Goal: Task Accomplishment & Management: Complete application form

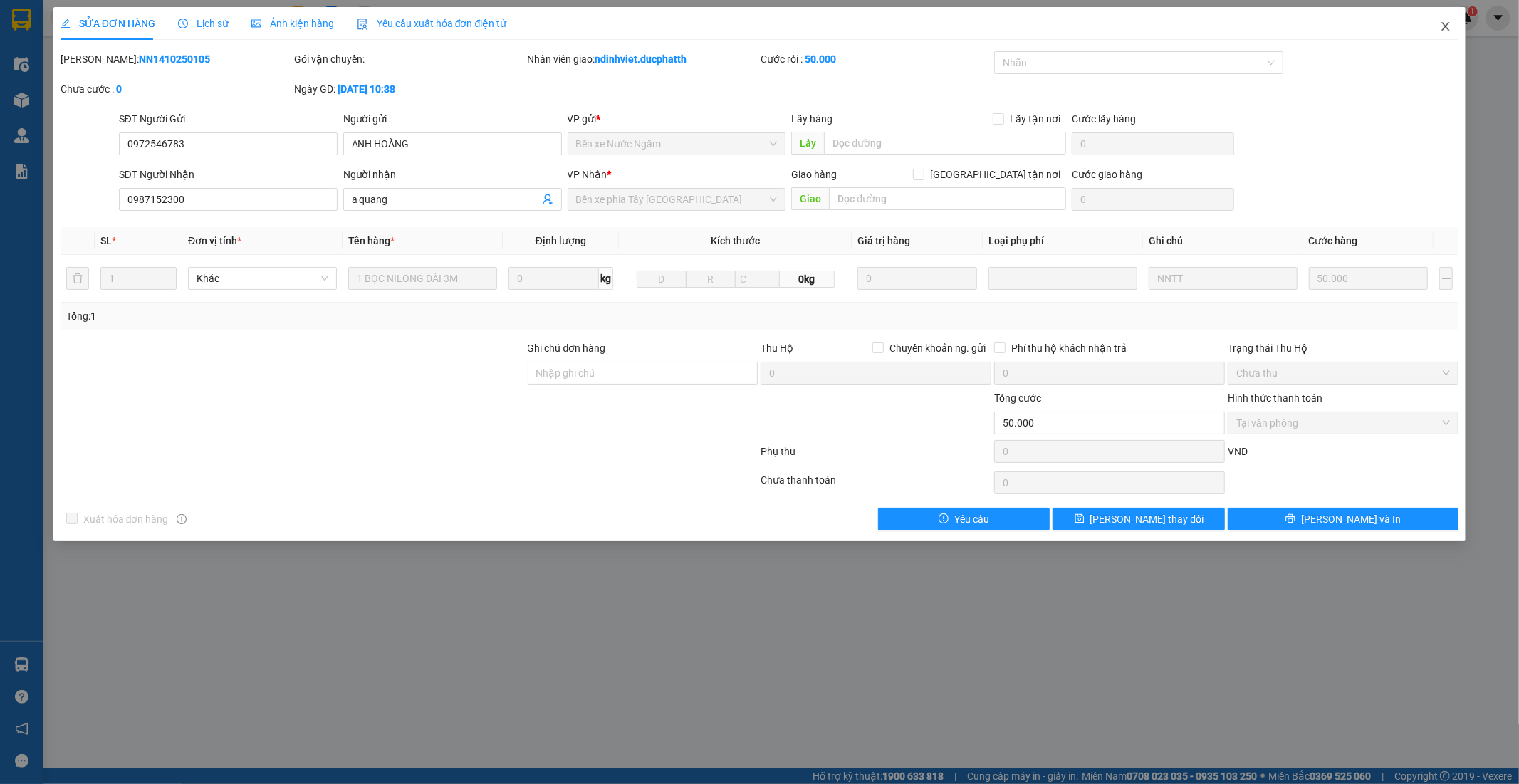
click at [1446, 23] on icon "close" at bounding box center [1445, 26] width 11 height 11
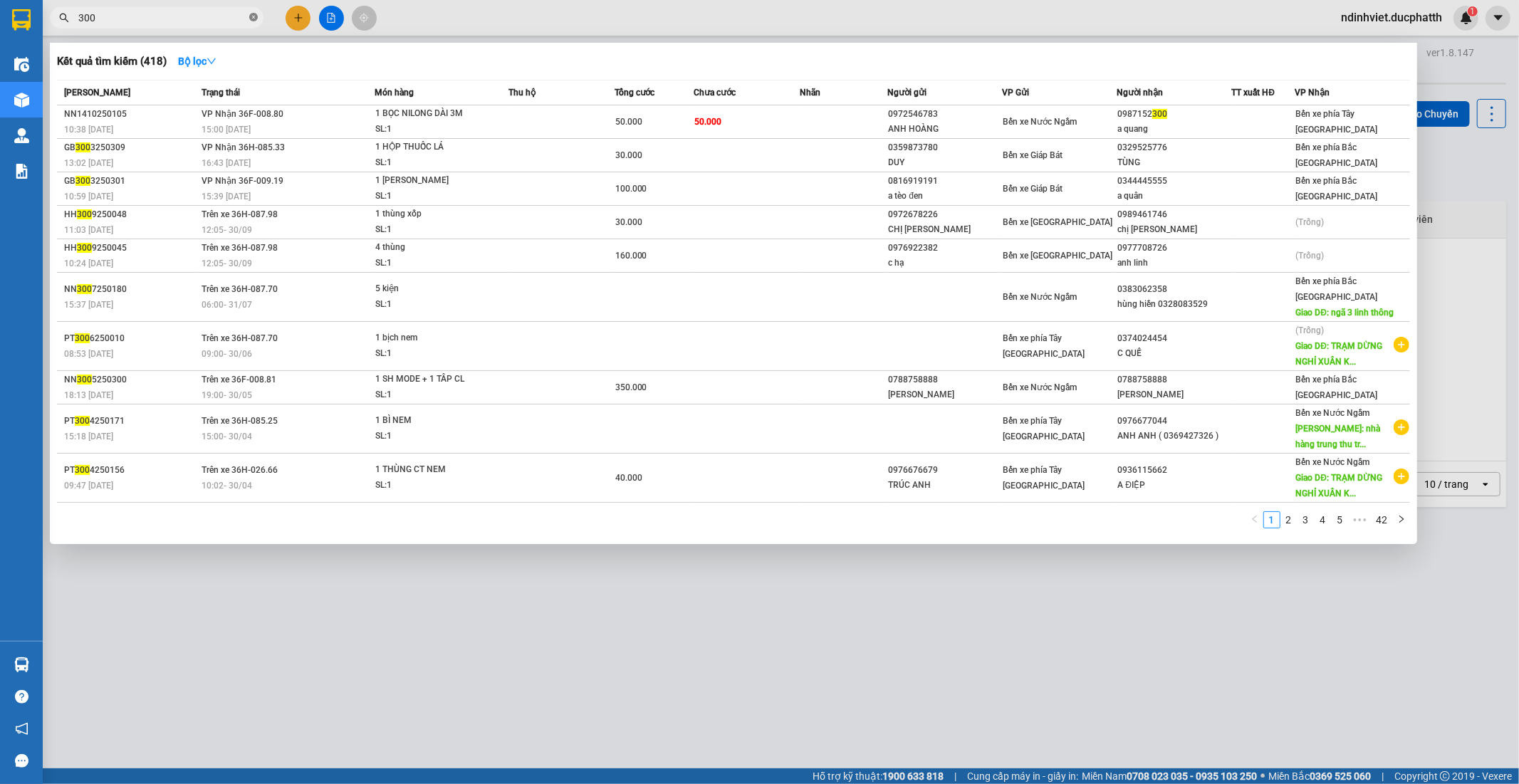
click at [251, 18] on icon "close-circle" at bounding box center [253, 17] width 8 height 8
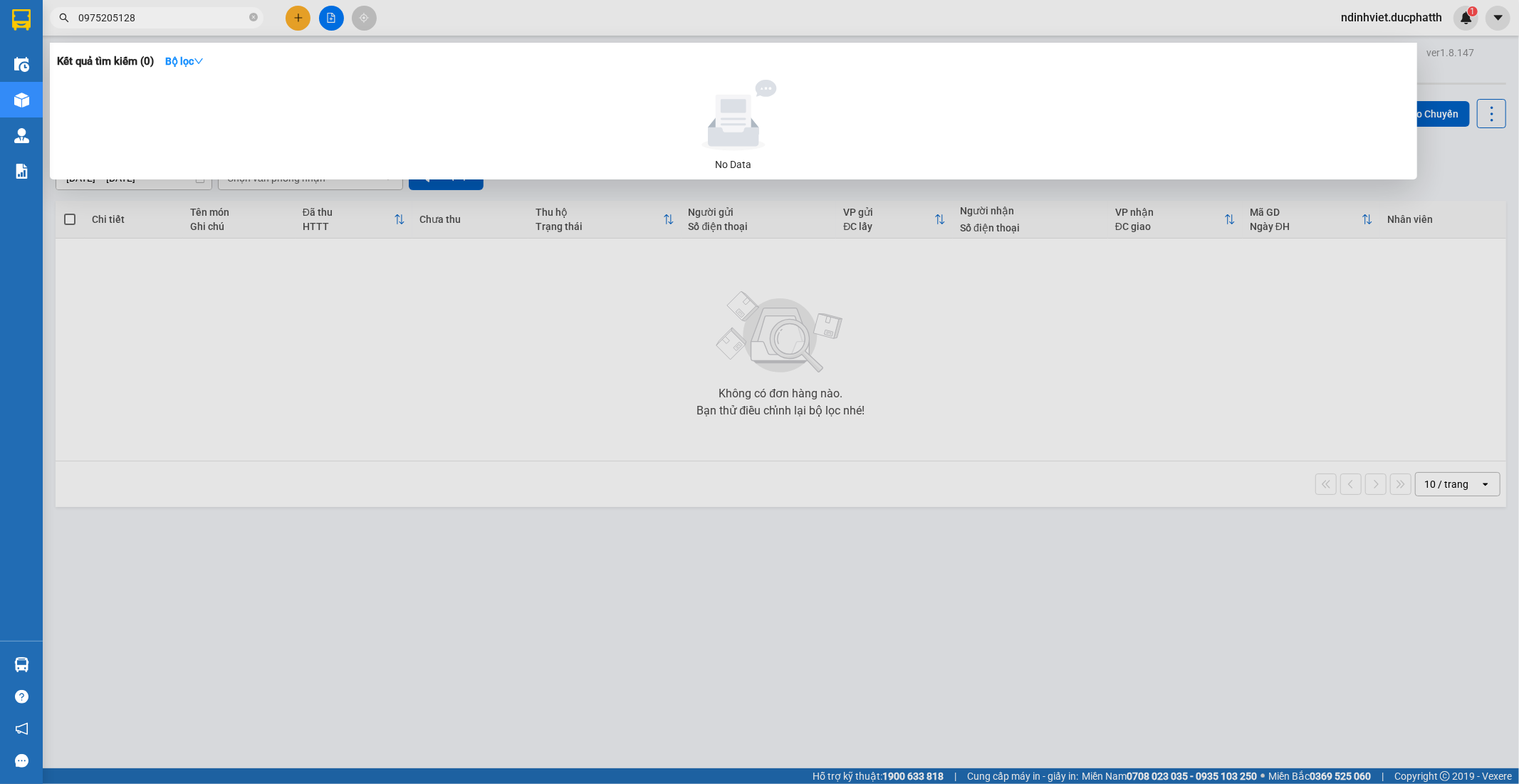
click at [562, 336] on div at bounding box center [760, 392] width 1519 height 784
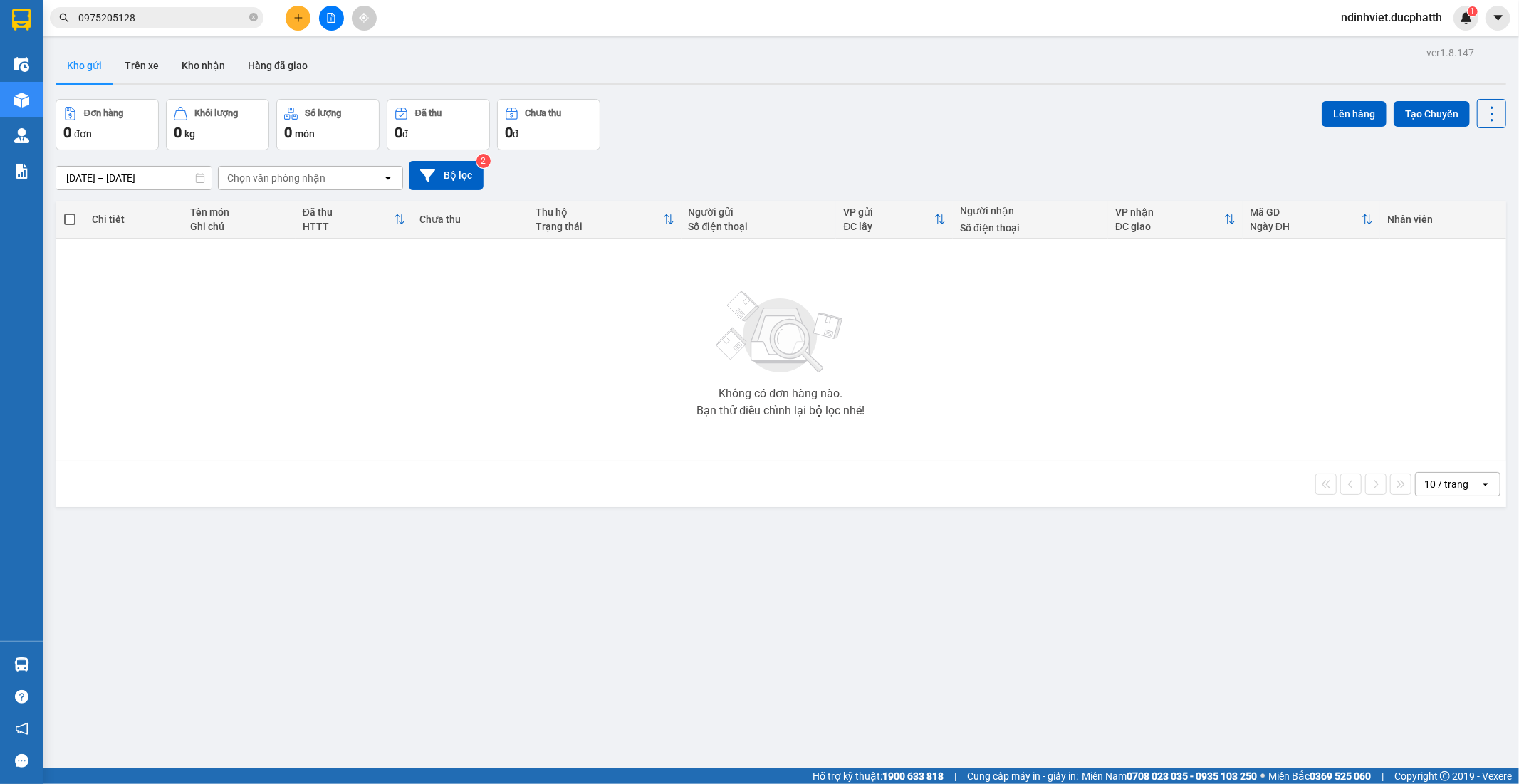
click at [168, 21] on input "0975205128" at bounding box center [162, 17] width 168 height 16
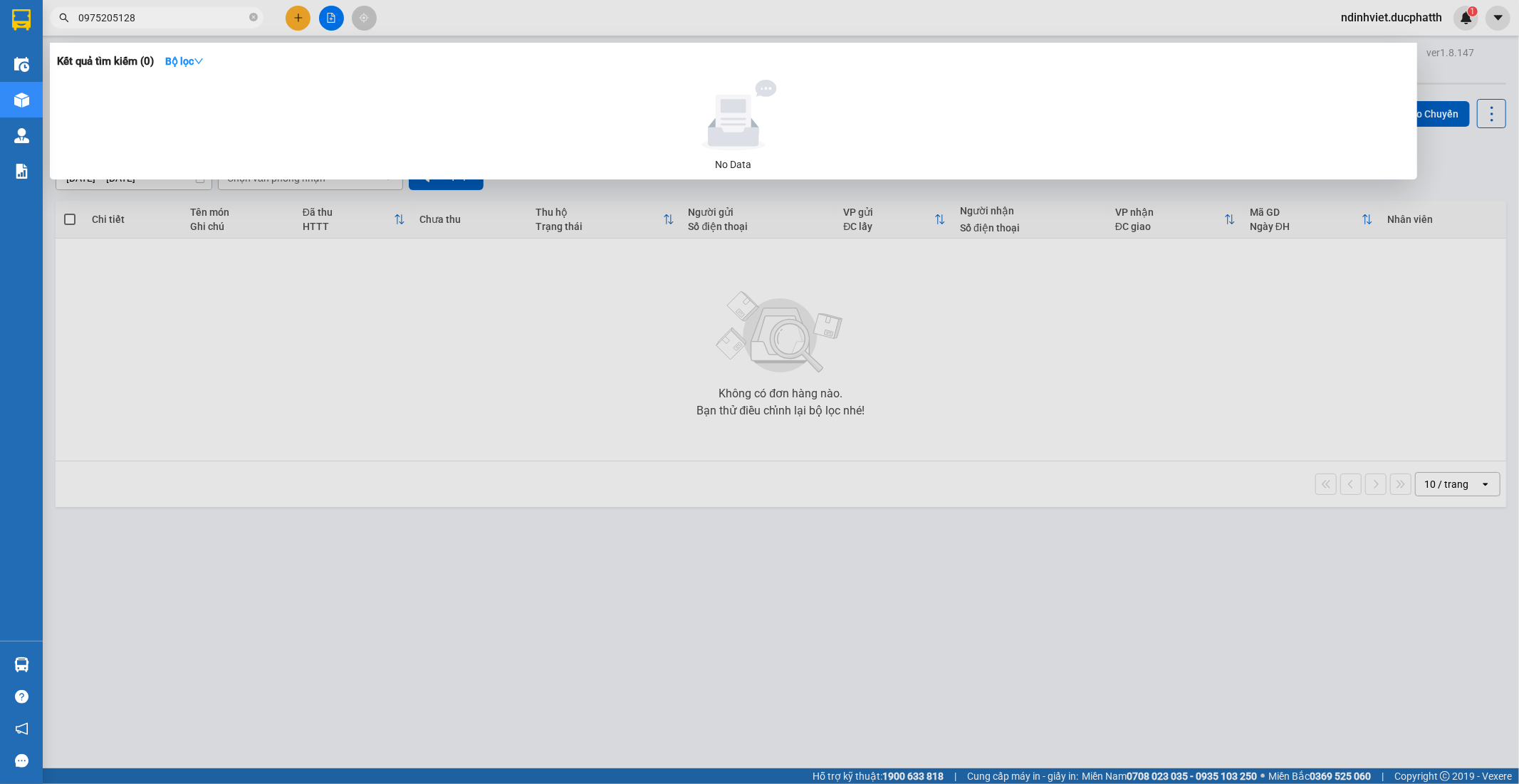
drag, startPoint x: 141, startPoint y: 18, endPoint x: 157, endPoint y: 38, distance: 25.6
click at [53, 30] on div "Kết quả tìm kiếm ( 0 ) Bộ lọc No Data 0975205128" at bounding box center [138, 18] width 277 height 25
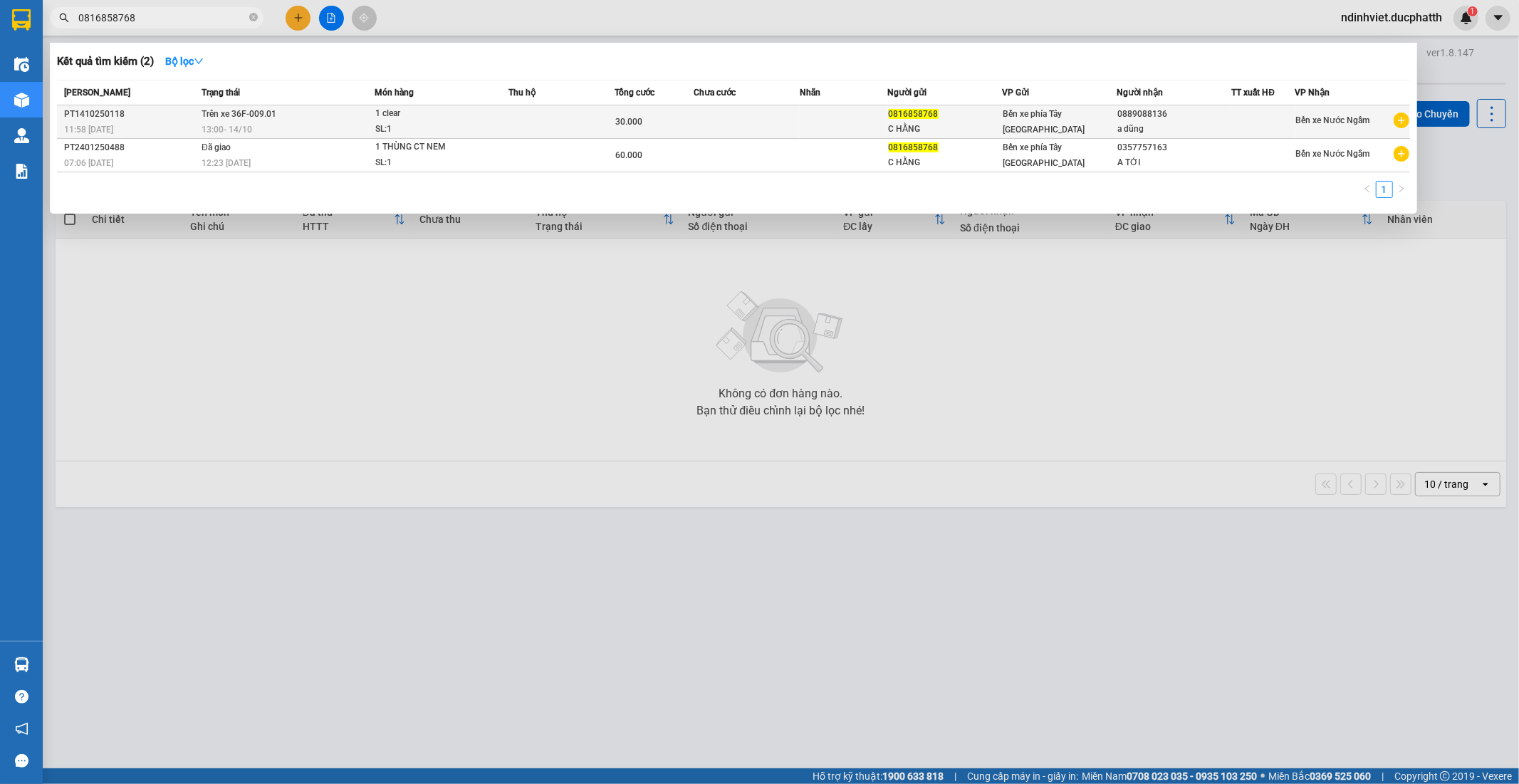
type input "0816858768"
click at [358, 119] on td "Trên xe 36F-009.01 13:00 - 14/10" at bounding box center [286, 122] width 177 height 34
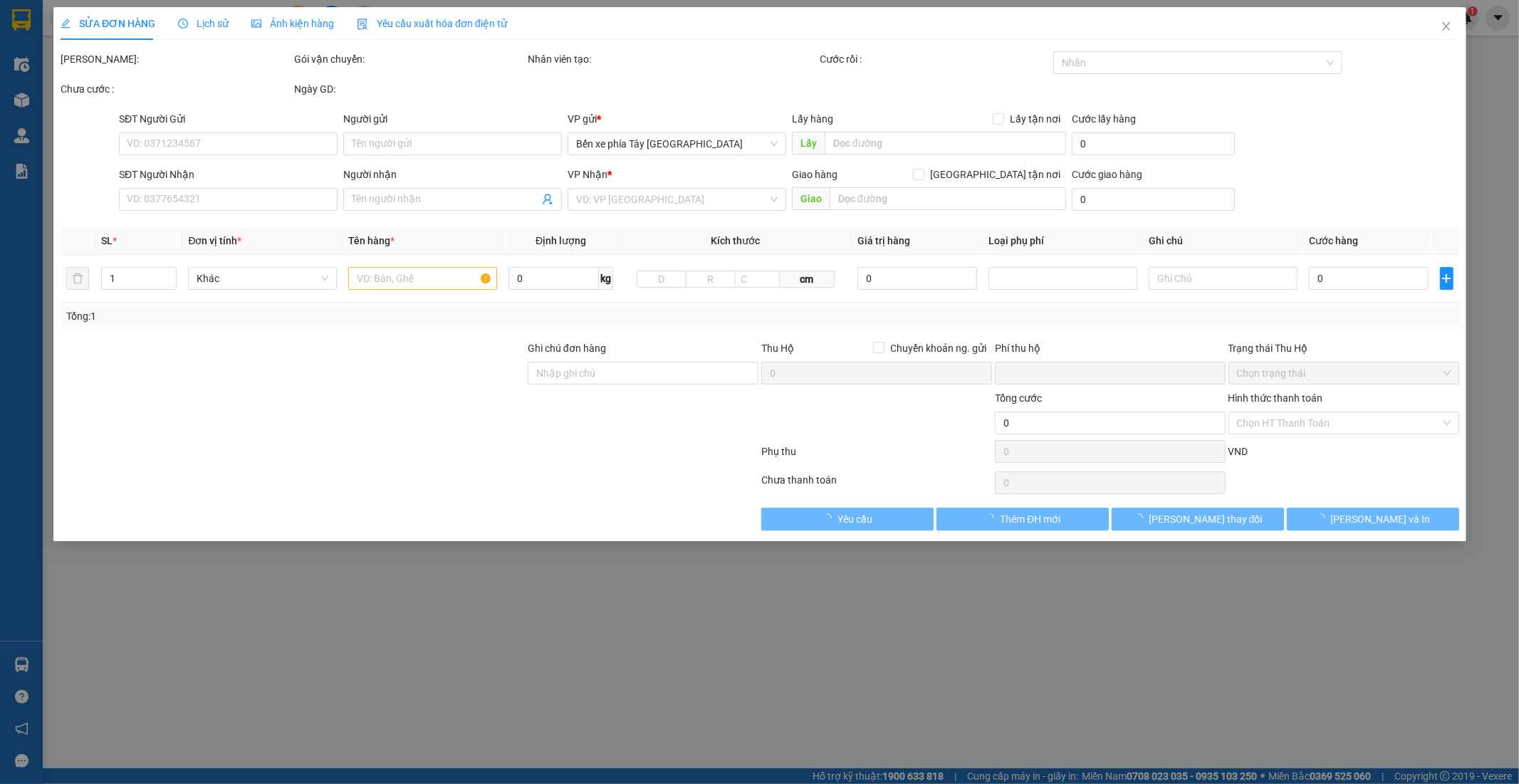
type input "0816858768"
type input "C HẰNG"
type input "0889088136"
type input "a dũng"
type input "0"
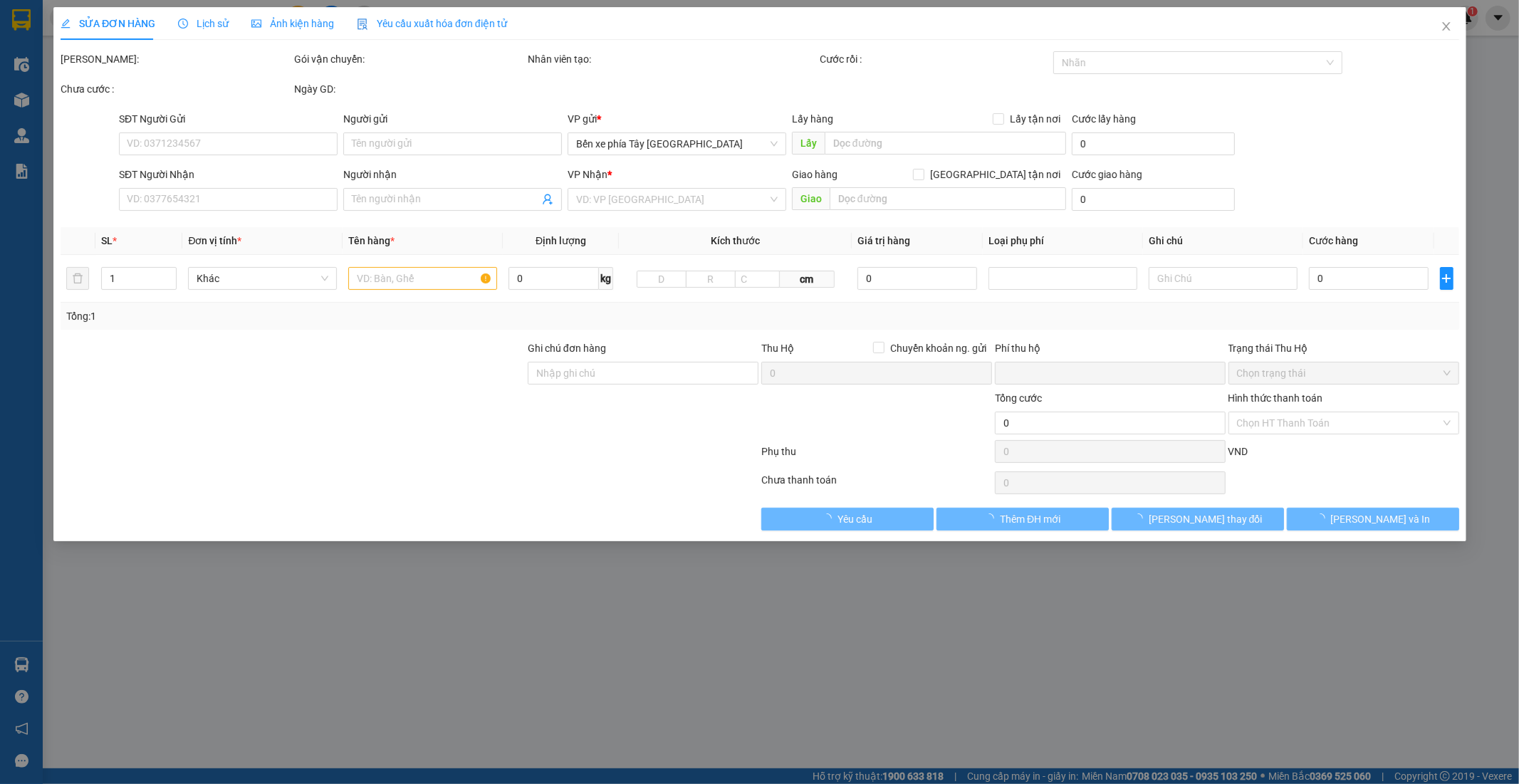
type input "30.000"
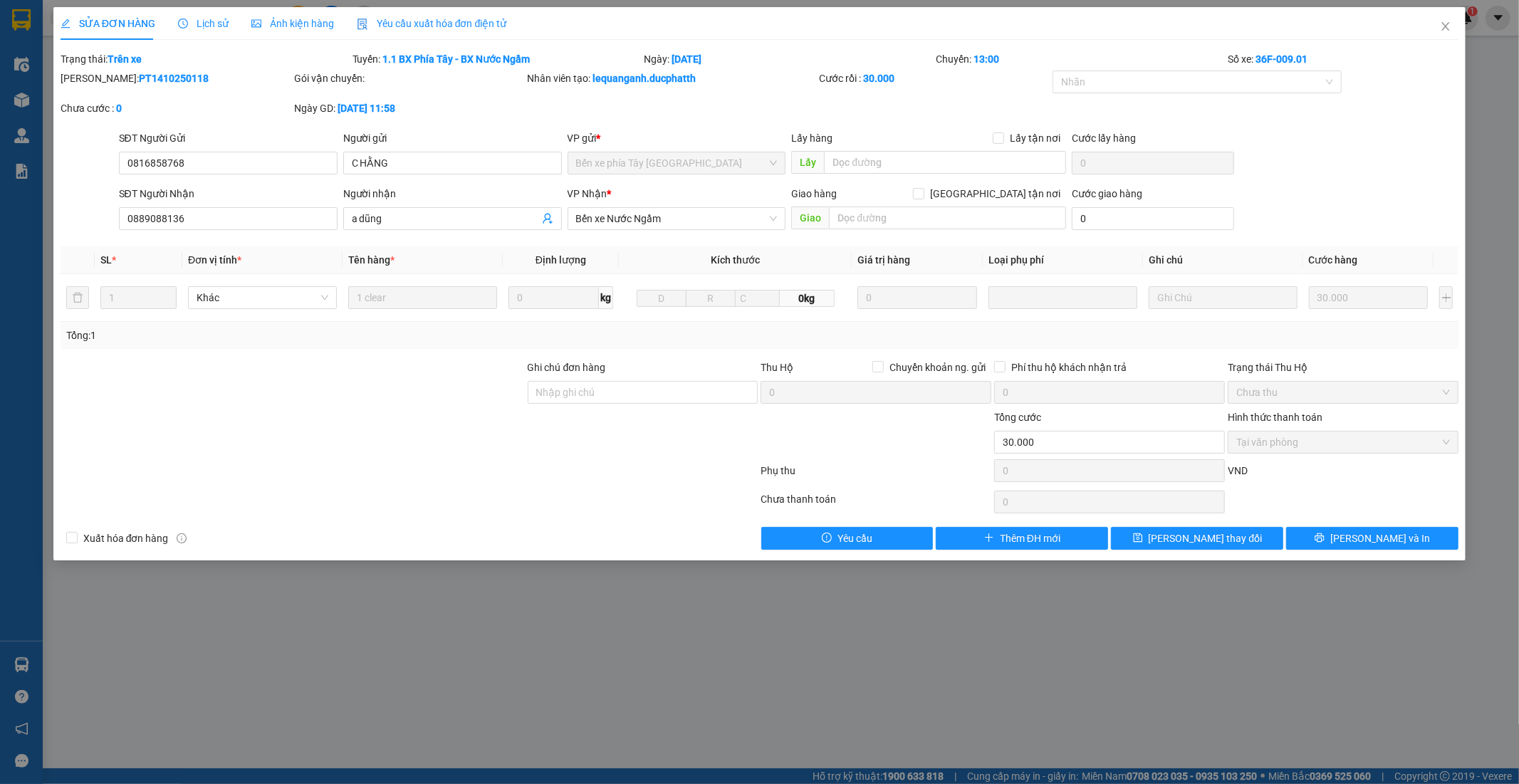
click at [214, 25] on span "Lịch sử" at bounding box center [203, 24] width 51 height 11
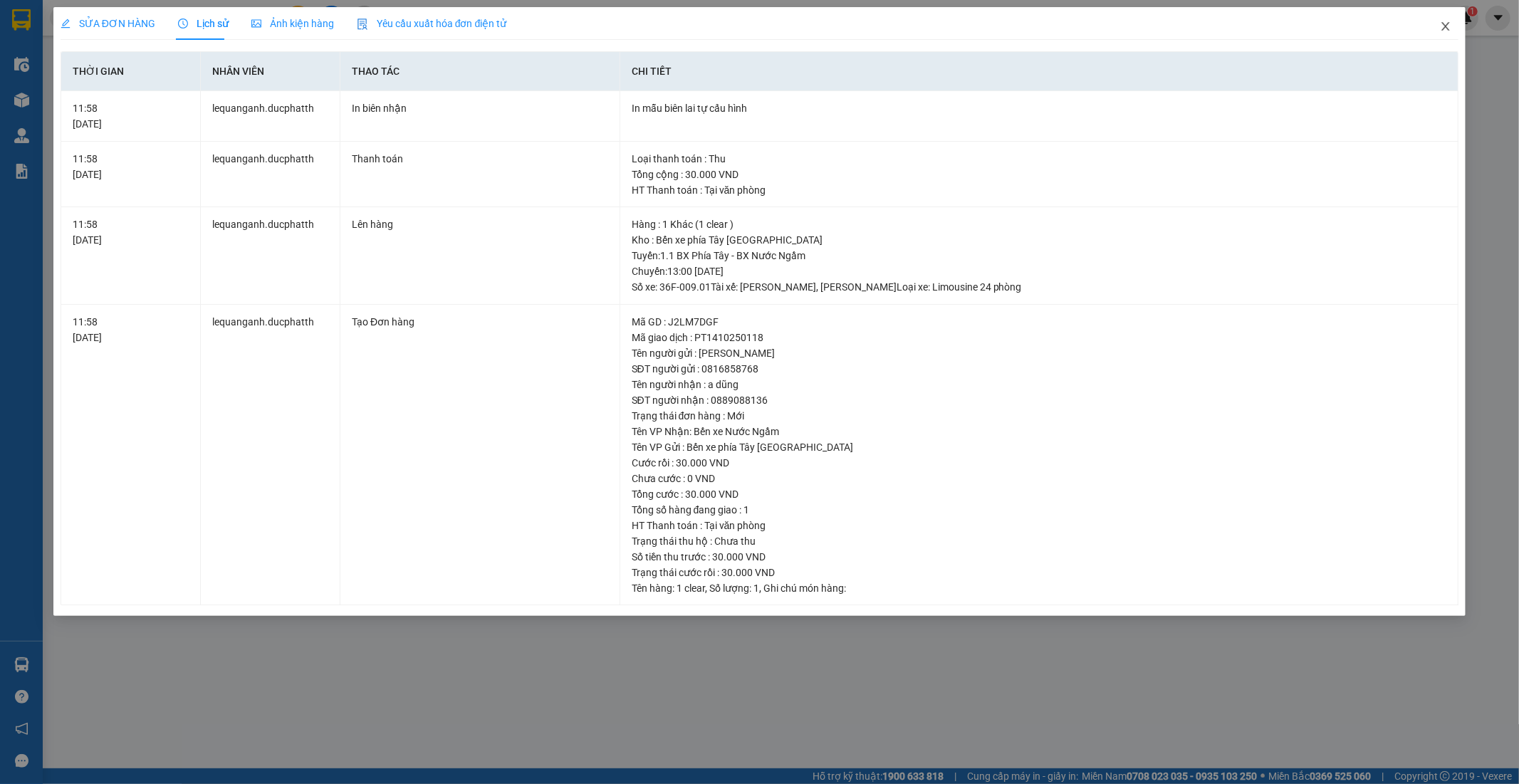
click at [1444, 26] on icon "close" at bounding box center [1445, 26] width 11 height 11
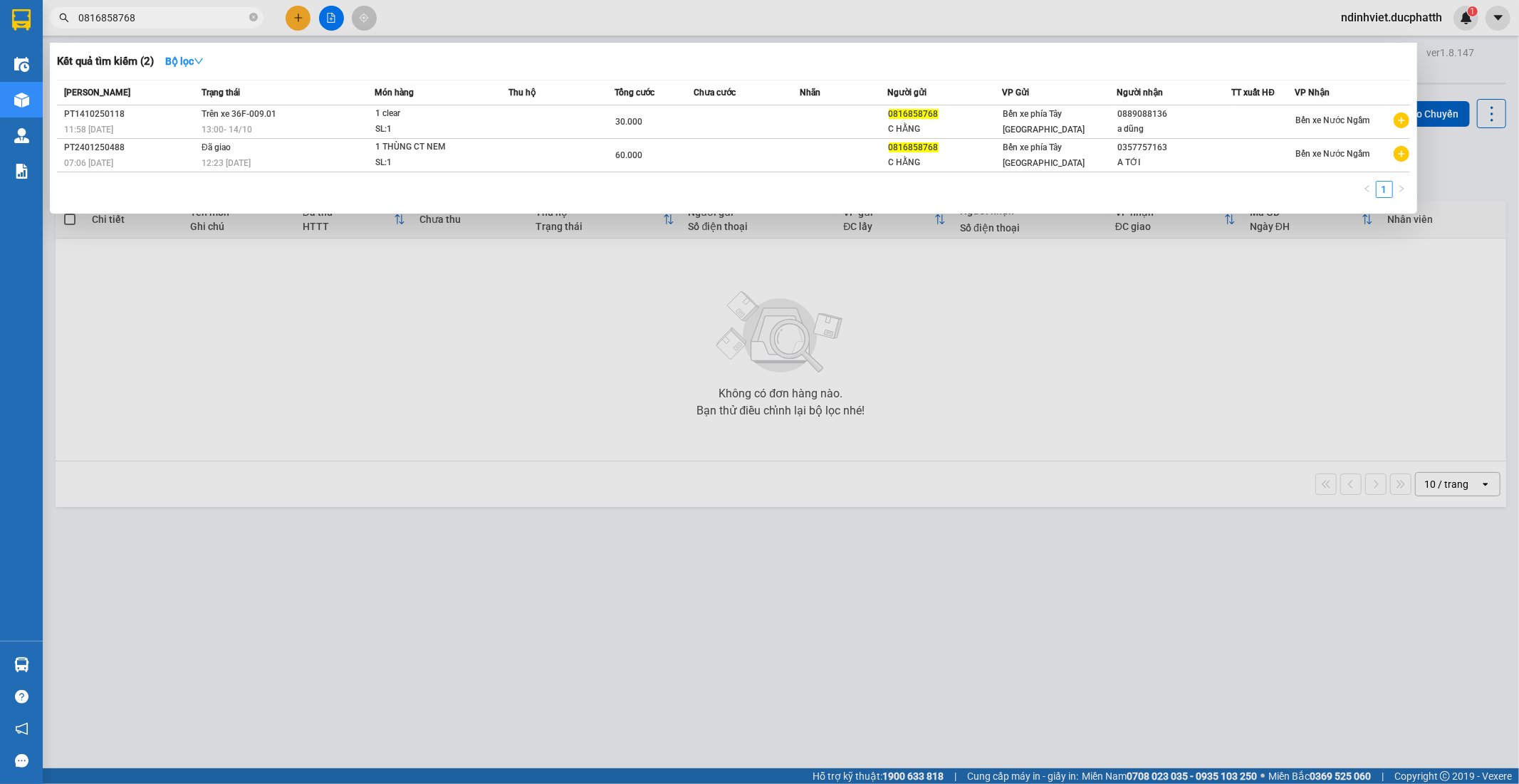
drag, startPoint x: 253, startPoint y: 16, endPoint x: 216, endPoint y: 14, distance: 37.1
click at [252, 16] on icon "close-circle" at bounding box center [253, 17] width 8 height 8
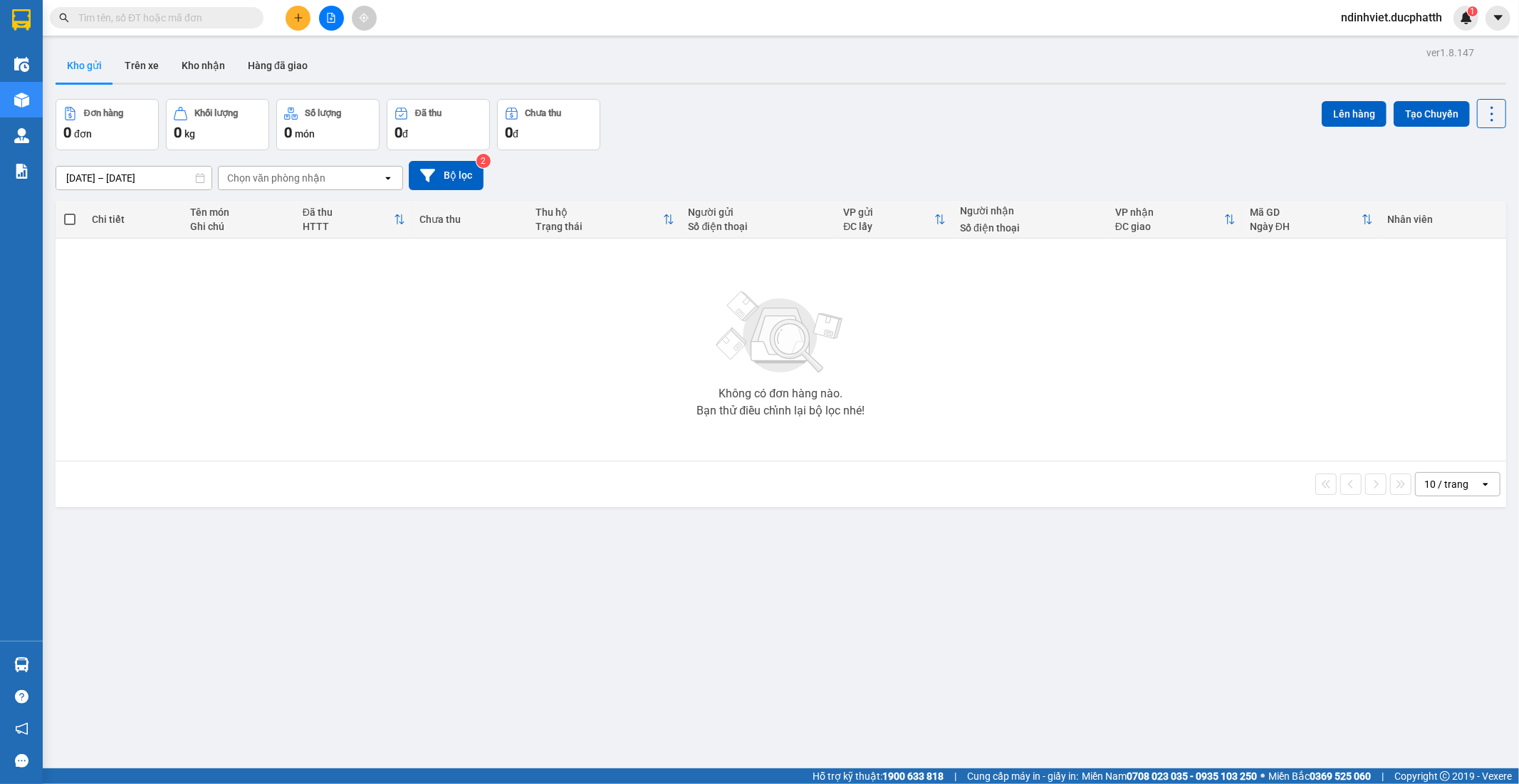
click at [201, 11] on input "text" at bounding box center [162, 17] width 168 height 16
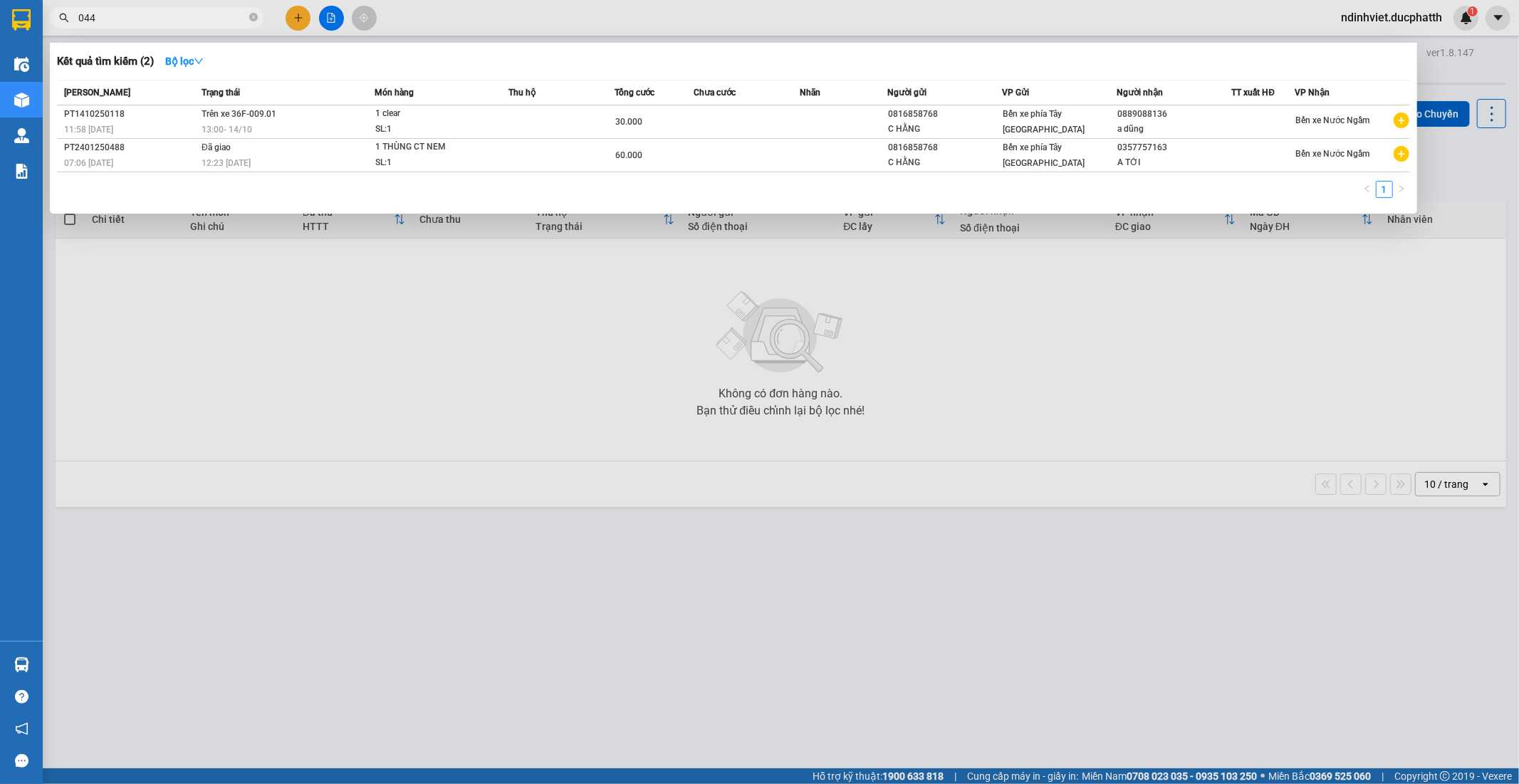
type input "0443"
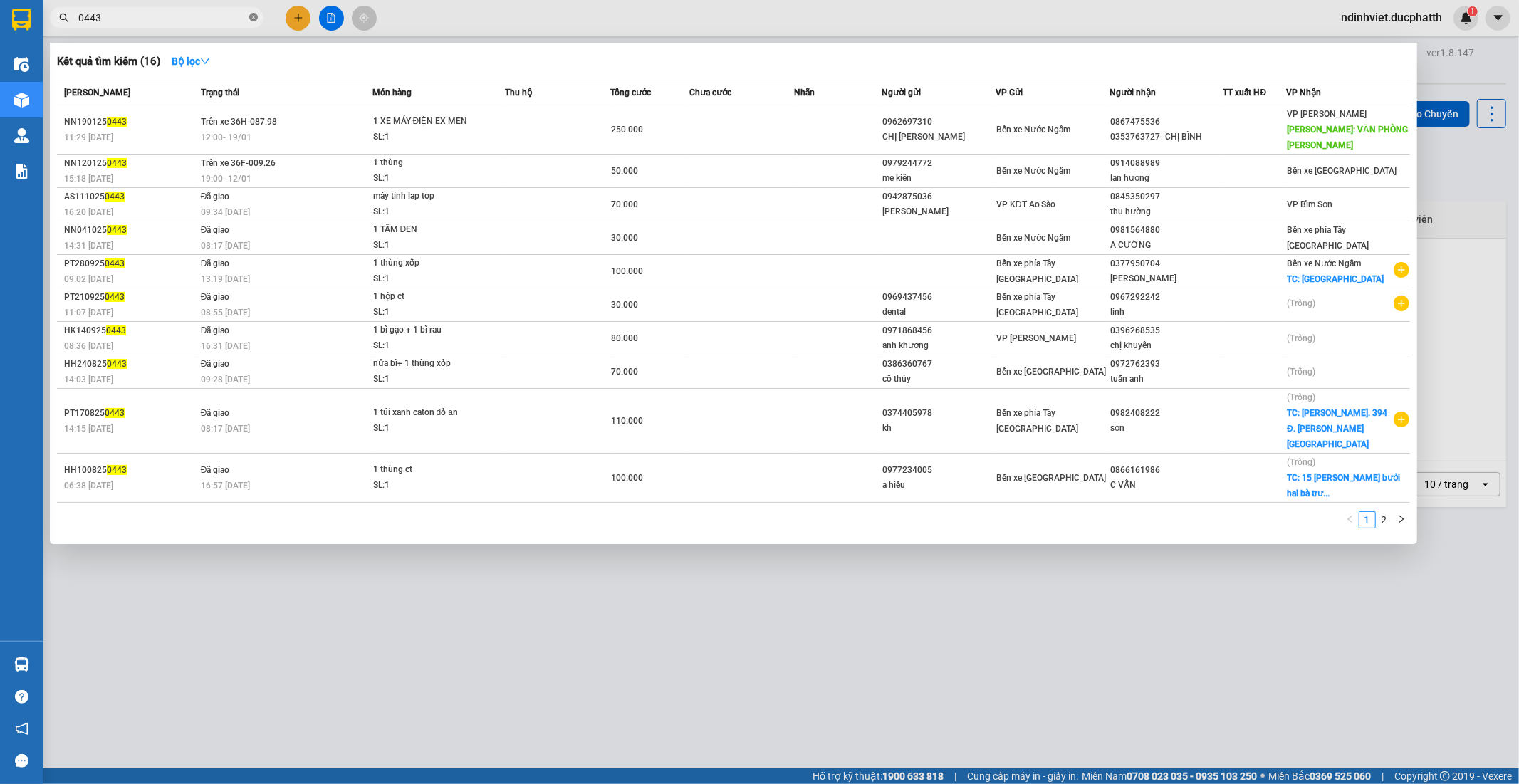
click at [251, 17] on icon "close-circle" at bounding box center [253, 17] width 8 height 8
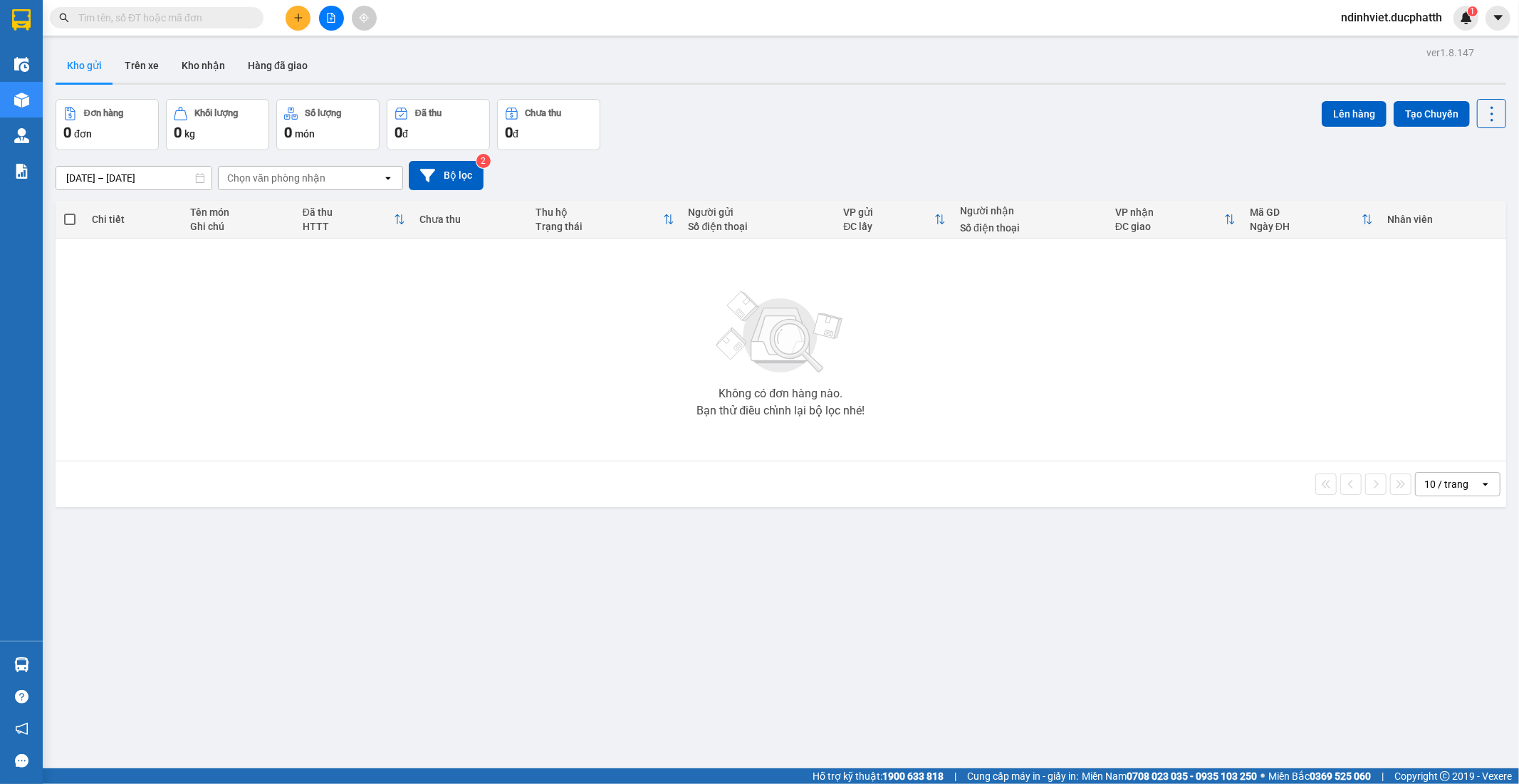
click at [219, 18] on input "text" at bounding box center [162, 17] width 168 height 16
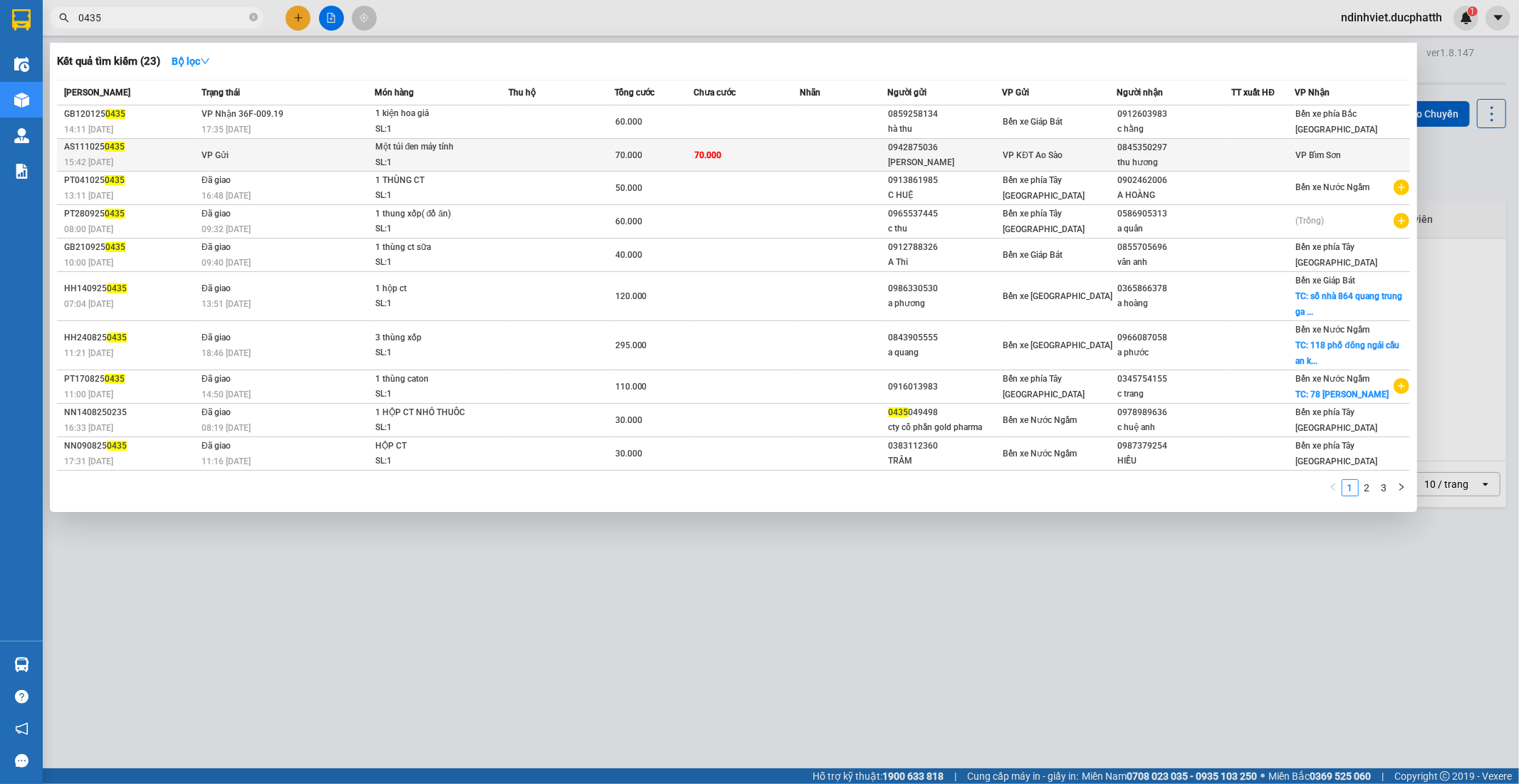
type input "0435"
click at [470, 161] on div "SL: 1" at bounding box center [428, 163] width 106 height 16
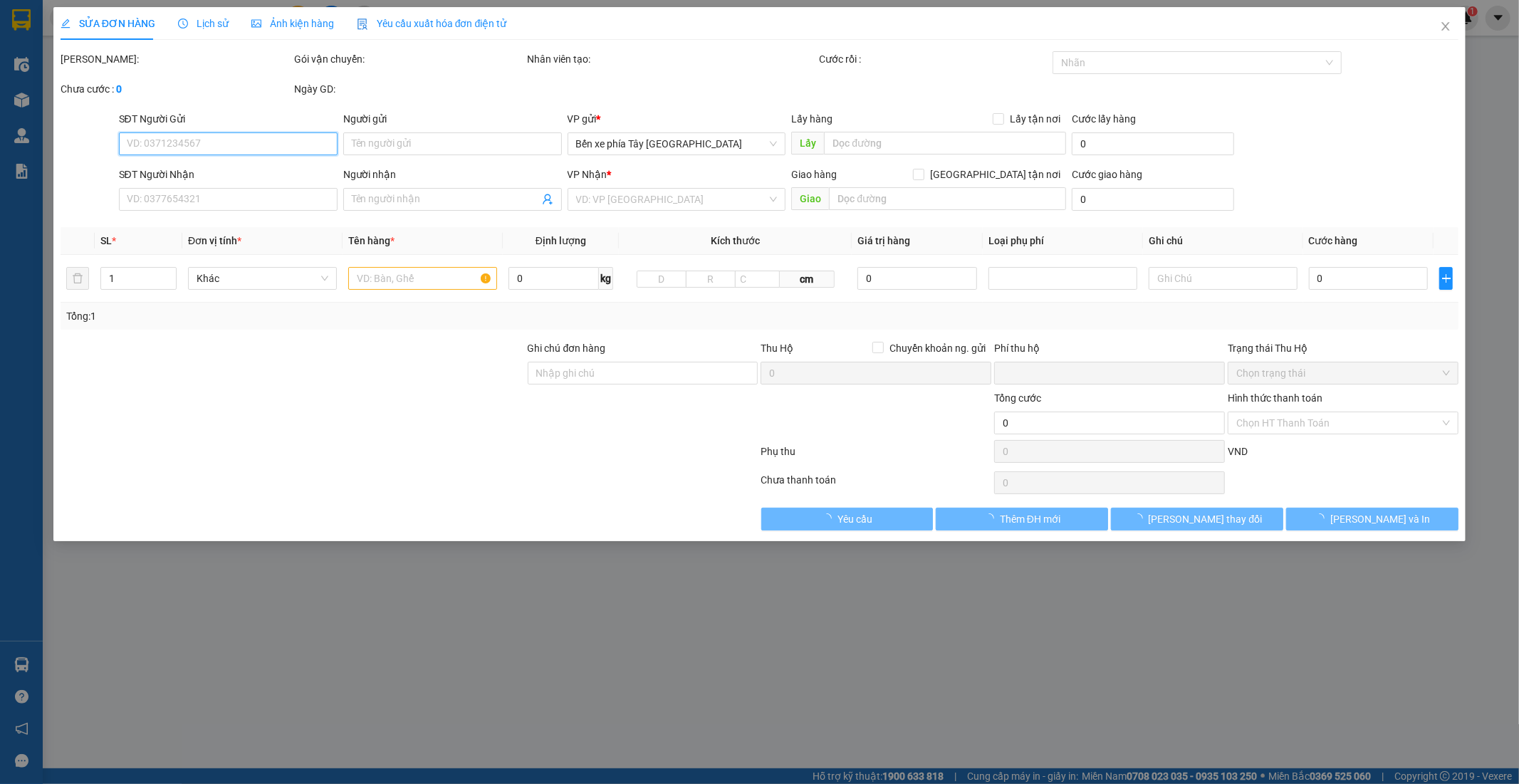
type input "0942875036"
type input "Lê Cường"
type input "0845350297"
type input "thu hương"
type input "0"
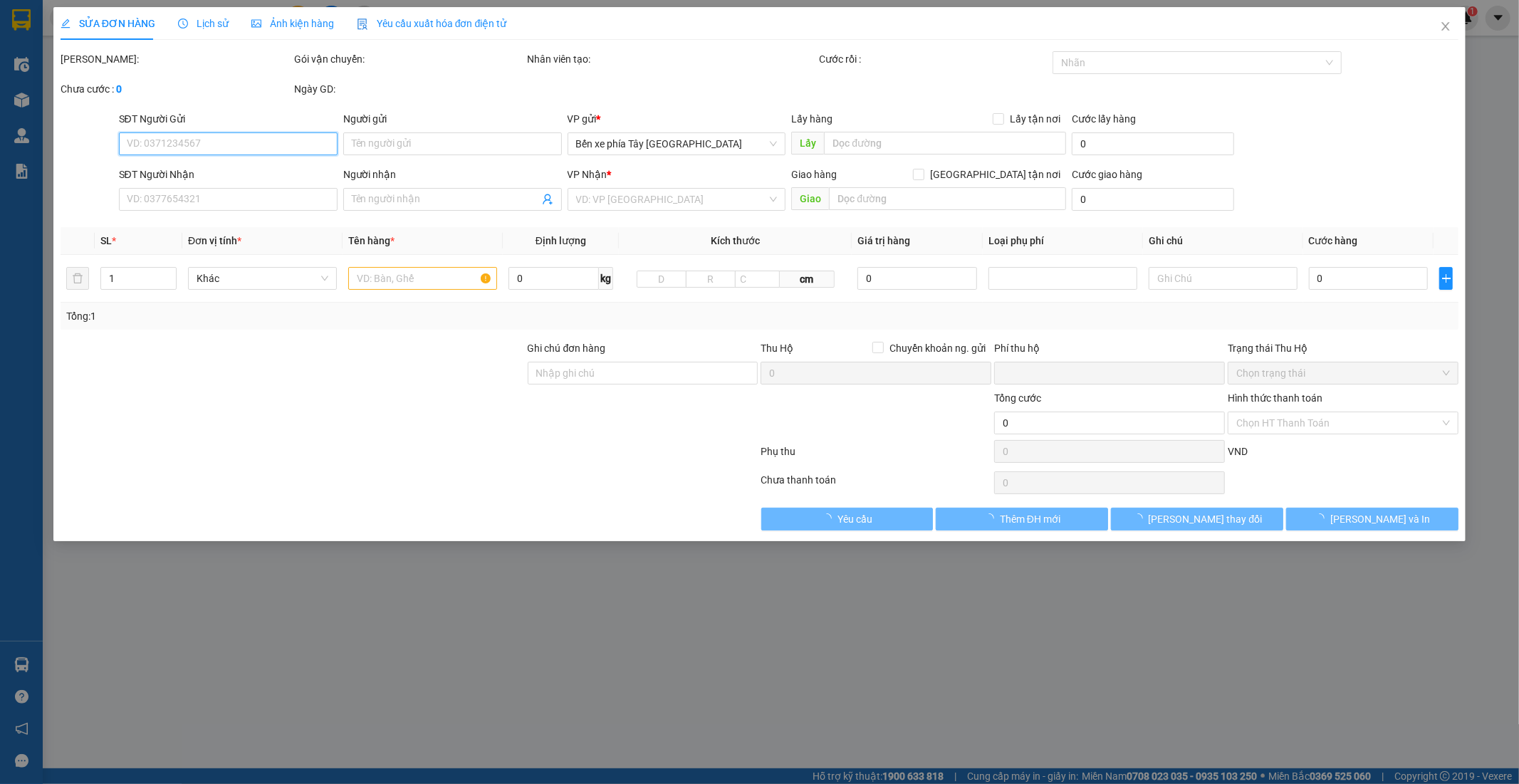
type input "70.000"
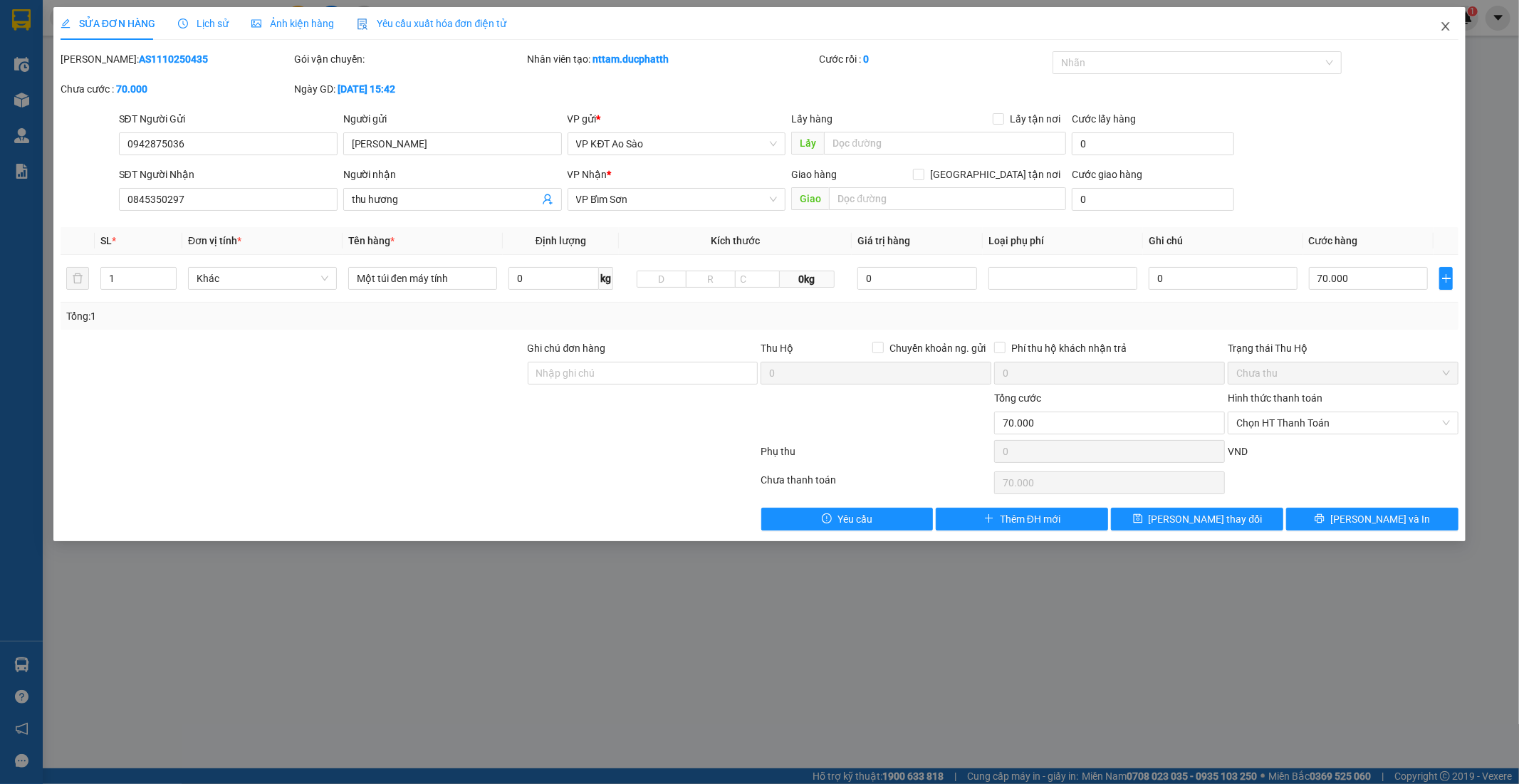
click at [1449, 25] on icon "close" at bounding box center [1445, 26] width 11 height 11
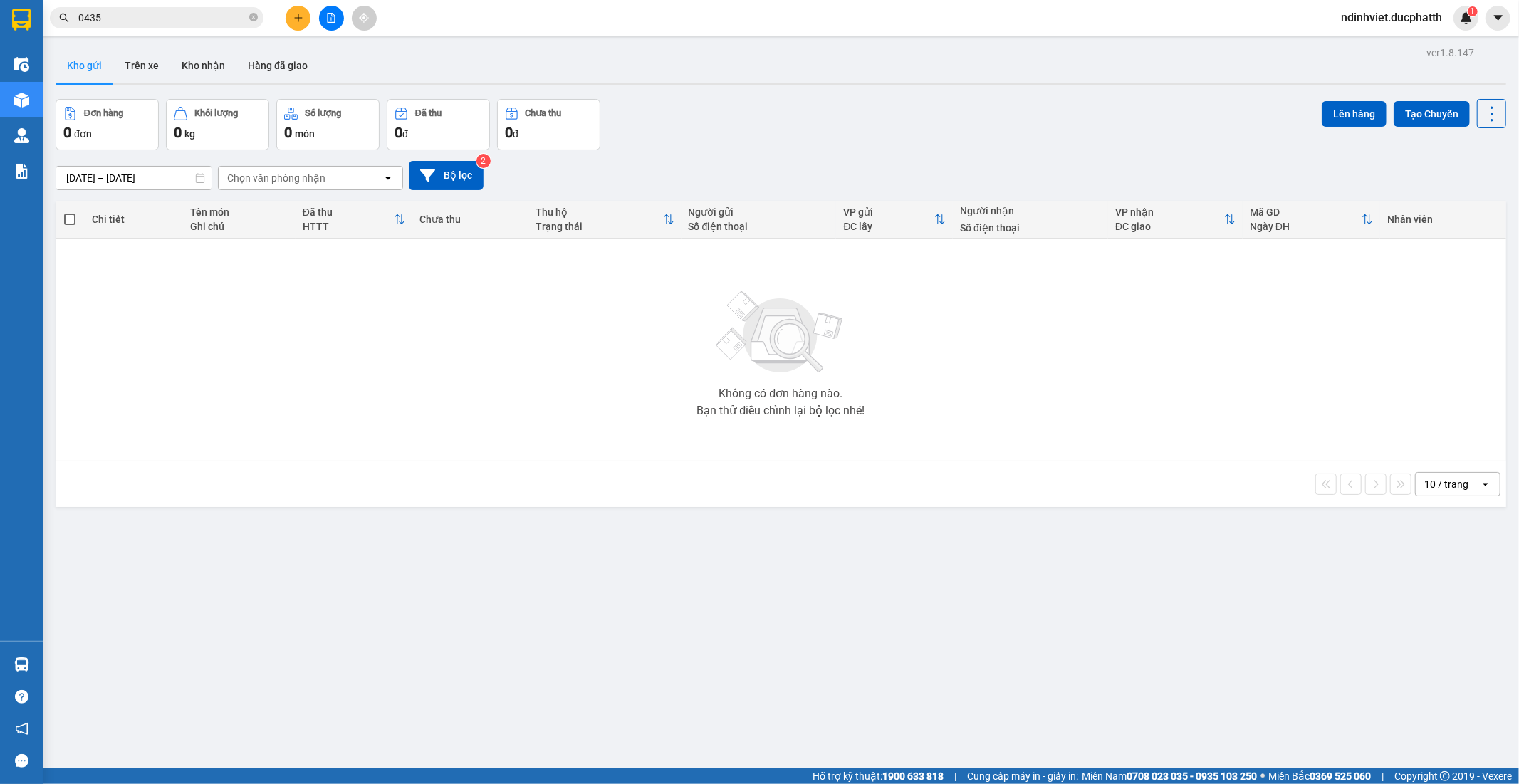
click at [156, 15] on input "0435" at bounding box center [162, 17] width 168 height 16
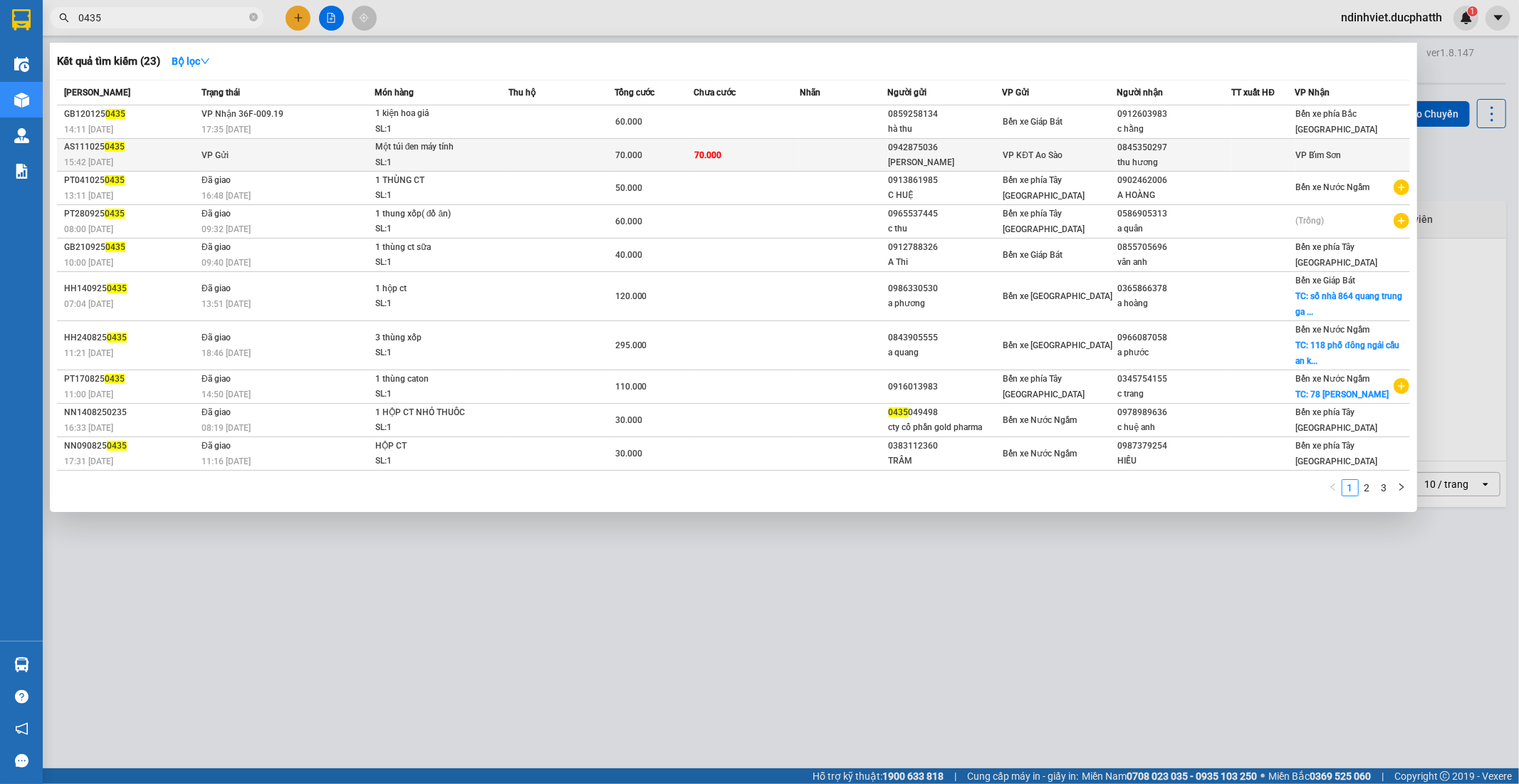
click at [726, 157] on td "70.000" at bounding box center [746, 155] width 106 height 33
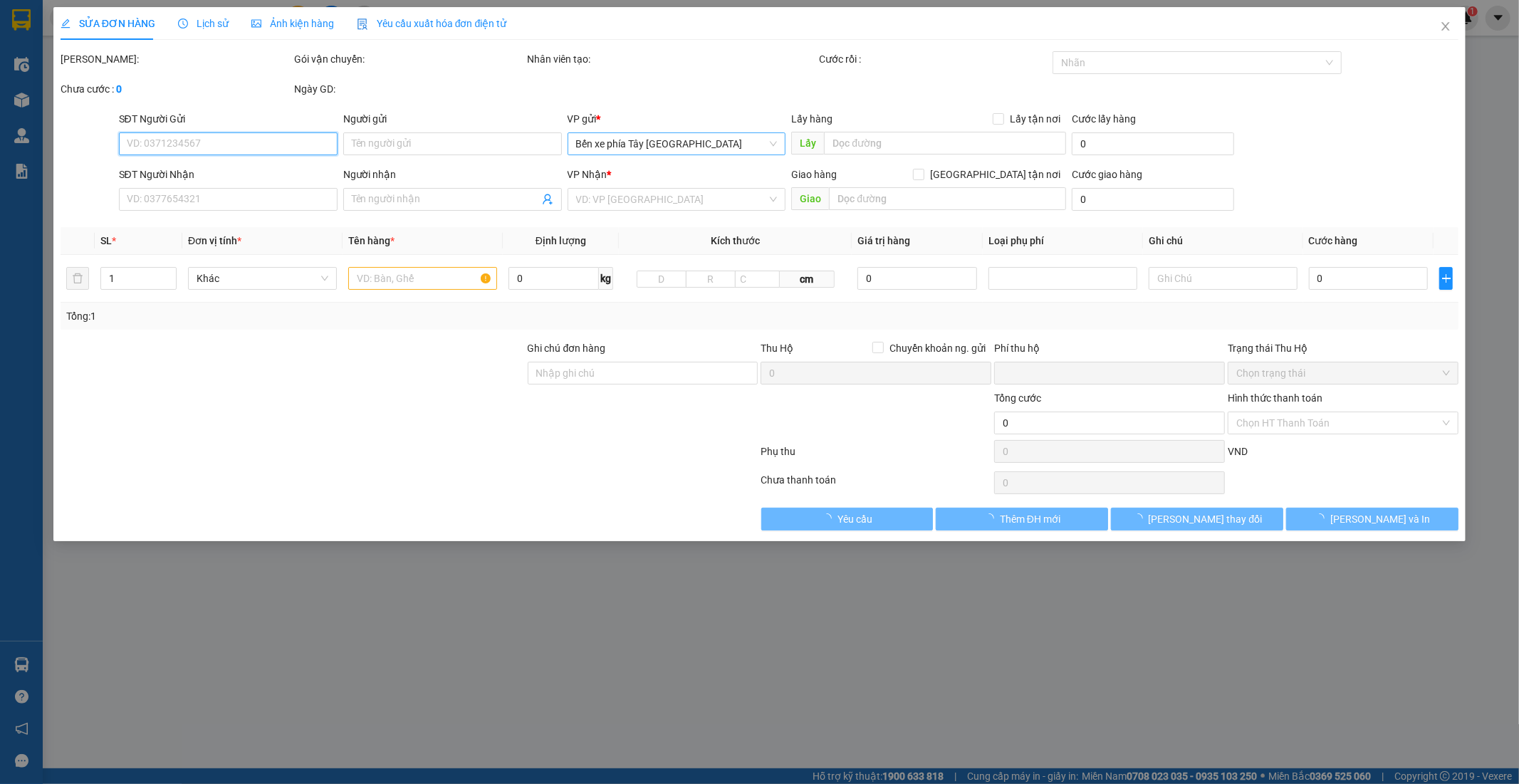
type input "0942875036"
type input "Lê Cường"
type input "0845350297"
type input "thu hương"
type input "0"
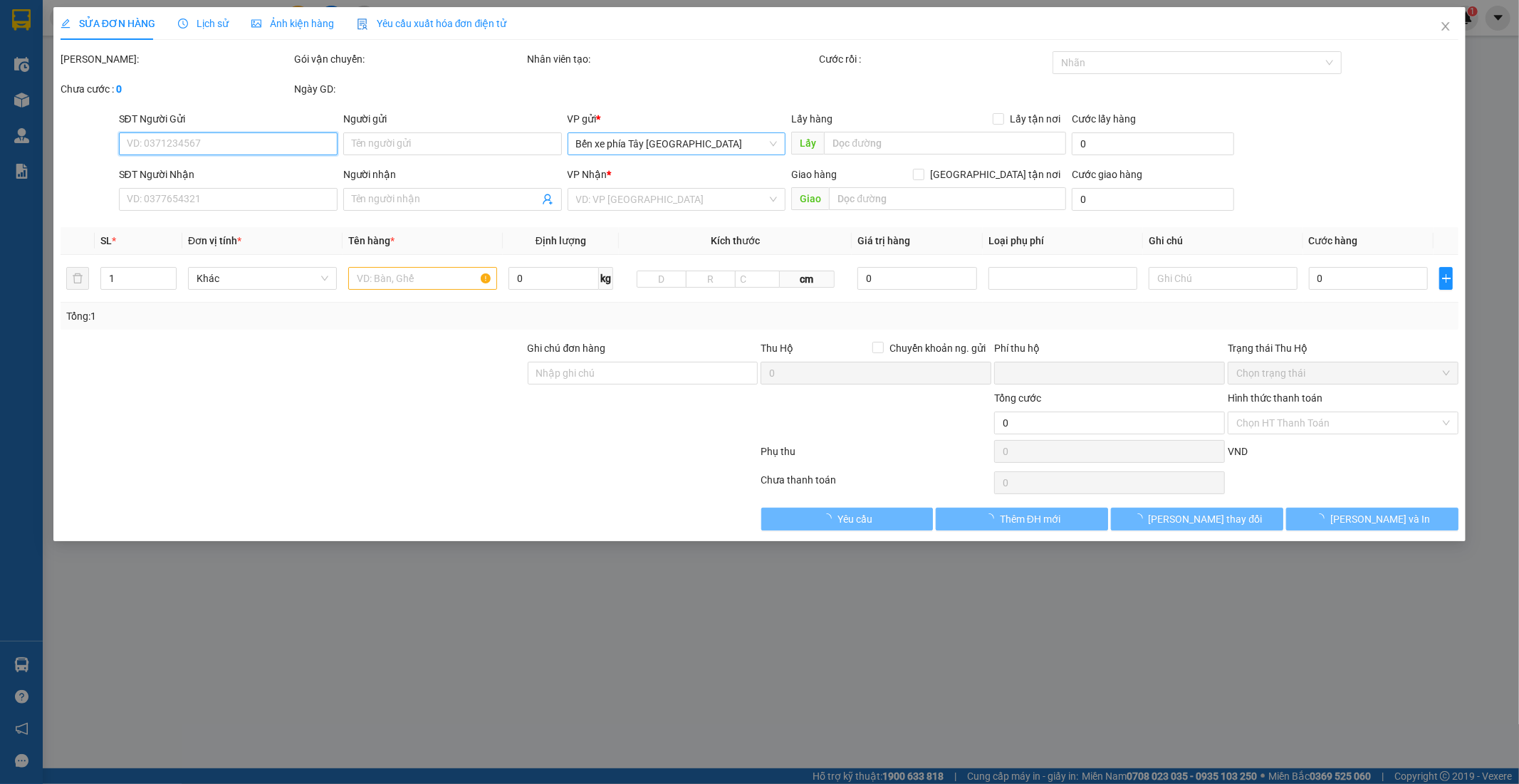
type input "70.000"
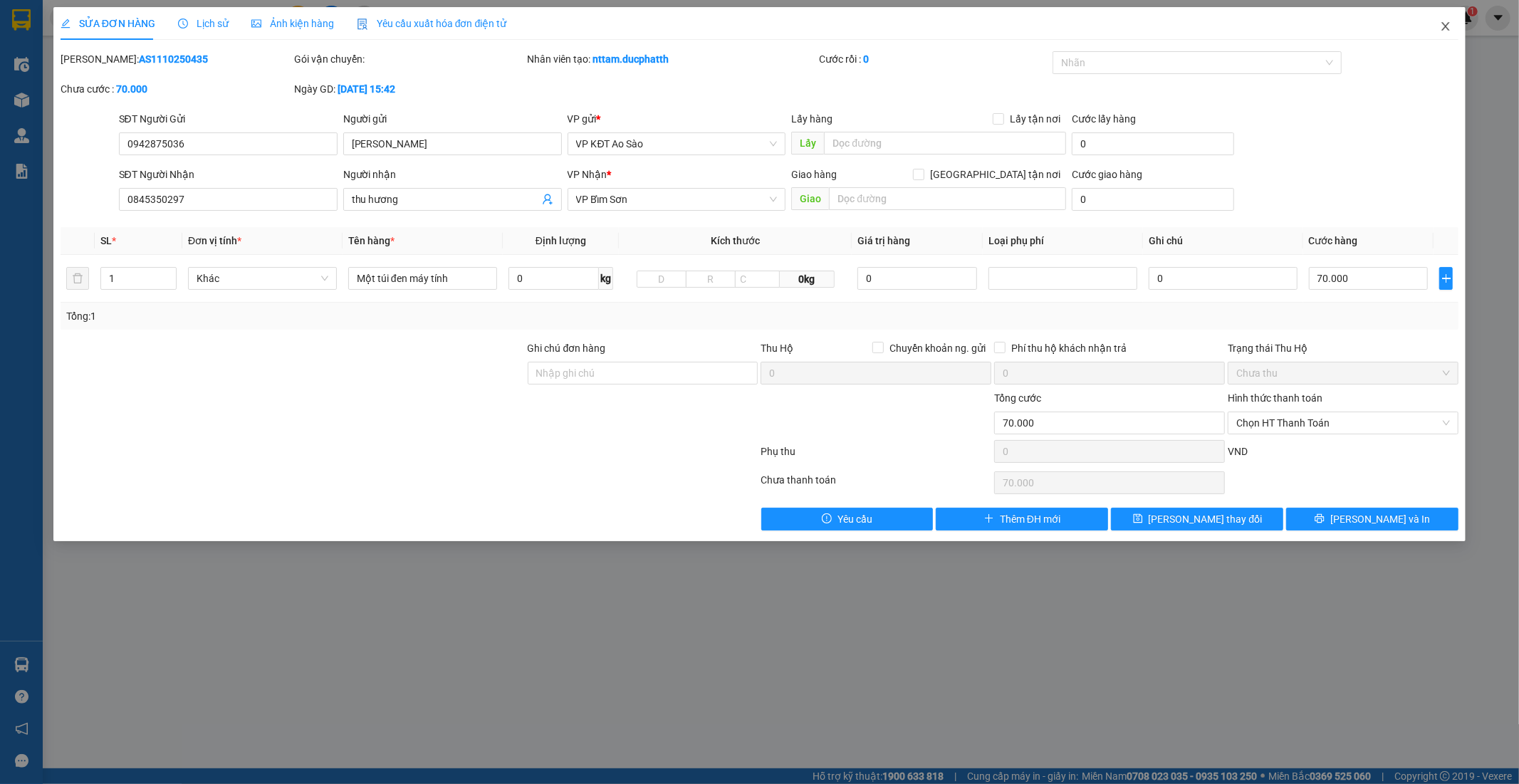
click at [1437, 26] on span "Close" at bounding box center [1445, 27] width 40 height 40
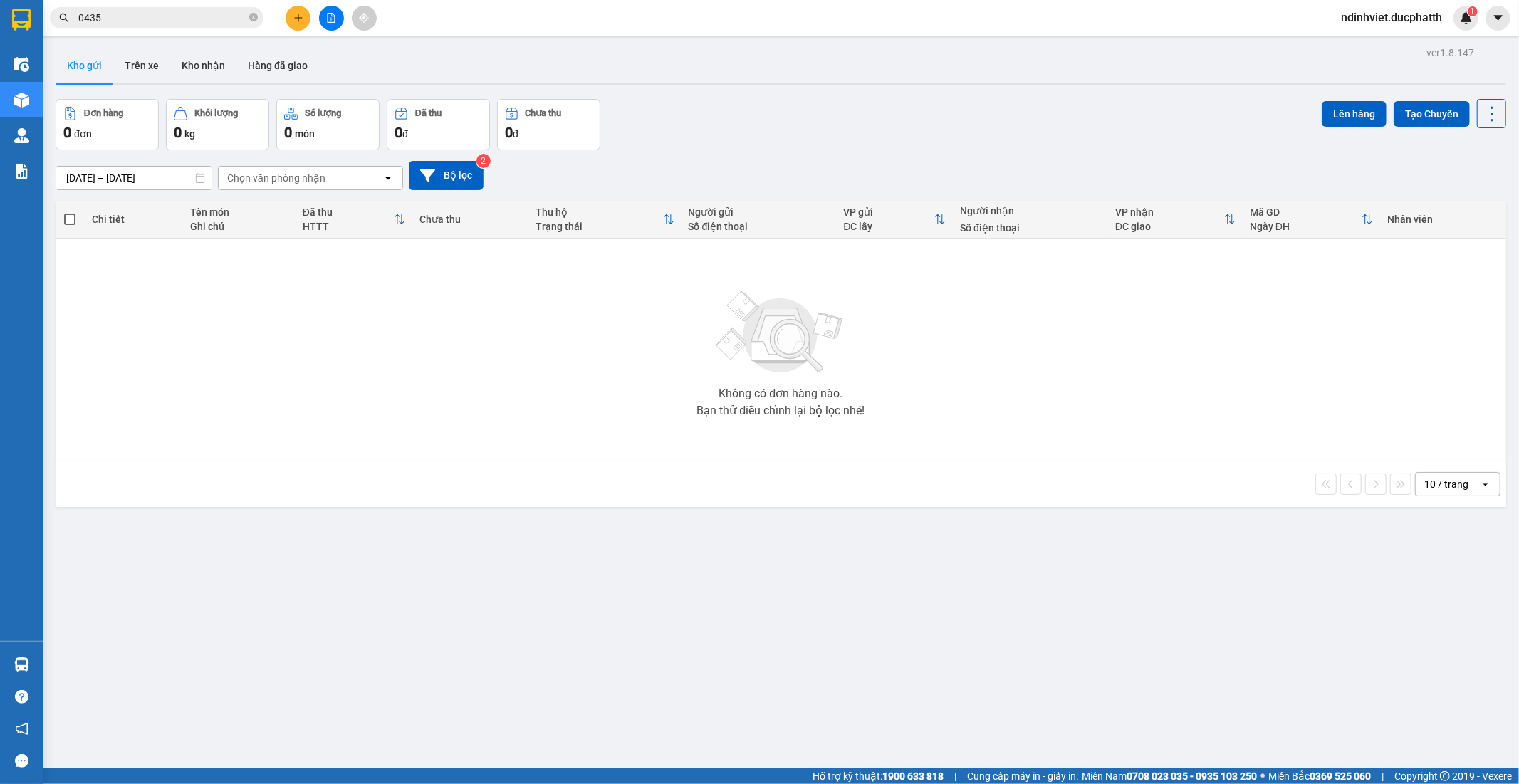
click at [349, 173] on div "Chọn văn phòng nhận" at bounding box center [300, 178] width 164 height 23
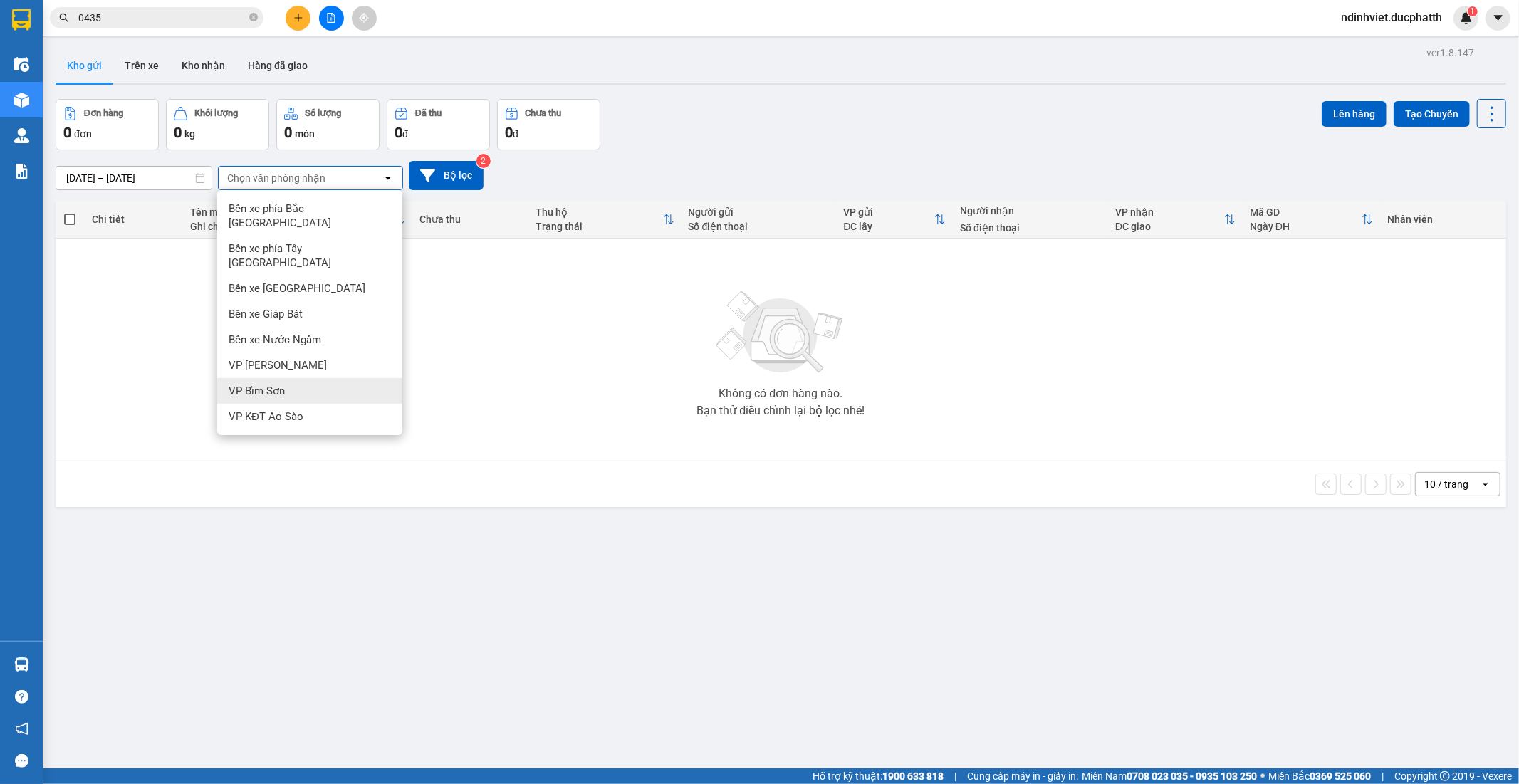
click at [285, 378] on div "VP Bỉm Sơn" at bounding box center [309, 390] width 185 height 25
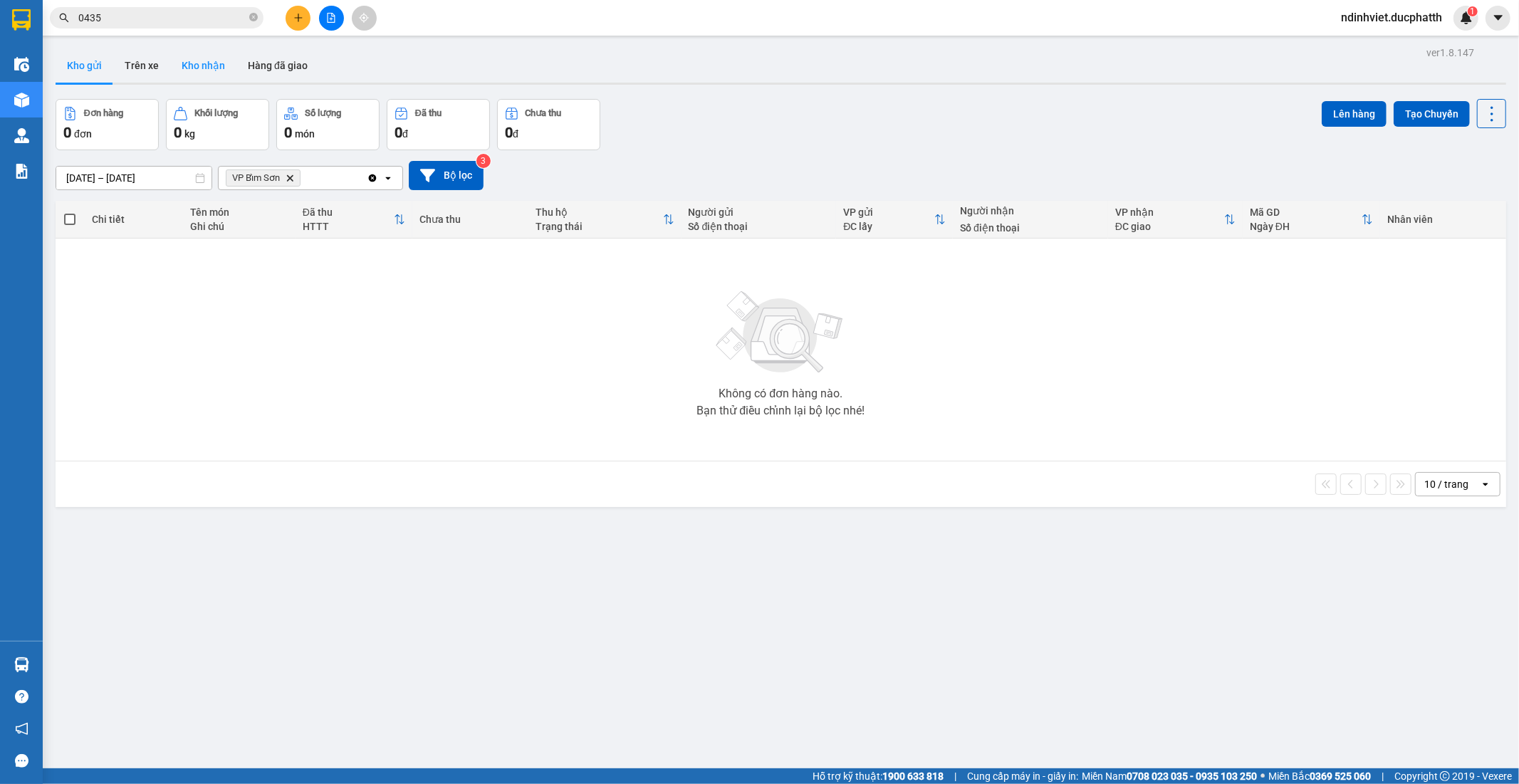
click at [177, 58] on button "Kho nhận" at bounding box center [203, 65] width 66 height 34
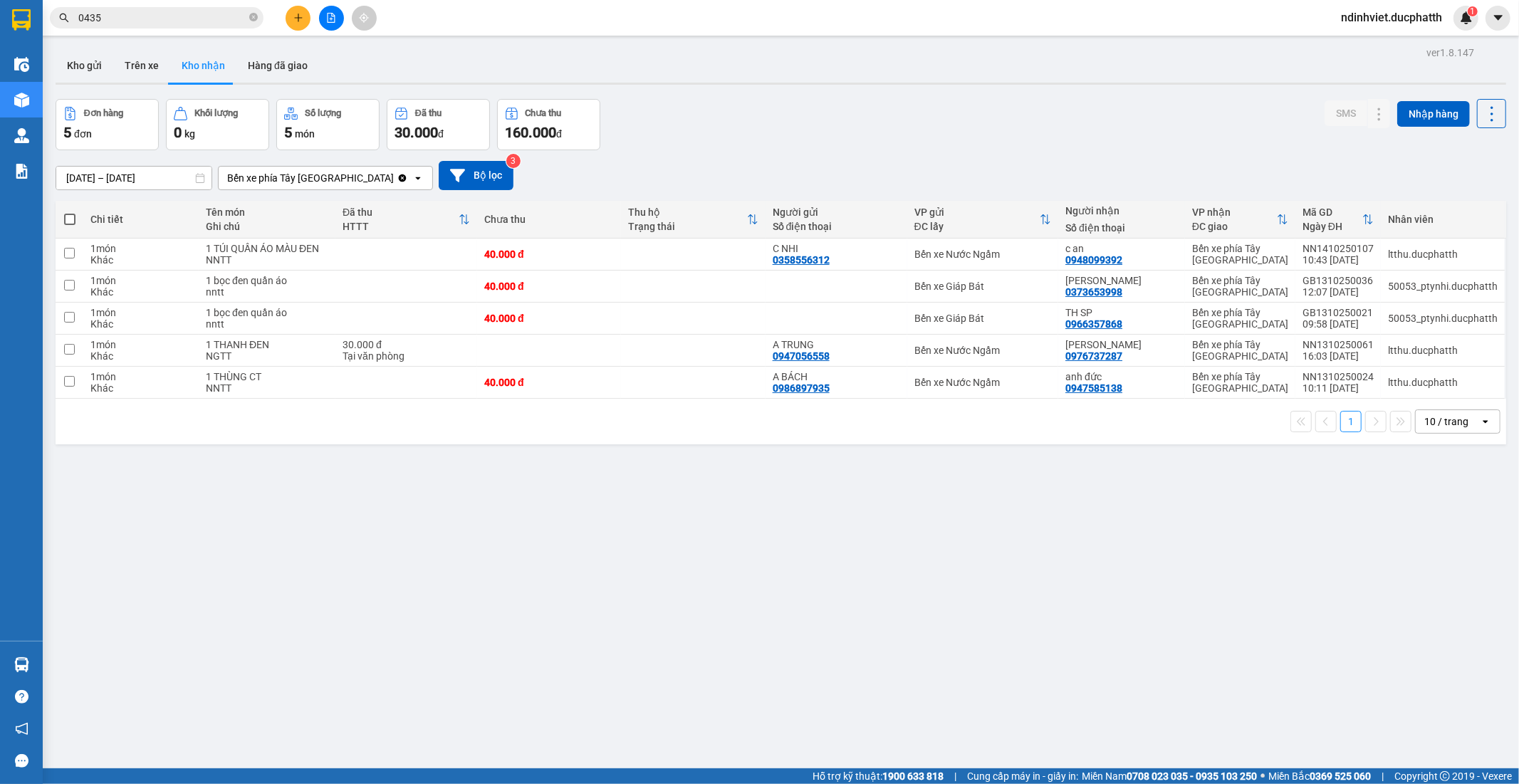
click at [353, 173] on div "Bến xe phía [PERSON_NAME][GEOGRAPHIC_DATA][PERSON_NAME]" at bounding box center [307, 178] width 178 height 23
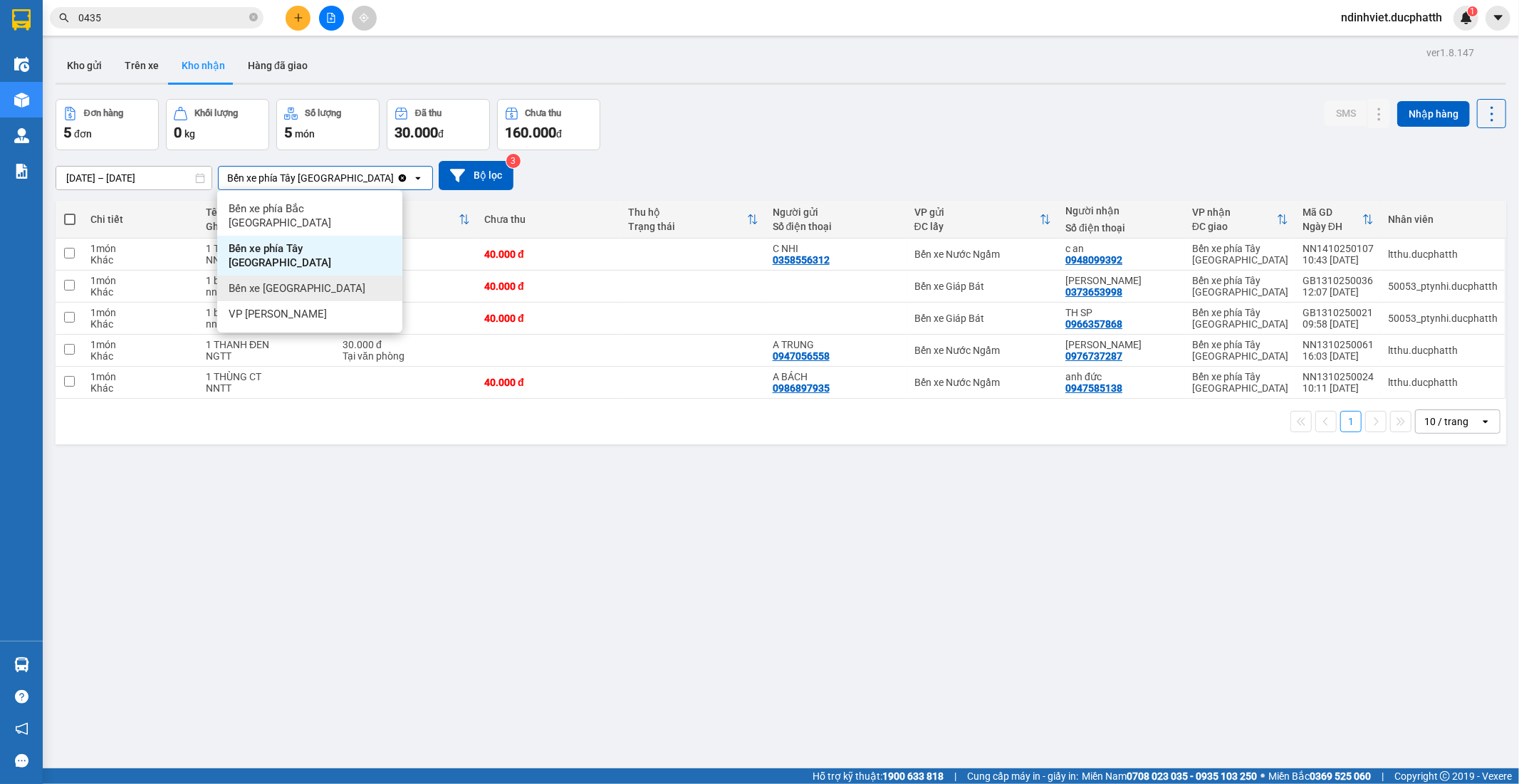
click at [715, 97] on div "ver 1.8.147 Kho gửi Trên xe Kho nhận Hàng đã giao Đơn hàng 5 đơn Khối lượng 0 k…" at bounding box center [781, 435] width 1462 height 784
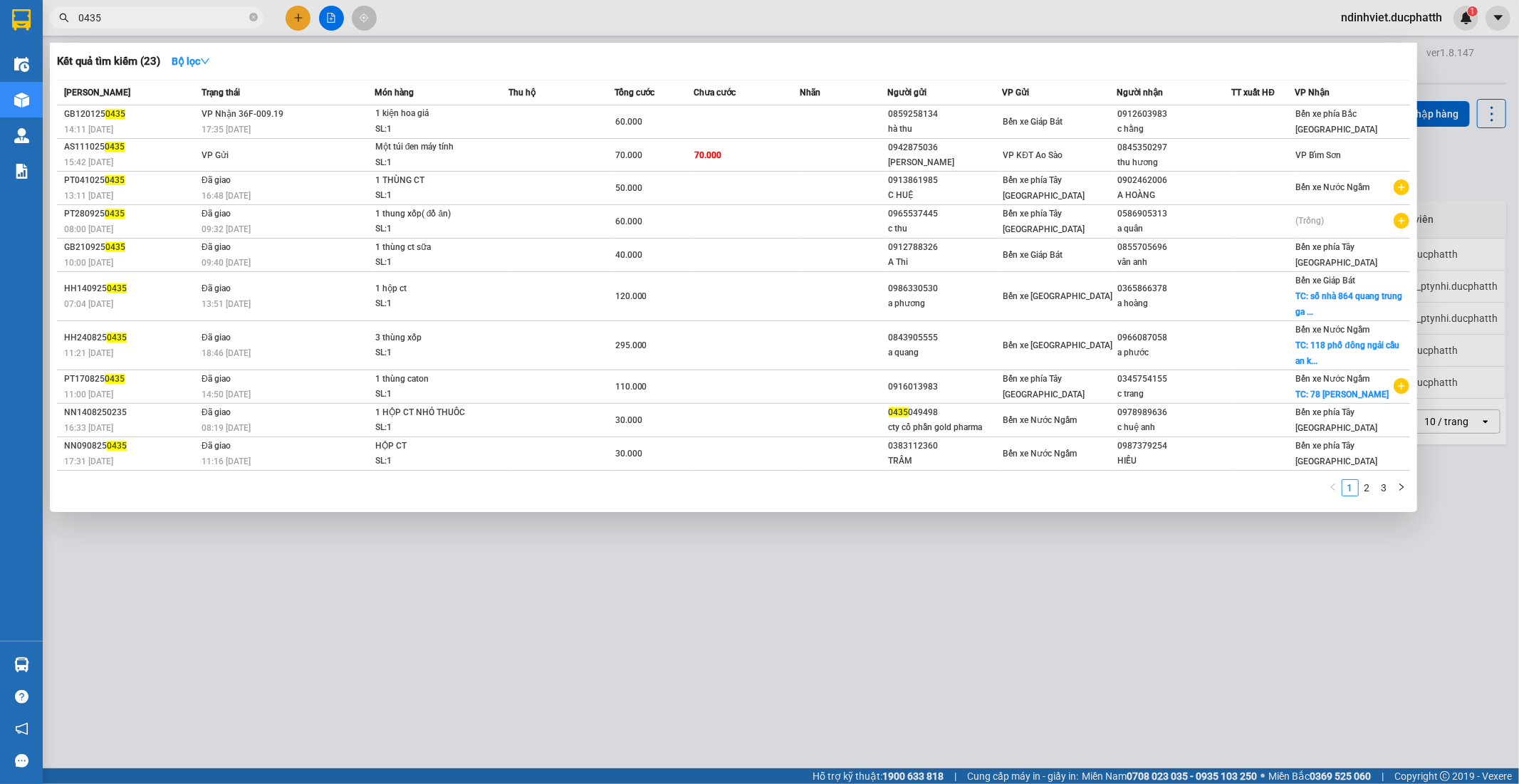
click at [217, 11] on input "0435" at bounding box center [162, 17] width 168 height 16
click at [525, 156] on td at bounding box center [561, 155] width 106 height 33
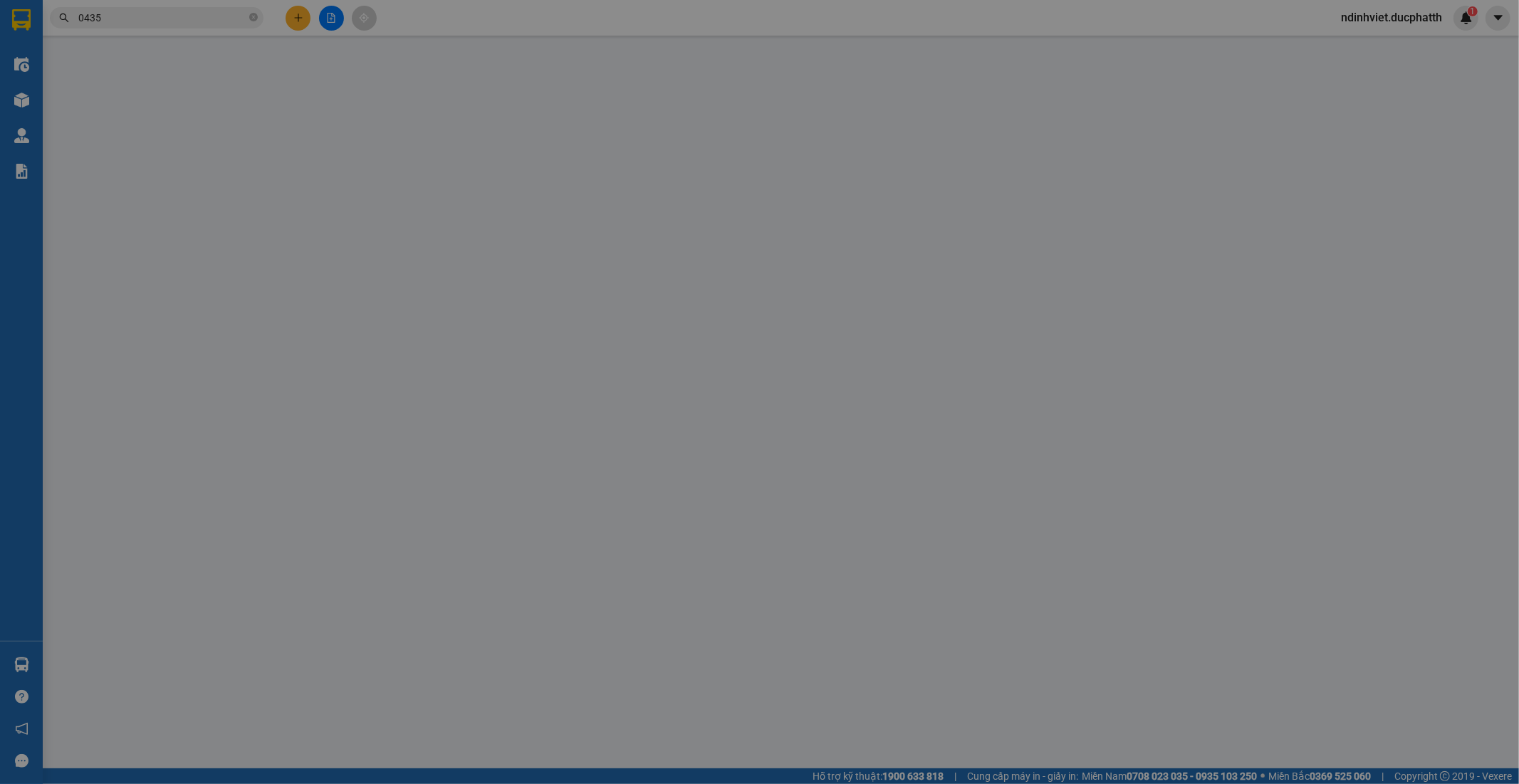
type input "0942875036"
type input "Lê Cường"
type input "0845350297"
type input "thu hương"
type input "0"
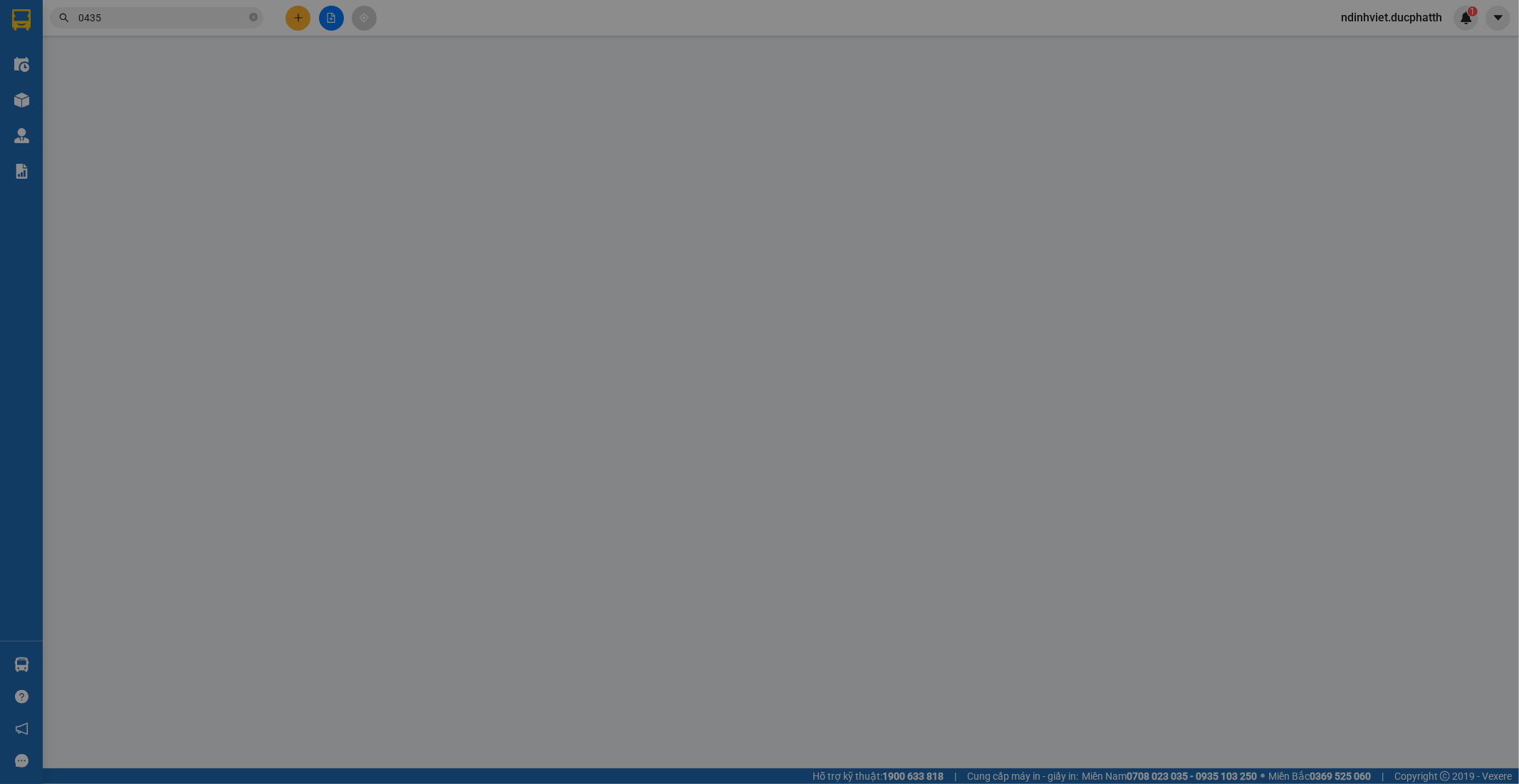
type input "70.000"
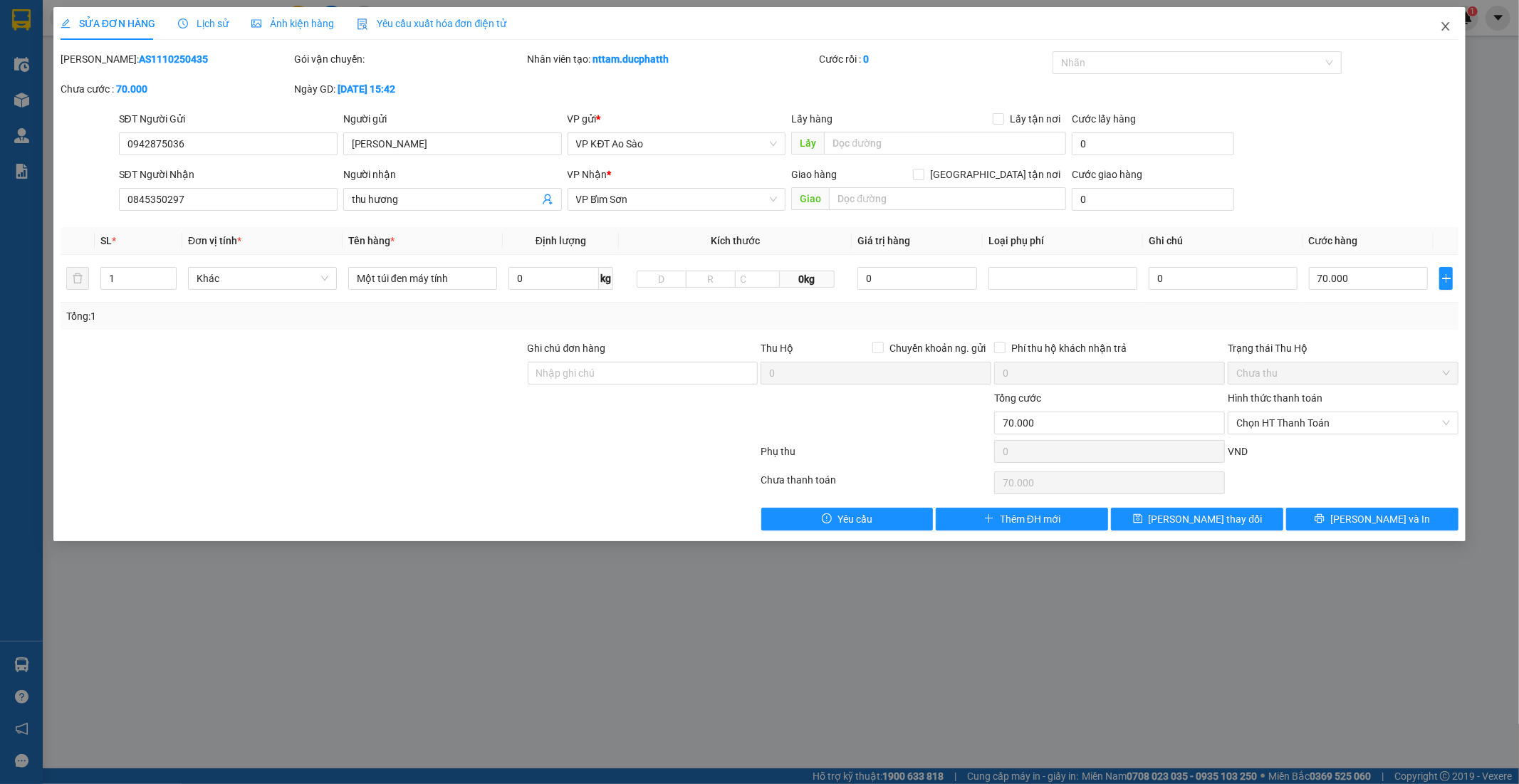
click at [1451, 26] on span "Close" at bounding box center [1445, 27] width 40 height 40
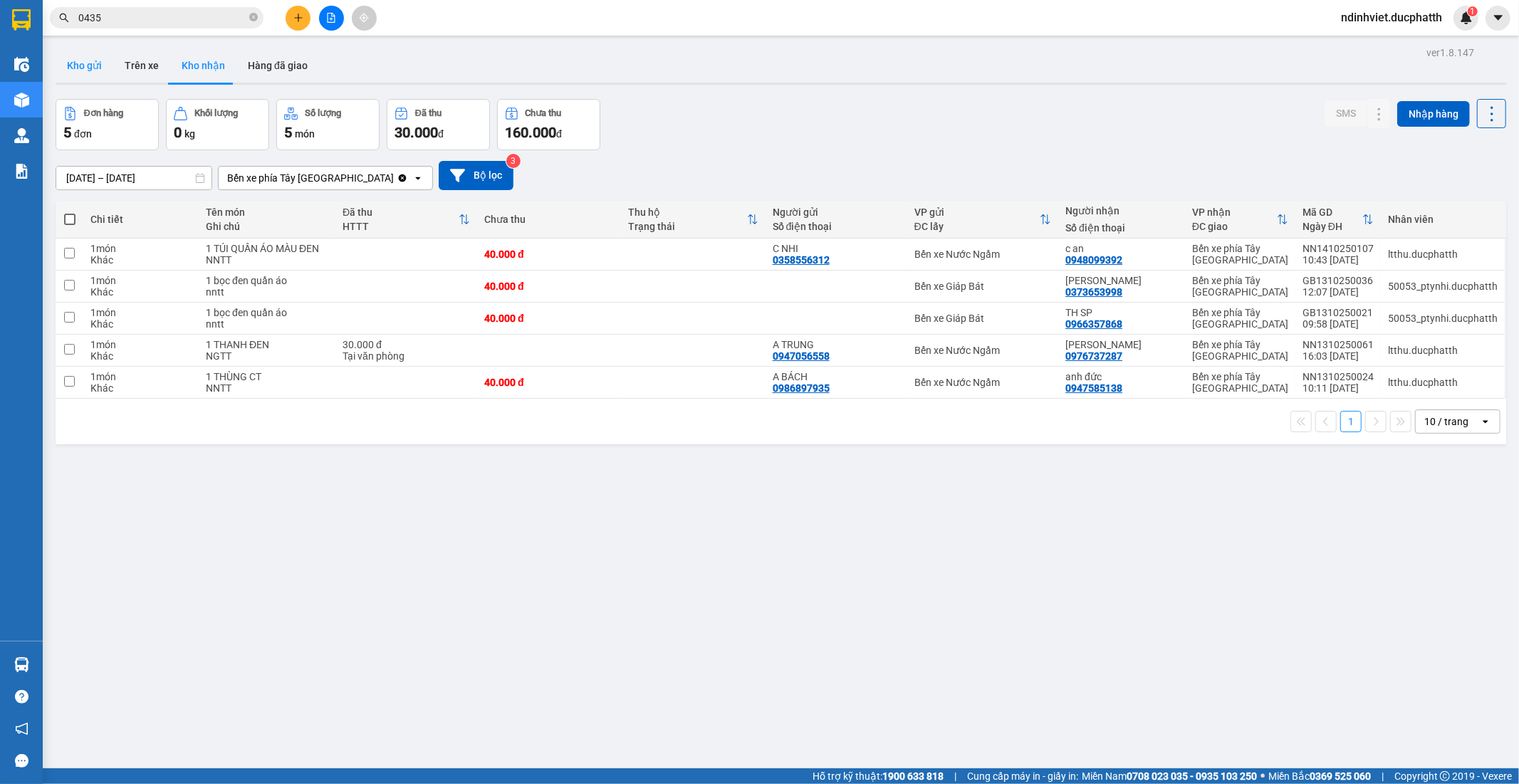
click at [96, 70] on button "Kho gửi" at bounding box center [84, 65] width 57 height 34
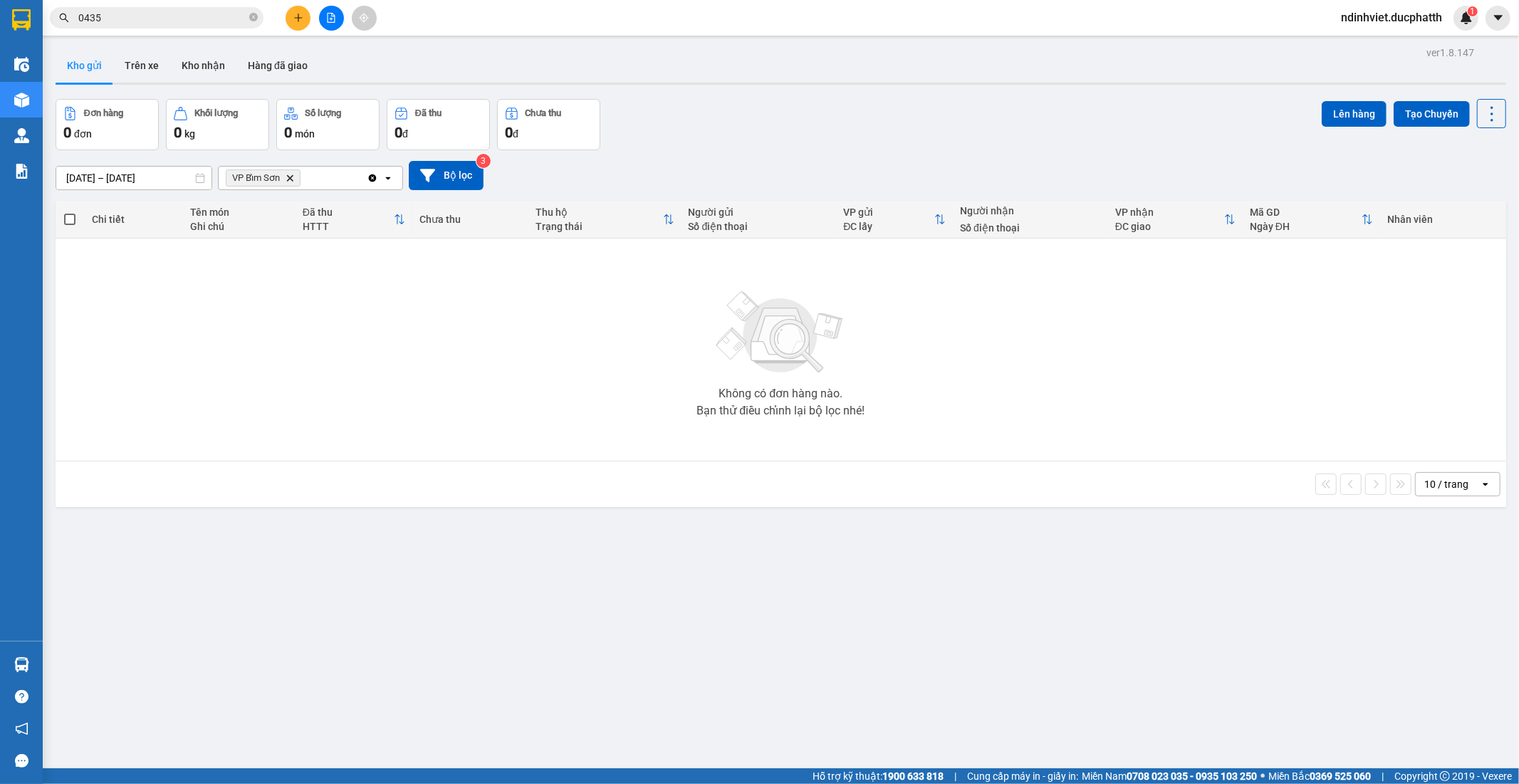
click at [312, 182] on div "VP Bỉm Sơn Delete" at bounding box center [292, 178] width 148 height 23
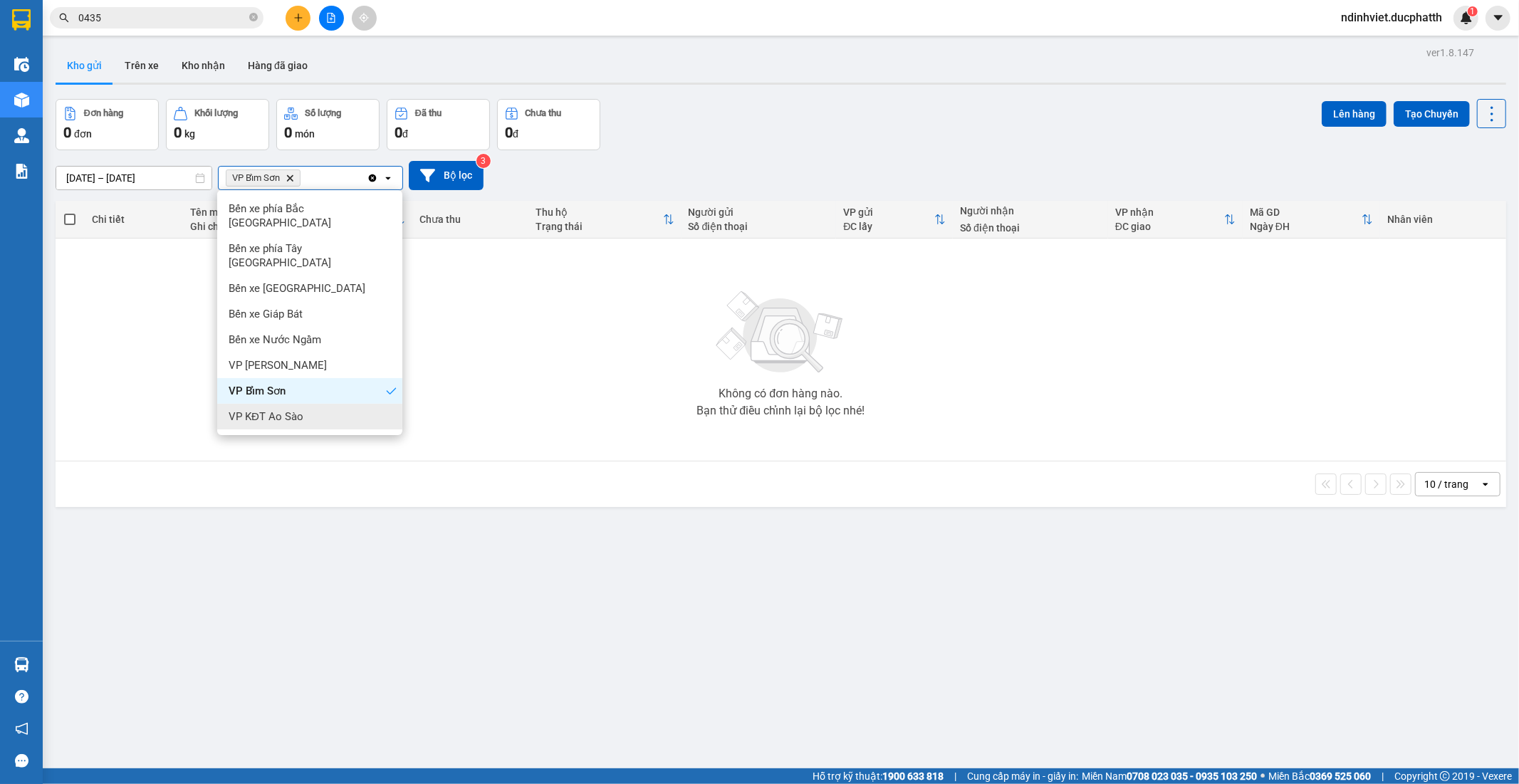
click at [268, 409] on span "VP KĐT Ao Sào" at bounding box center [265, 416] width 74 height 14
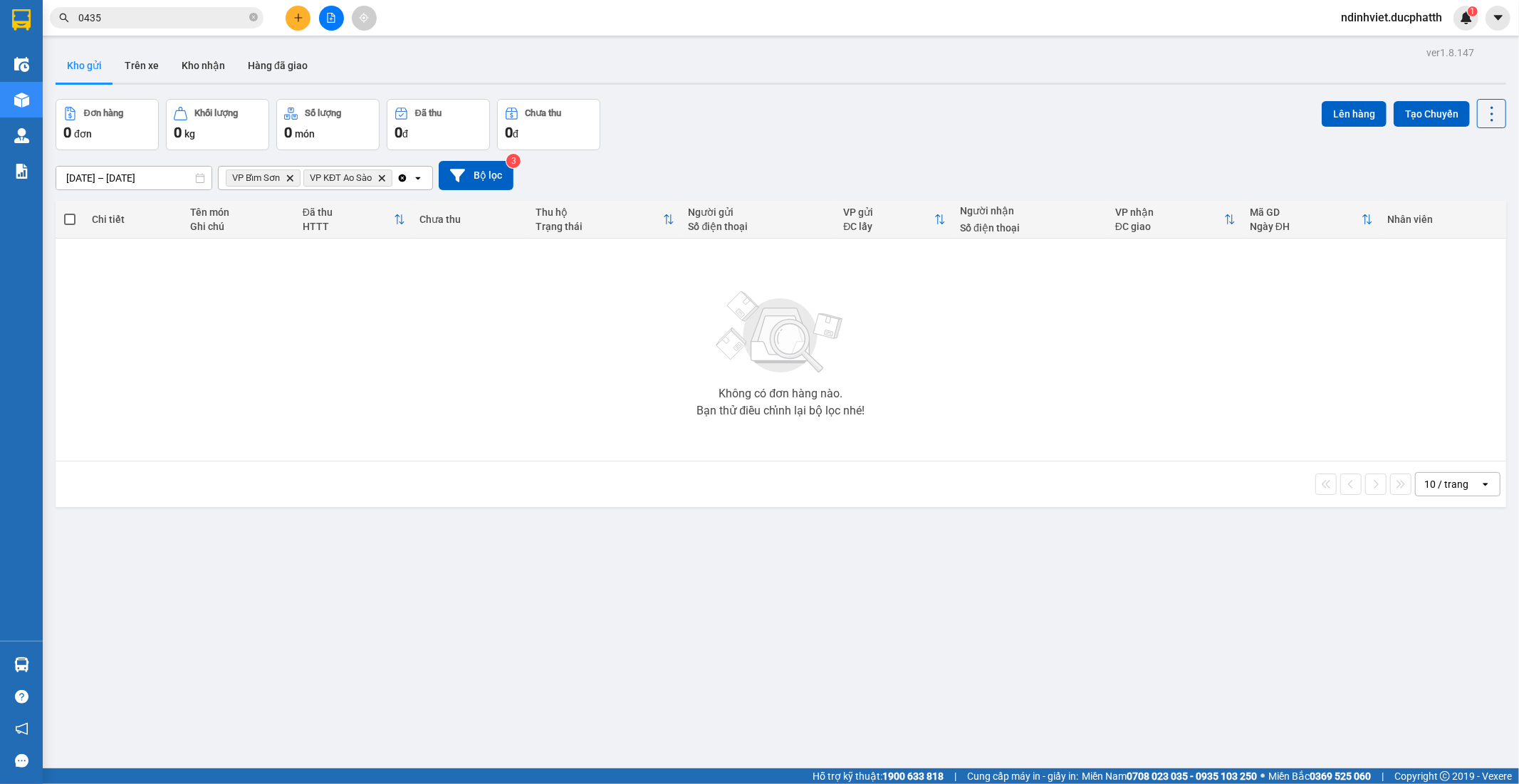
click at [288, 173] on icon "Delete" at bounding box center [290, 178] width 8 height 8
click at [96, 172] on input "12/10/2025 – 14/10/2025" at bounding box center [134, 178] width 156 height 23
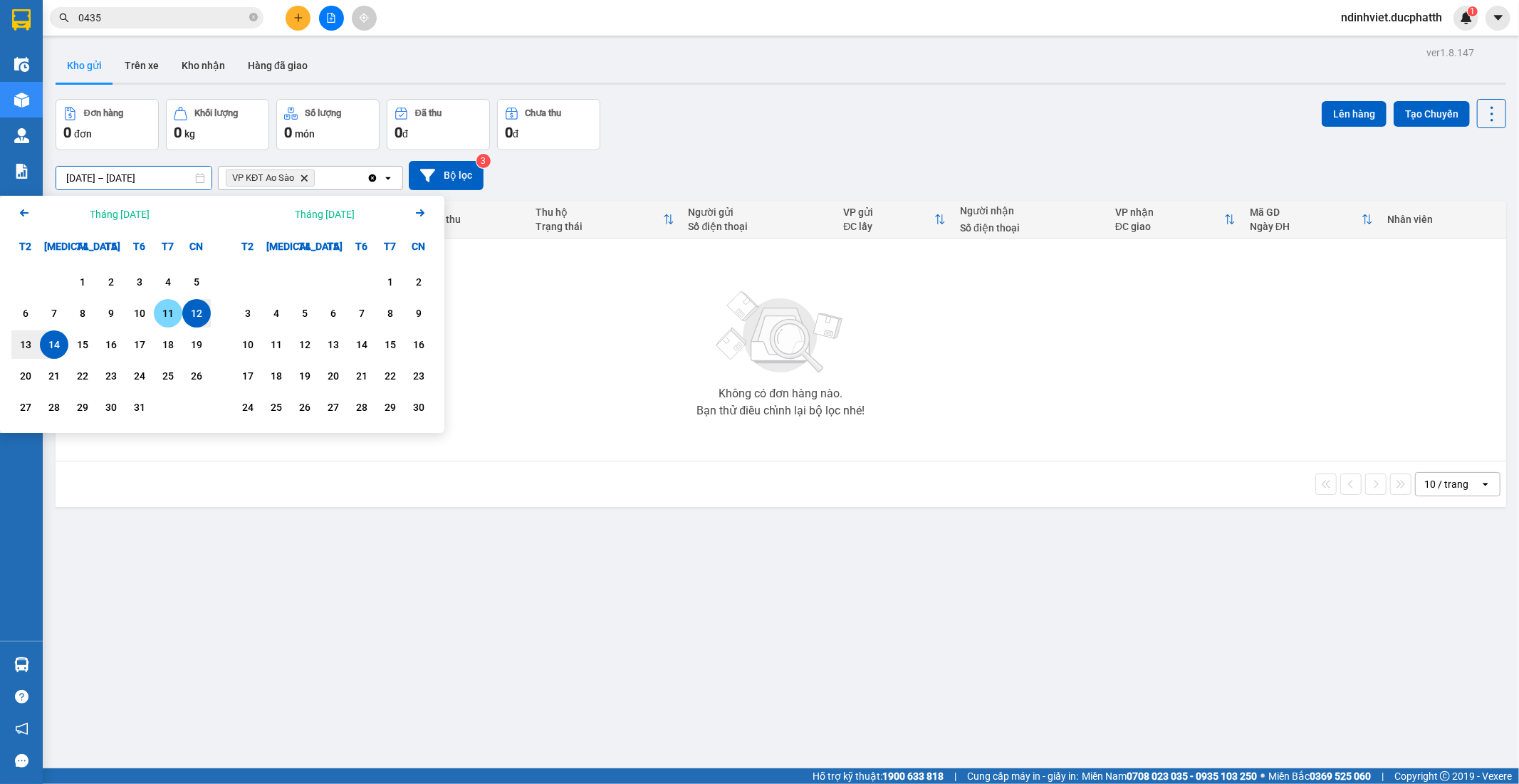
click at [161, 309] on div "11" at bounding box center [168, 313] width 20 height 17
click at [161, 314] on div "11" at bounding box center [168, 313] width 20 height 17
type input "11/10/2025 – 11/10/2025"
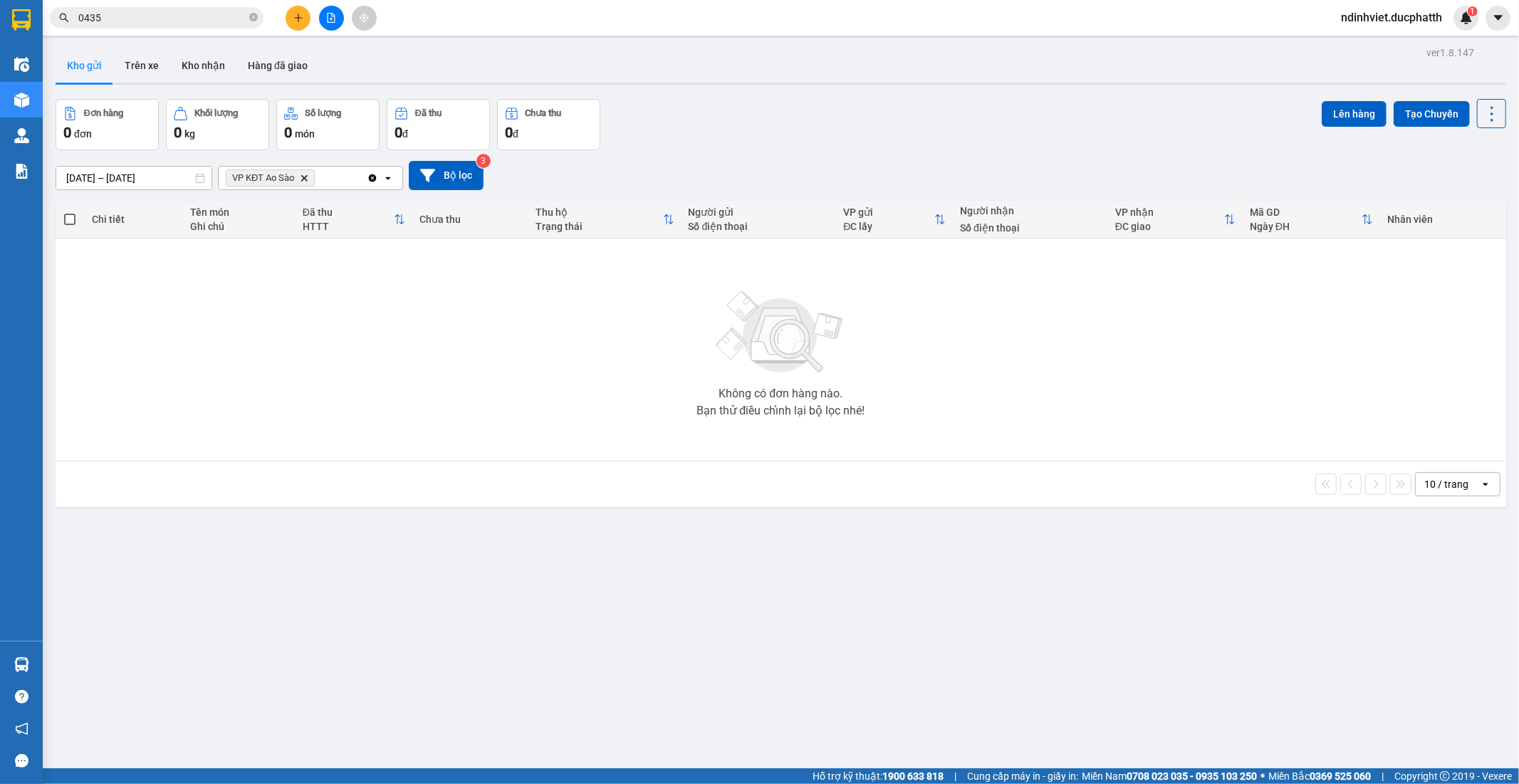
click at [306, 178] on icon "VP KĐT Ao Sào, close by backspace" at bounding box center [304, 178] width 7 height 7
click at [293, 174] on div "Chọn văn phòng nhận" at bounding box center [277, 178] width 98 height 14
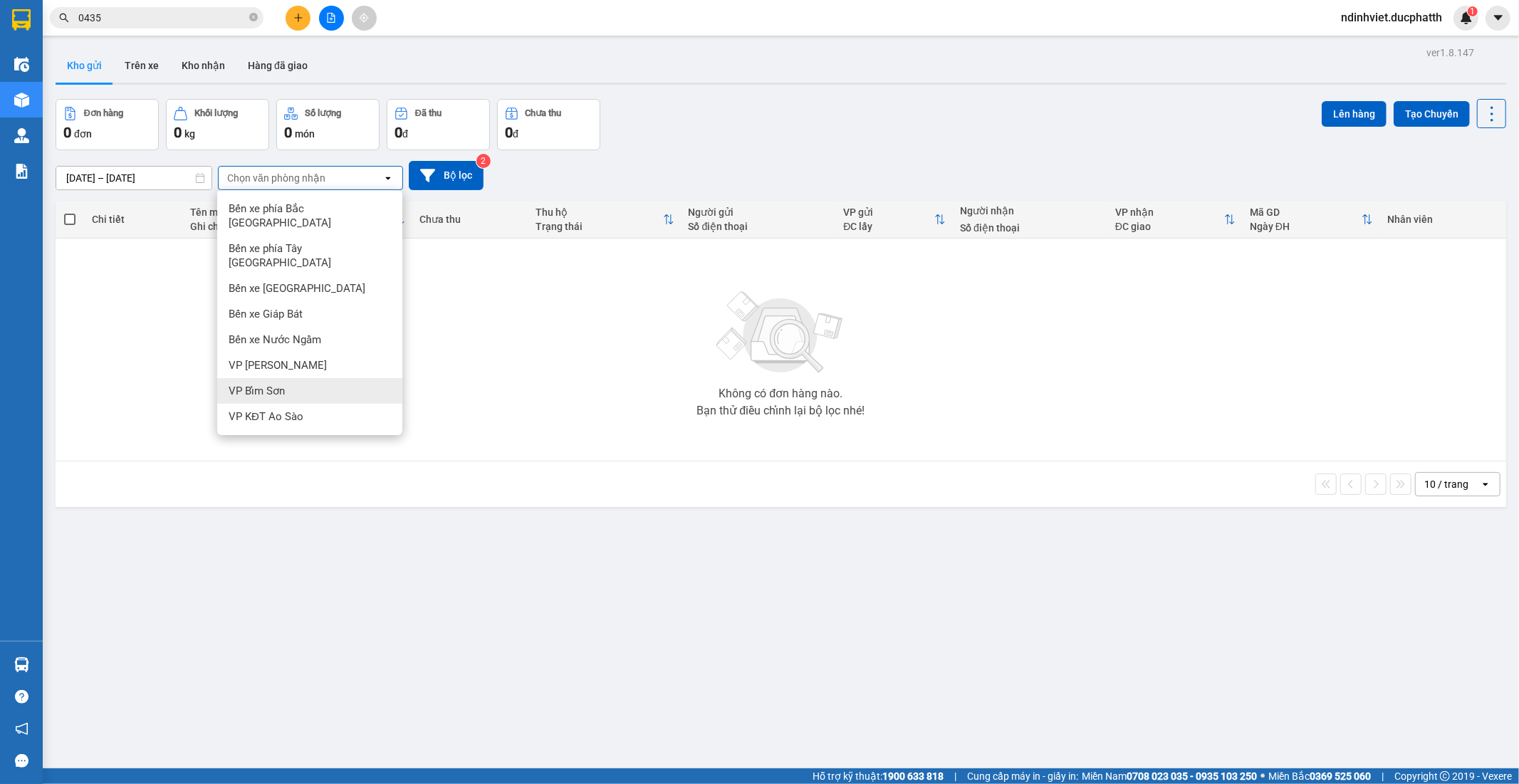
click at [291, 378] on div "VP Bỉm Sơn" at bounding box center [309, 390] width 185 height 25
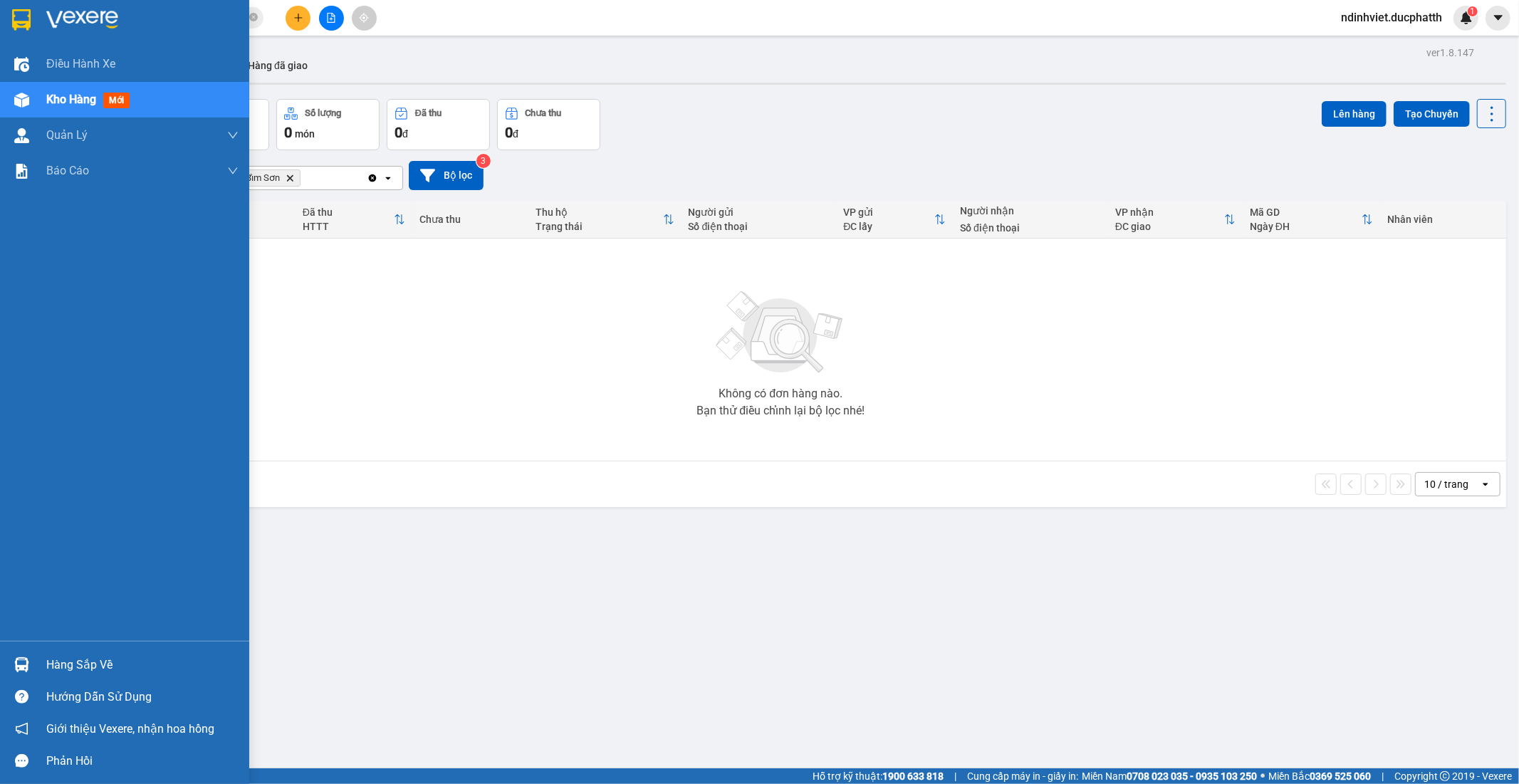
drag, startPoint x: 84, startPoint y: 674, endPoint x: 77, endPoint y: 672, distance: 7.3
click at [83, 674] on div "Hàng sắp về" at bounding box center [142, 665] width 192 height 21
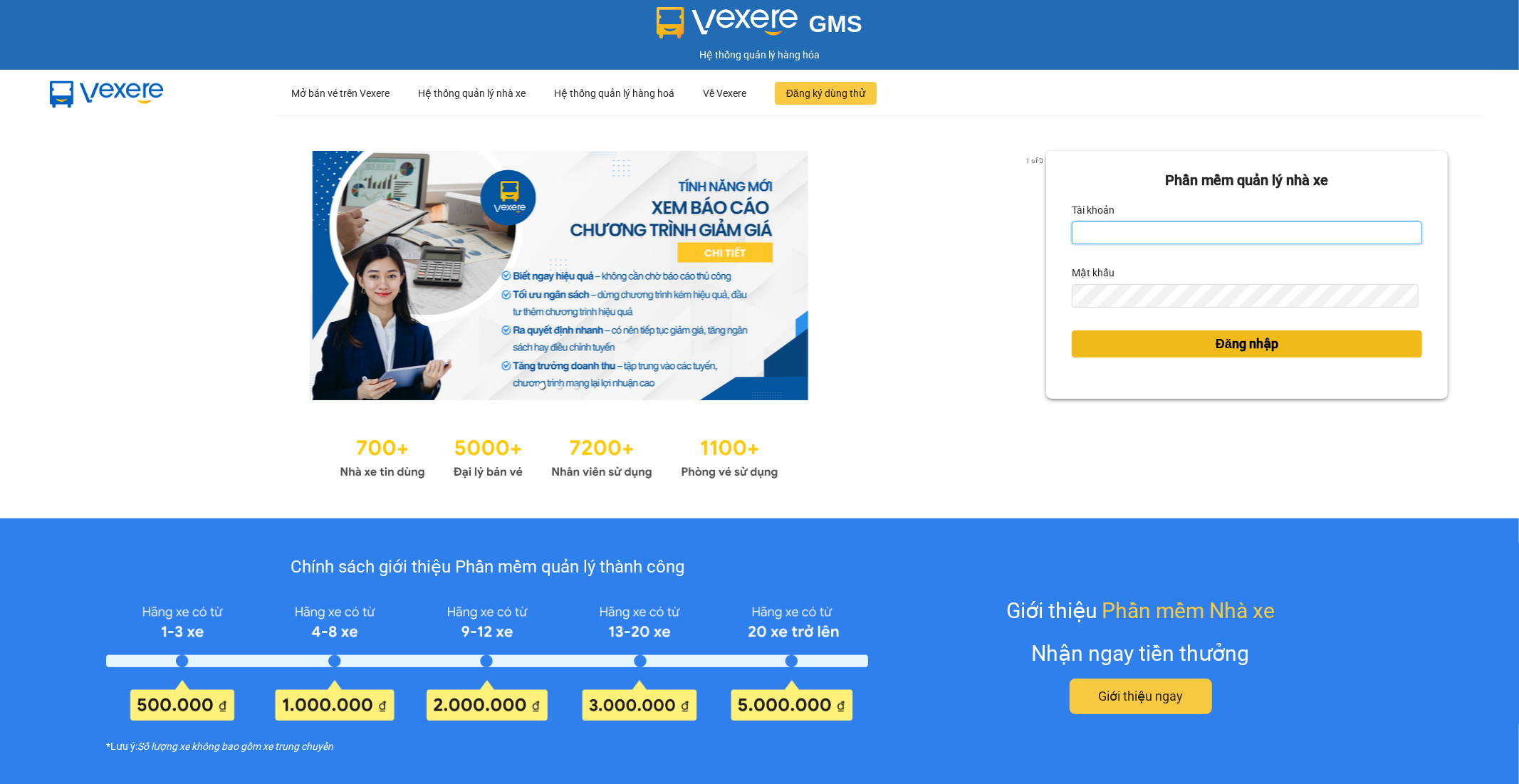
type input "ndinhviet.ducphatth"
click at [1243, 345] on span "Đăng nhập" at bounding box center [1246, 344] width 63 height 20
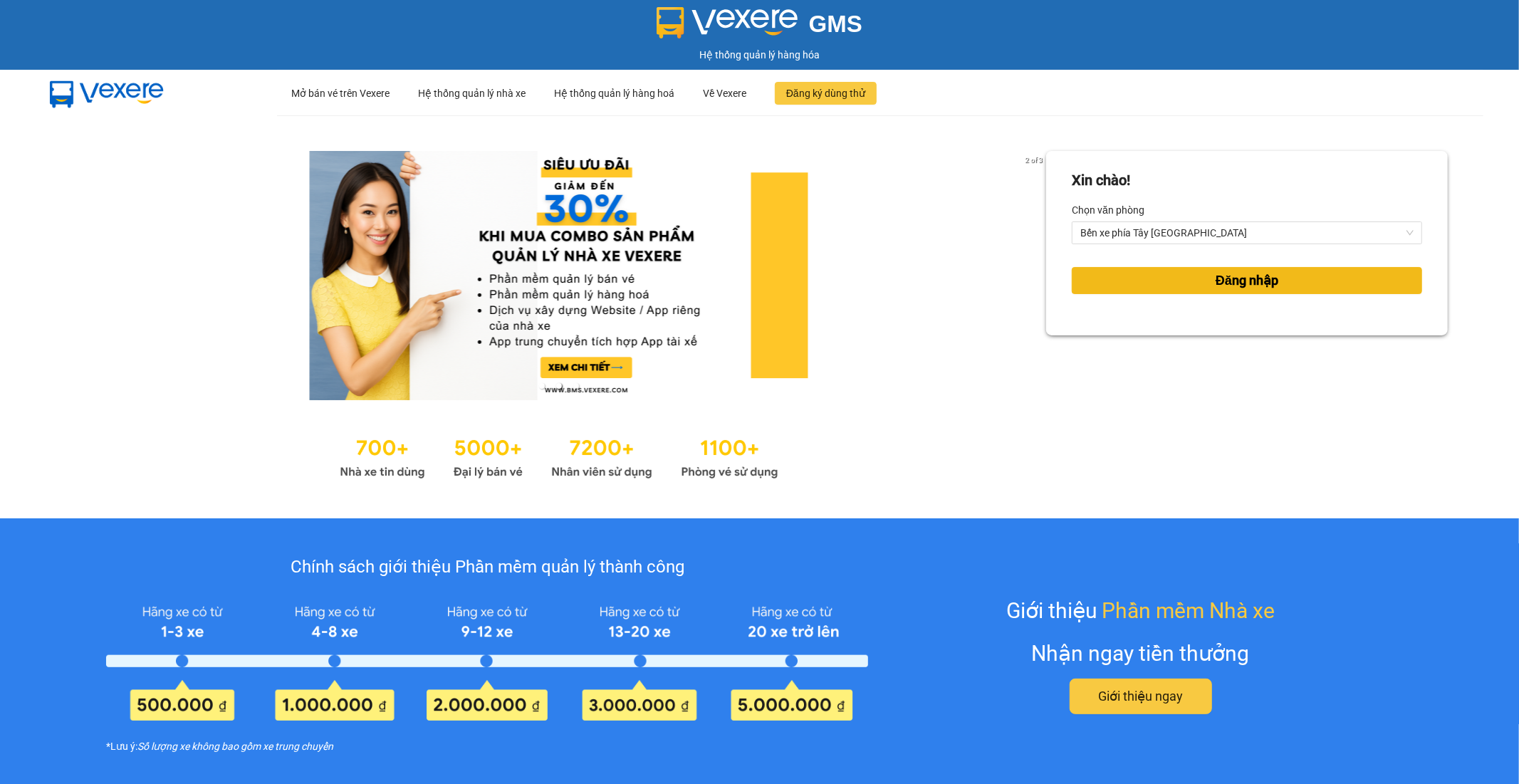
click at [1228, 273] on span "Đăng nhập" at bounding box center [1246, 281] width 63 height 20
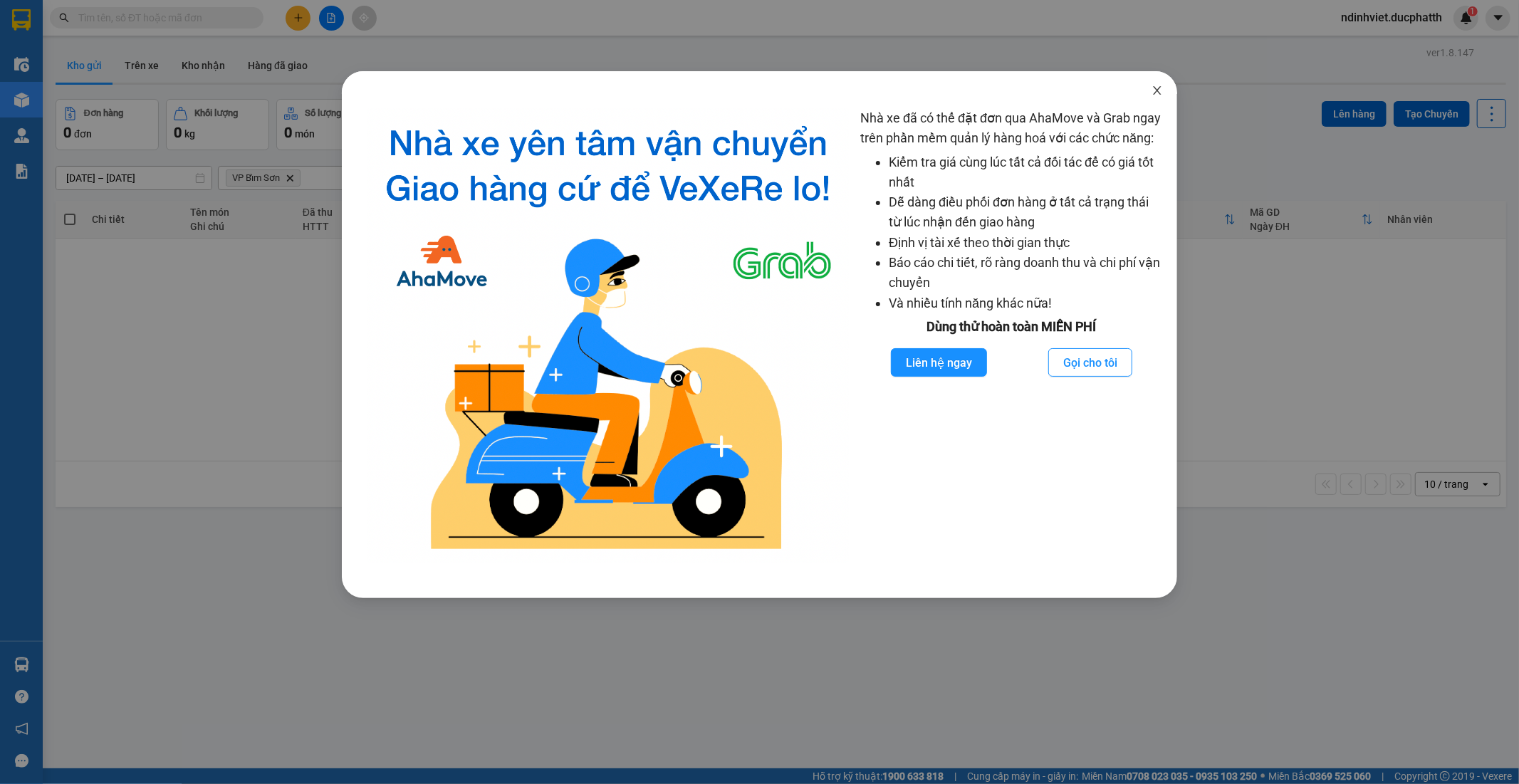
click at [1158, 90] on icon "close" at bounding box center [1157, 91] width 11 height 11
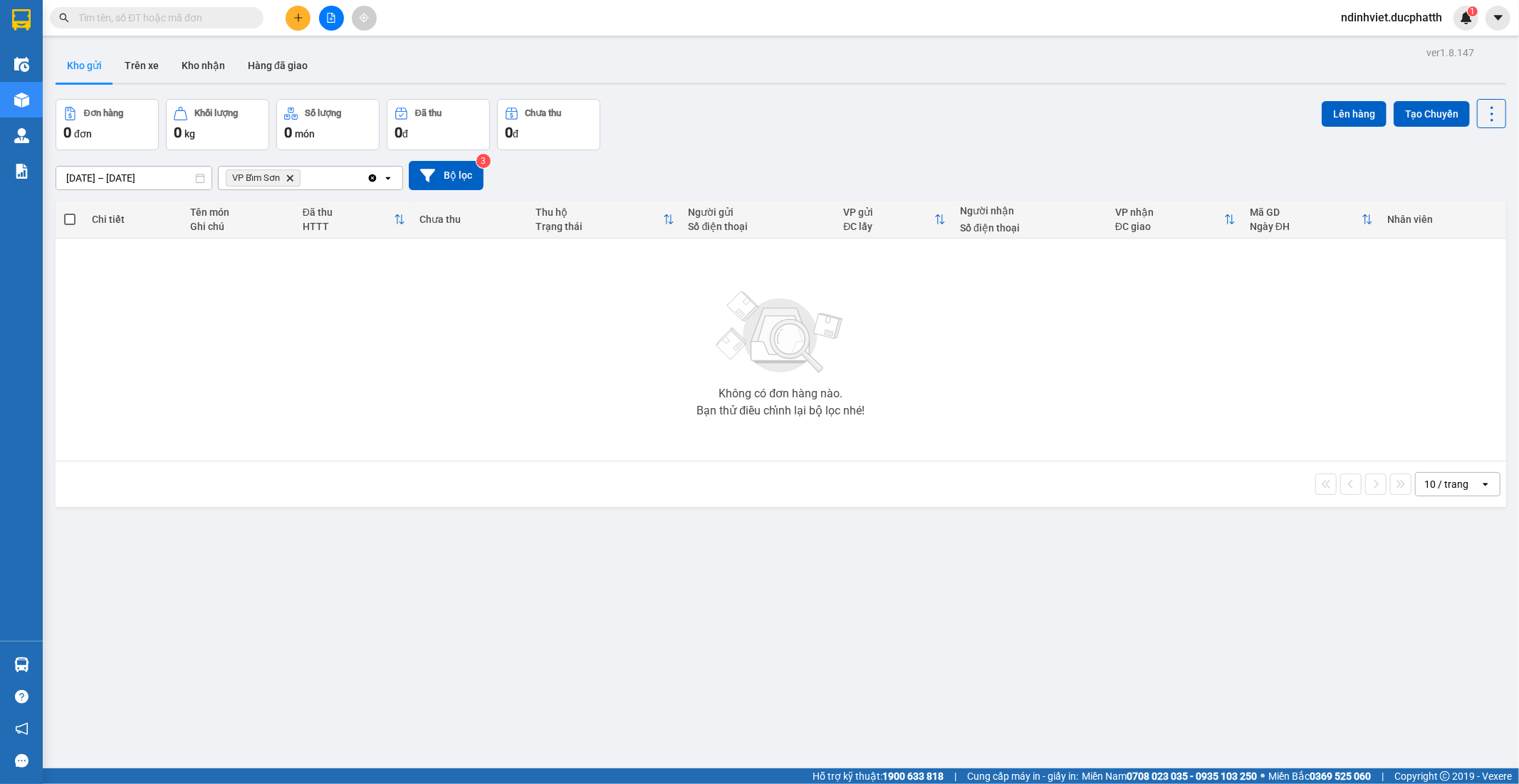
click at [160, 17] on input "text" at bounding box center [162, 17] width 168 height 16
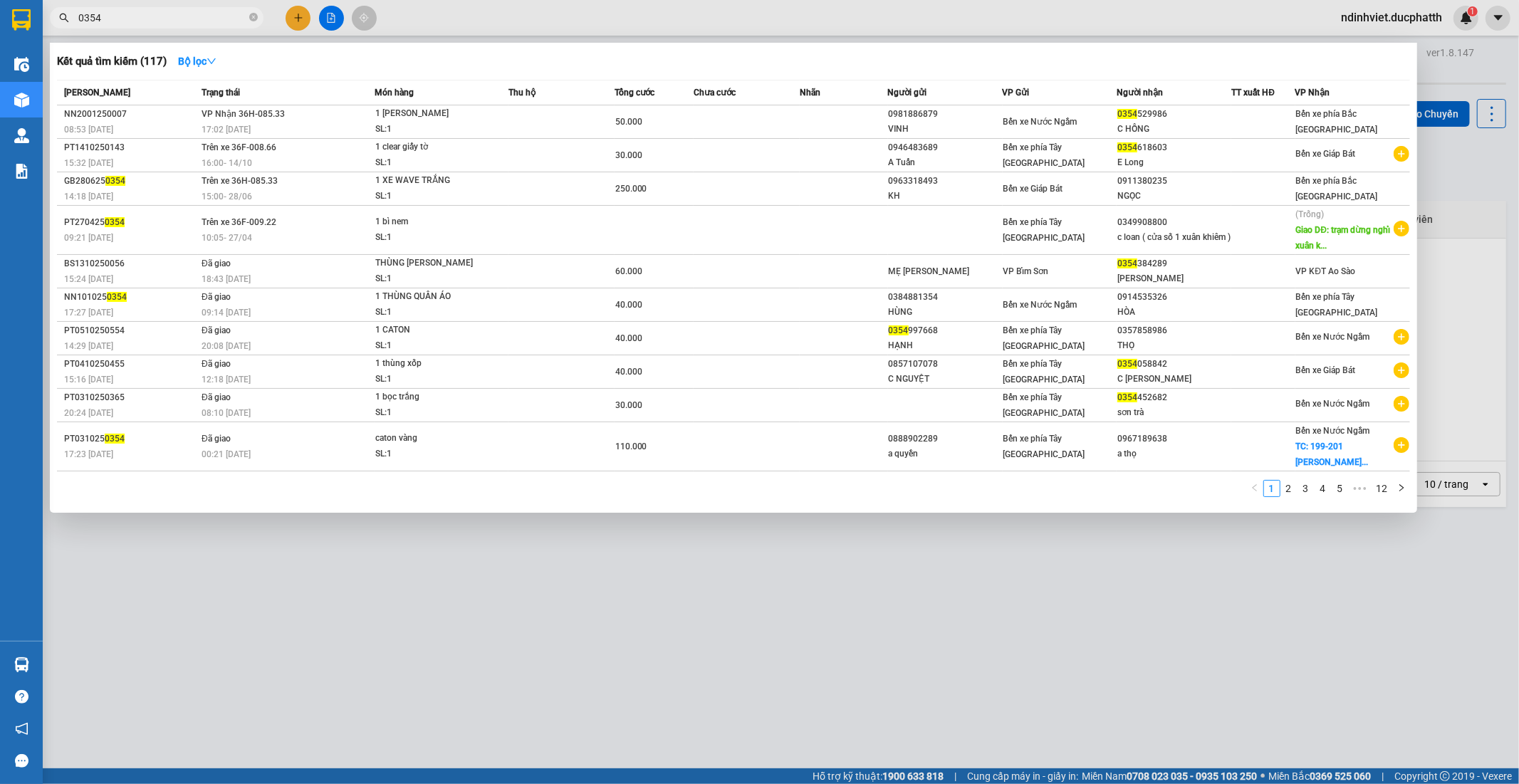
click at [125, 25] on input "0354" at bounding box center [162, 17] width 168 height 16
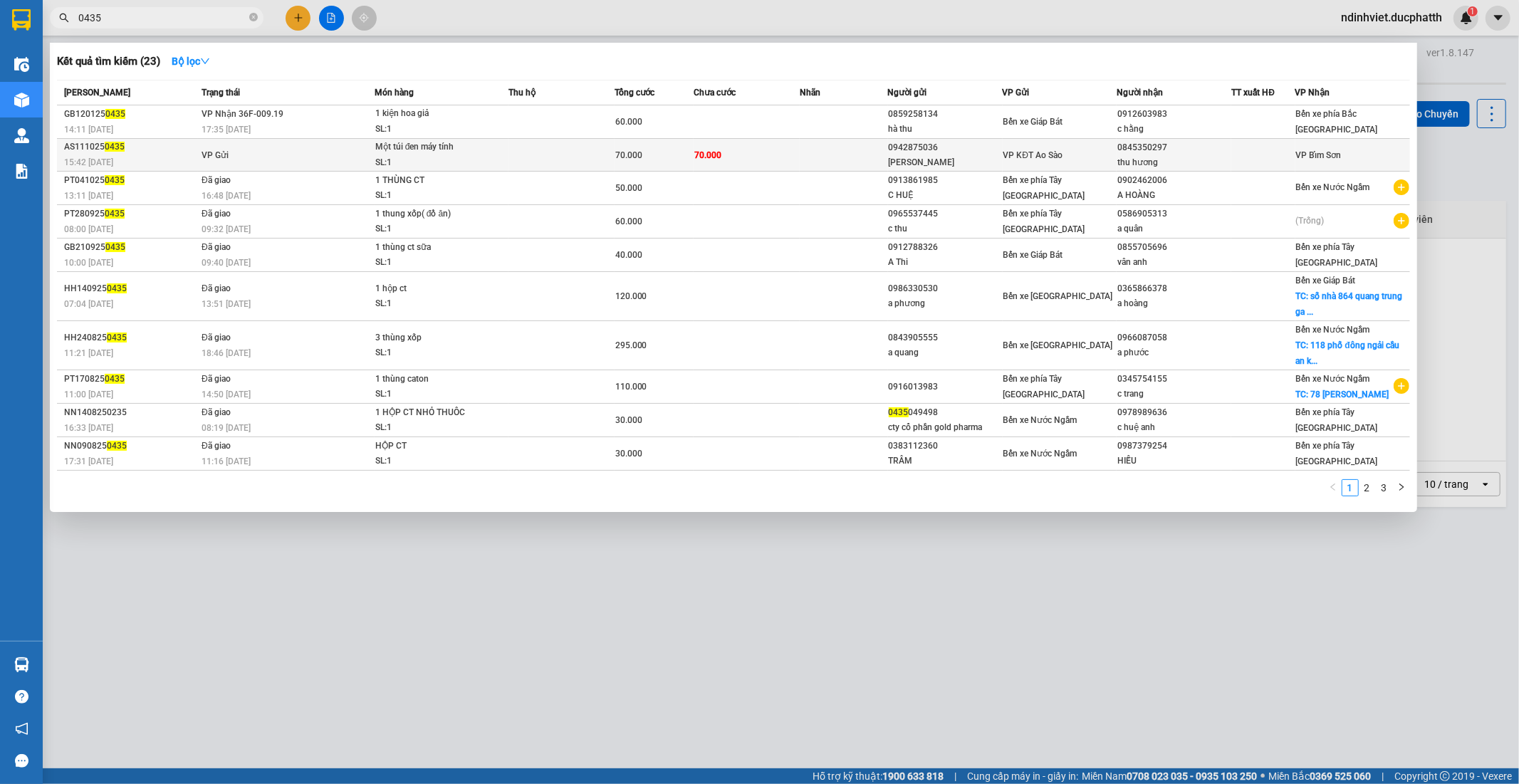
type input "0435"
click at [383, 152] on div "Một túi đen máy tính" at bounding box center [428, 147] width 106 height 16
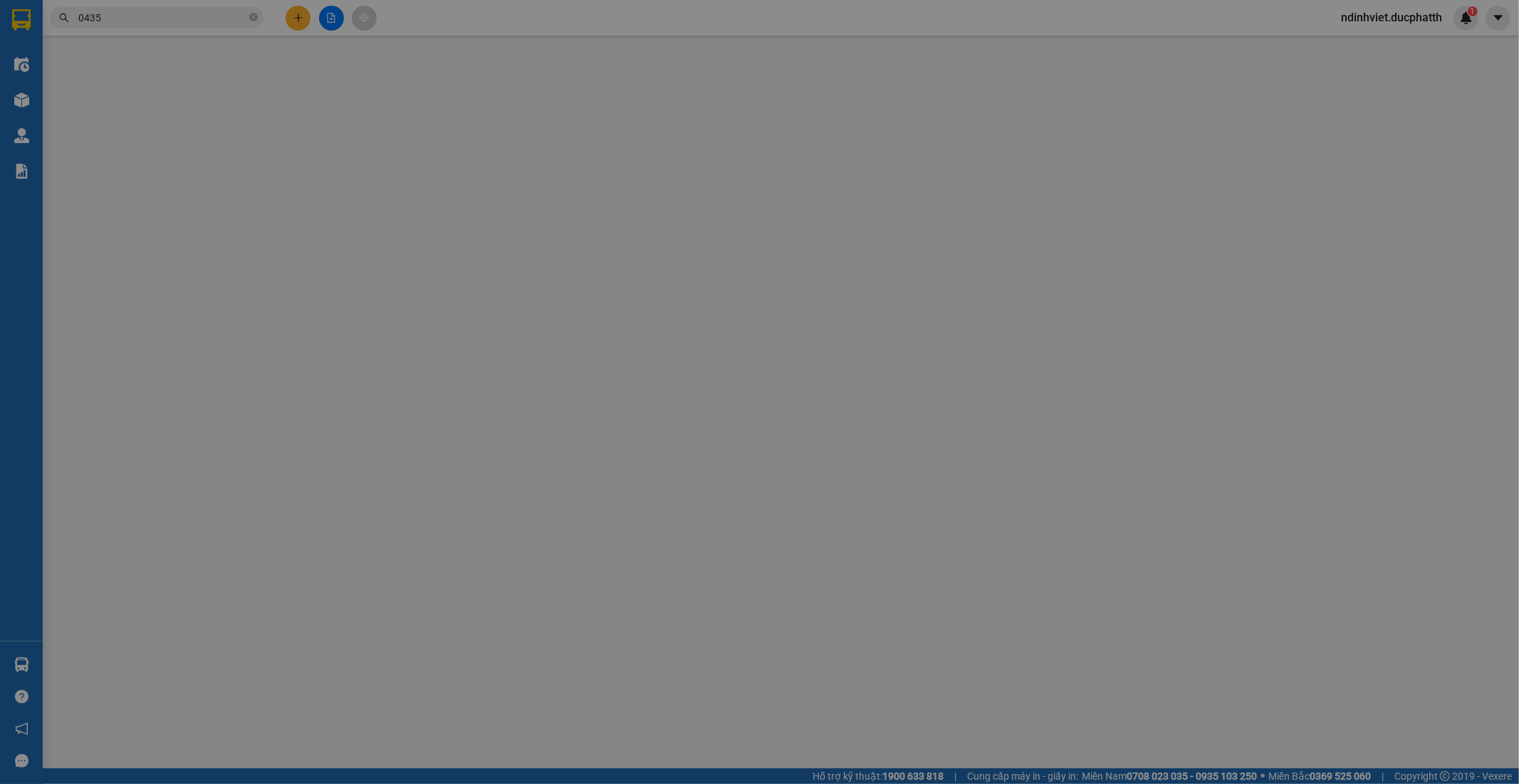
type input "0942875036"
type input "Lê Cường"
type input "0845350297"
type input "thu hương"
type input "0"
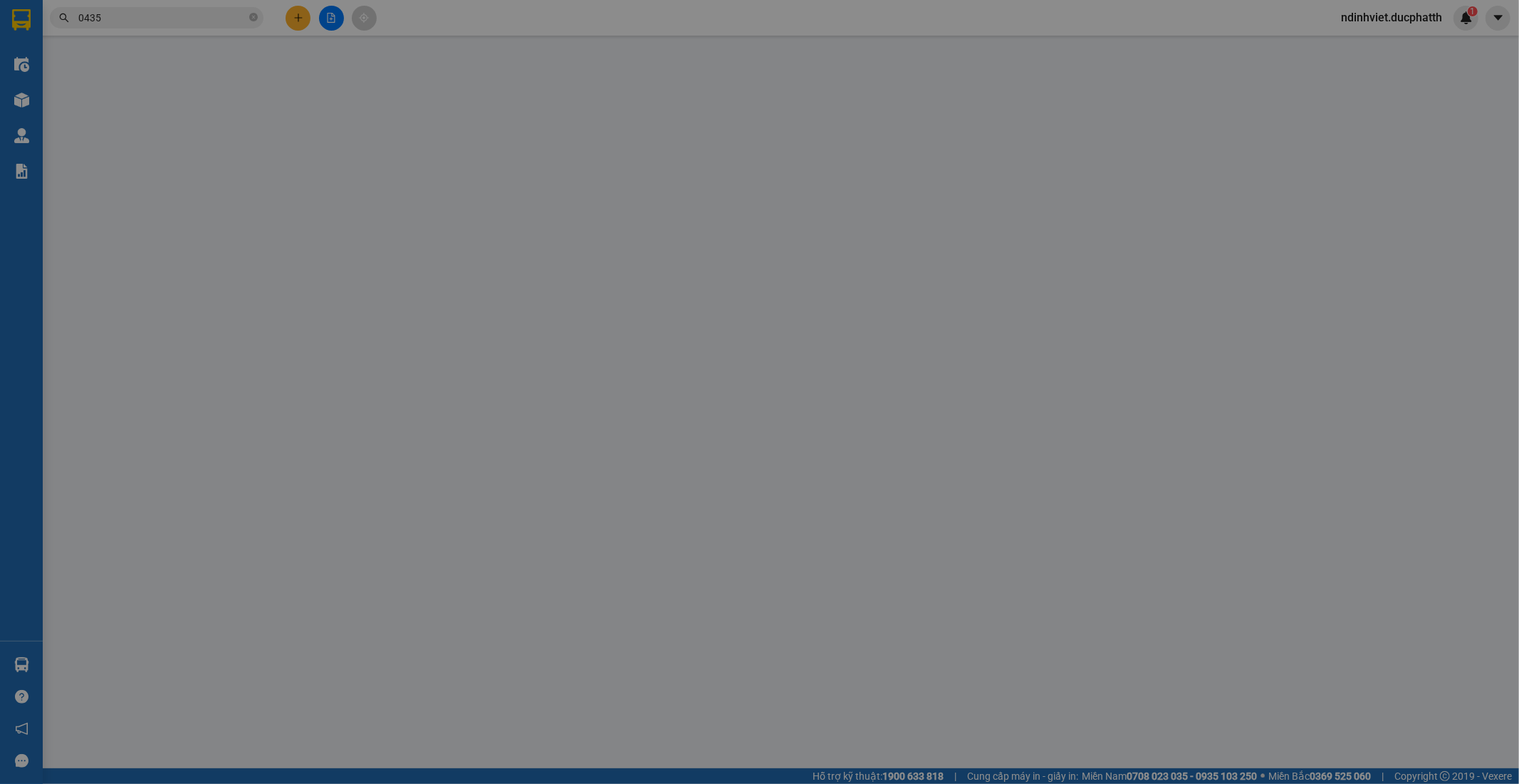
type input "70.000"
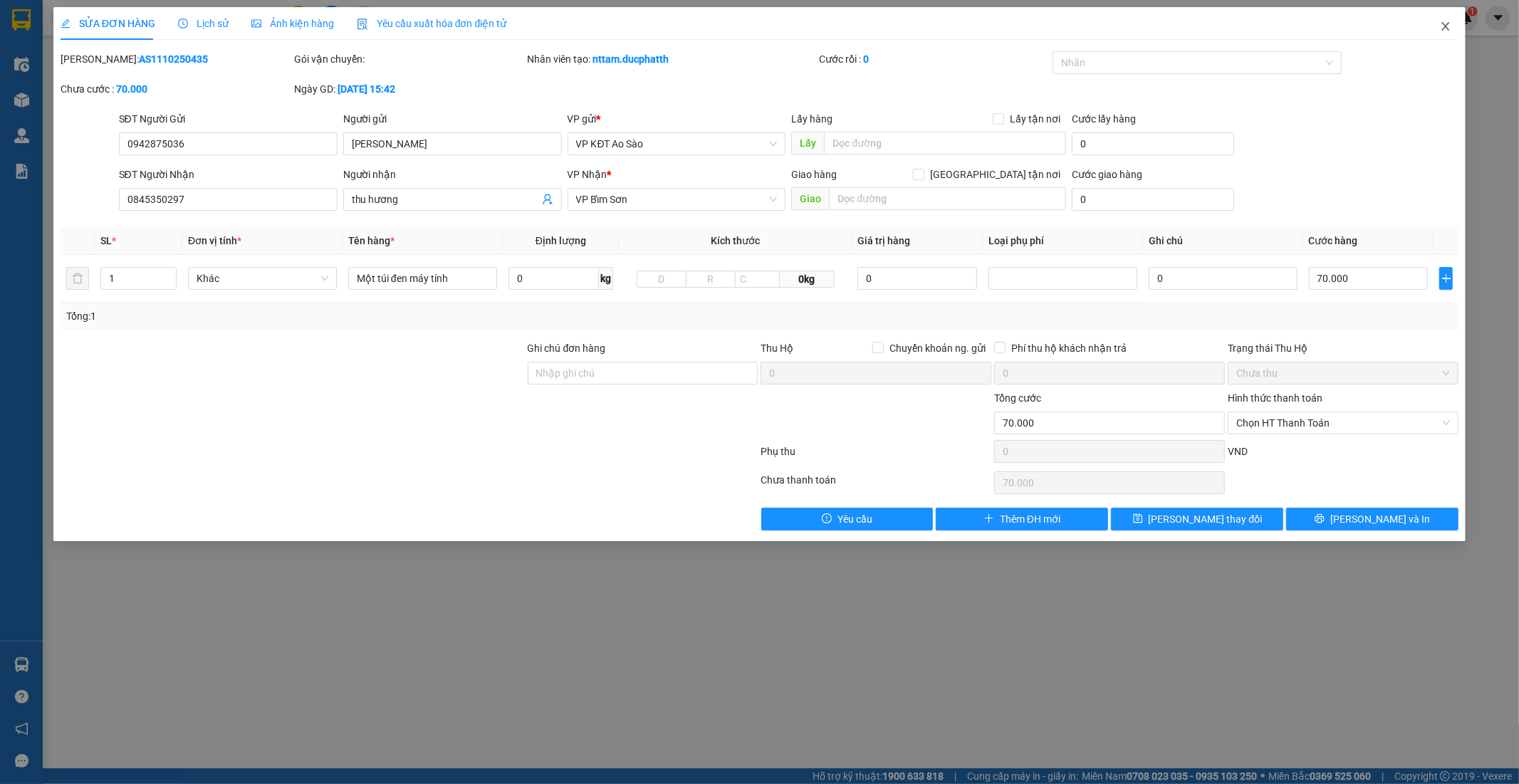
click at [1443, 26] on icon "close" at bounding box center [1445, 26] width 11 height 11
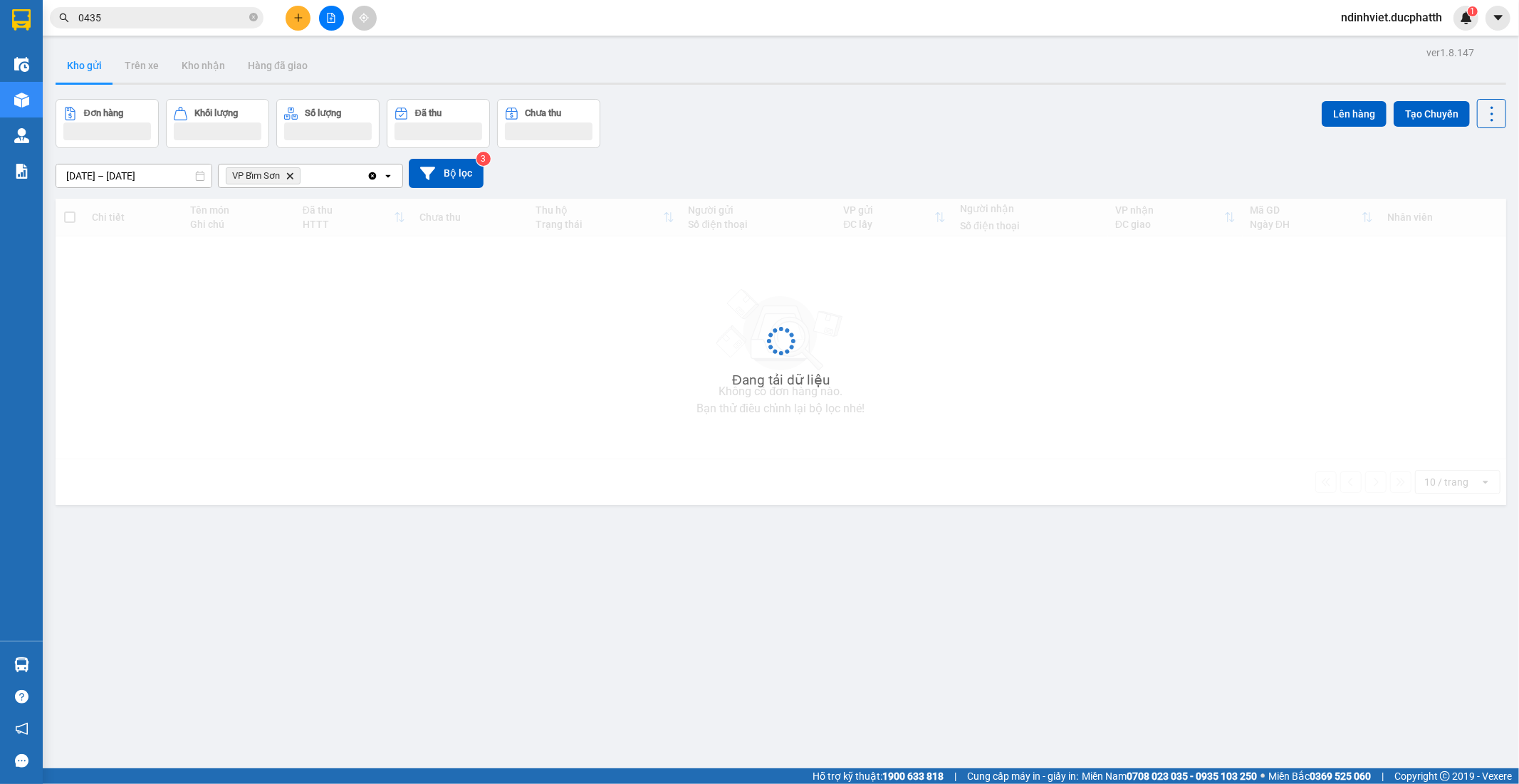
click at [178, 19] on input "0435" at bounding box center [162, 17] width 168 height 16
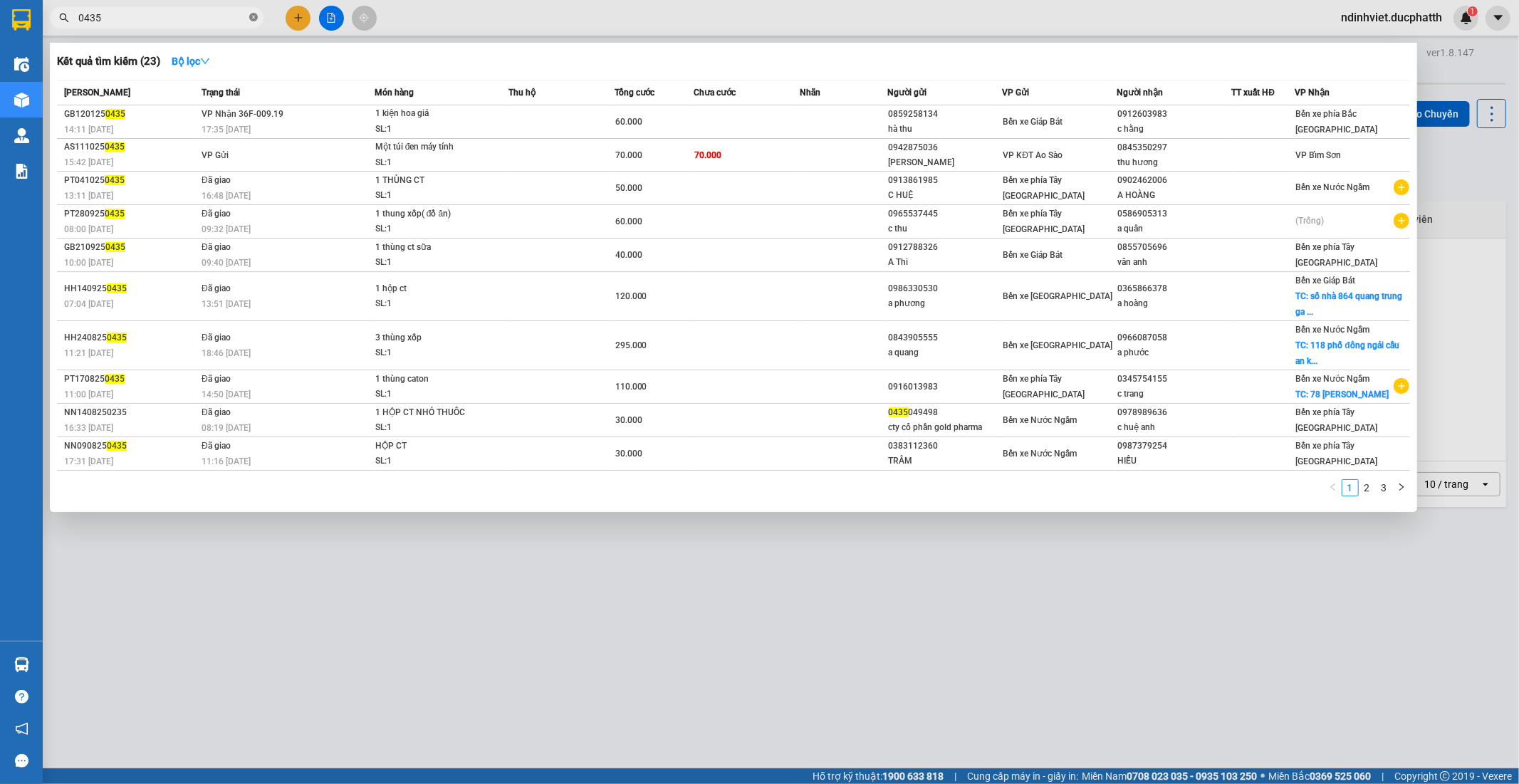
click at [250, 23] on span at bounding box center [253, 18] width 8 height 14
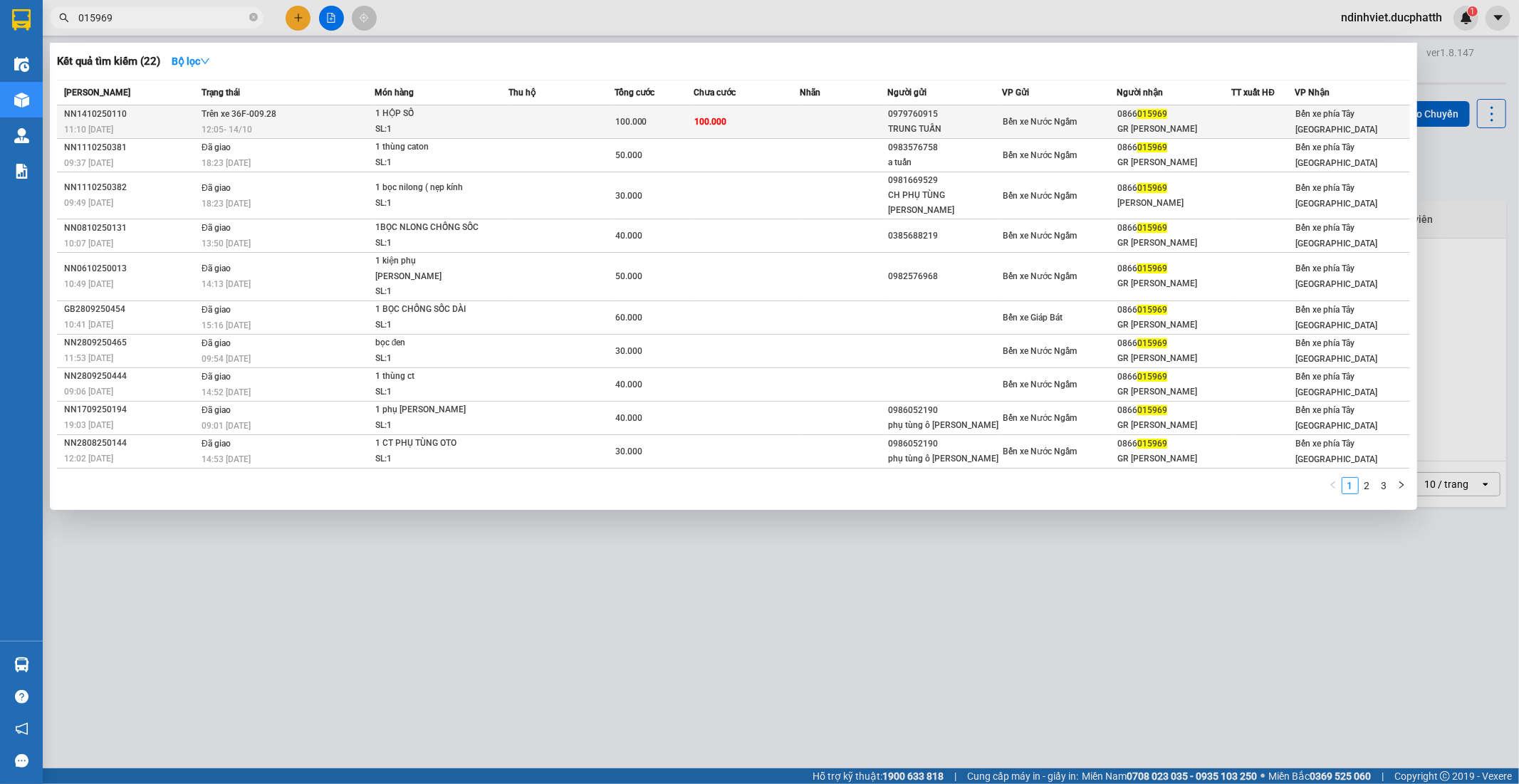
type input "015969"
click at [486, 133] on span "1 HỘP SỐ SL: 1" at bounding box center [441, 121] width 133 height 30
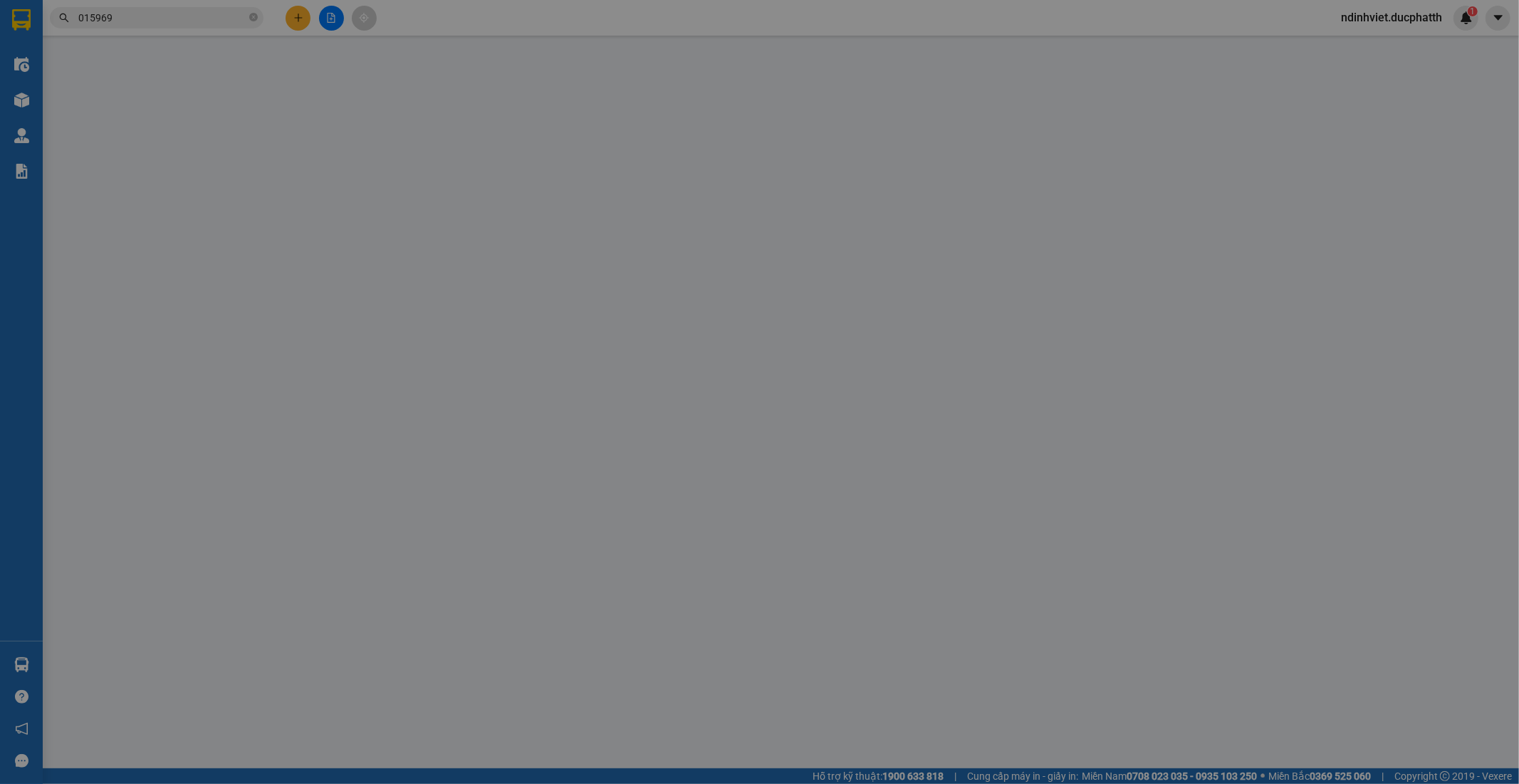
type input "0979760915"
type input "TRUNG TUẤN"
type input "0866015969"
type input "GR TUẤN VÂN"
type input "0"
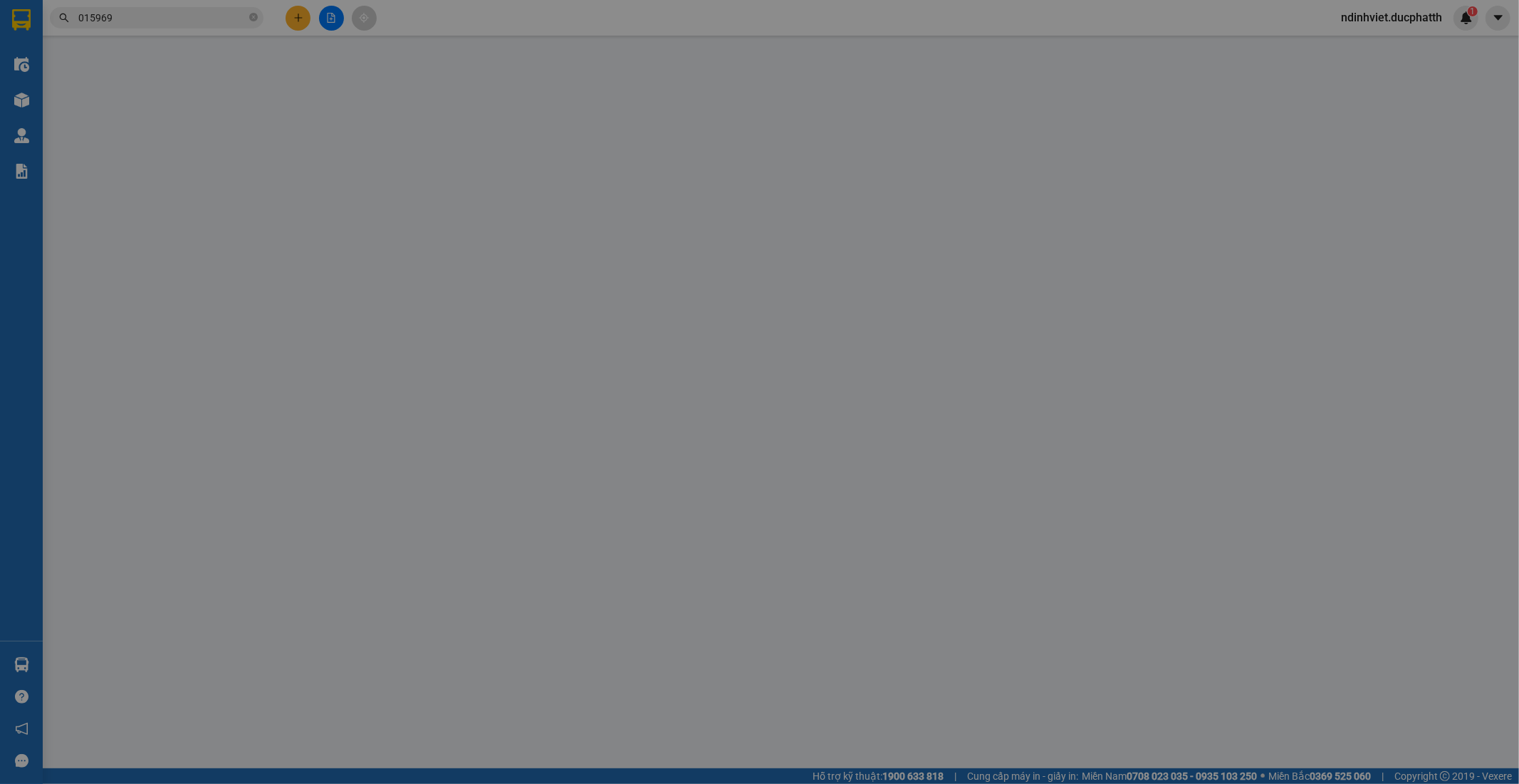
type input "100.000"
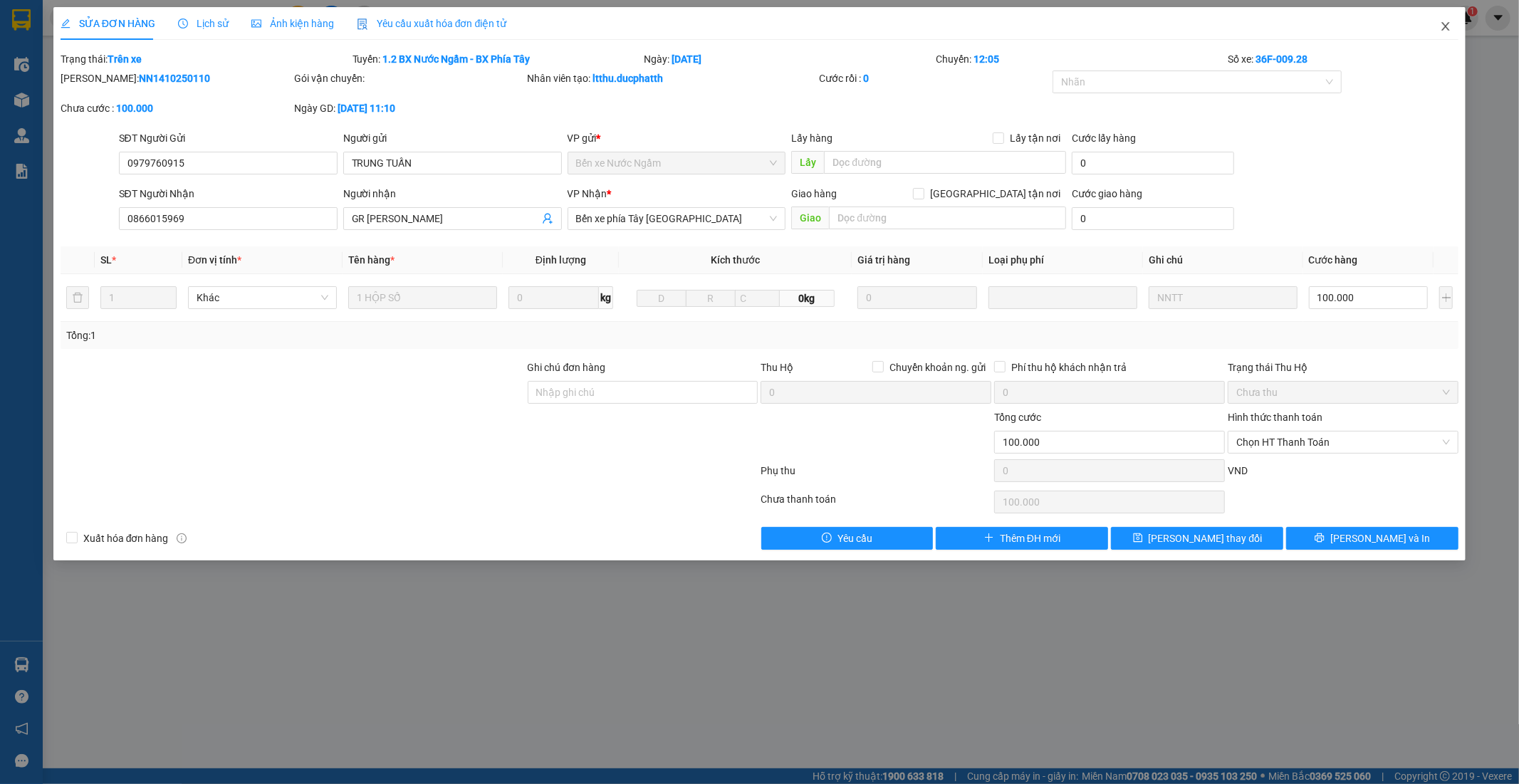
click at [1443, 25] on icon "close" at bounding box center [1445, 26] width 11 height 11
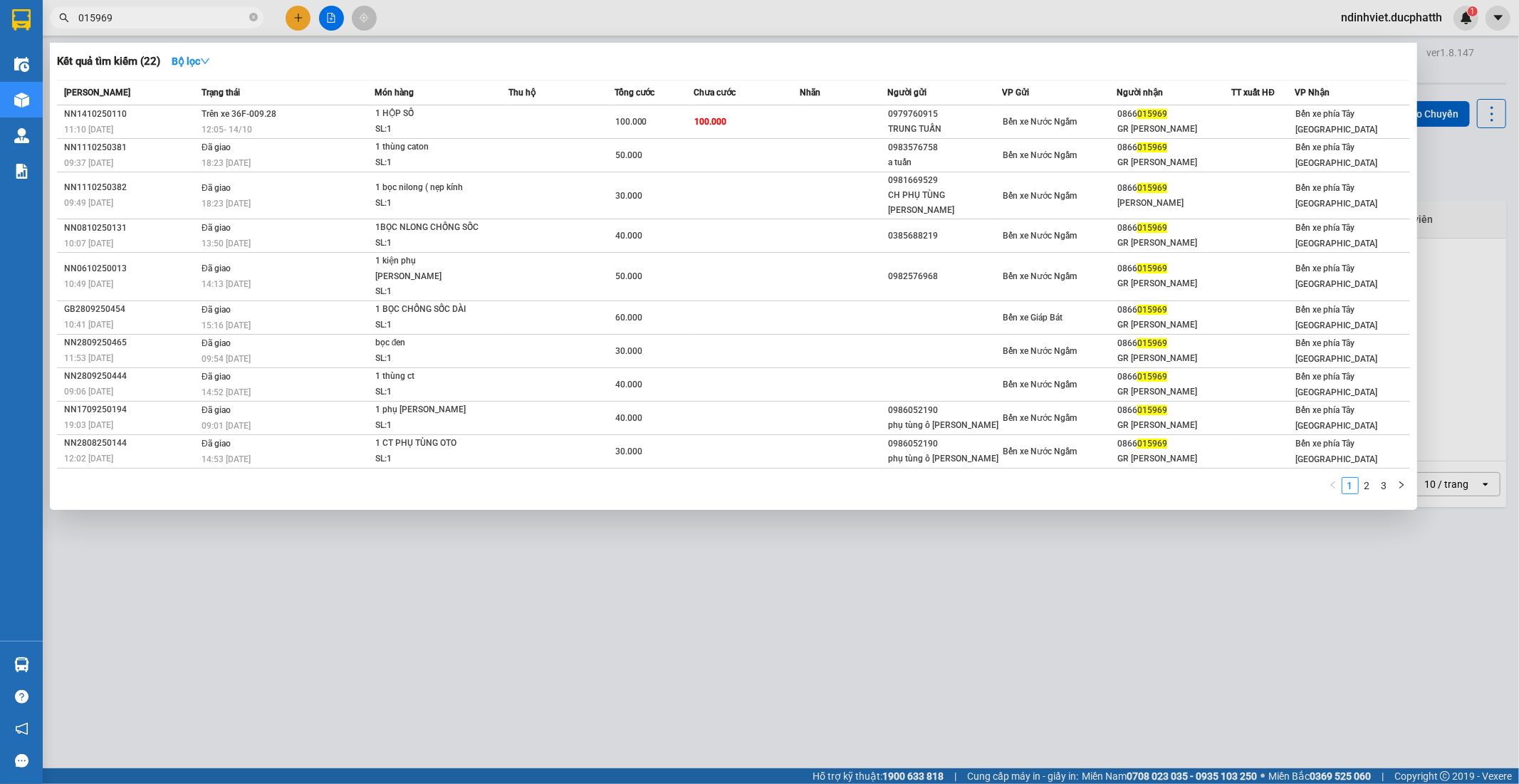
click at [133, 19] on input "015969" at bounding box center [162, 17] width 168 height 16
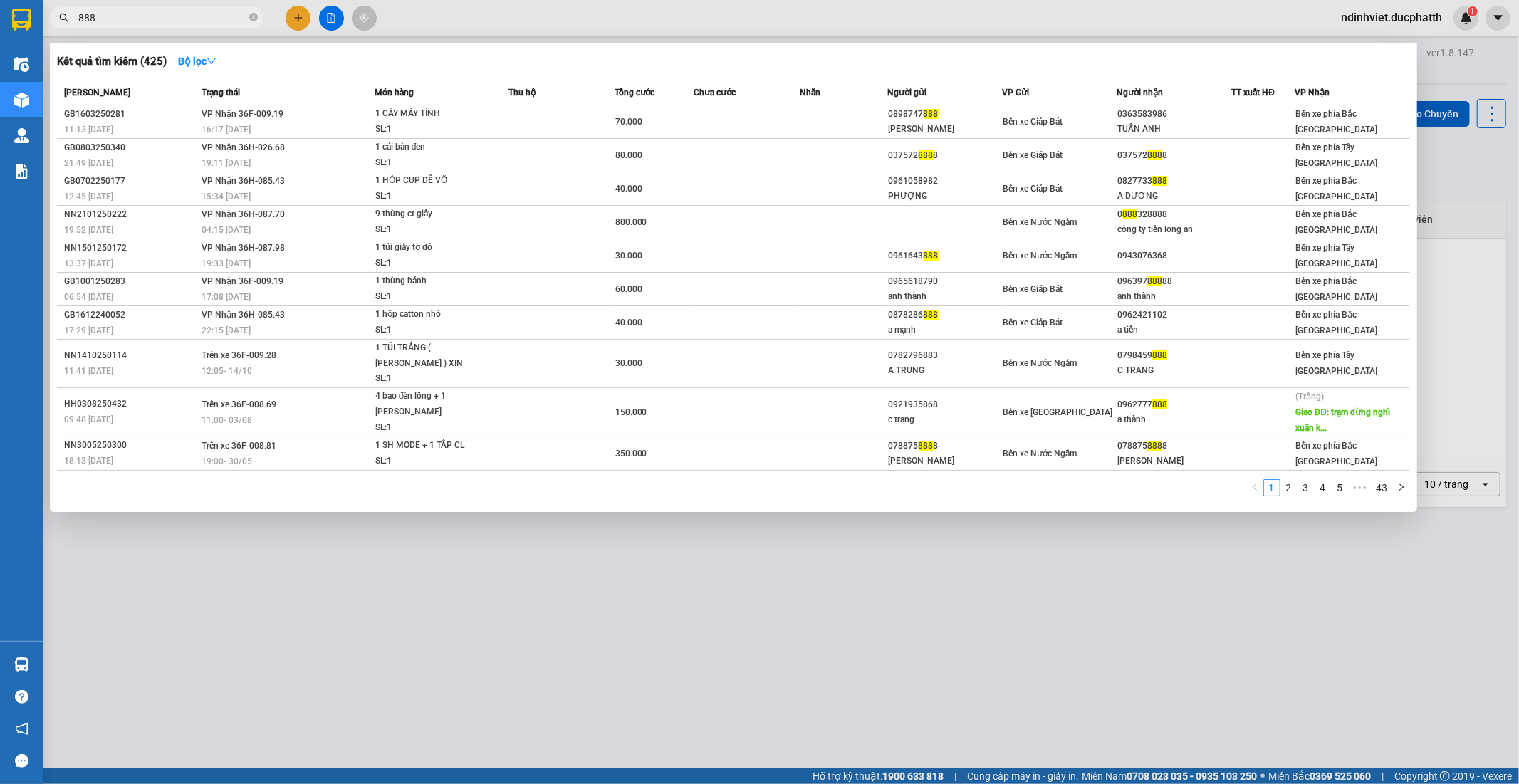
click at [79, 17] on input "888" at bounding box center [162, 17] width 168 height 16
click at [183, 19] on input "888" at bounding box center [162, 17] width 168 height 16
type input "8"
type input "0496"
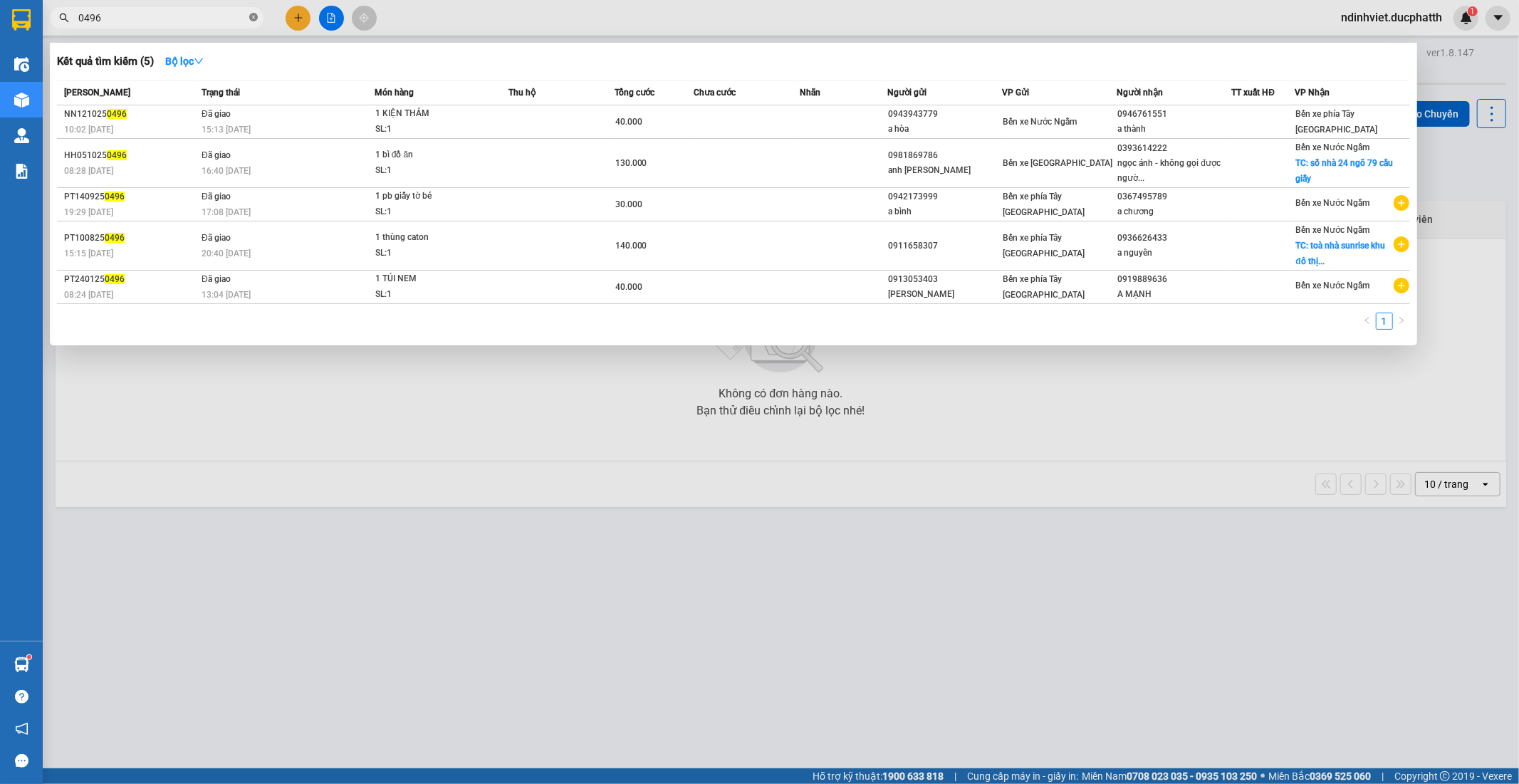
click at [250, 16] on icon "close-circle" at bounding box center [253, 17] width 8 height 8
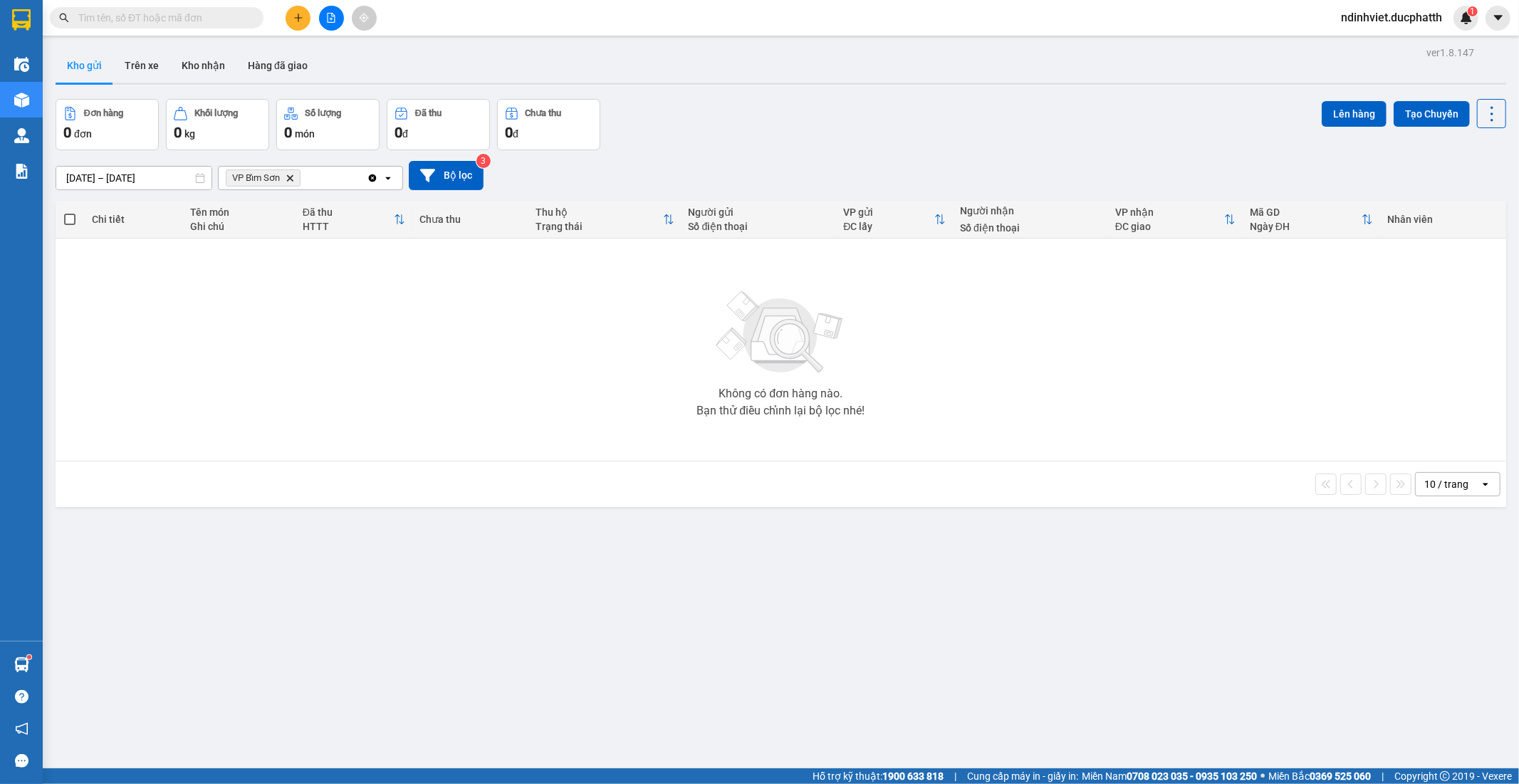
click at [196, 23] on input "text" at bounding box center [162, 17] width 168 height 16
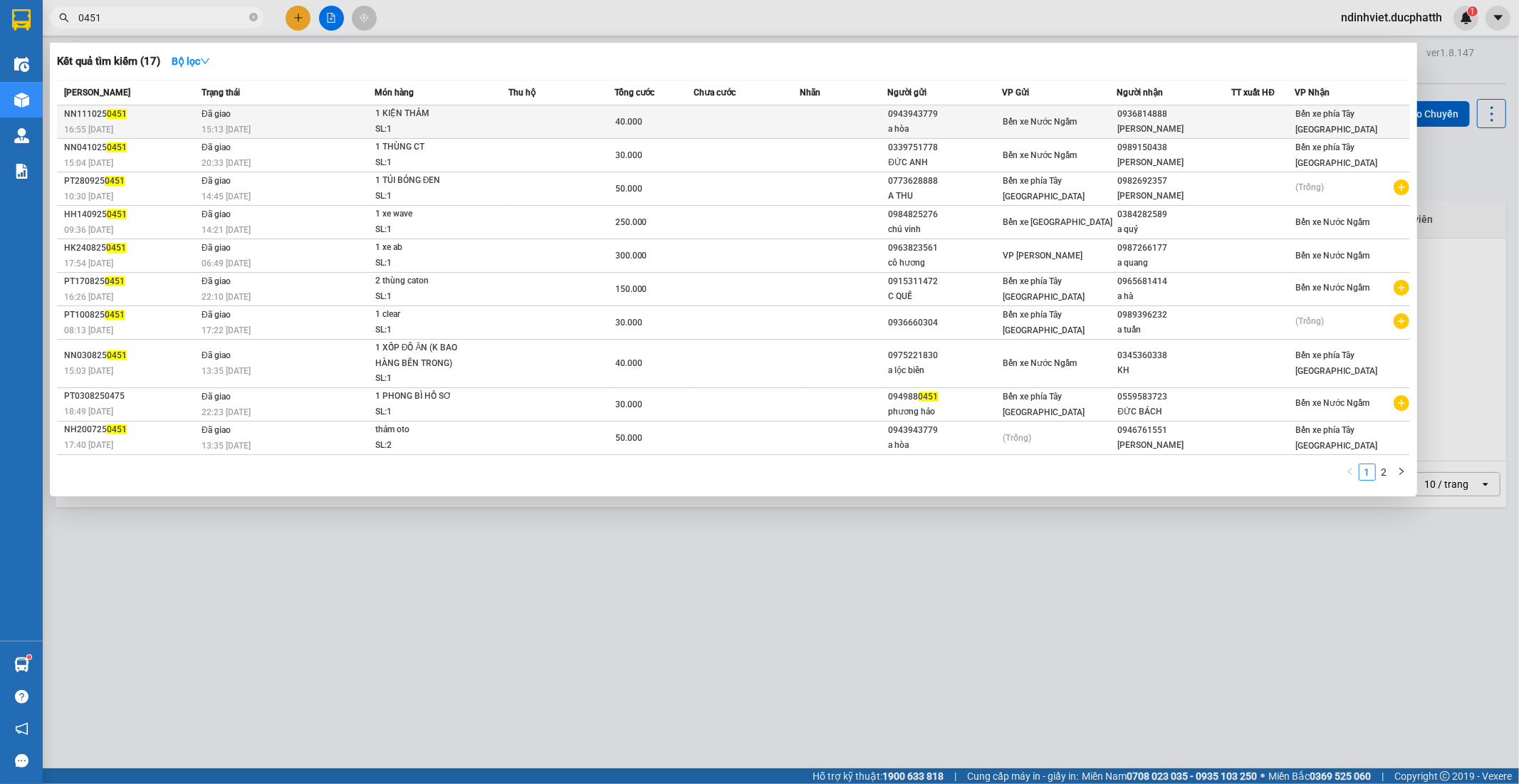
type input "0451"
click at [582, 124] on td at bounding box center [561, 122] width 106 height 34
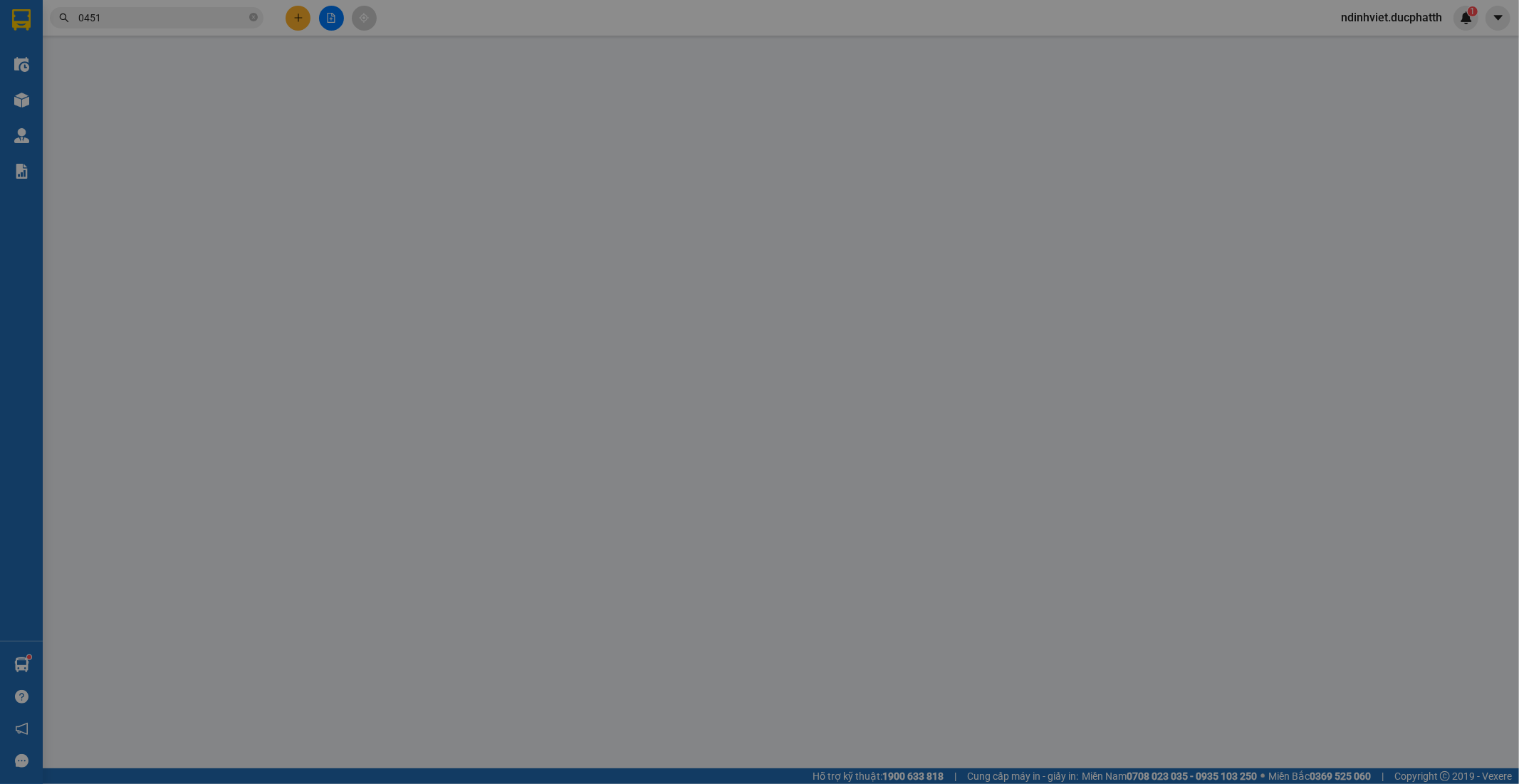
type input "0943943779"
type input "a hòa"
type input "0936814888"
type input "phi vũ"
type input "0"
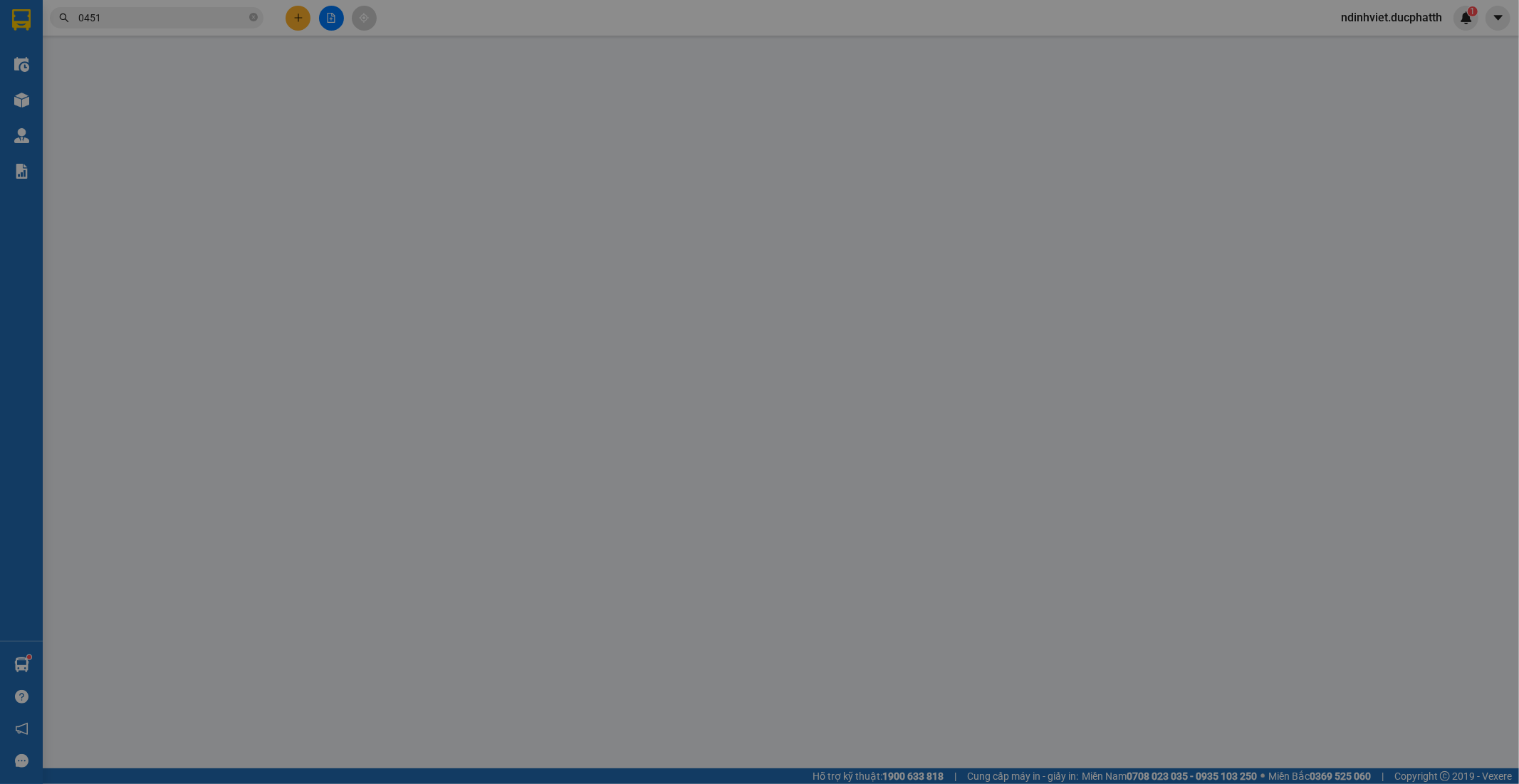
type input "40.000"
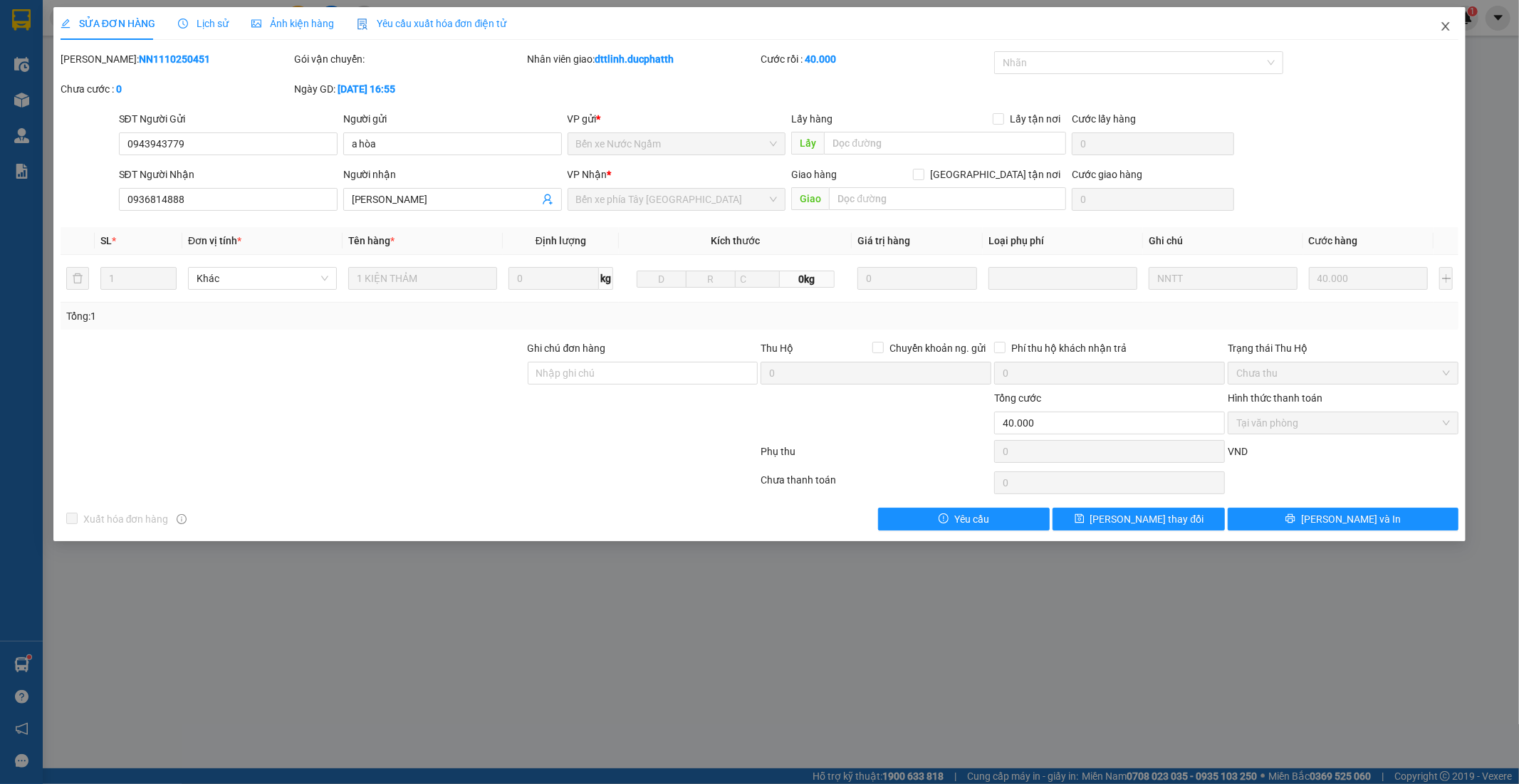
click at [1447, 21] on icon "close" at bounding box center [1445, 26] width 11 height 11
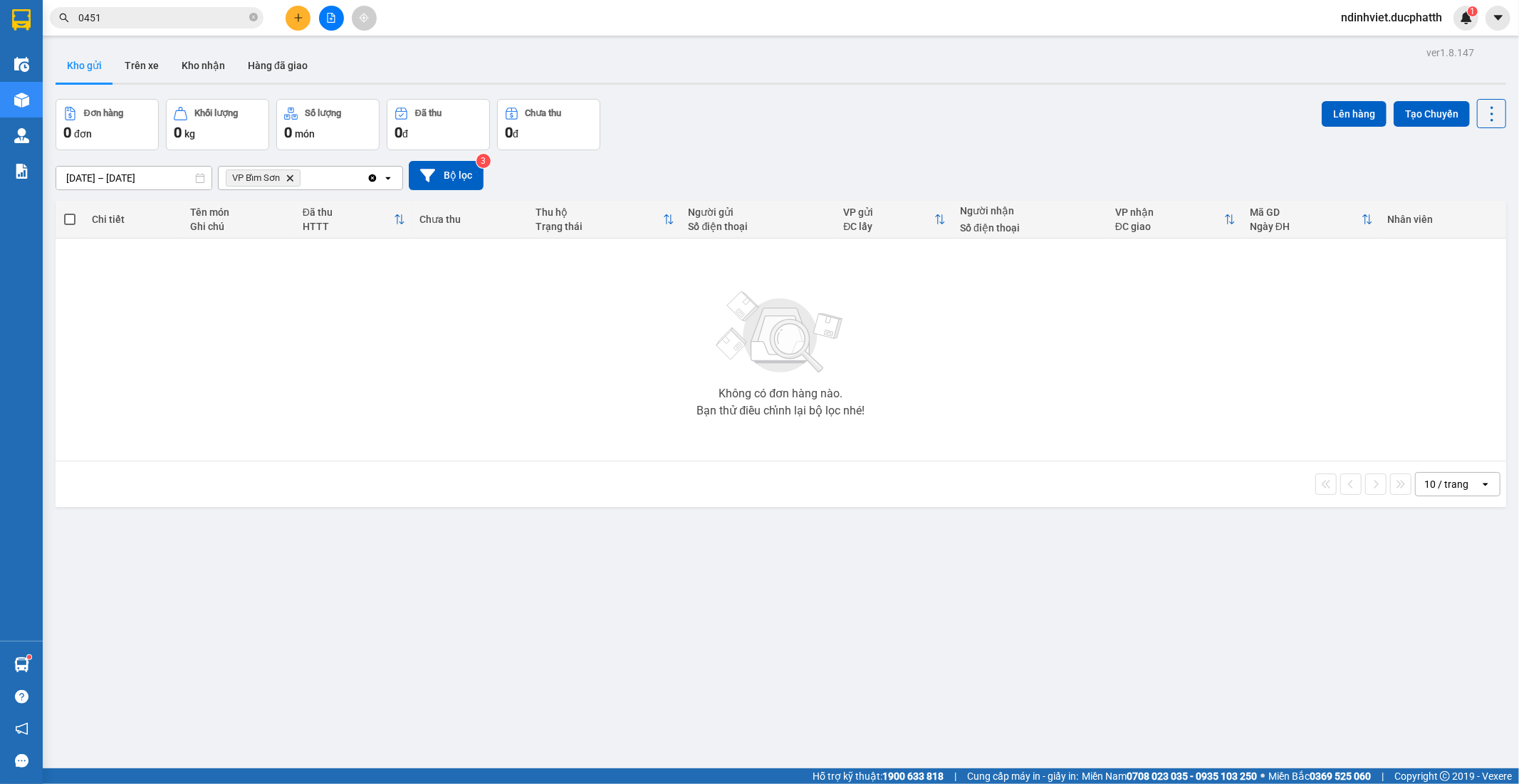
click at [175, 14] on input "0451" at bounding box center [162, 17] width 168 height 16
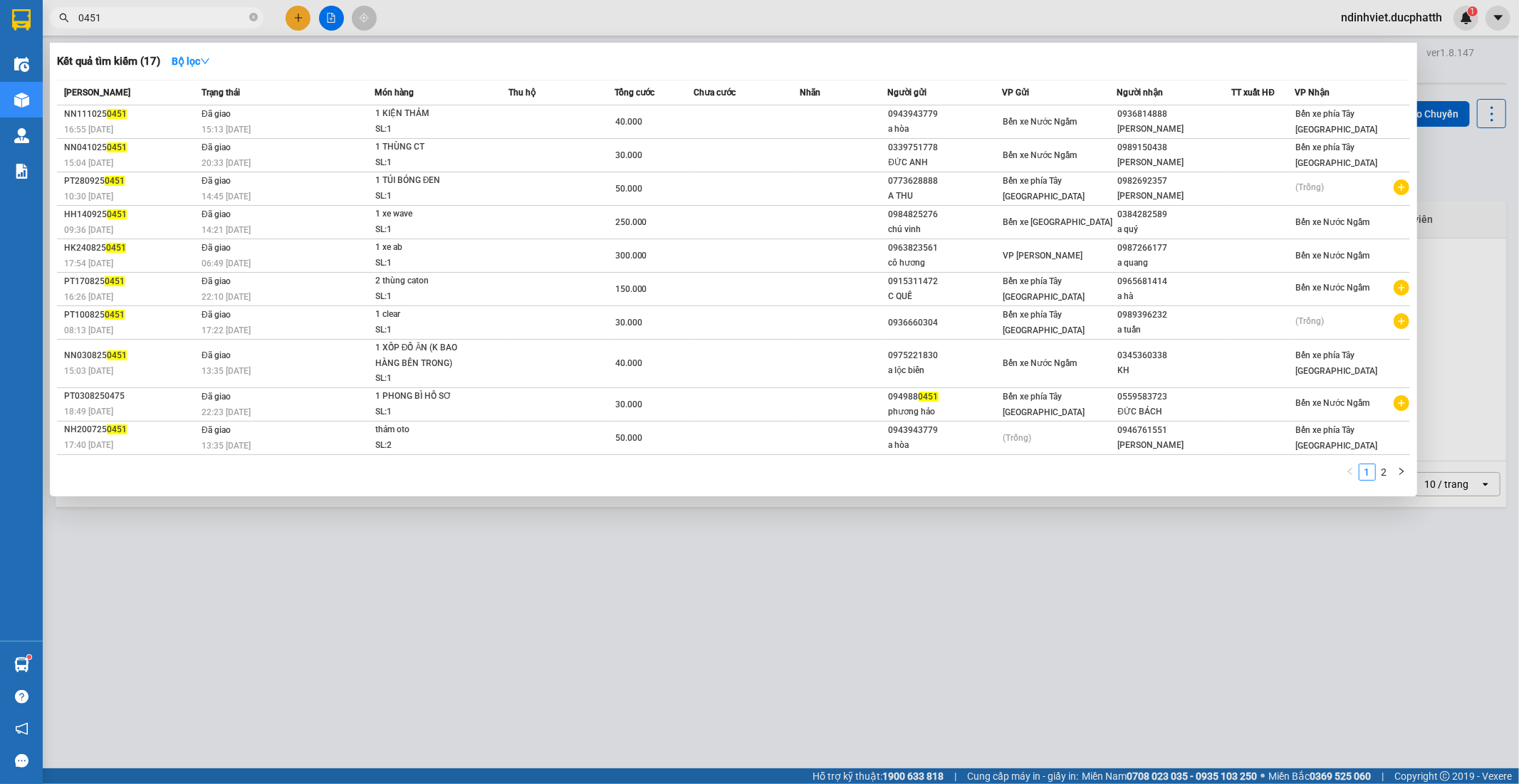
click at [211, 21] on input "0451" at bounding box center [162, 17] width 168 height 16
type input "0"
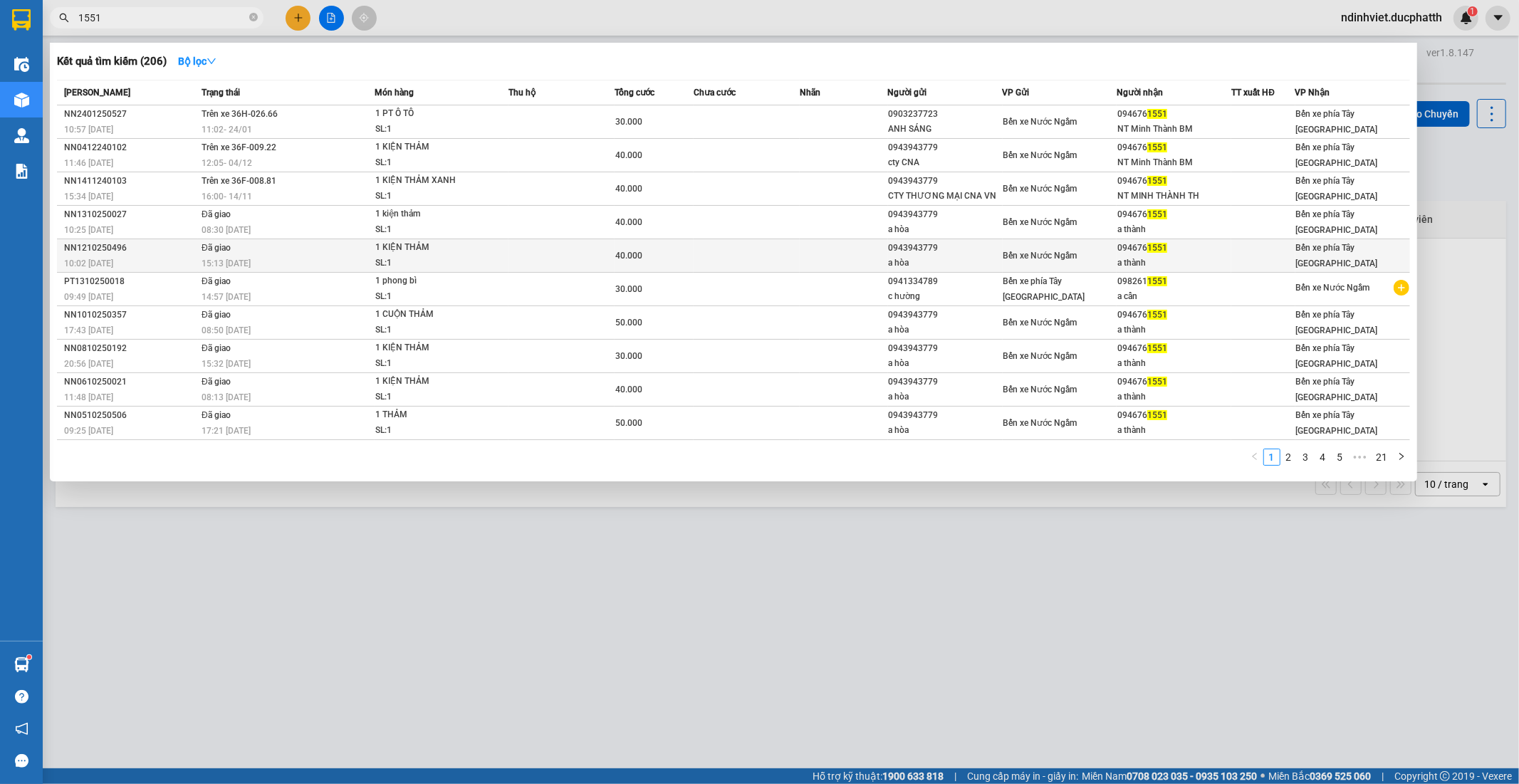
type input "1551"
click at [780, 261] on td at bounding box center [746, 255] width 106 height 34
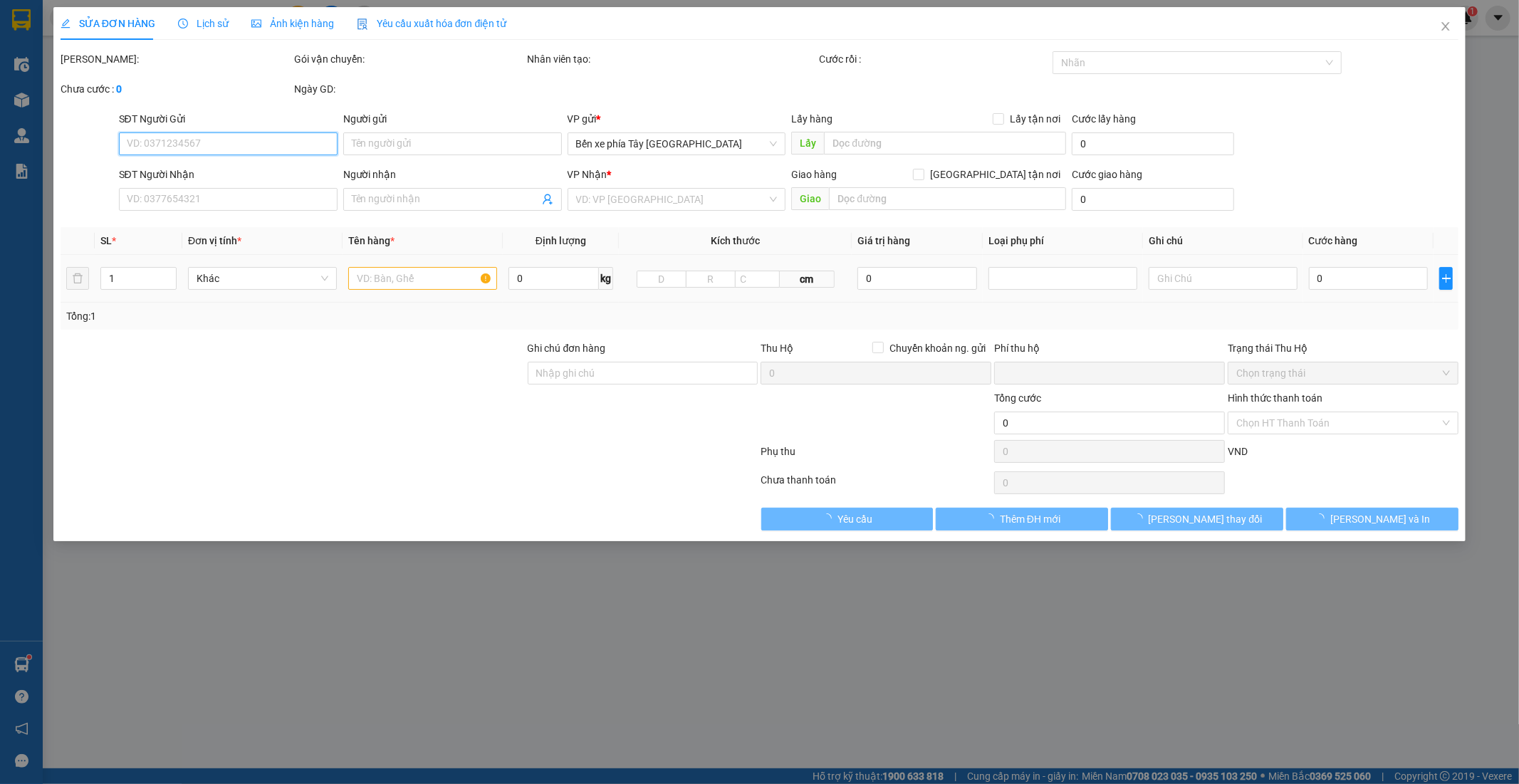
type input "0943943779"
type input "a hòa"
type input "0946761551"
type input "a thành"
type input "0"
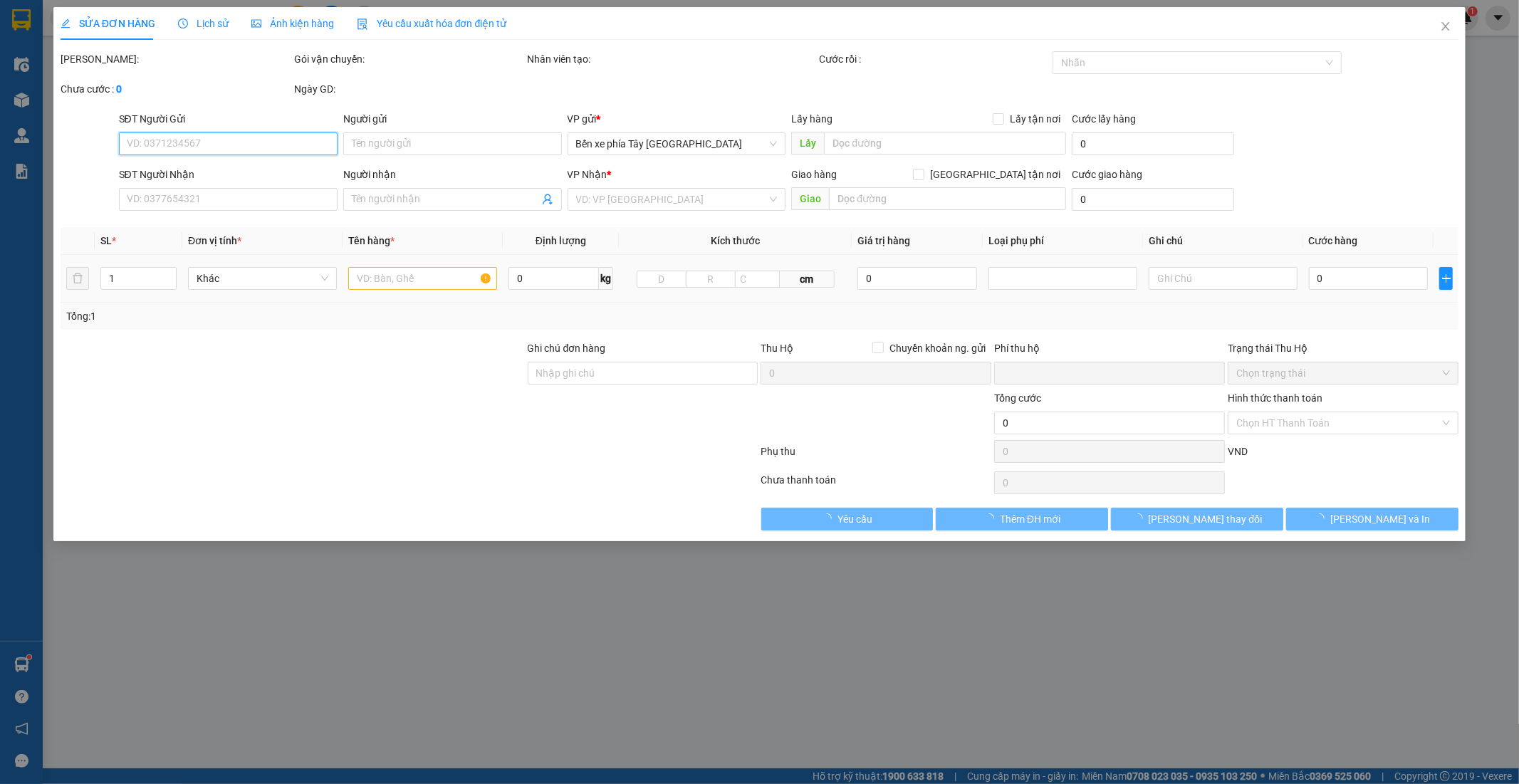
type input "40.000"
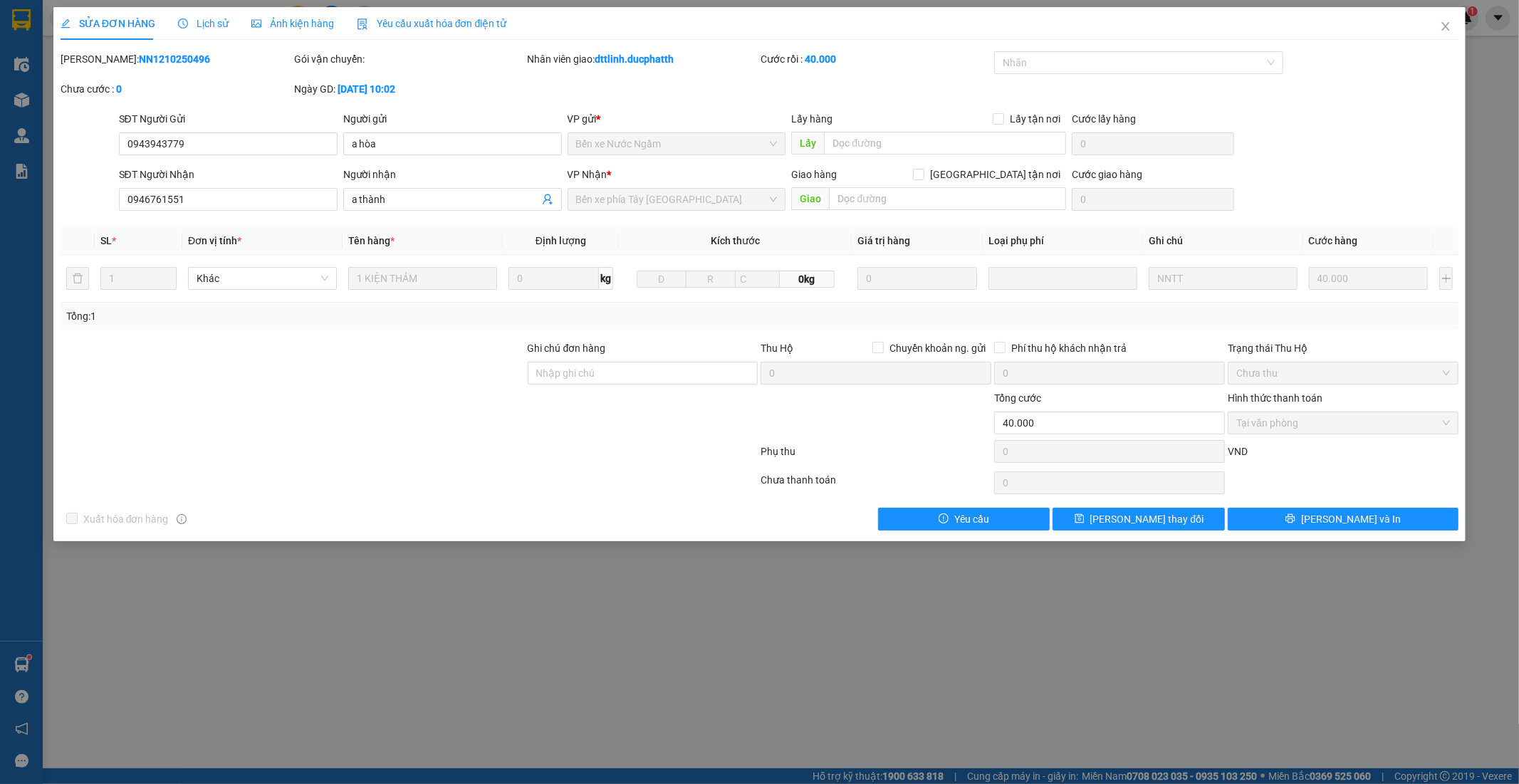
click at [209, 25] on span "Lịch sử" at bounding box center [203, 24] width 51 height 11
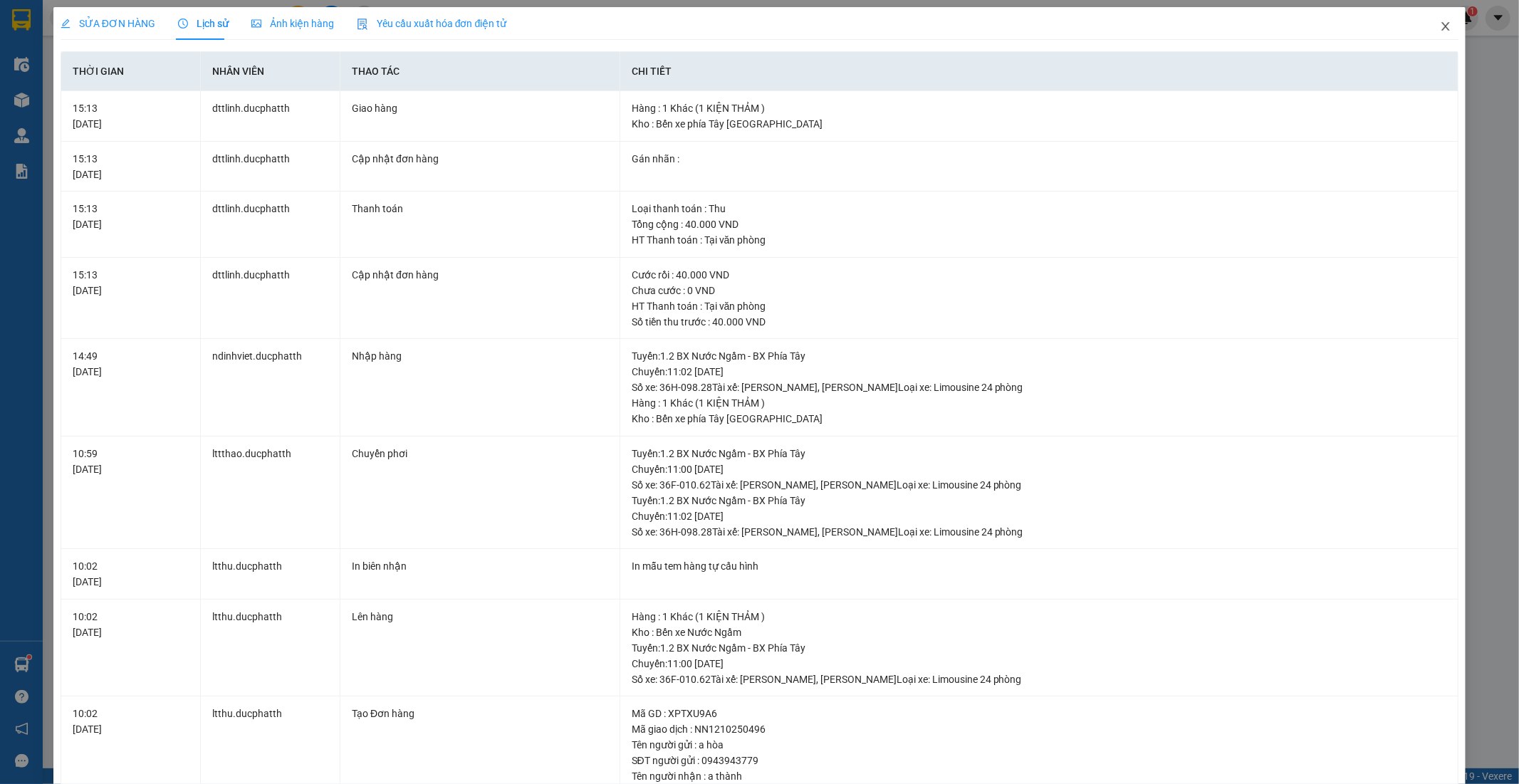
click at [1440, 26] on icon "close" at bounding box center [1445, 26] width 11 height 11
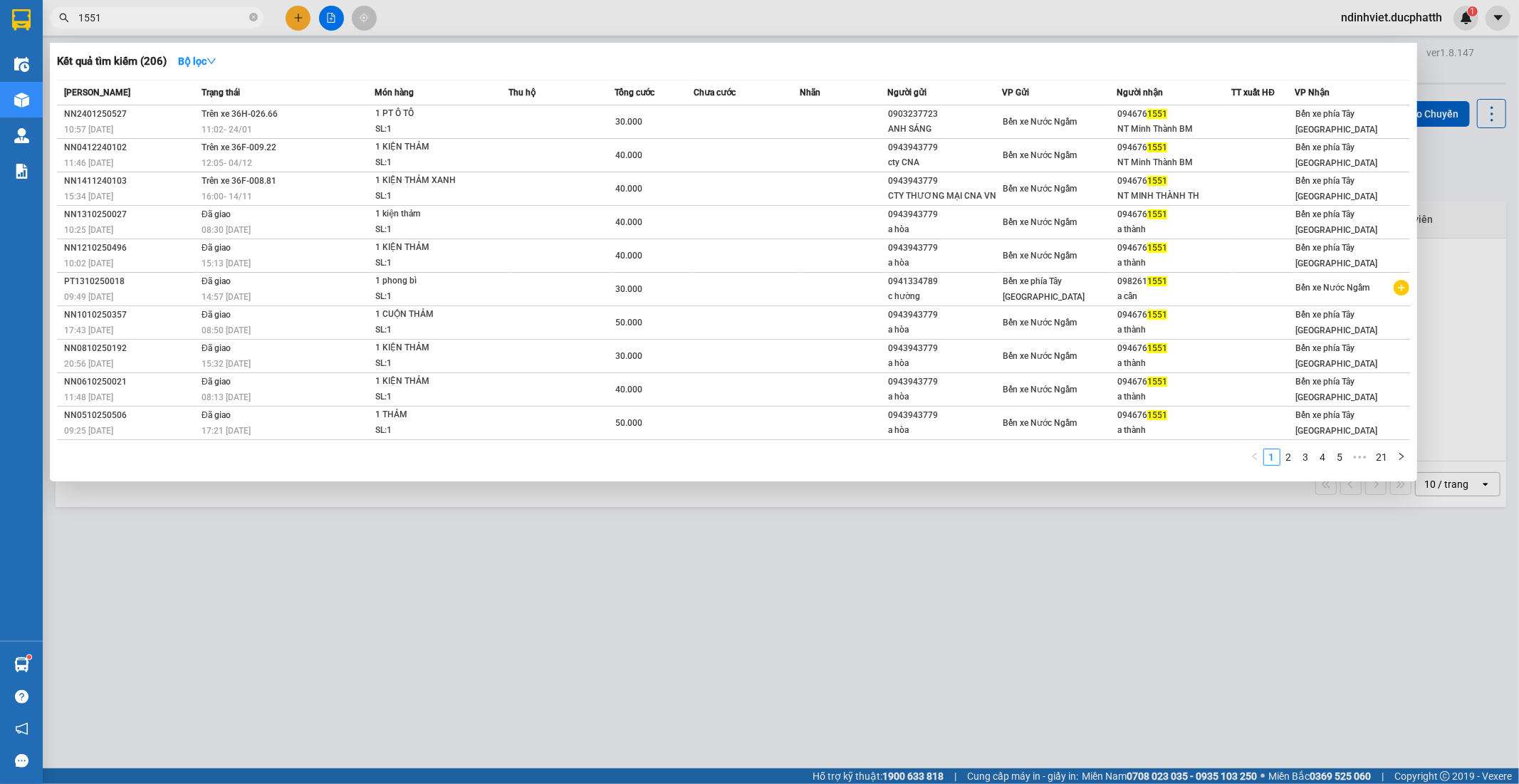
click at [179, 11] on input "1551" at bounding box center [162, 17] width 168 height 16
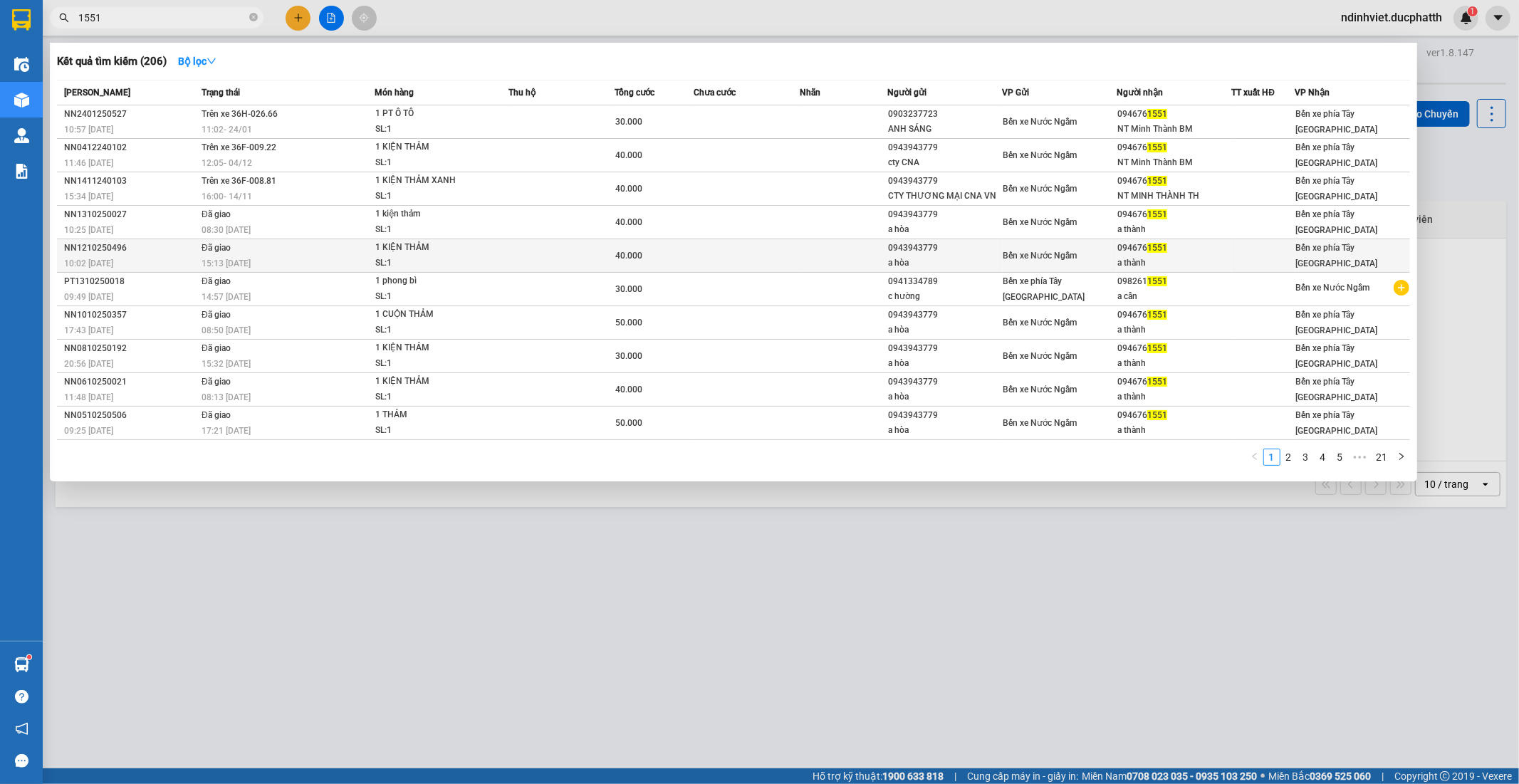
click at [202, 255] on td "Đã giao 15:13 - 13/10" at bounding box center [286, 255] width 177 height 34
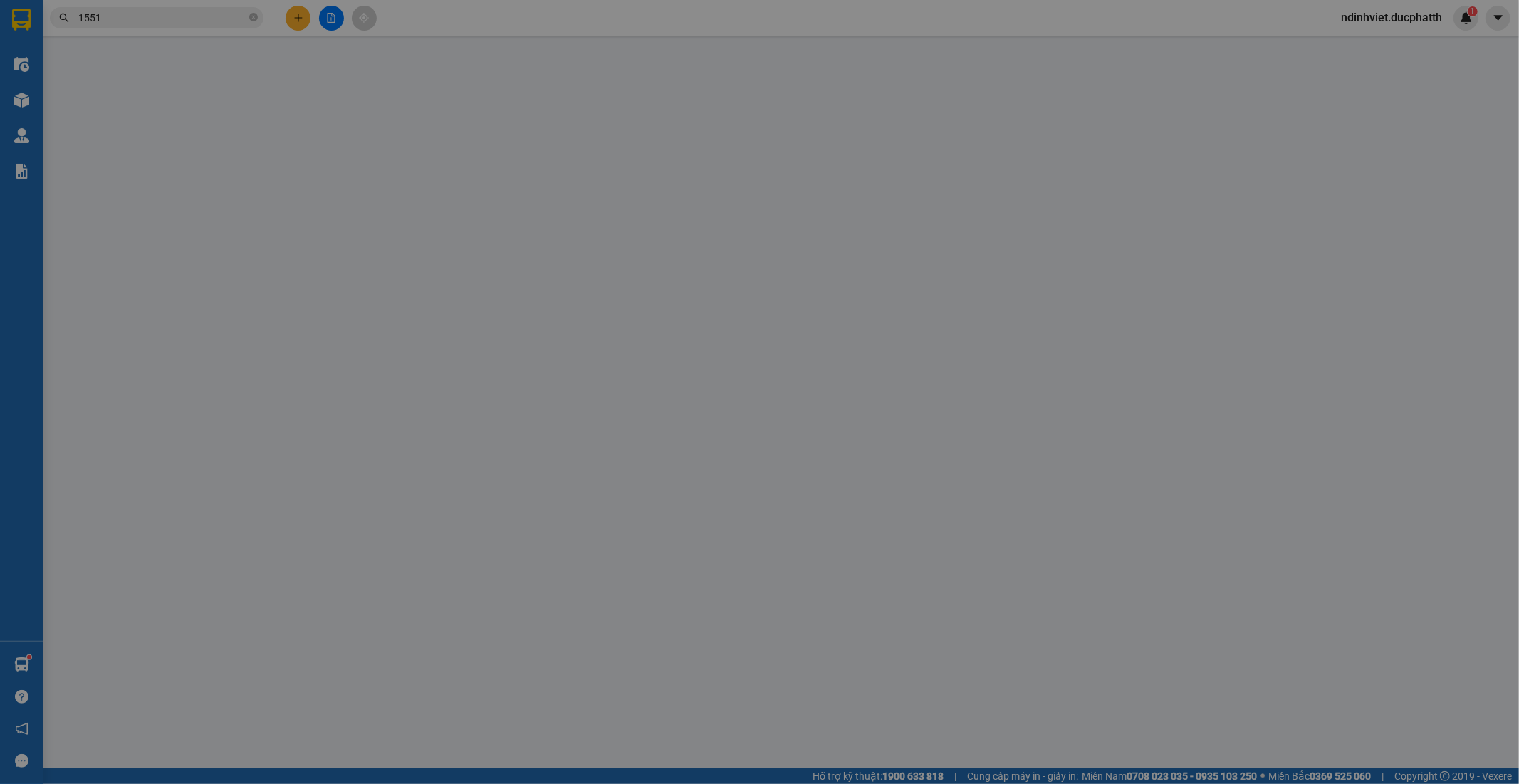
type input "0943943779"
type input "a hòa"
type input "0946761551"
type input "a thành"
type input "0"
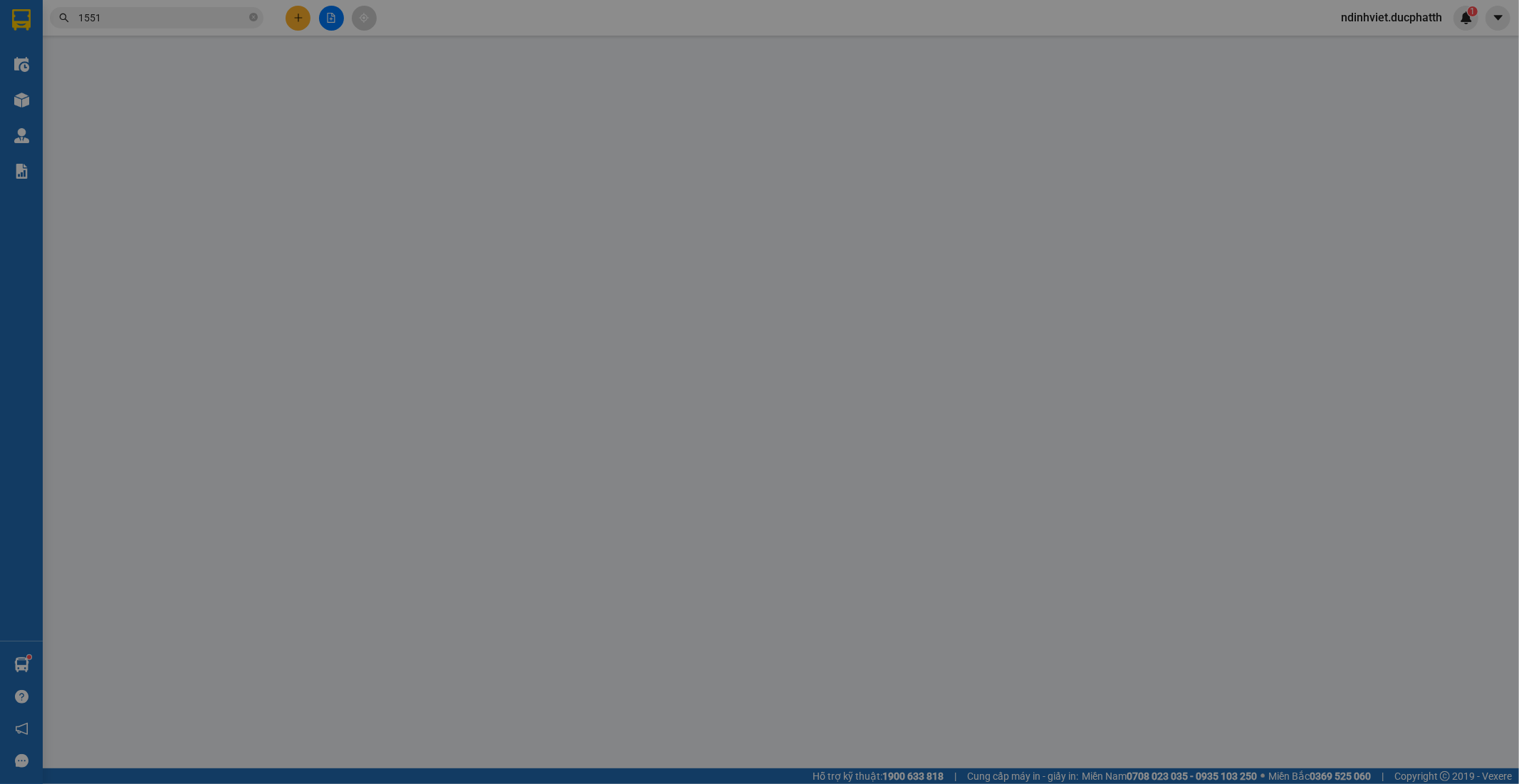
type input "40.000"
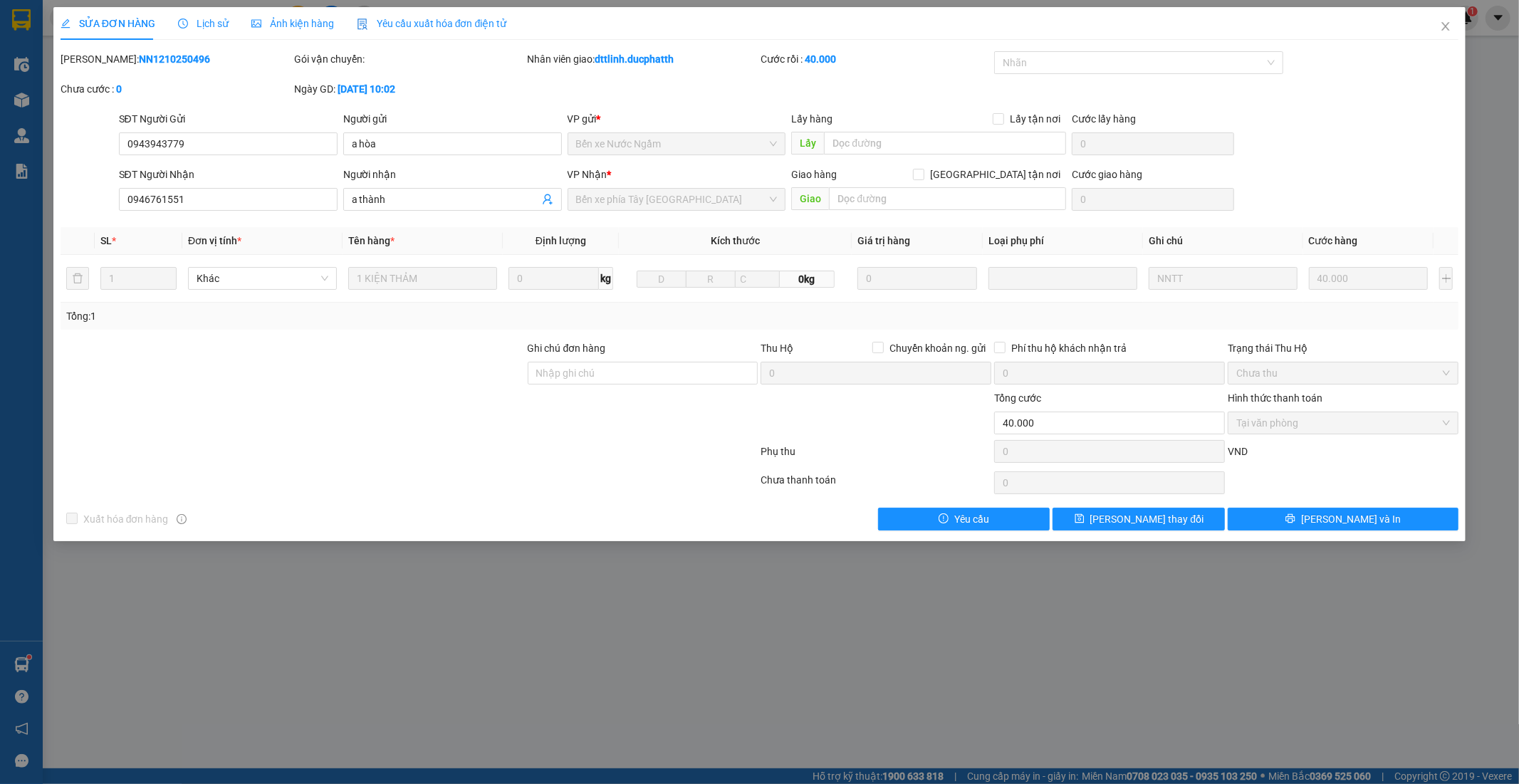
click at [205, 21] on span "Lịch sử" at bounding box center [203, 24] width 51 height 11
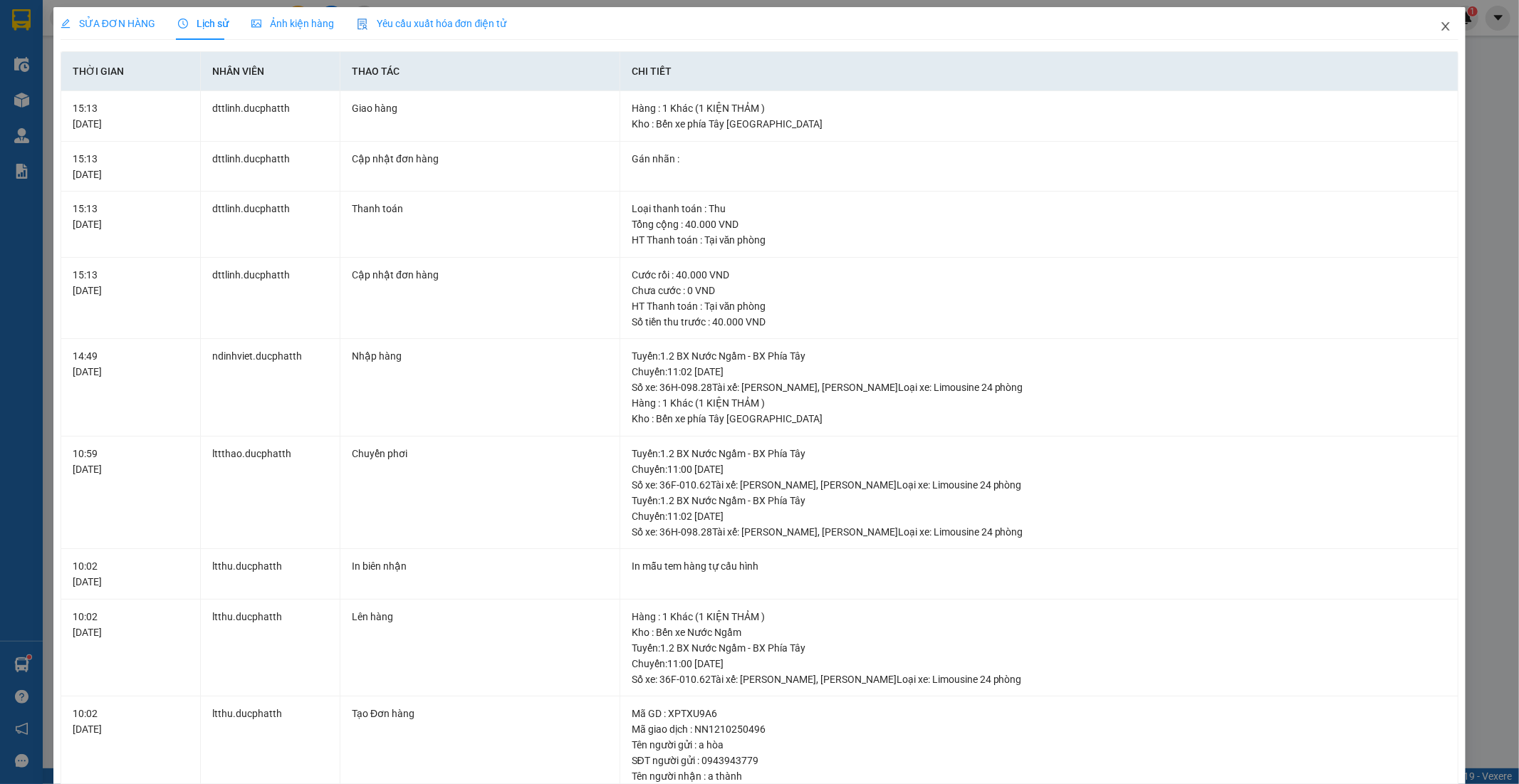
click at [1440, 32] on icon "close" at bounding box center [1445, 26] width 11 height 11
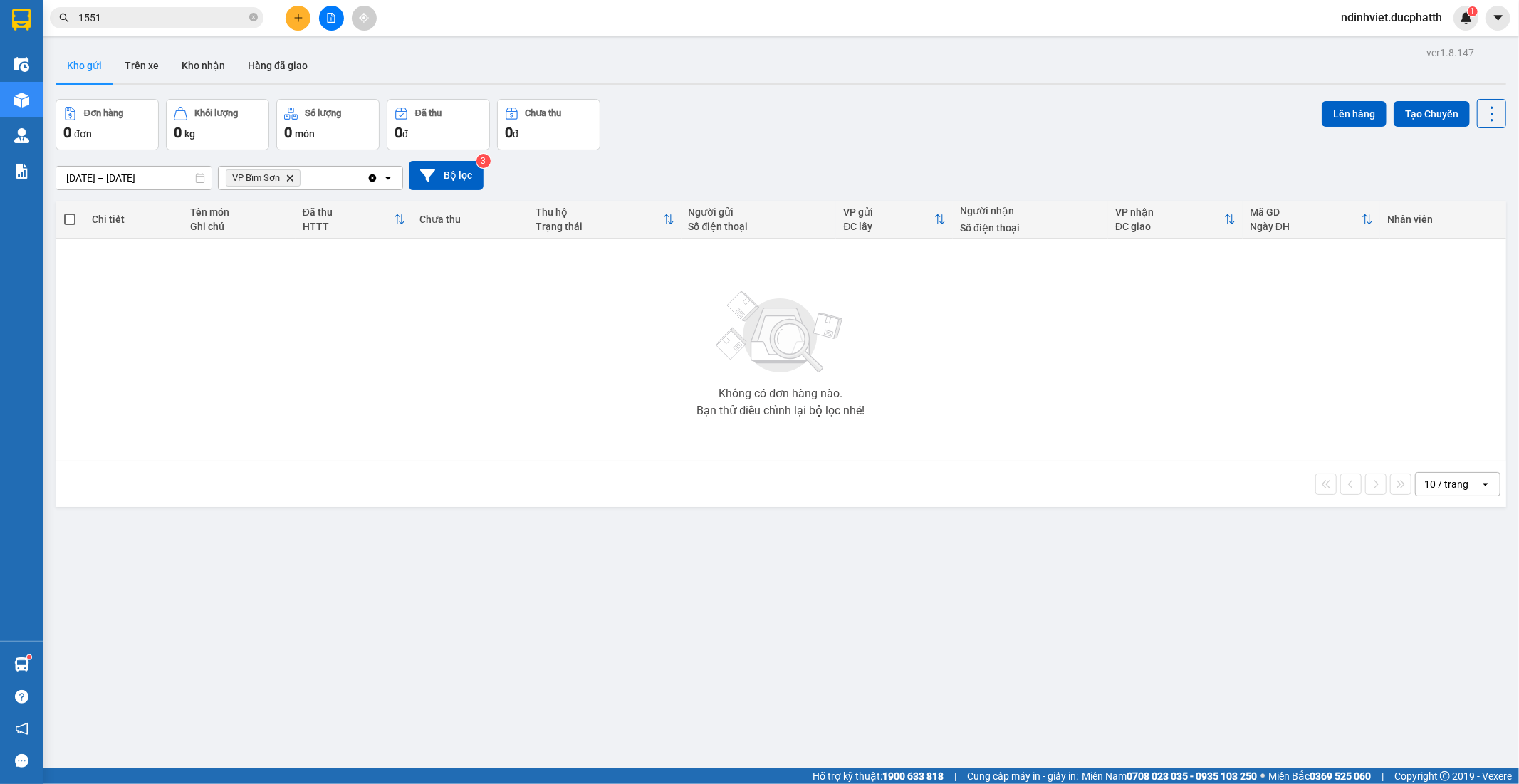
click at [153, 6] on div "Kết quả tìm kiếm ( 206 ) Bộ lọc Mã ĐH Trạng thái Món hàng Thu hộ Tổng cước Chưa…" at bounding box center [138, 18] width 277 height 25
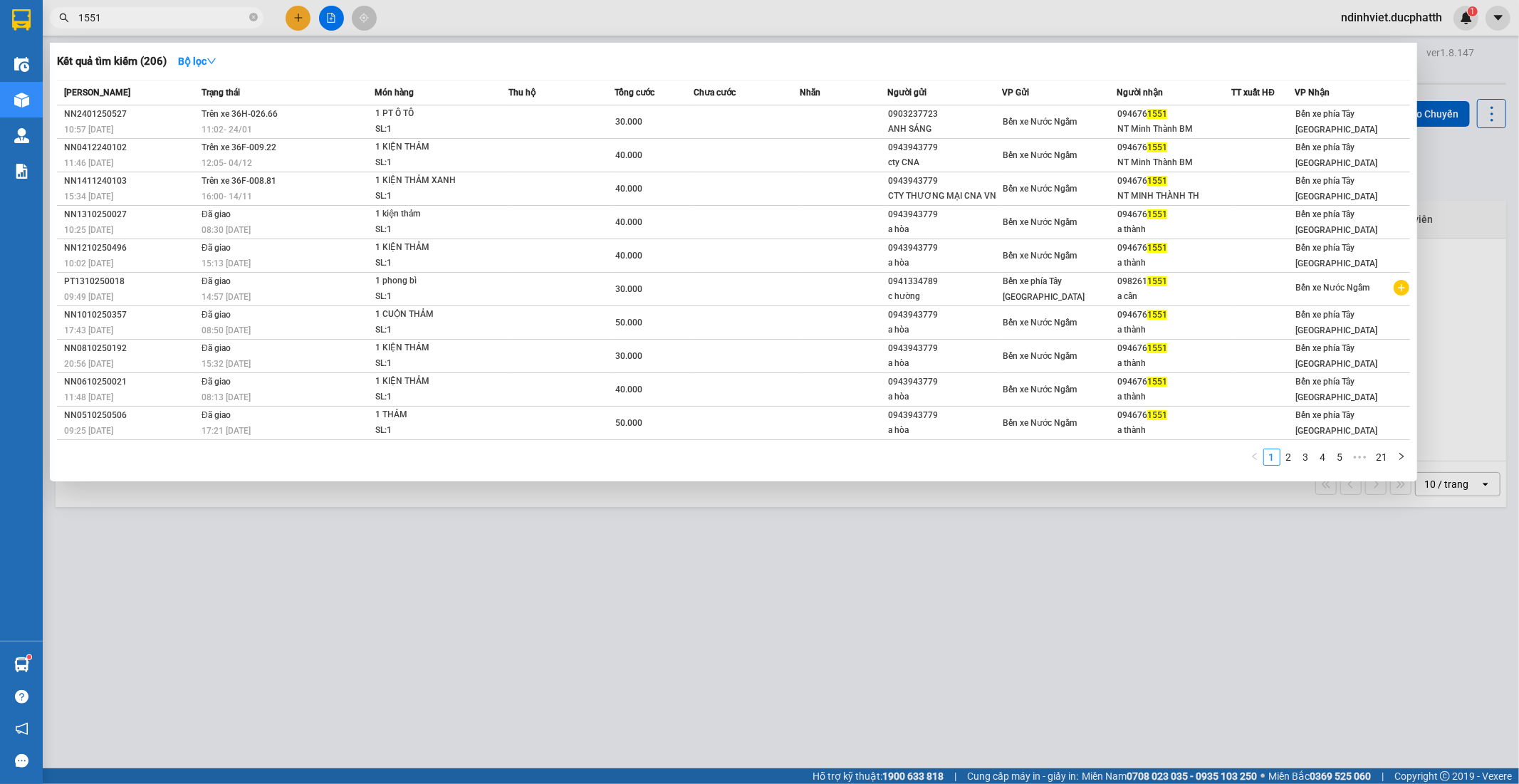
click at [155, 11] on input "1551" at bounding box center [162, 17] width 168 height 16
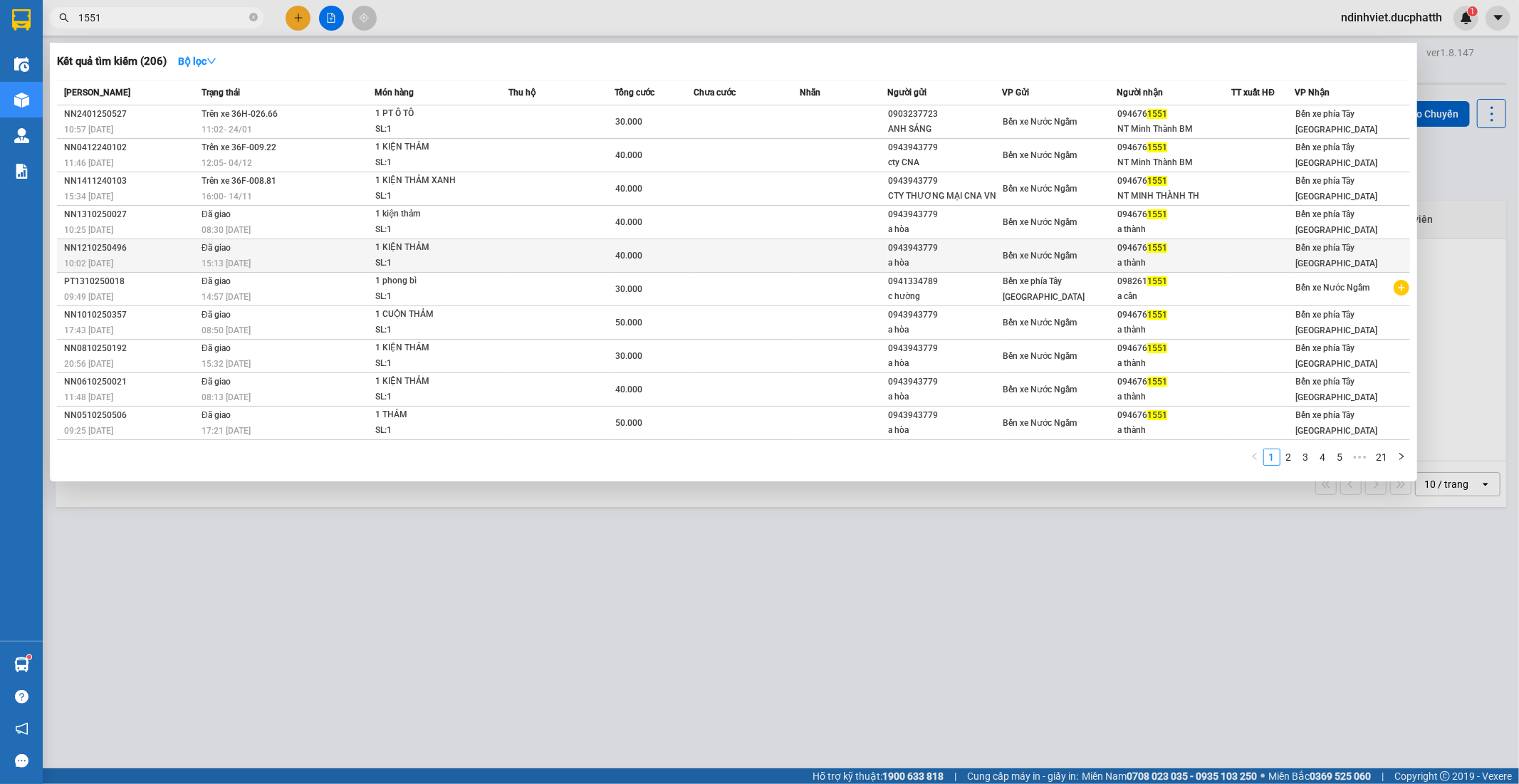
click at [244, 249] on td "Đã giao 15:13 - 13/10" at bounding box center [286, 255] width 177 height 34
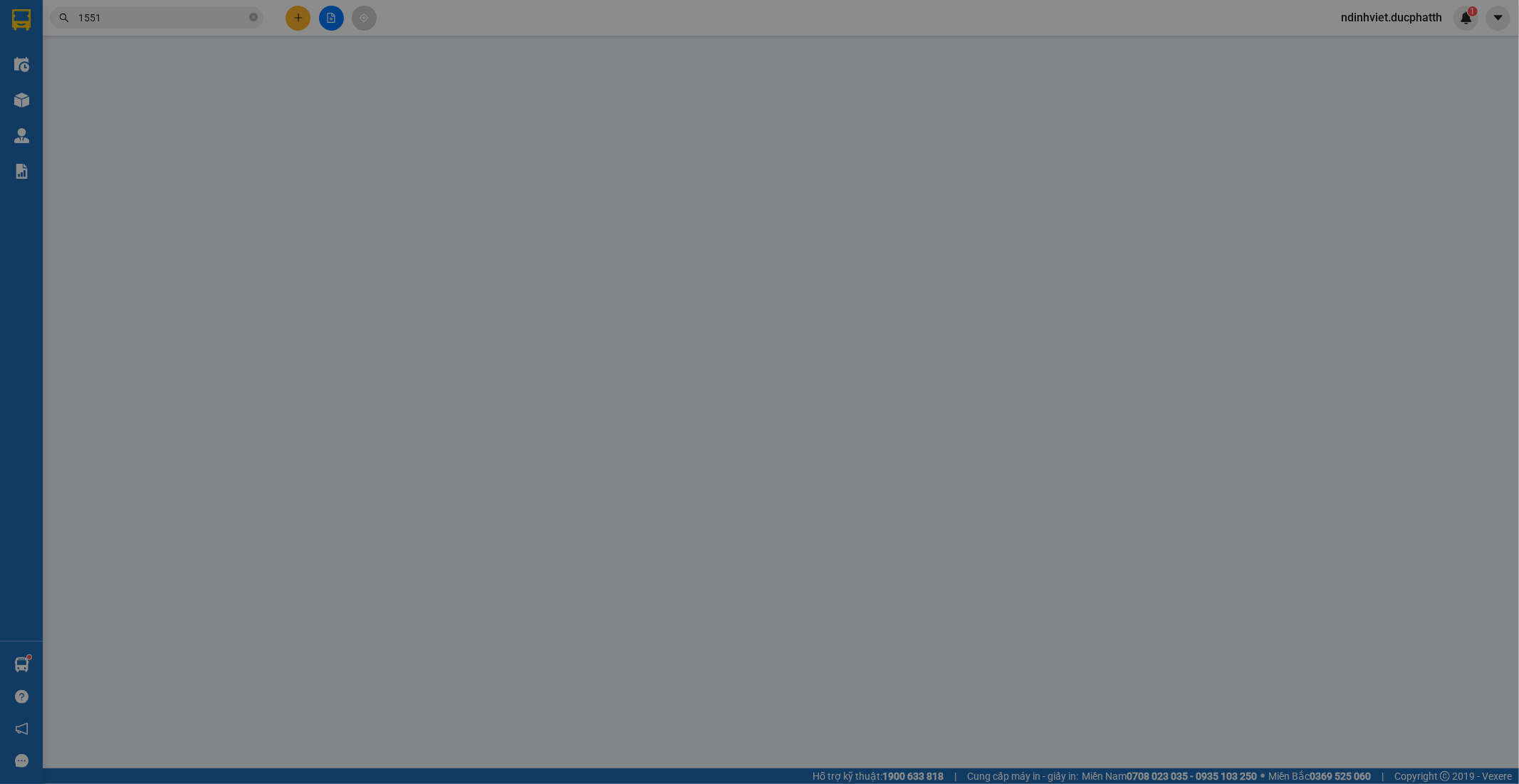
type input "0943943779"
type input "a hòa"
type input "0946761551"
type input "a thành"
type input "0"
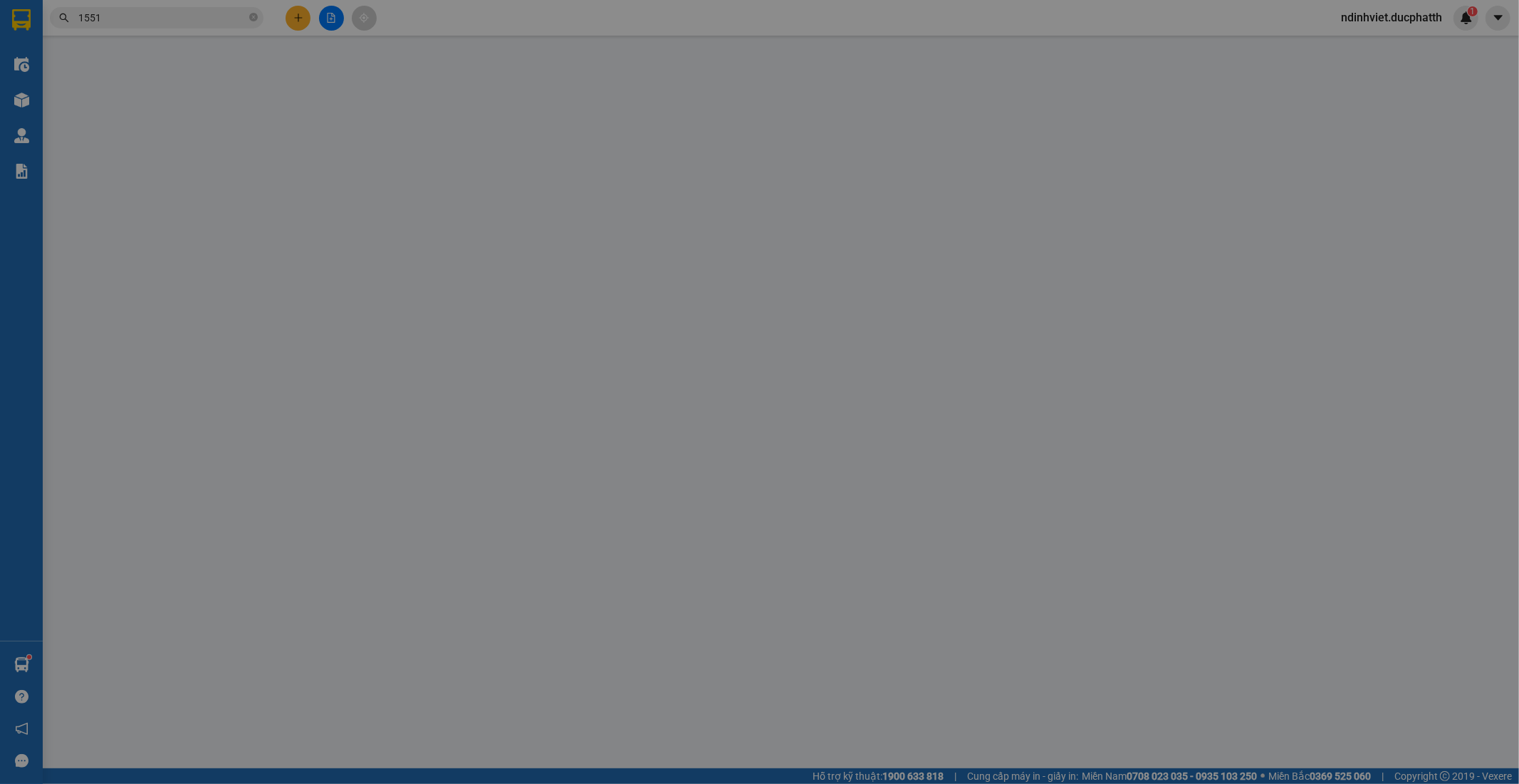
type input "40.000"
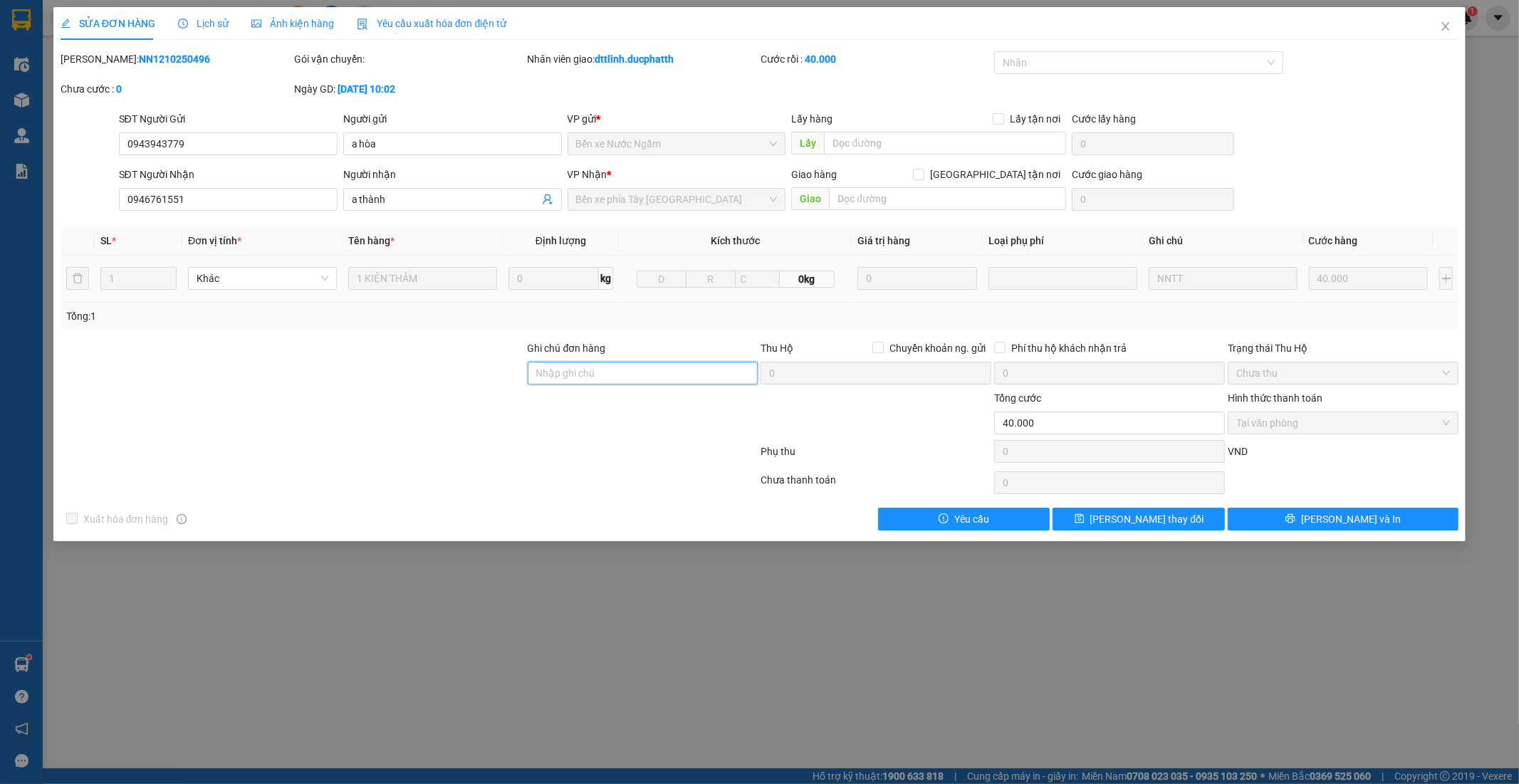
click at [659, 374] on input "Ghi chú đơn hàng" at bounding box center [643, 373] width 231 height 23
type input "Nntt - ck 11/10 8h42 nguyen thi thu hoa vietin"
click at [1147, 520] on span "Lưu thay đổi" at bounding box center [1147, 519] width 114 height 16
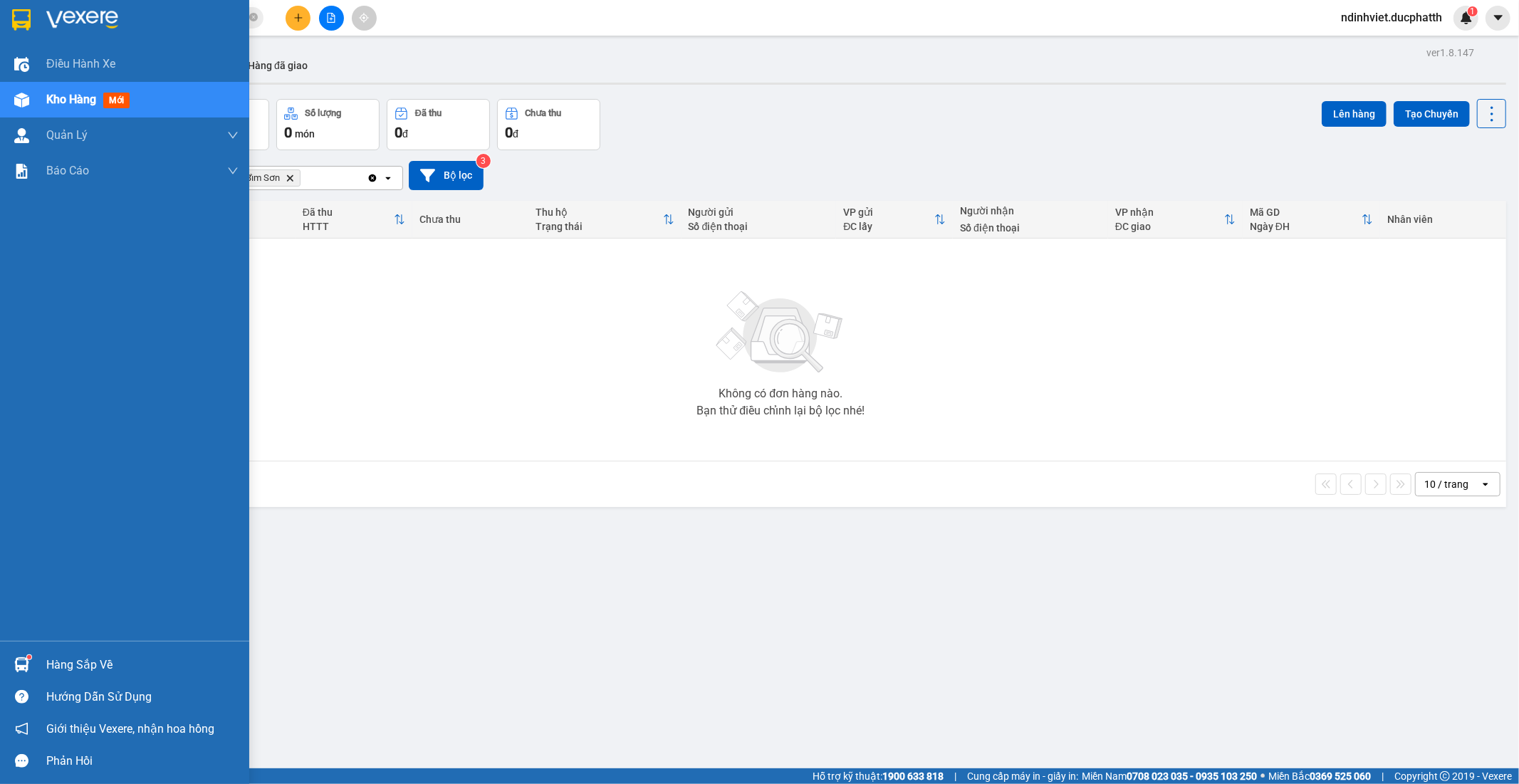
click at [23, 665] on img at bounding box center [21, 665] width 15 height 15
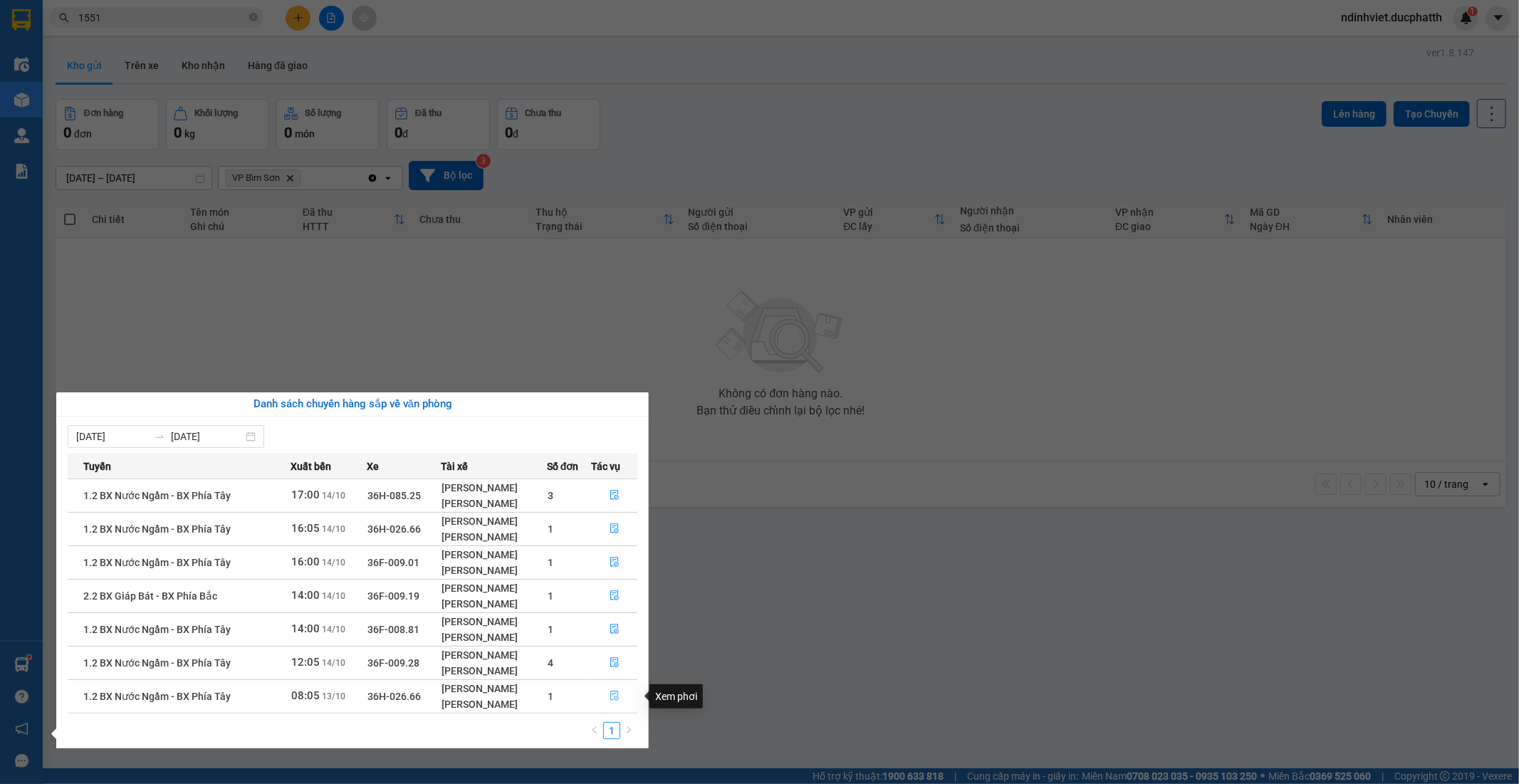
click at [616, 696] on icon "file-done" at bounding box center [615, 696] width 10 height 10
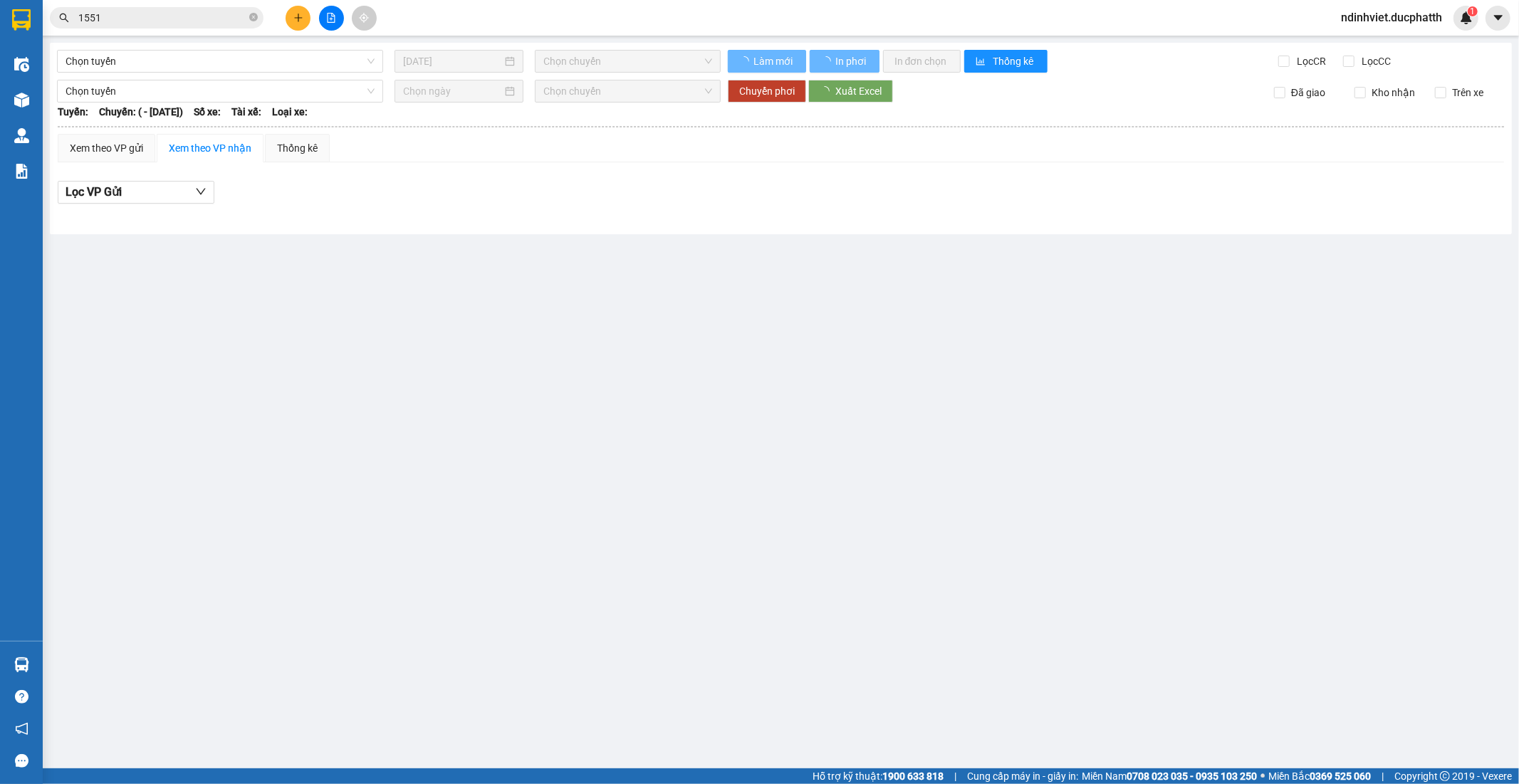
type input "13/10/2025"
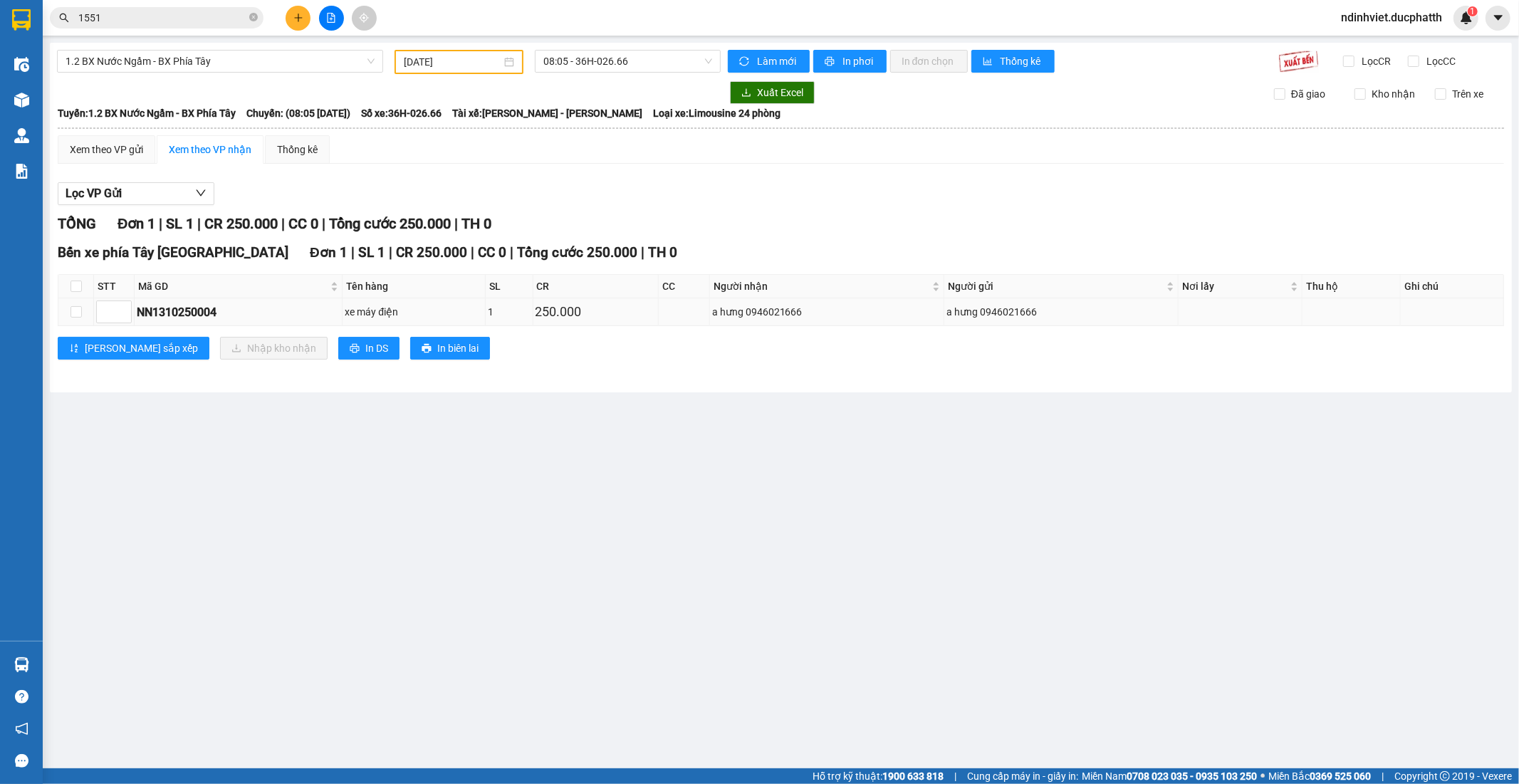
click at [66, 312] on td at bounding box center [75, 313] width 35 height 28
click at [77, 316] on input "checkbox" at bounding box center [76, 312] width 11 height 11
checkbox input "true"
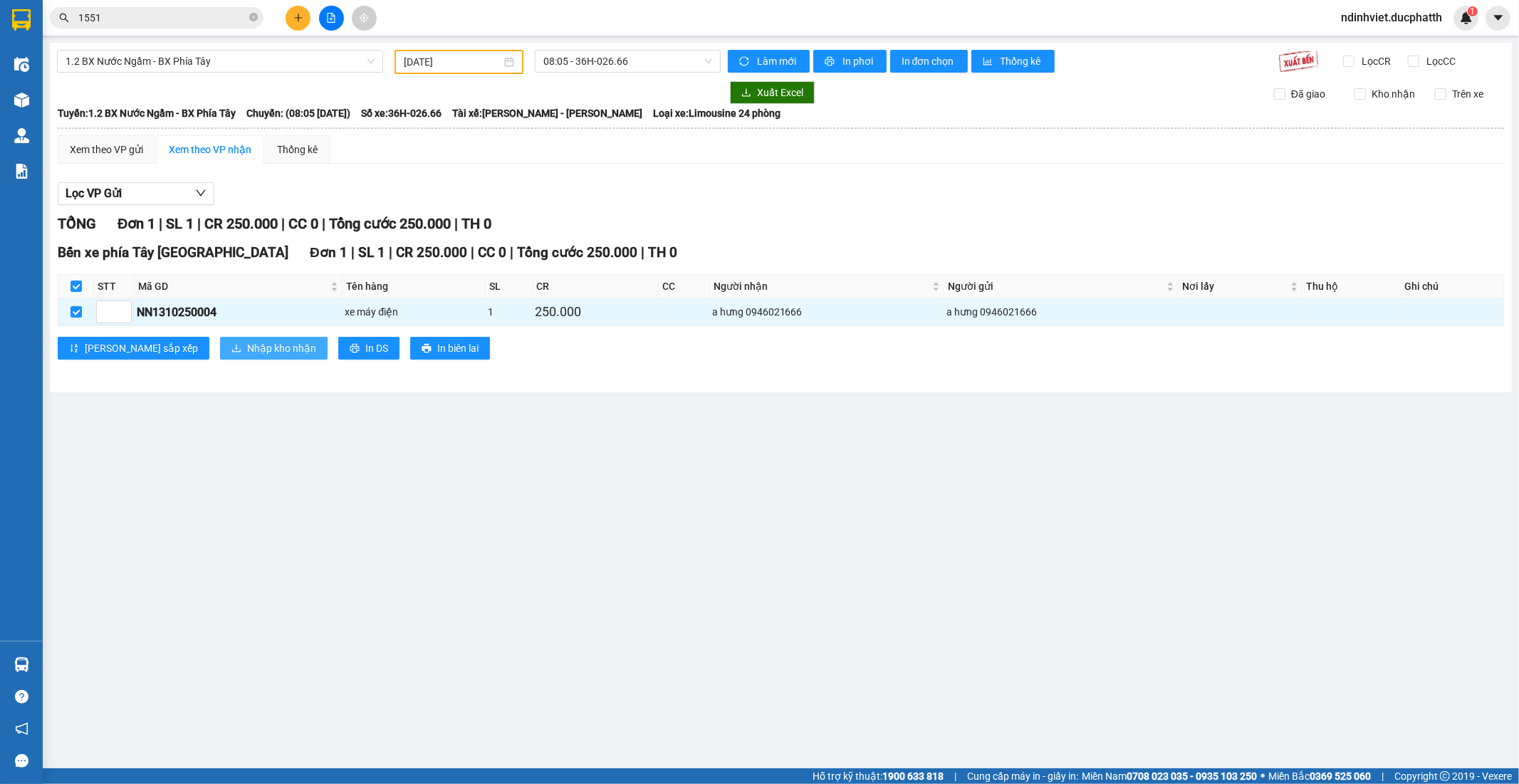
click at [247, 344] on span "Nhập kho nhận" at bounding box center [282, 348] width 69 height 16
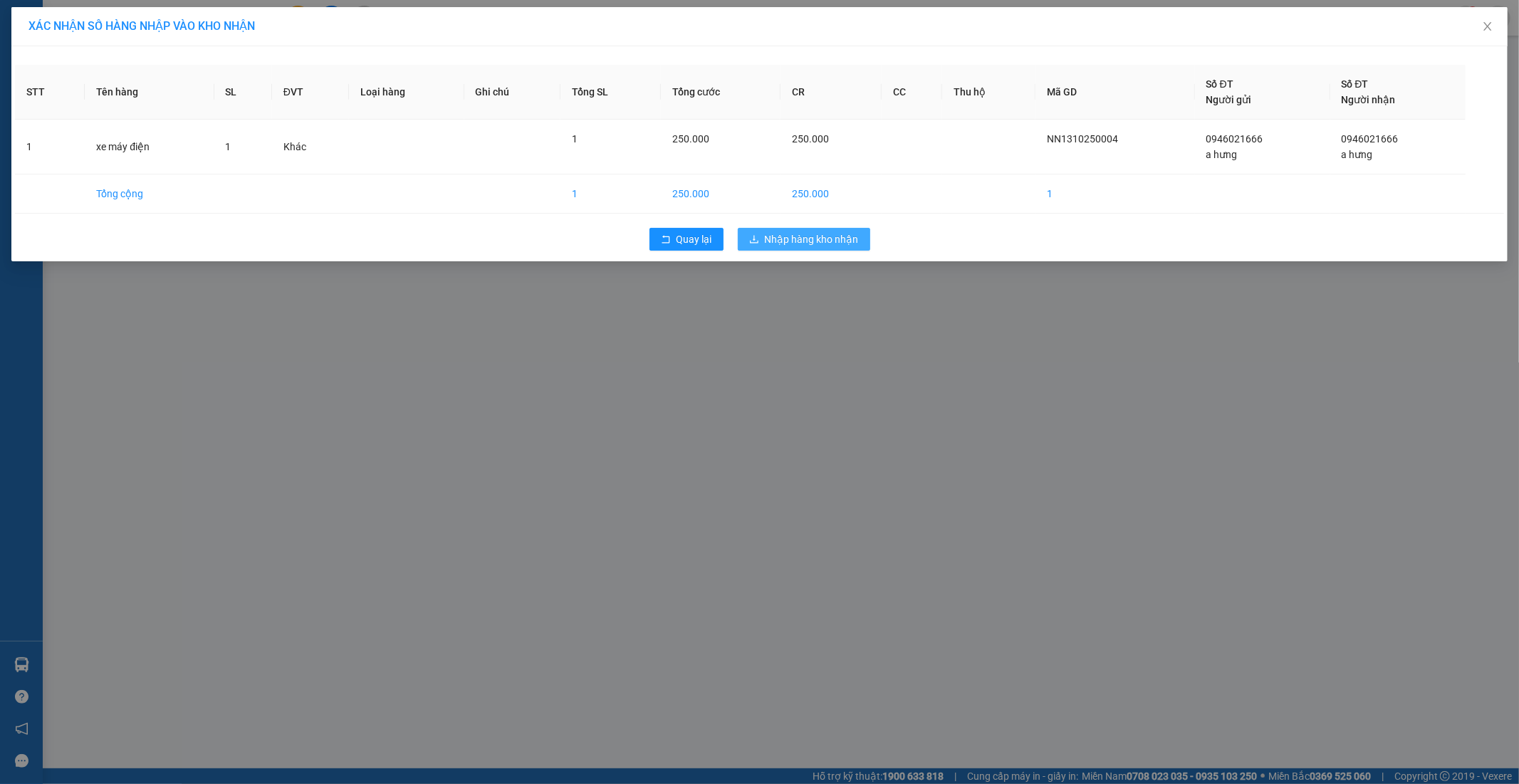
click at [823, 237] on span "Nhập hàng kho nhận" at bounding box center [811, 239] width 94 height 16
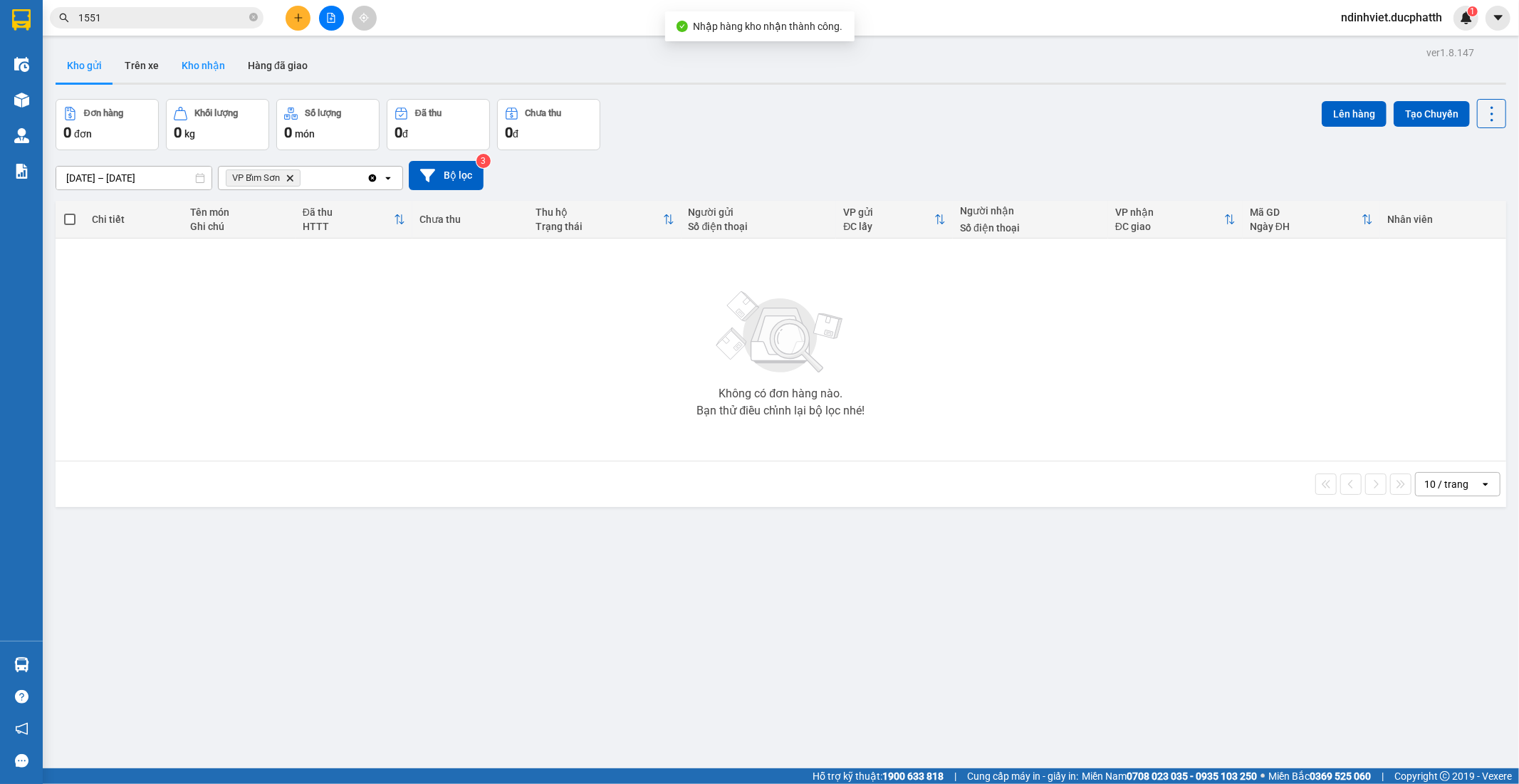
click at [211, 61] on button "Kho nhận" at bounding box center [203, 65] width 66 height 34
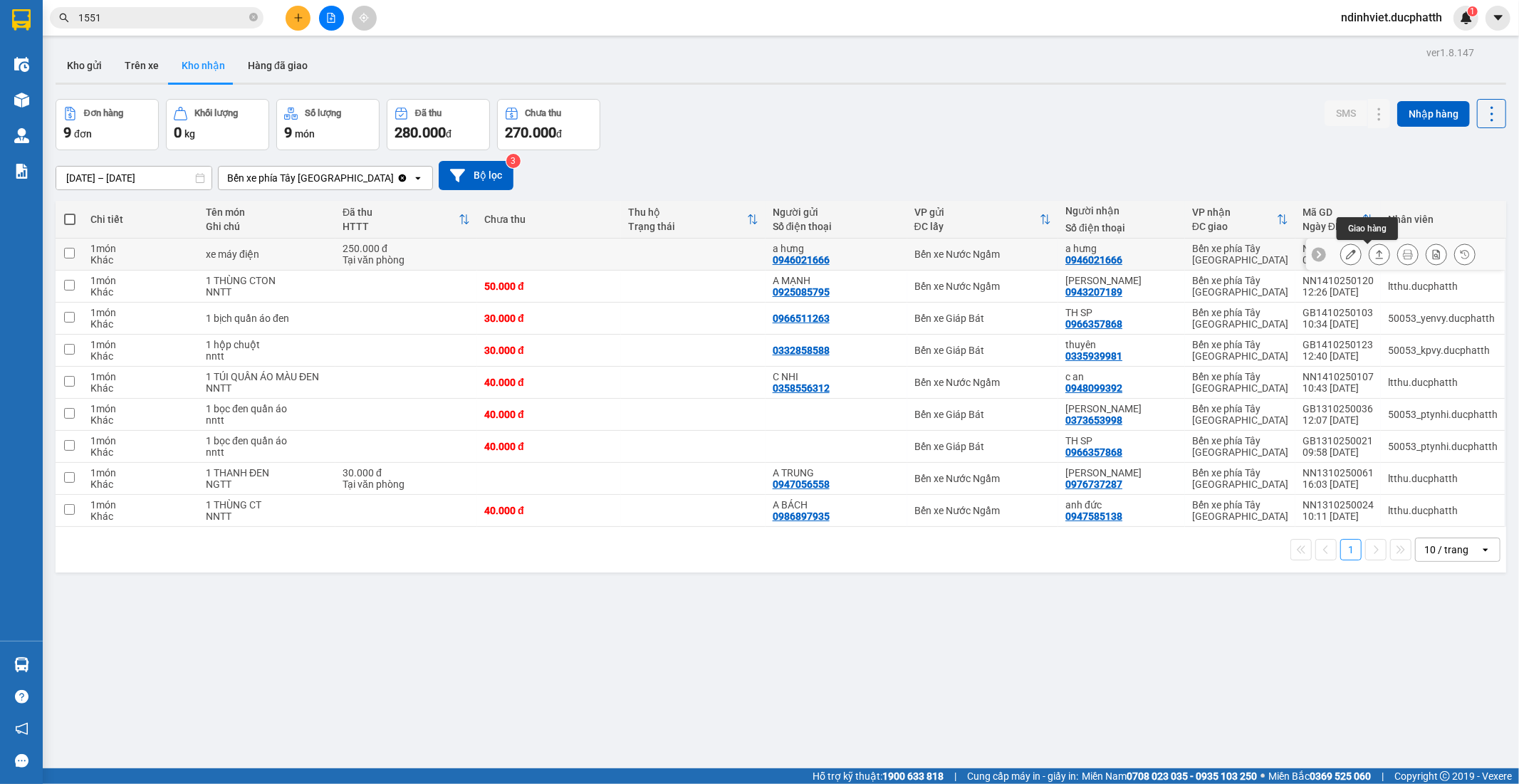
click at [1374, 258] on icon at bounding box center [1379, 254] width 10 height 10
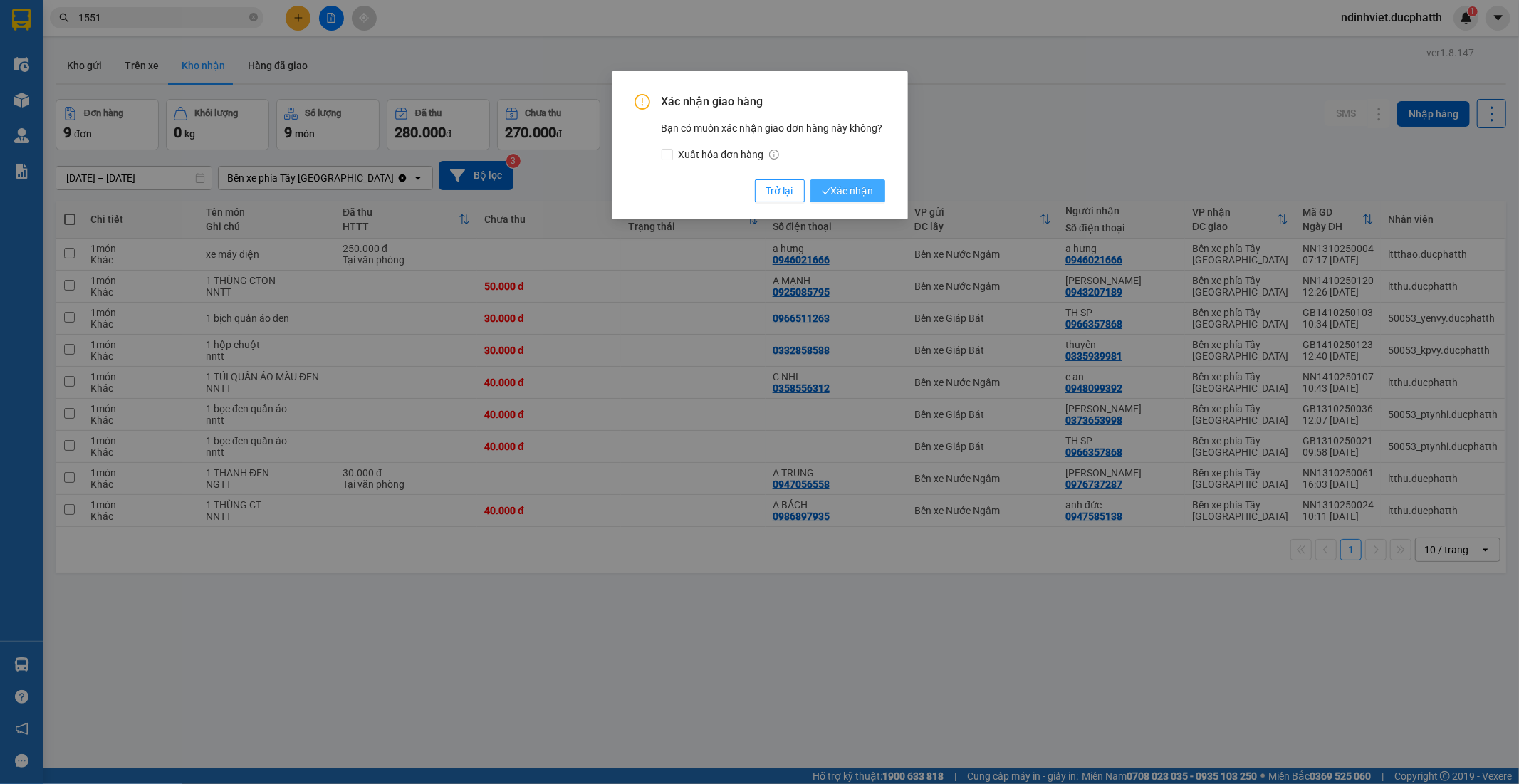
click at [866, 192] on span "Xác nhận" at bounding box center [848, 191] width 52 height 16
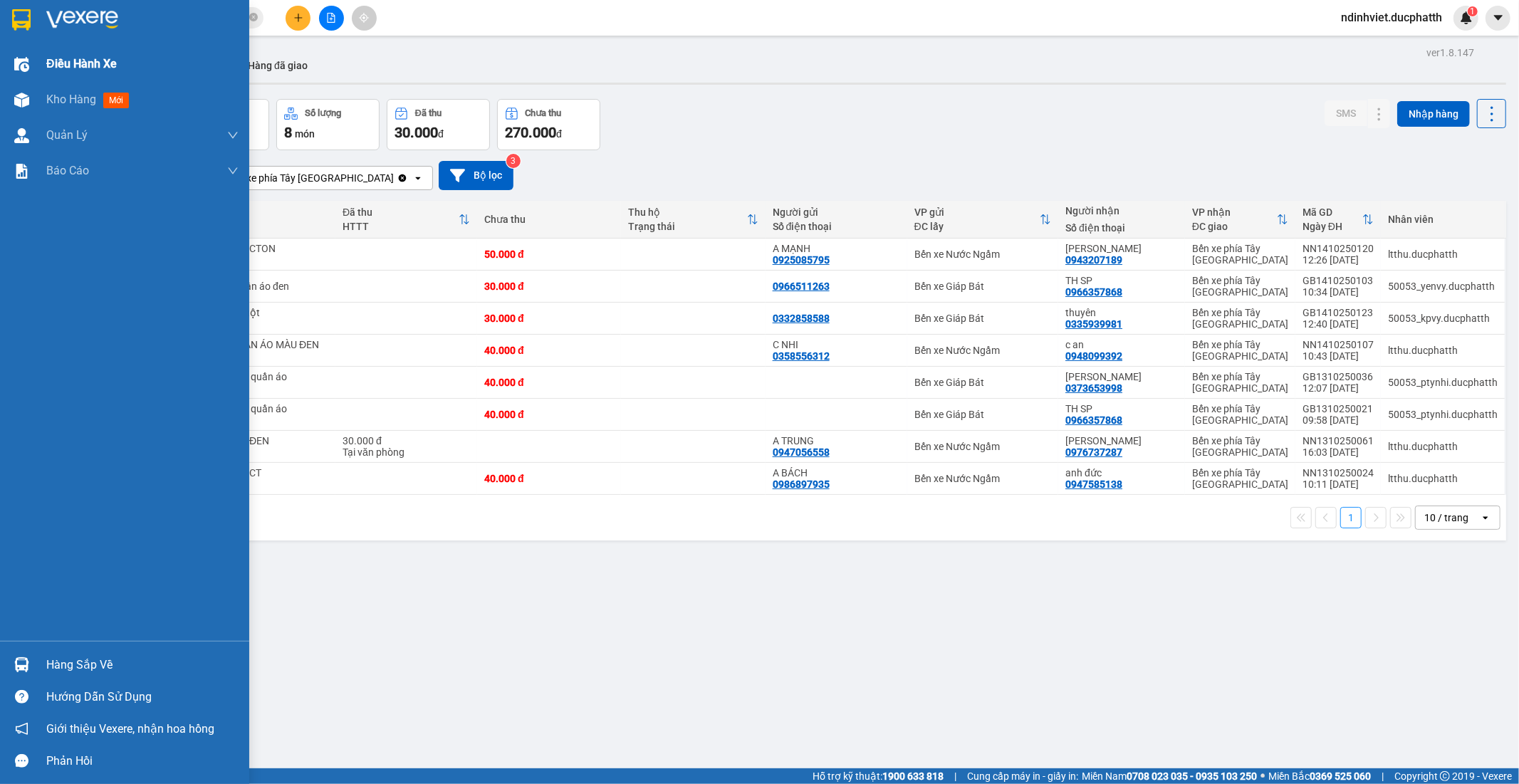
click at [20, 66] on img at bounding box center [21, 65] width 15 height 15
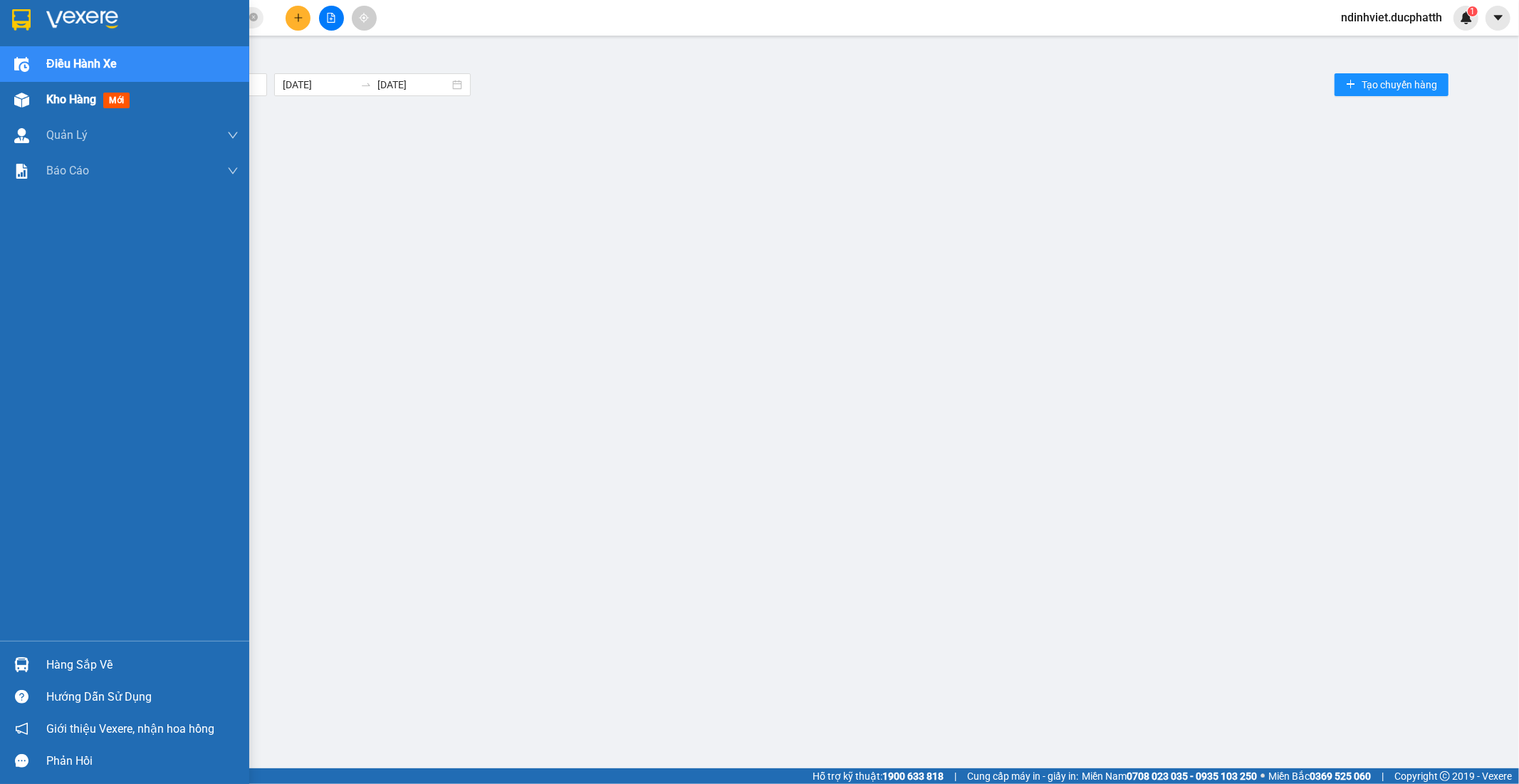
click at [34, 106] on div "Kho hàng mới" at bounding box center [124, 99] width 249 height 35
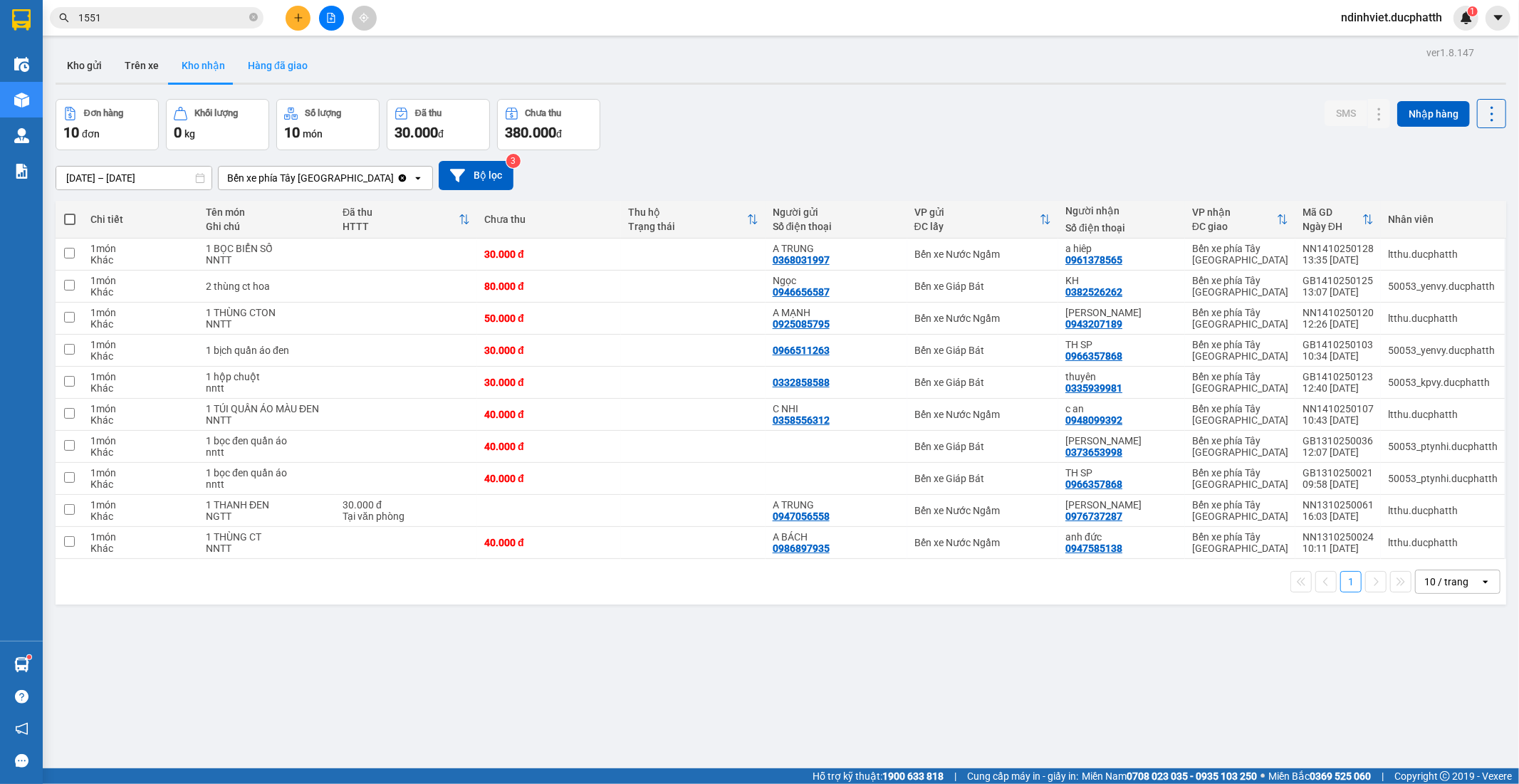
click at [278, 74] on button "Hàng đã giao" at bounding box center [277, 65] width 83 height 34
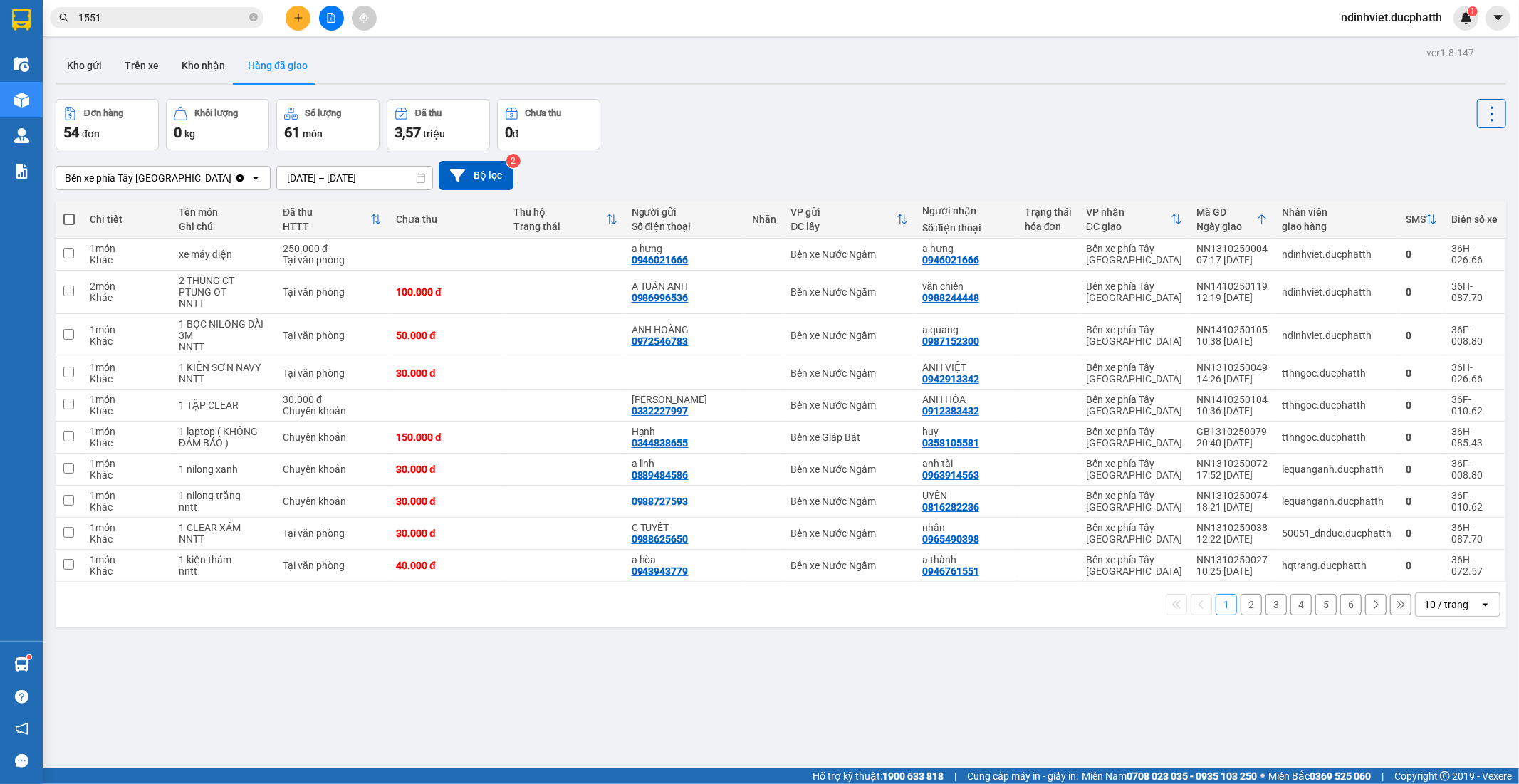
click at [277, 173] on input "12/10/2025 – 14/10/2025" at bounding box center [354, 178] width 156 height 23
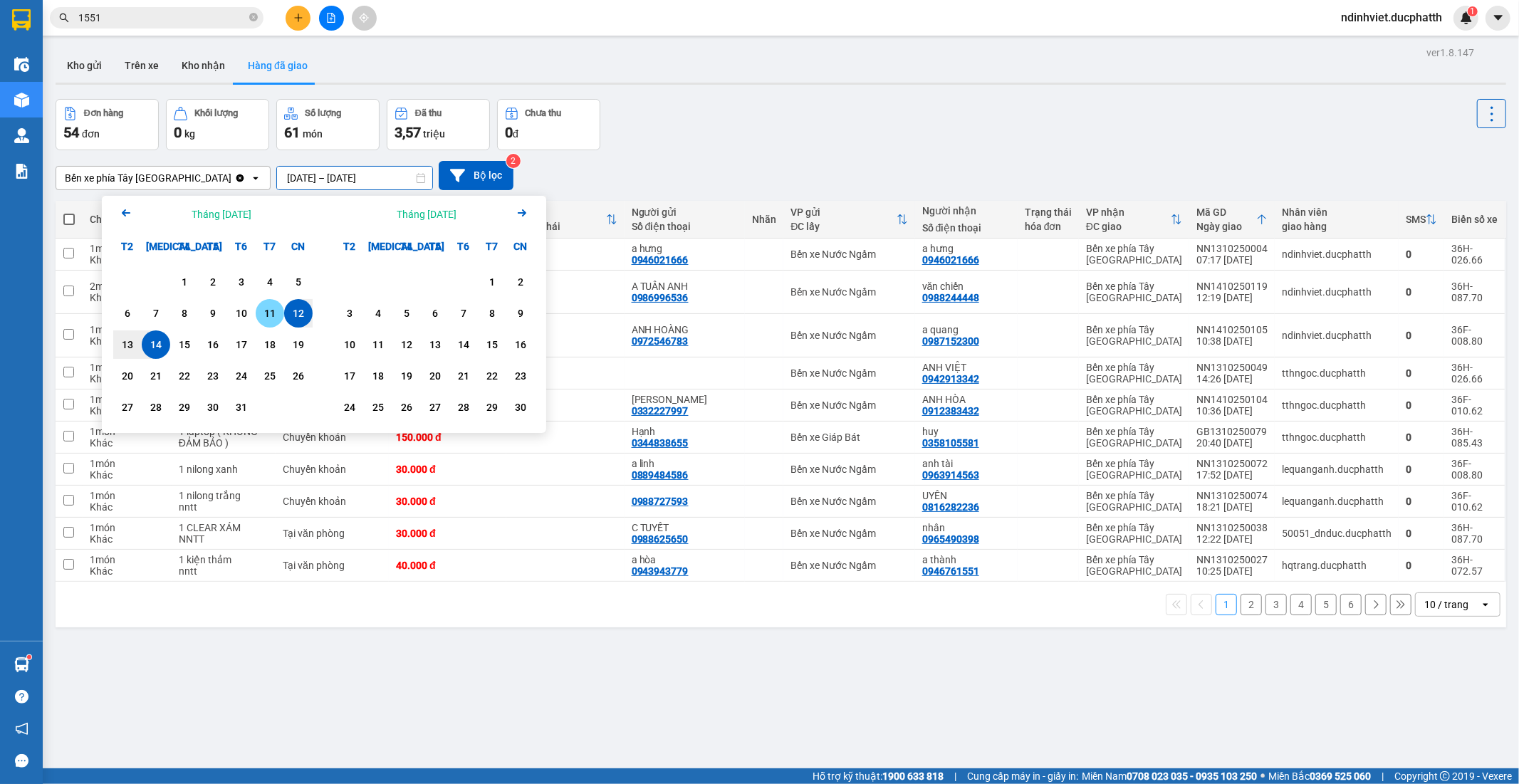
click at [268, 309] on div "11" at bounding box center [270, 313] width 20 height 17
click at [268, 314] on div "11" at bounding box center [270, 313] width 20 height 17
type input "11/10/2025 – 11/10/2025"
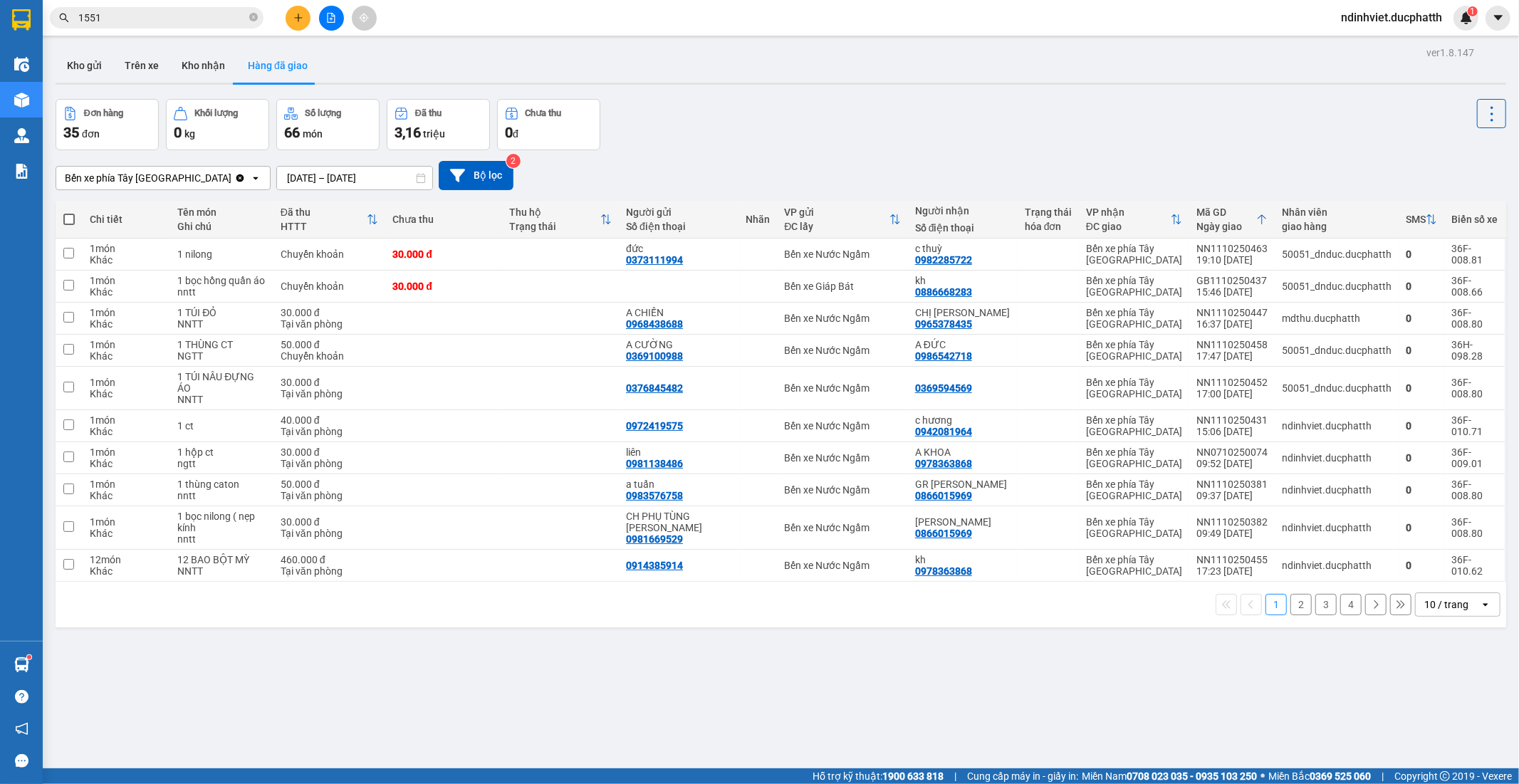
click at [1290, 606] on button "2" at bounding box center [1300, 605] width 21 height 21
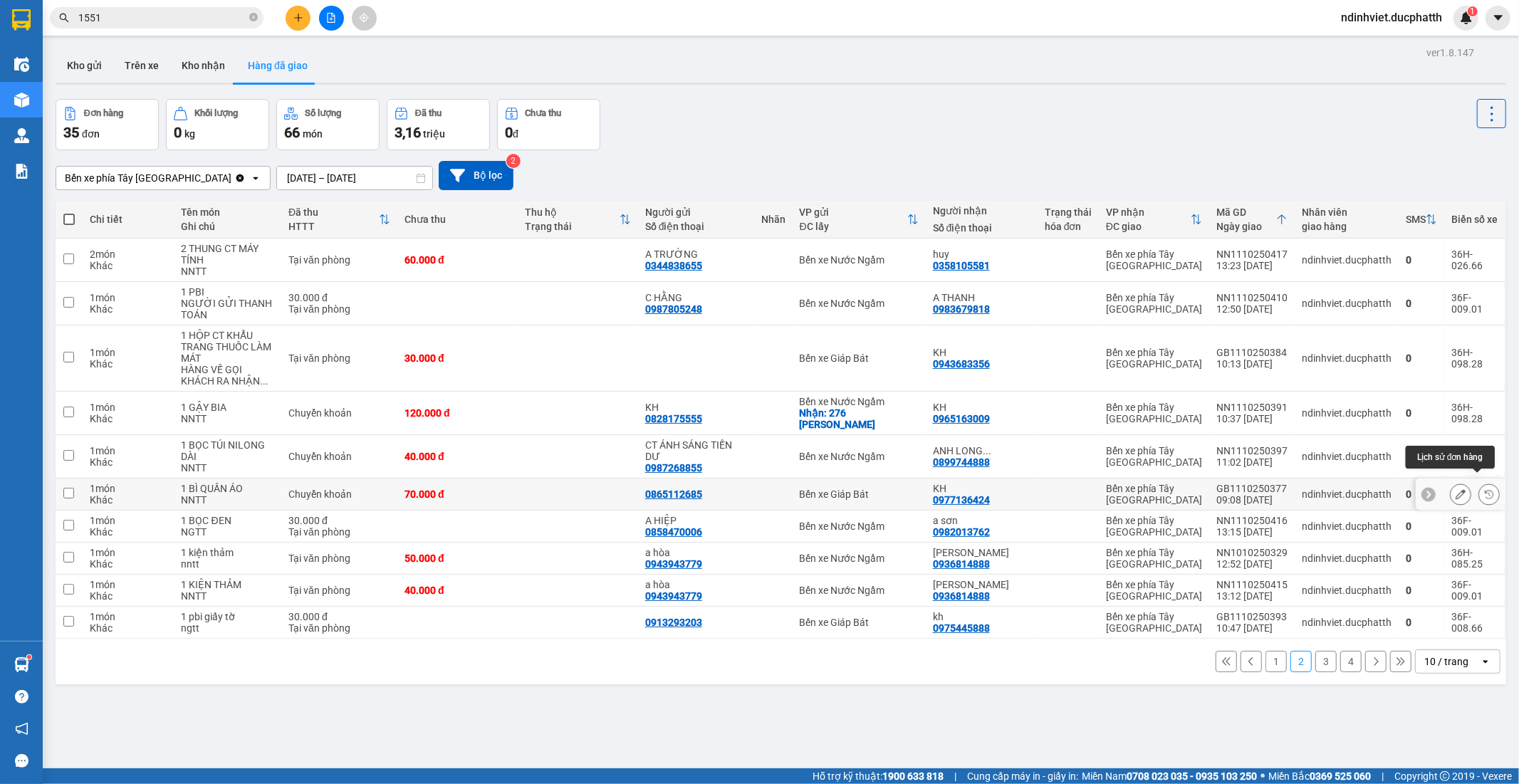
drag, startPoint x: 1451, startPoint y: 485, endPoint x: 1477, endPoint y: 480, distance: 26.5
click at [1477, 484] on div at bounding box center [1474, 494] width 50 height 21
click at [1485, 490] on icon at bounding box center [1489, 494] width 8 height 8
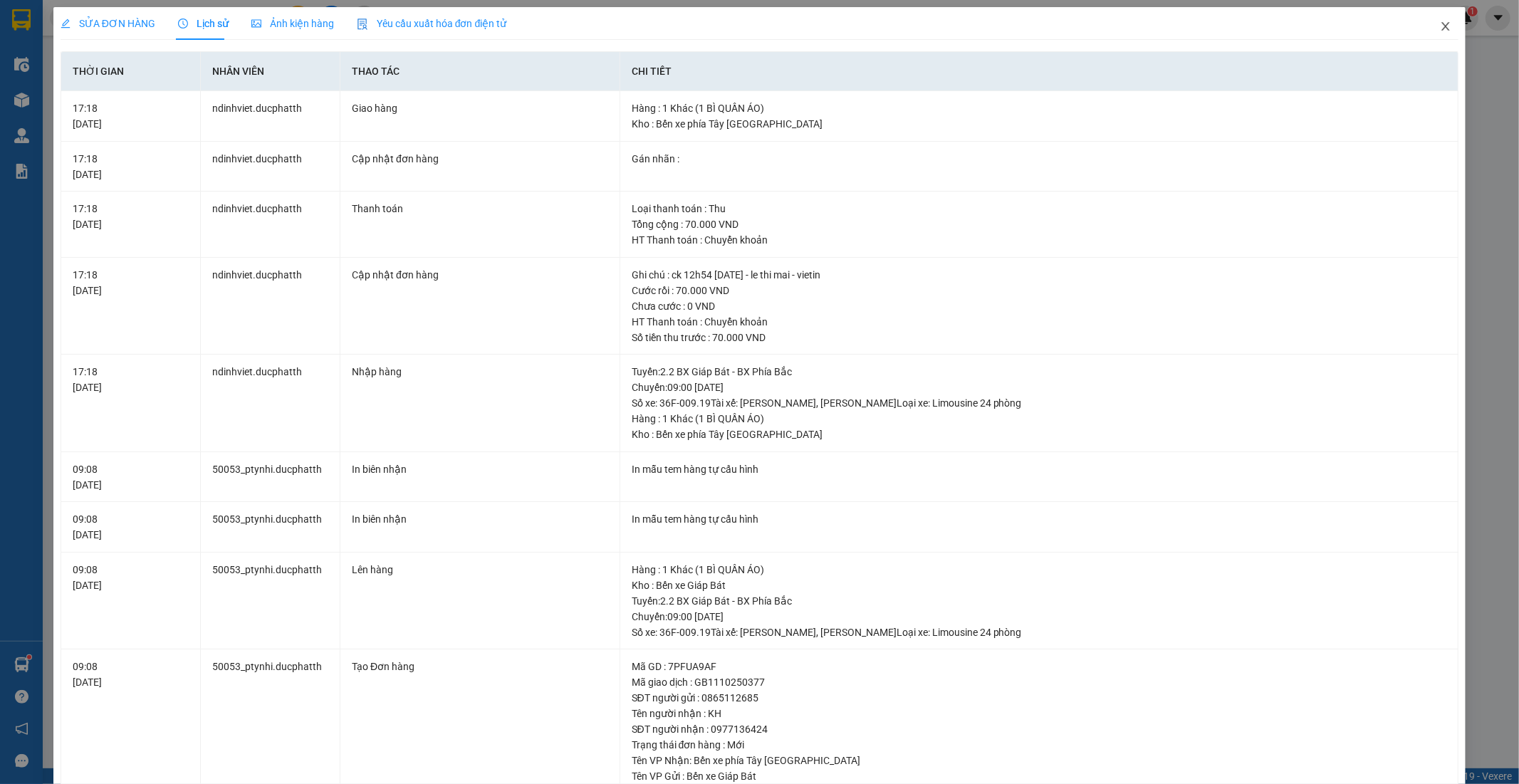
click at [1440, 22] on icon "close" at bounding box center [1445, 26] width 11 height 11
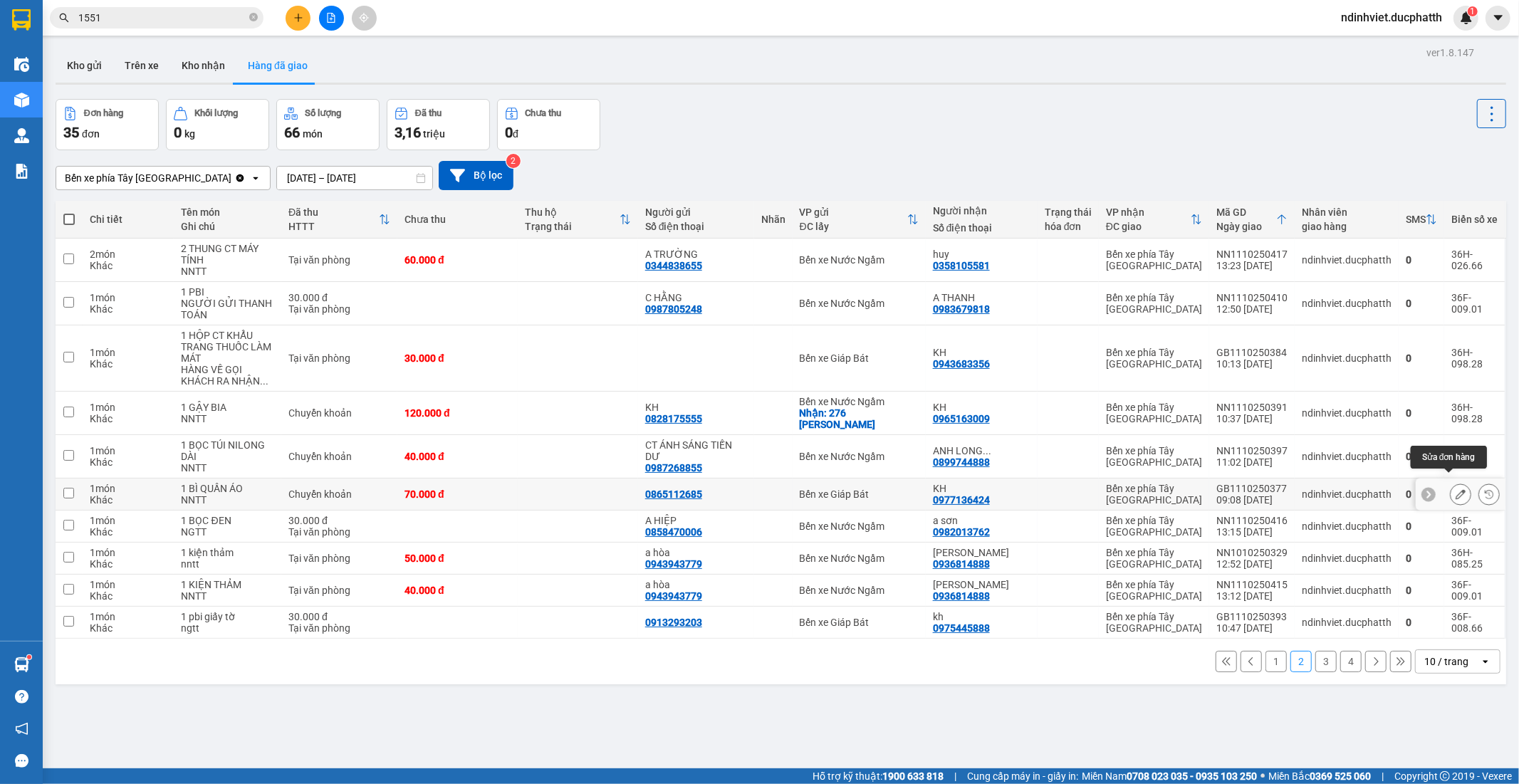
click at [1455, 489] on icon at bounding box center [1460, 494] width 10 height 10
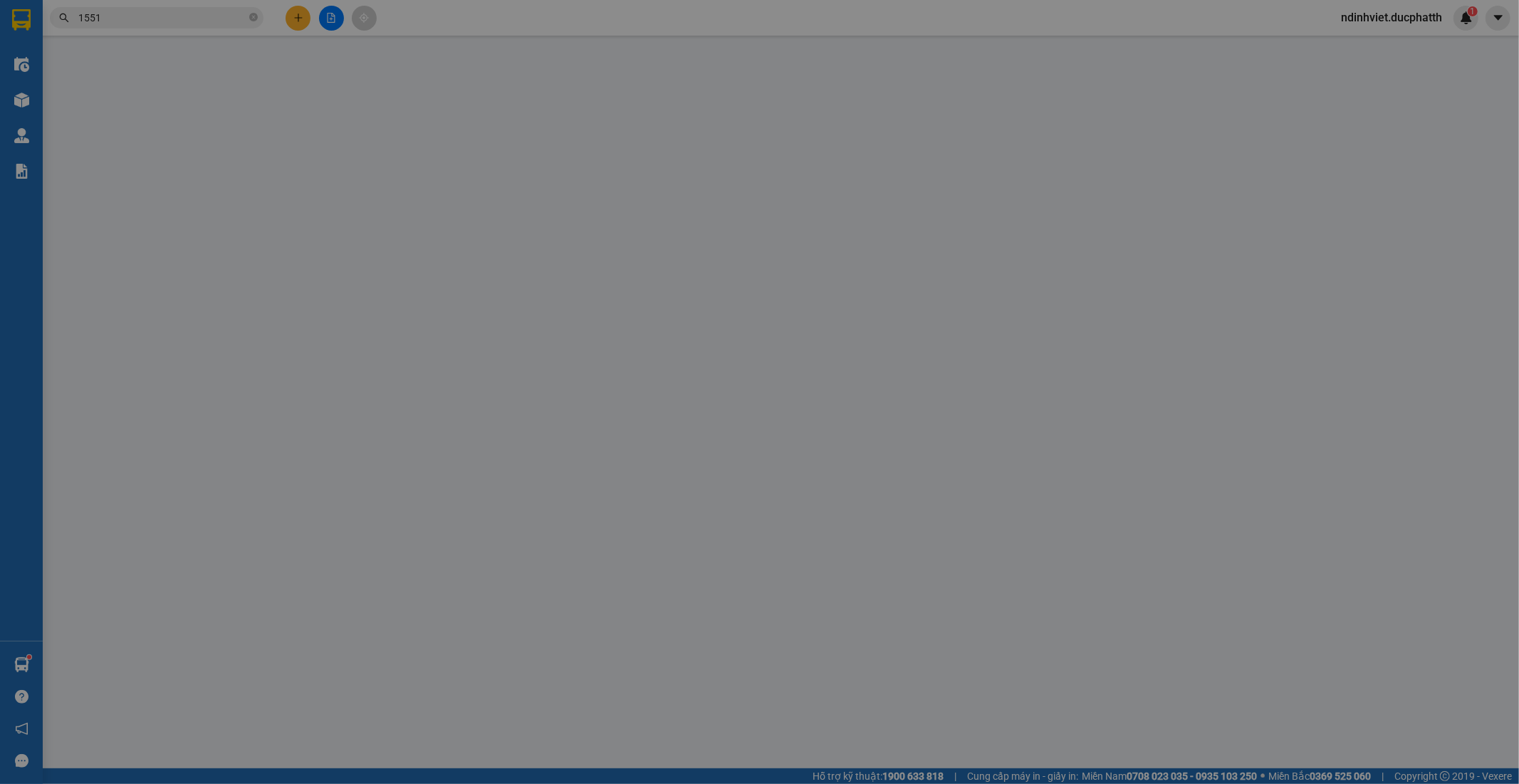
type input "0865112685"
type input "0977136424"
type input "KH"
type input "ck 12h54 11/10 - le thi mai - vietin"
type input "0"
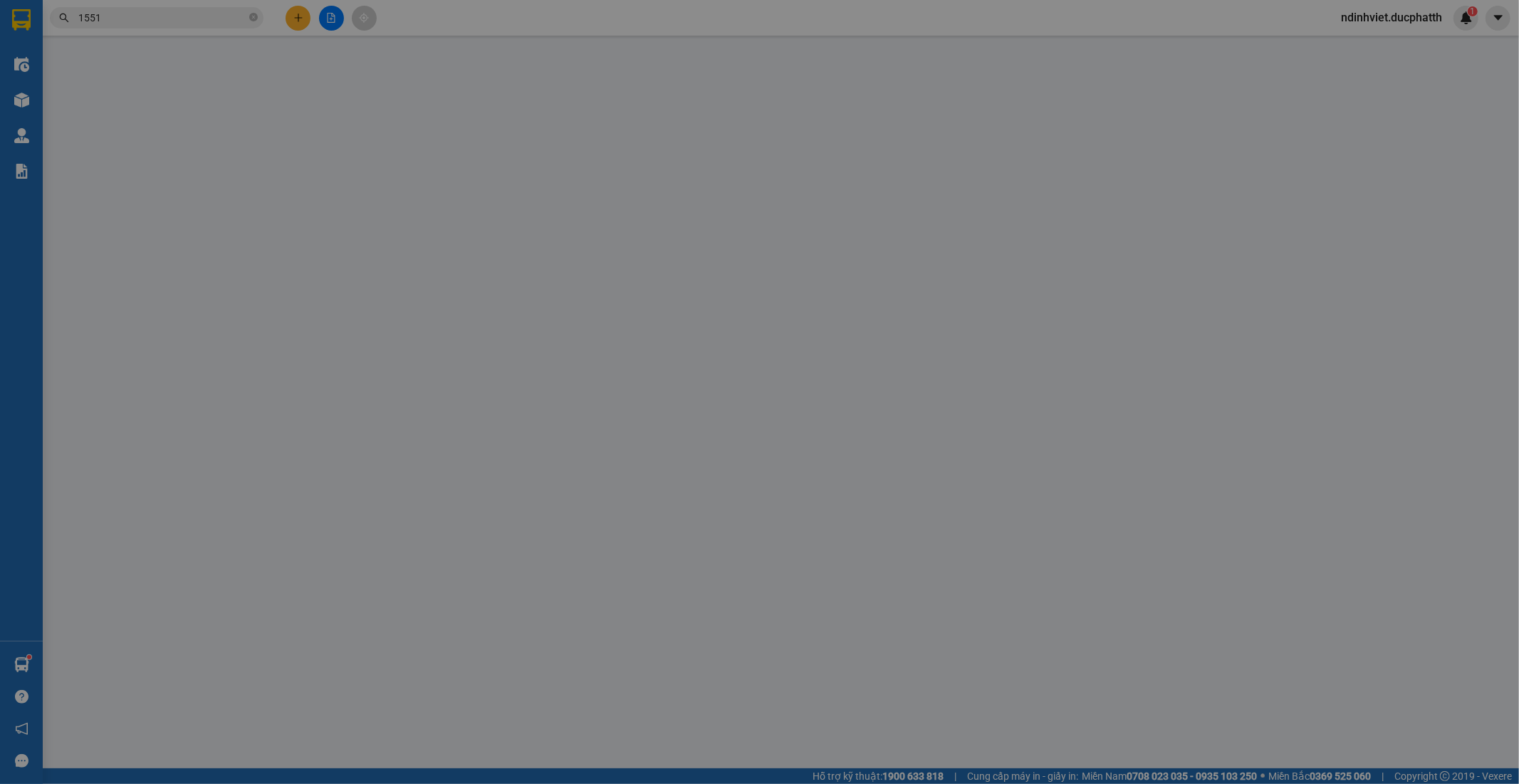
type input "70.000"
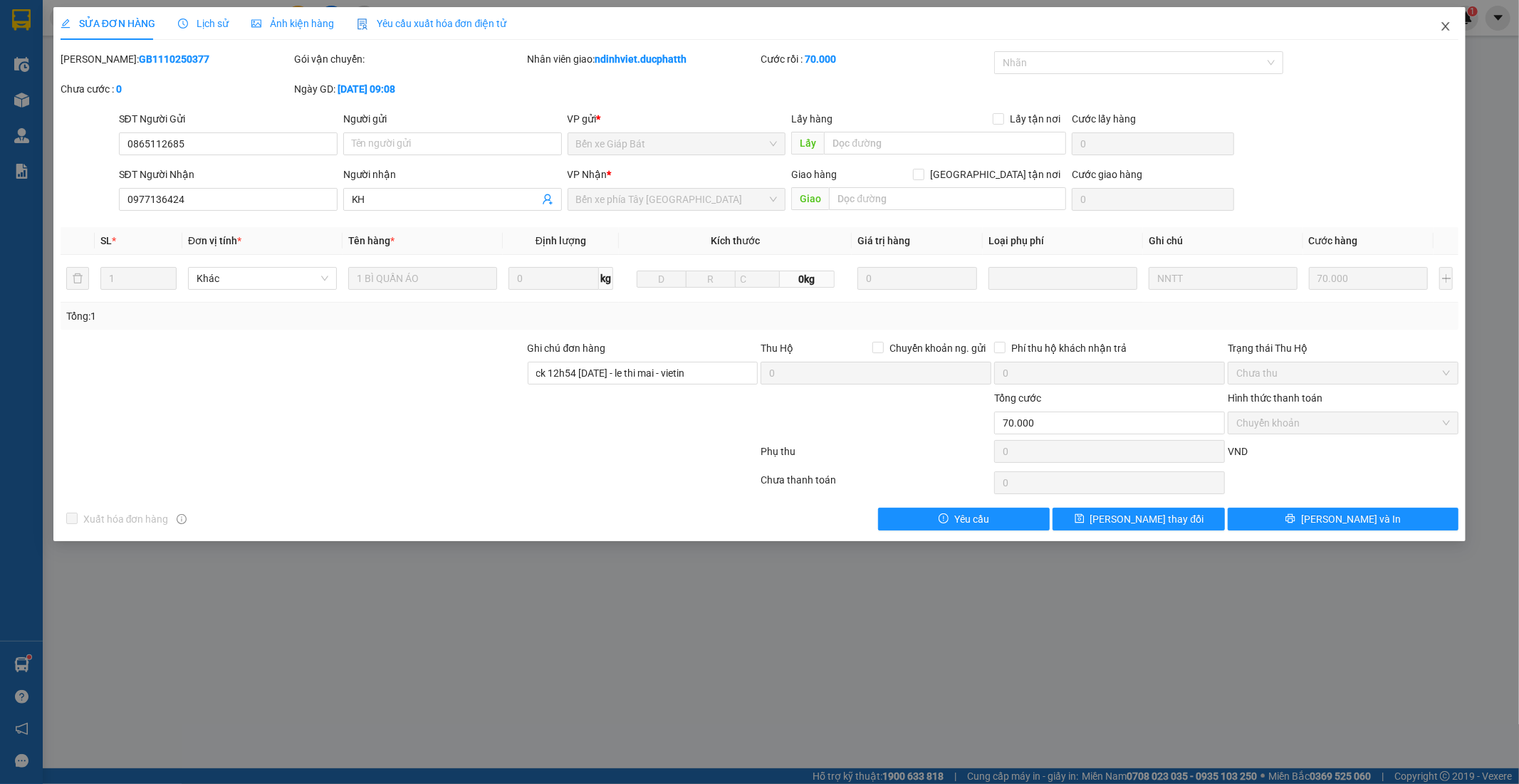
click at [1449, 20] on span "Close" at bounding box center [1445, 27] width 40 height 40
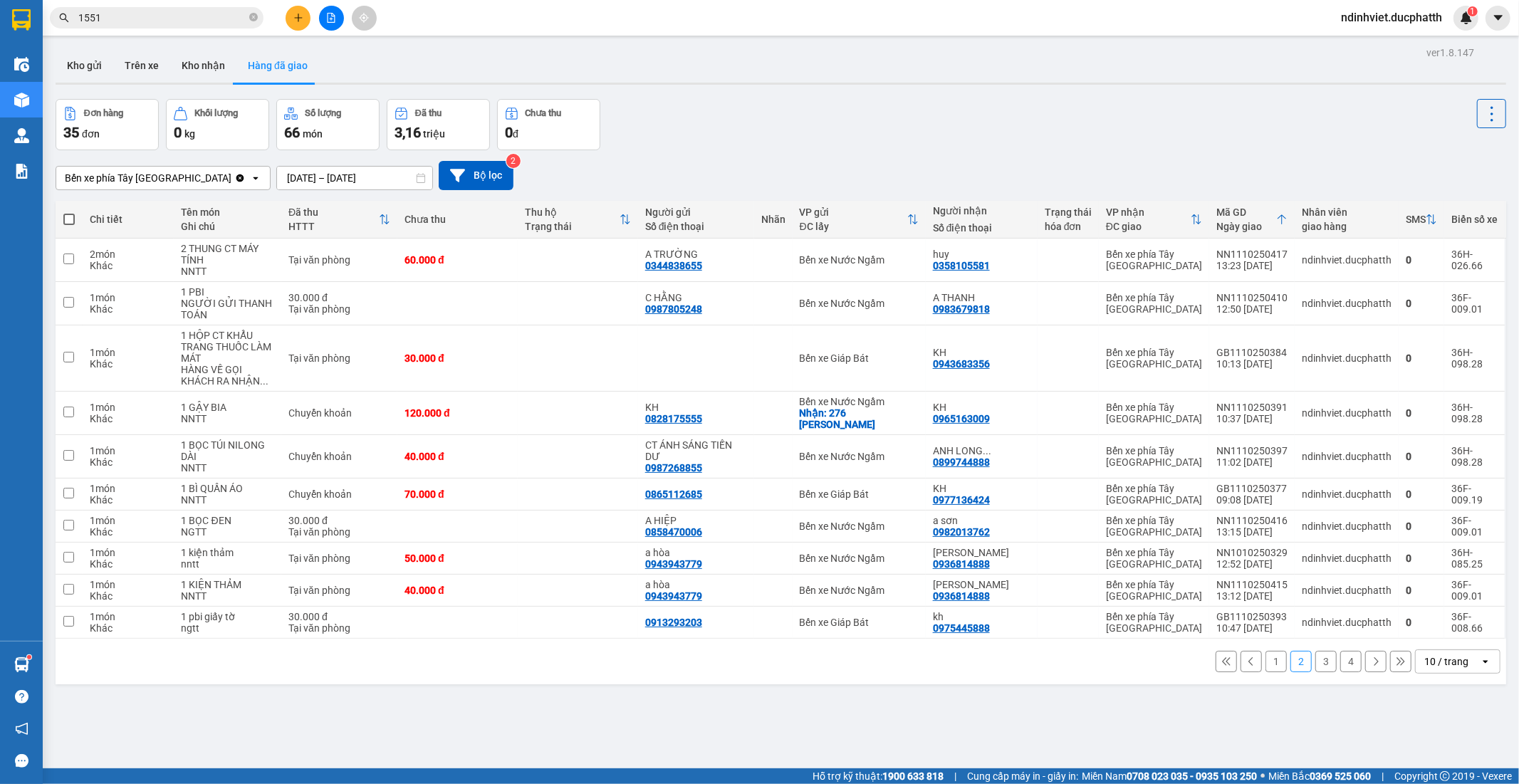
click at [1316, 651] on button "3" at bounding box center [1326, 661] width 21 height 21
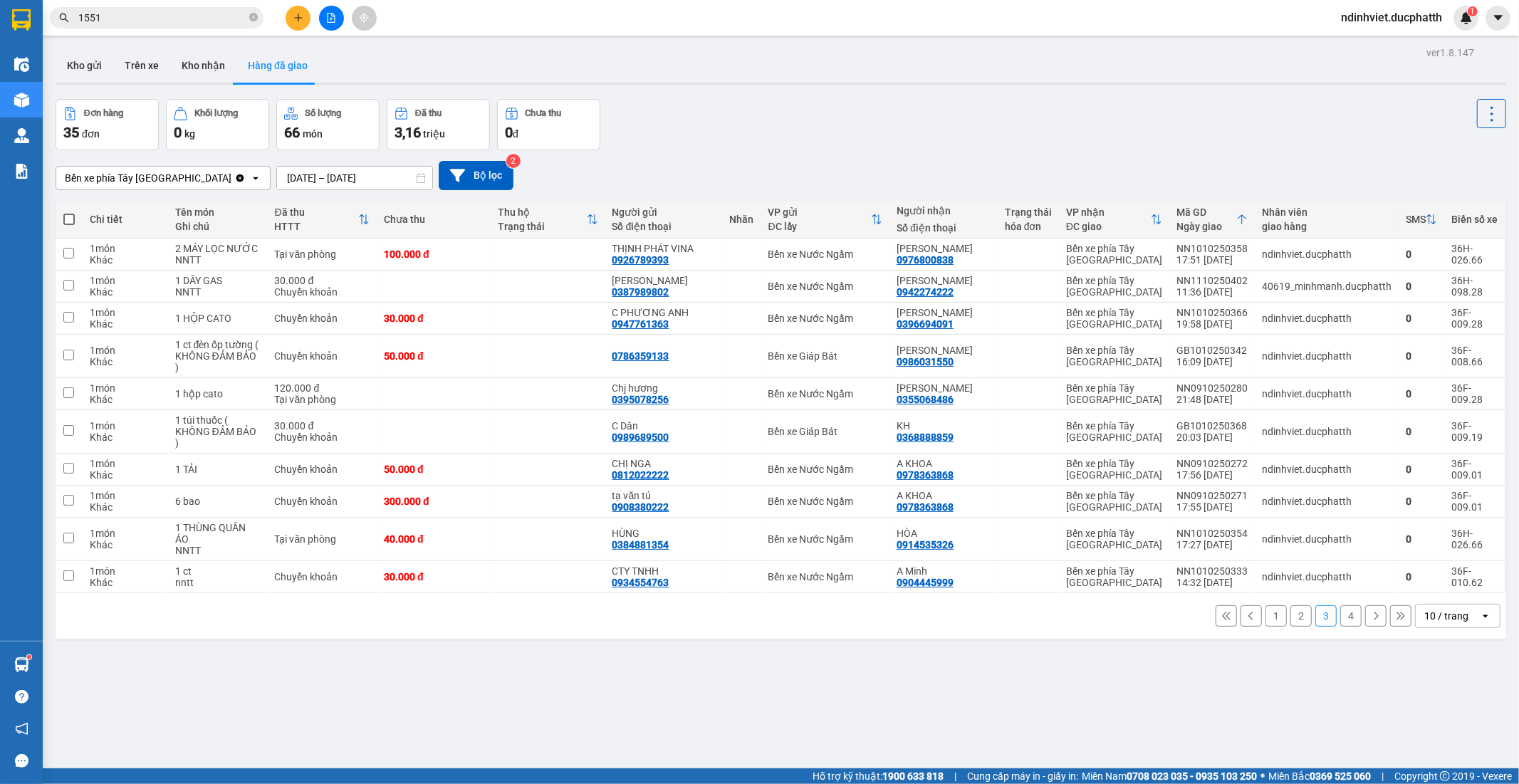
click at [1340, 605] on button "4" at bounding box center [1350, 615] width 21 height 21
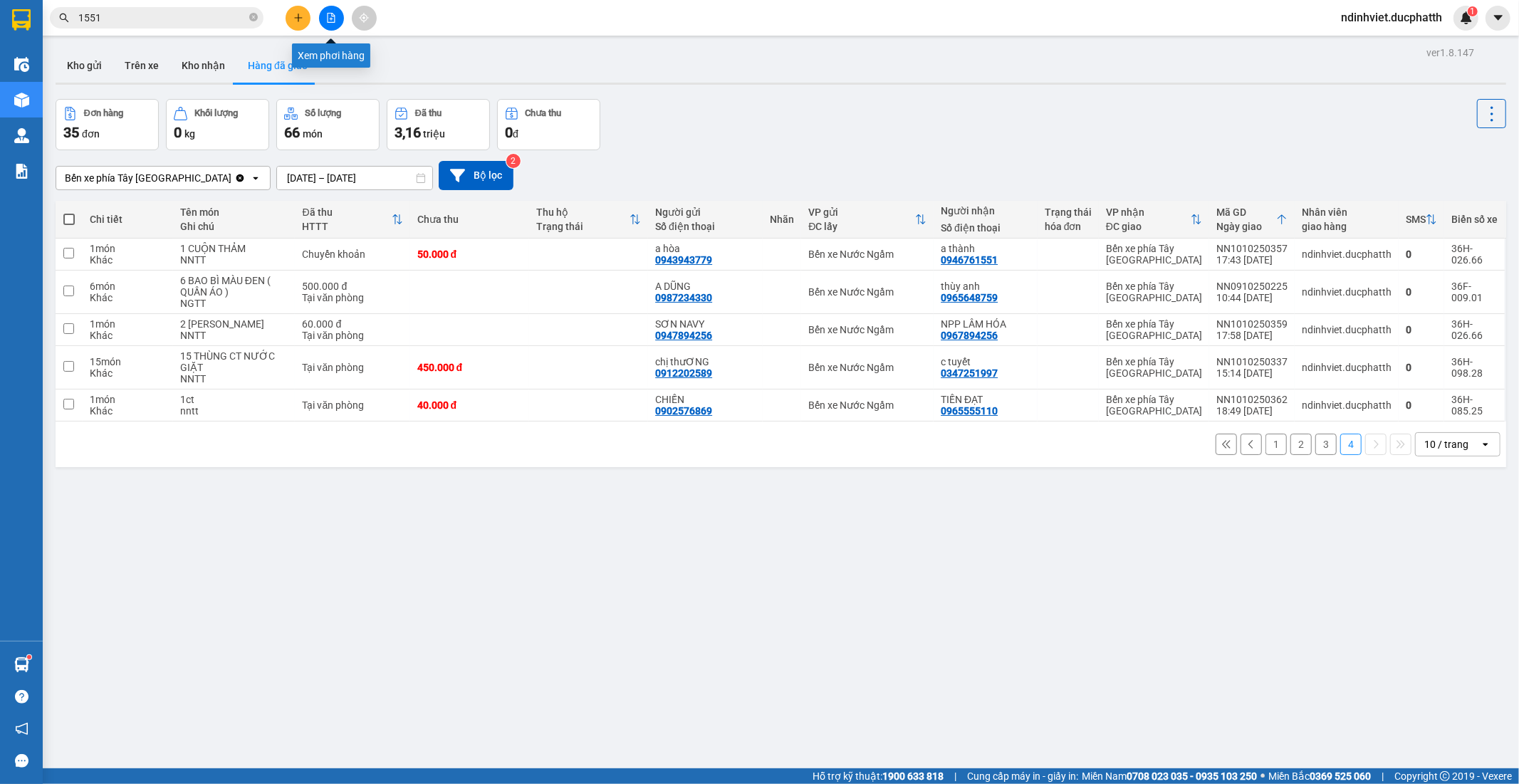
click at [337, 14] on button at bounding box center [331, 18] width 25 height 25
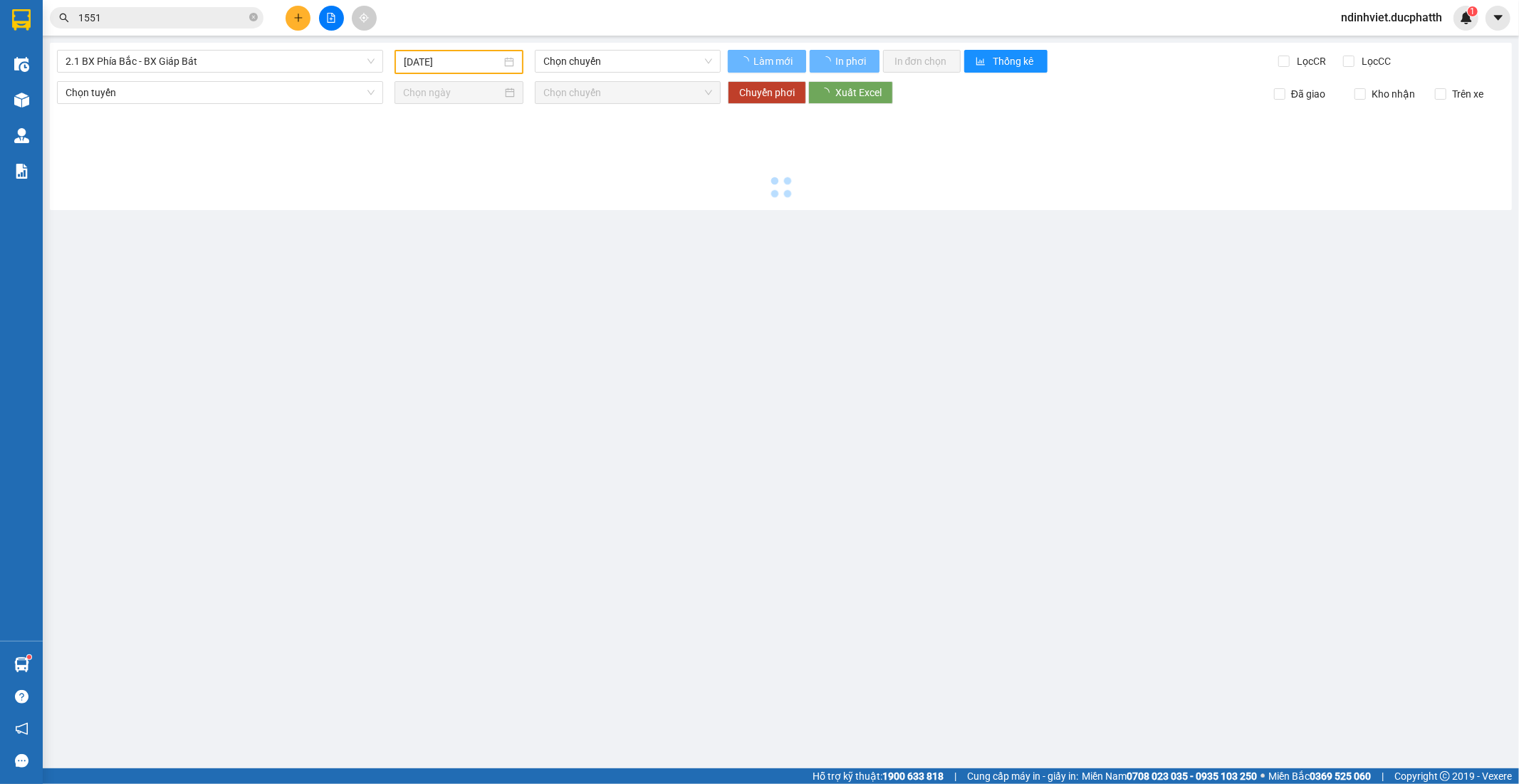
type input "14/10/2025"
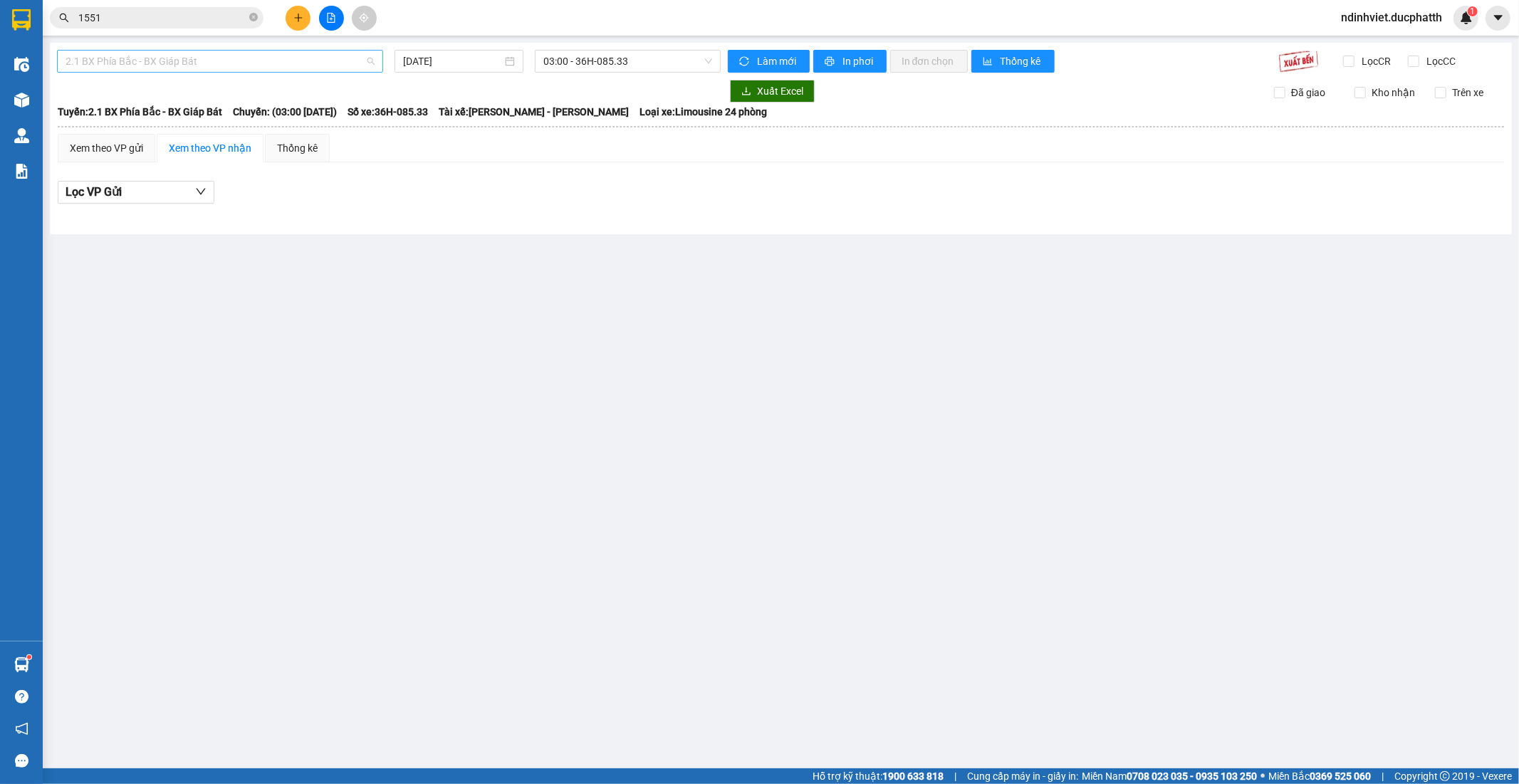
click at [323, 67] on span "2.1 BX Phía Bắc - BX Giáp Bát" at bounding box center [220, 61] width 309 height 21
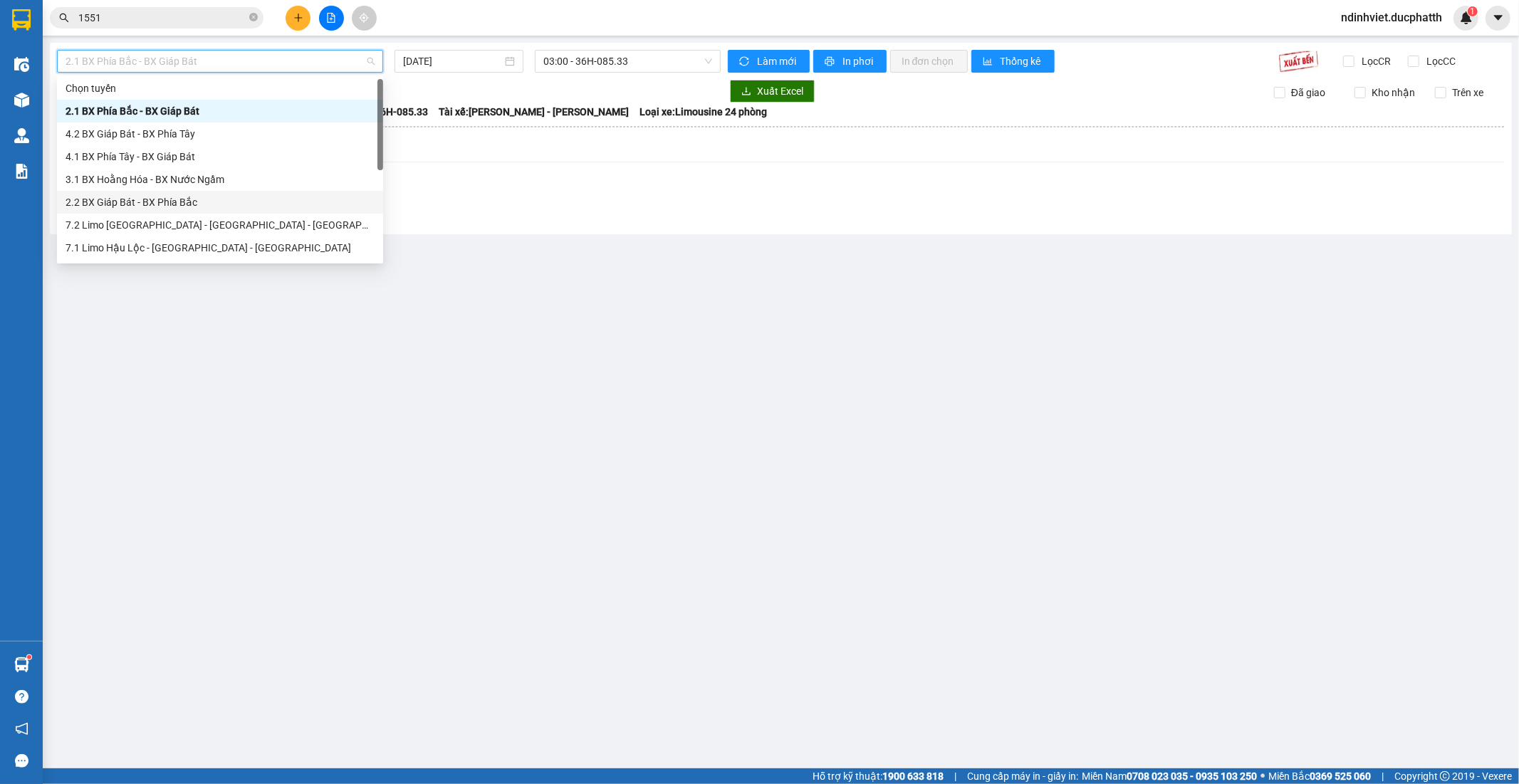
scroll to position [80, 0]
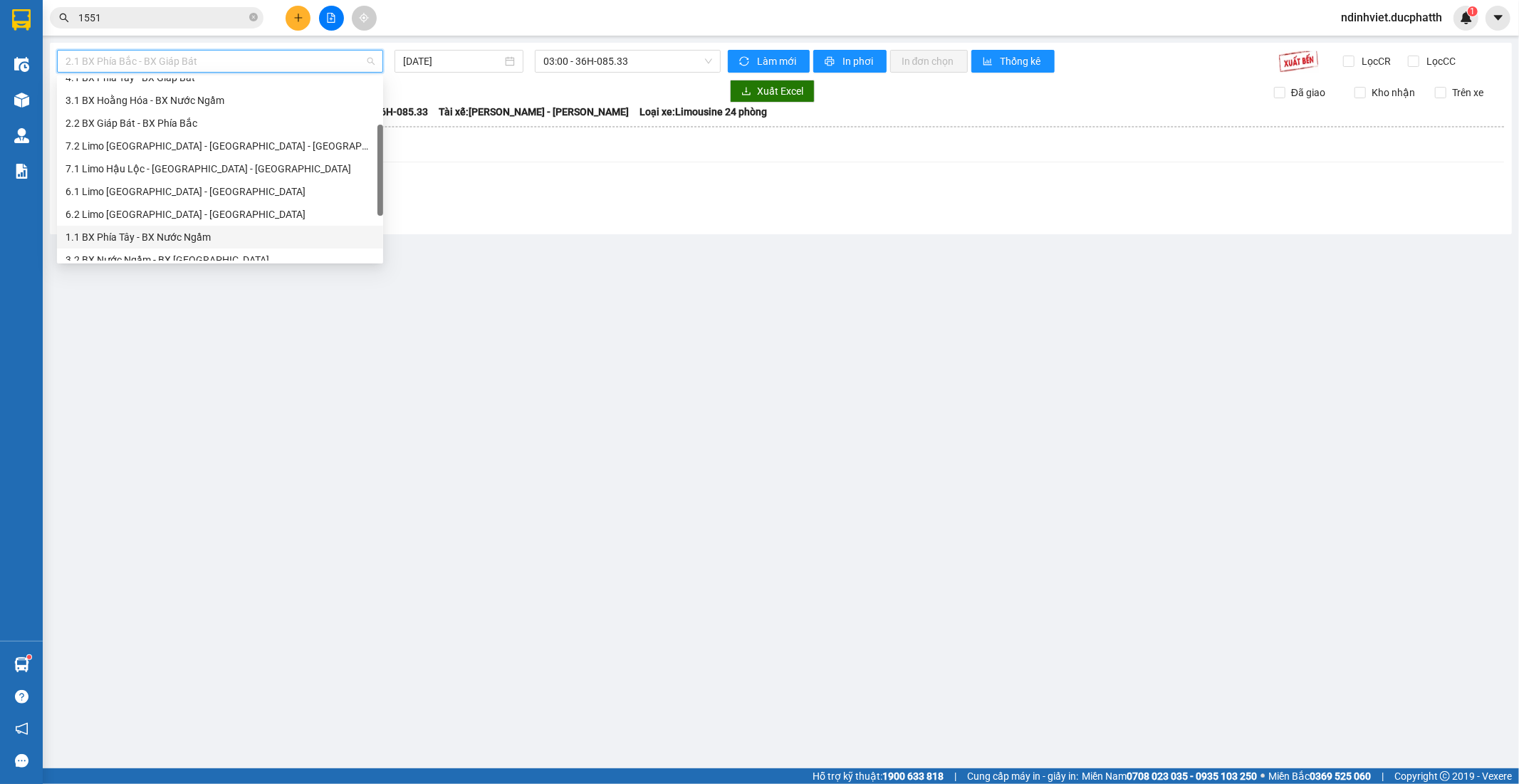
click at [177, 229] on div "1.1 BX Phía Tây - BX Nước Ngầm" at bounding box center [220, 237] width 309 height 16
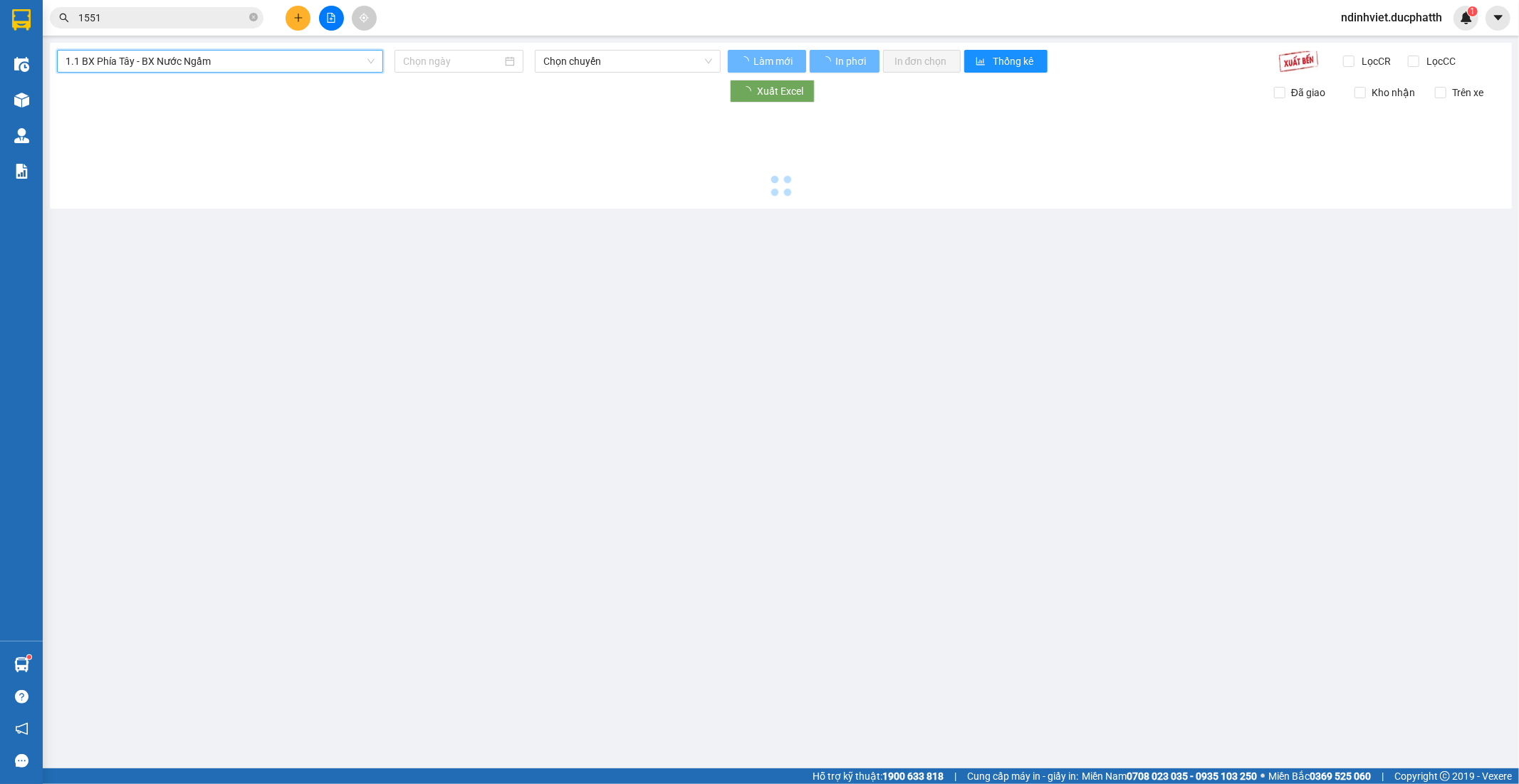
type input "14/10/2025"
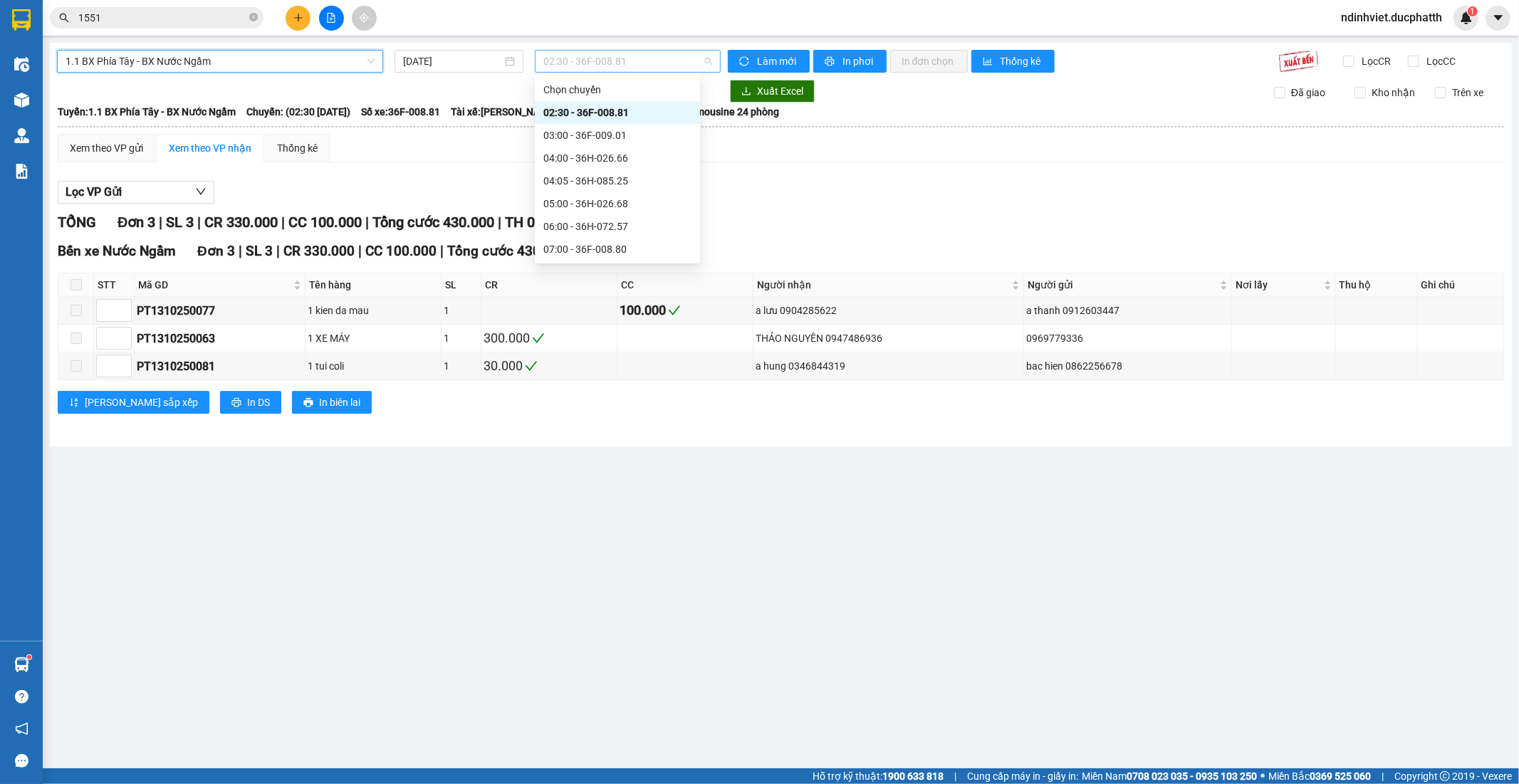
click at [600, 63] on span "02:30 - 36F-008.81" at bounding box center [627, 61] width 168 height 21
click at [616, 175] on div "17:05 - 36F-010.62" at bounding box center [617, 180] width 148 height 16
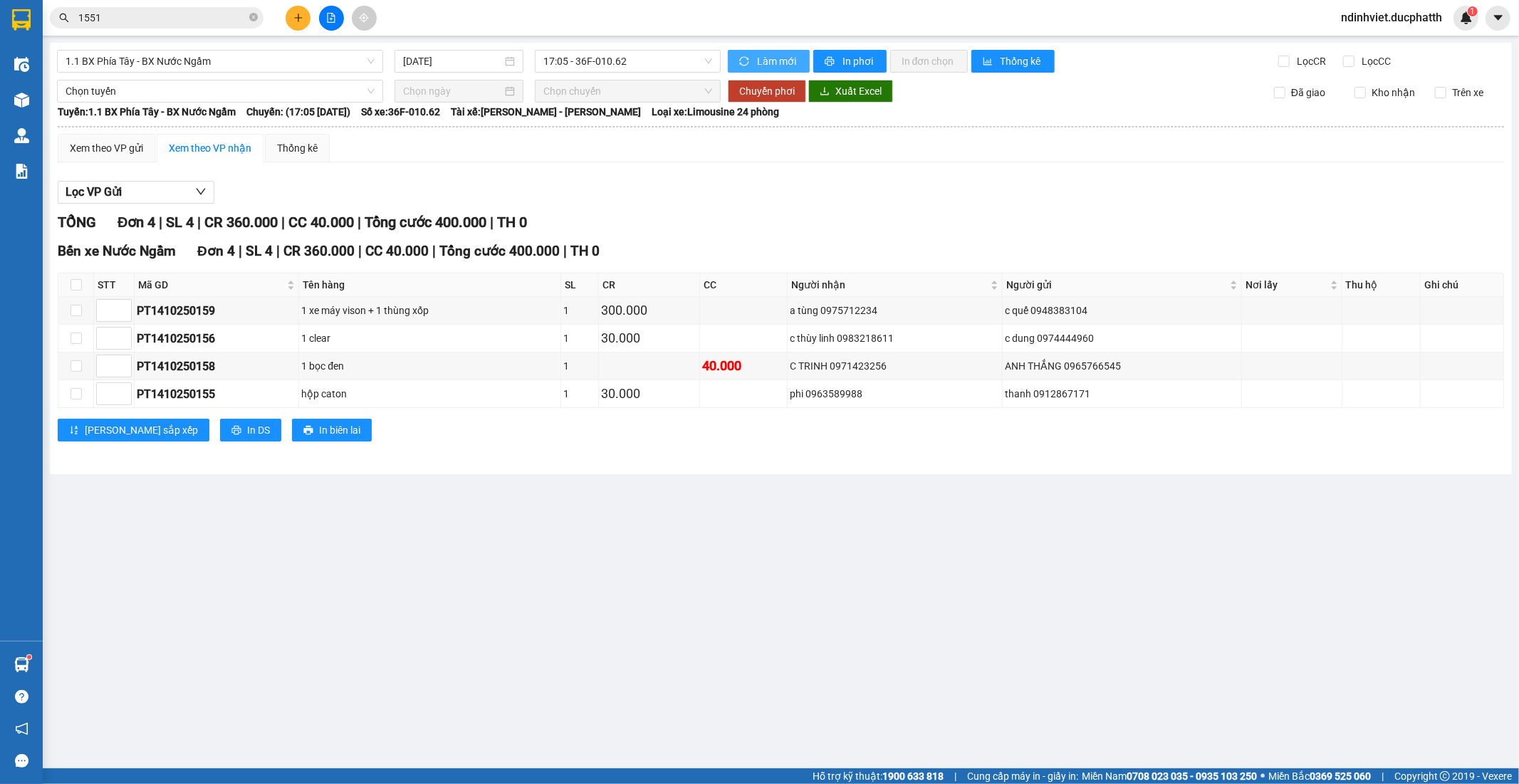
click at [783, 62] on span "Làm mới" at bounding box center [778, 61] width 41 height 16
click at [858, 57] on span "In phơi" at bounding box center [859, 61] width 33 height 16
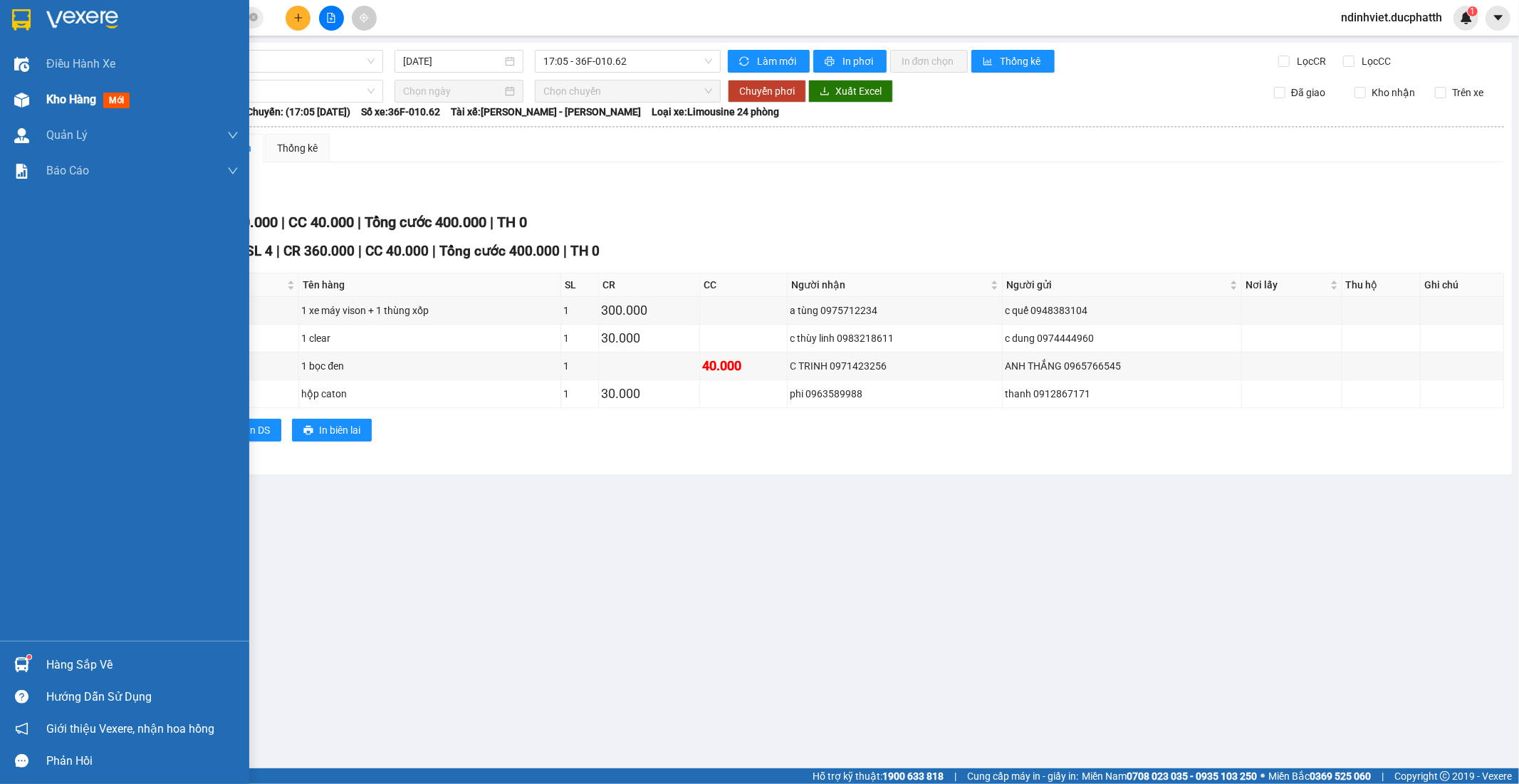
click at [38, 102] on div "Kho hàng mới" at bounding box center [124, 99] width 249 height 35
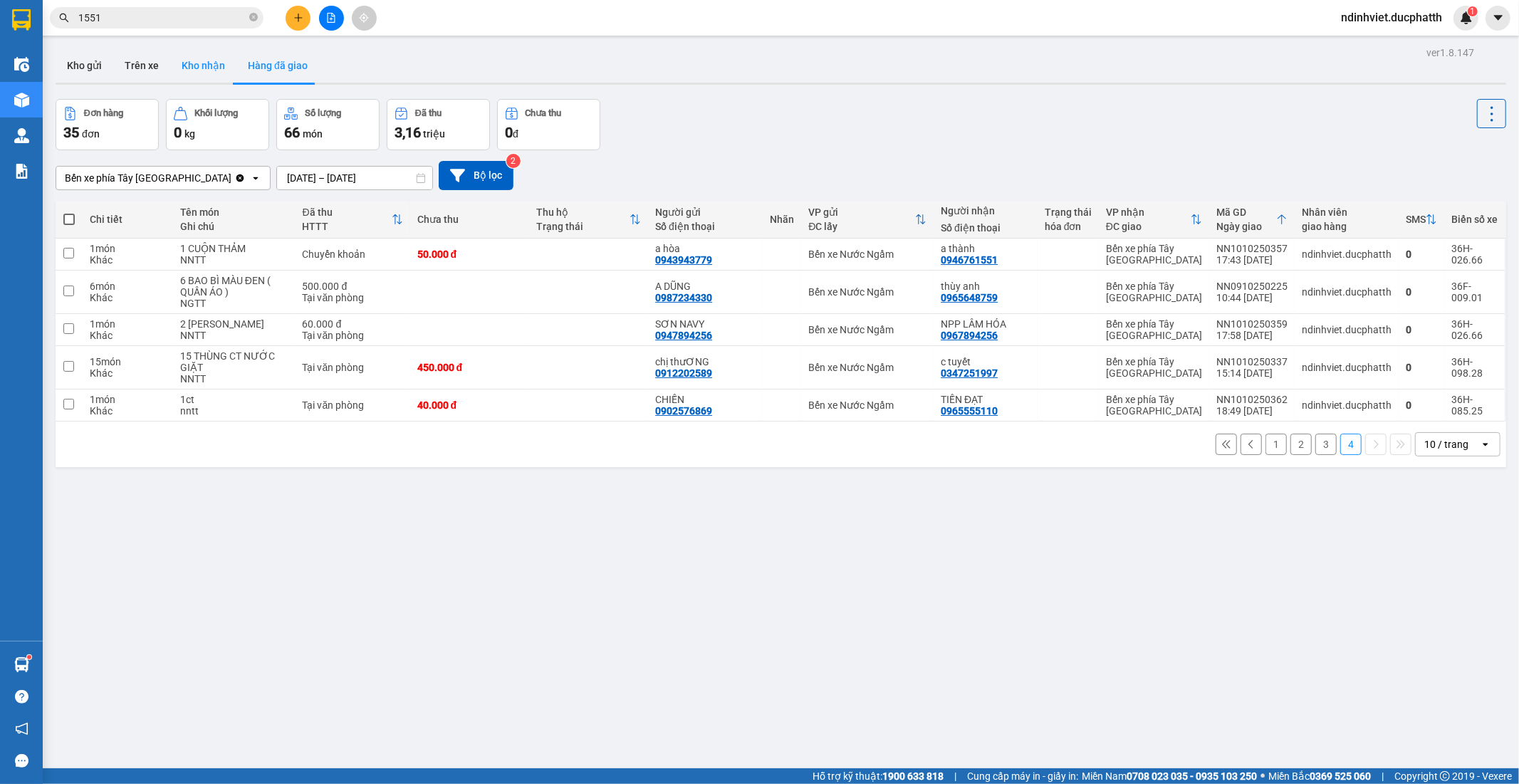
click at [205, 68] on button "Kho nhận" at bounding box center [203, 65] width 66 height 34
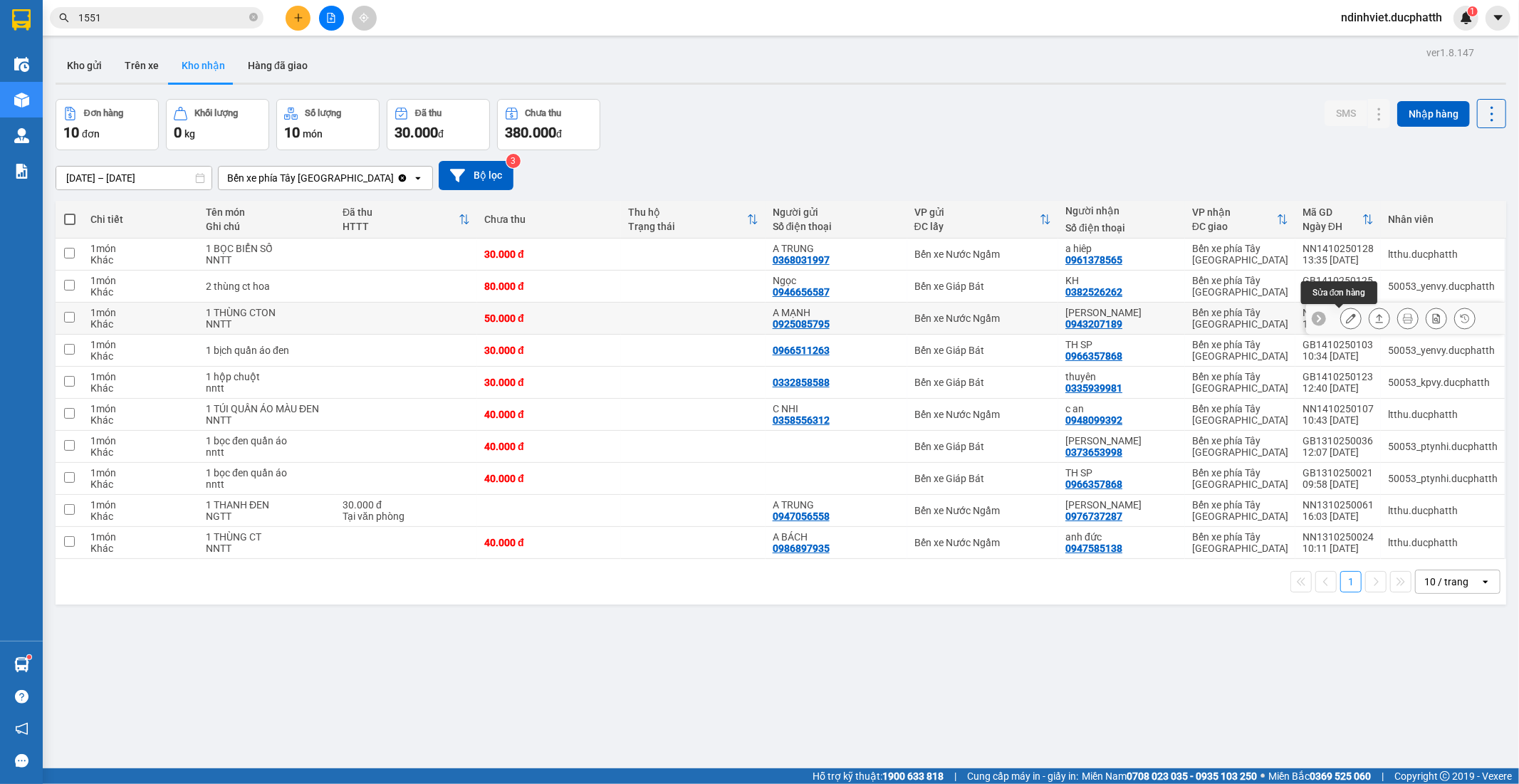
click at [1345, 318] on icon at bounding box center [1350, 318] width 10 height 10
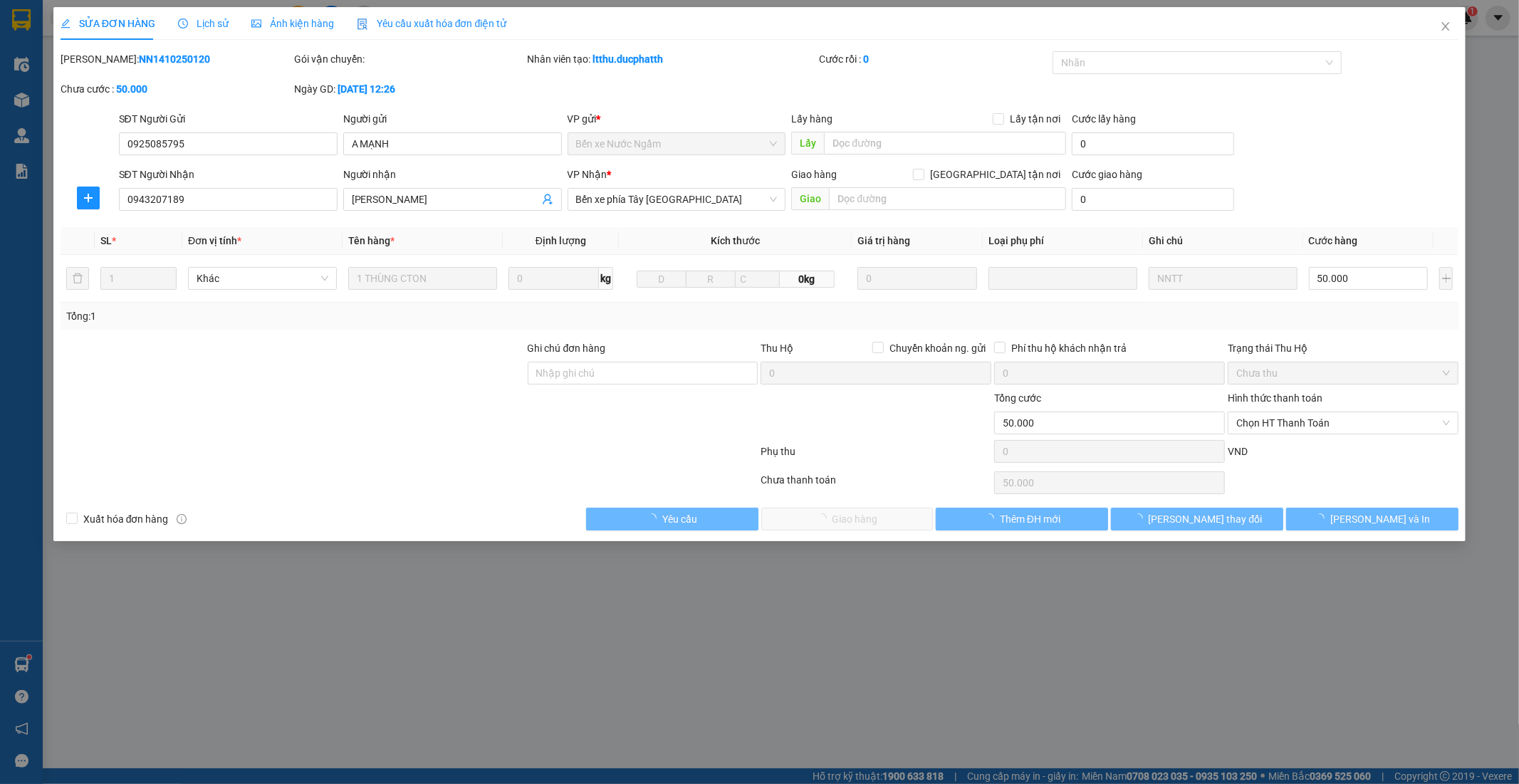
type input "0925085795"
type input "A MẠNH"
type input "0943207189"
type input "VÂN LÊ"
type input "0"
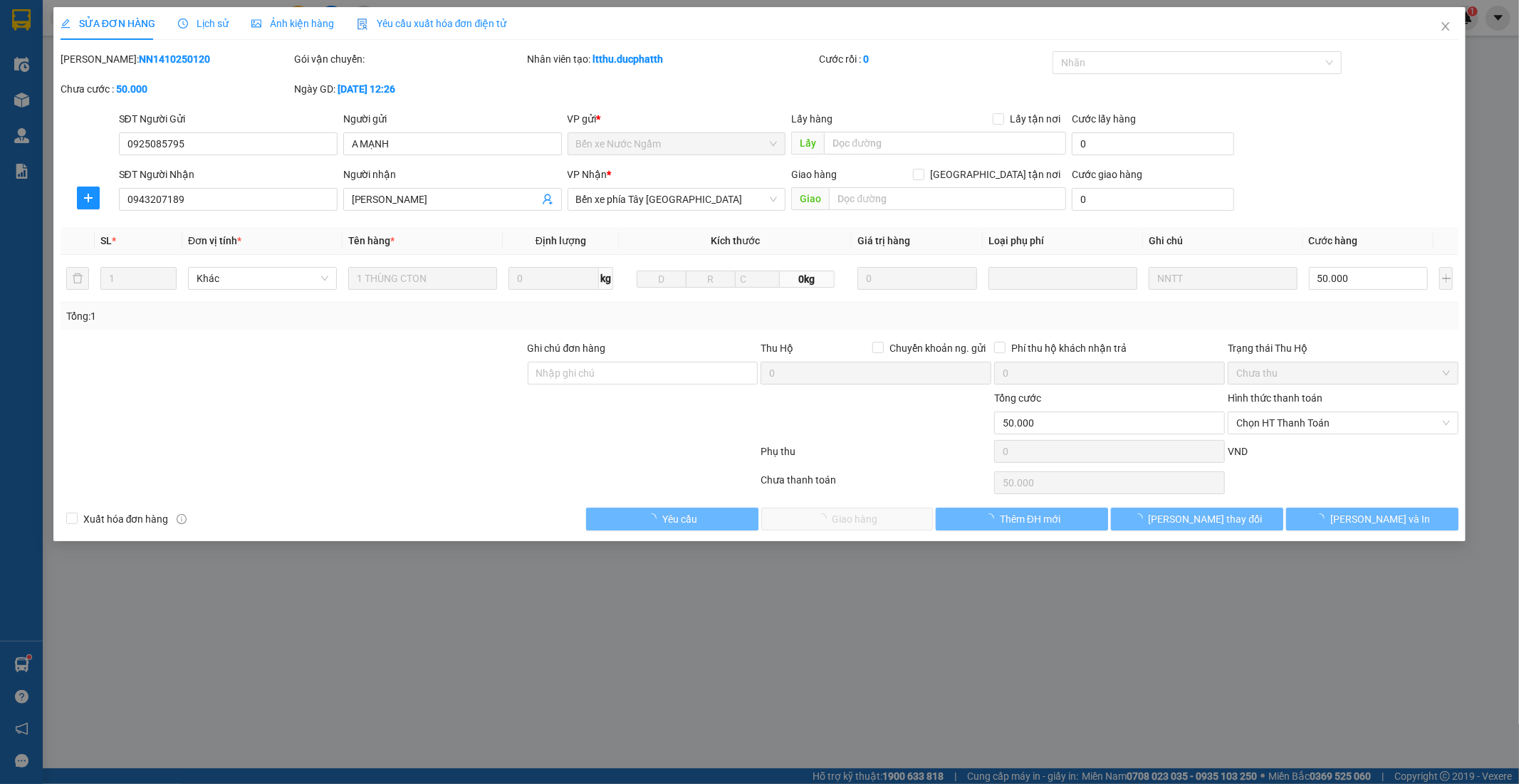
type input "50.000"
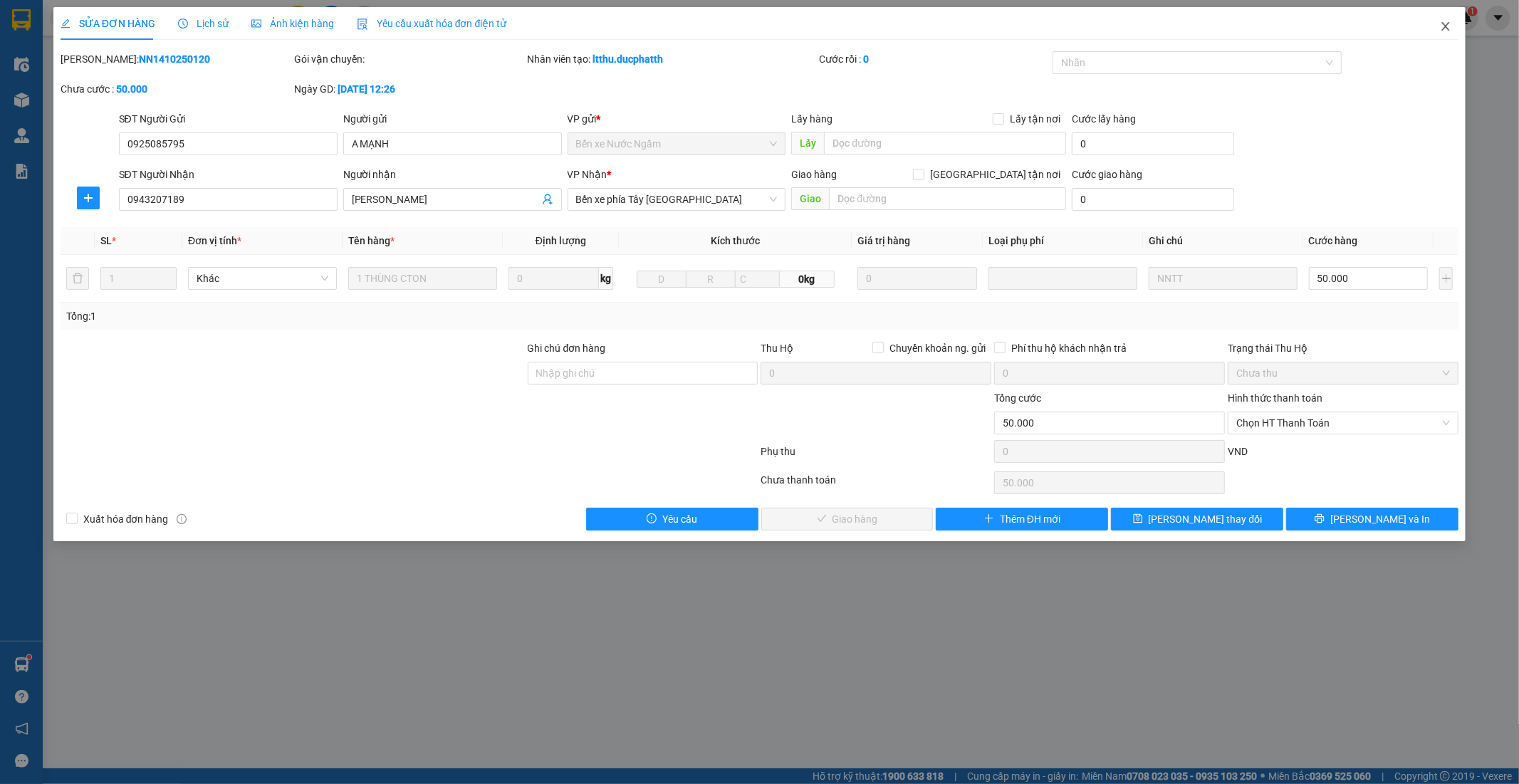
click at [1440, 27] on icon "close" at bounding box center [1445, 26] width 11 height 11
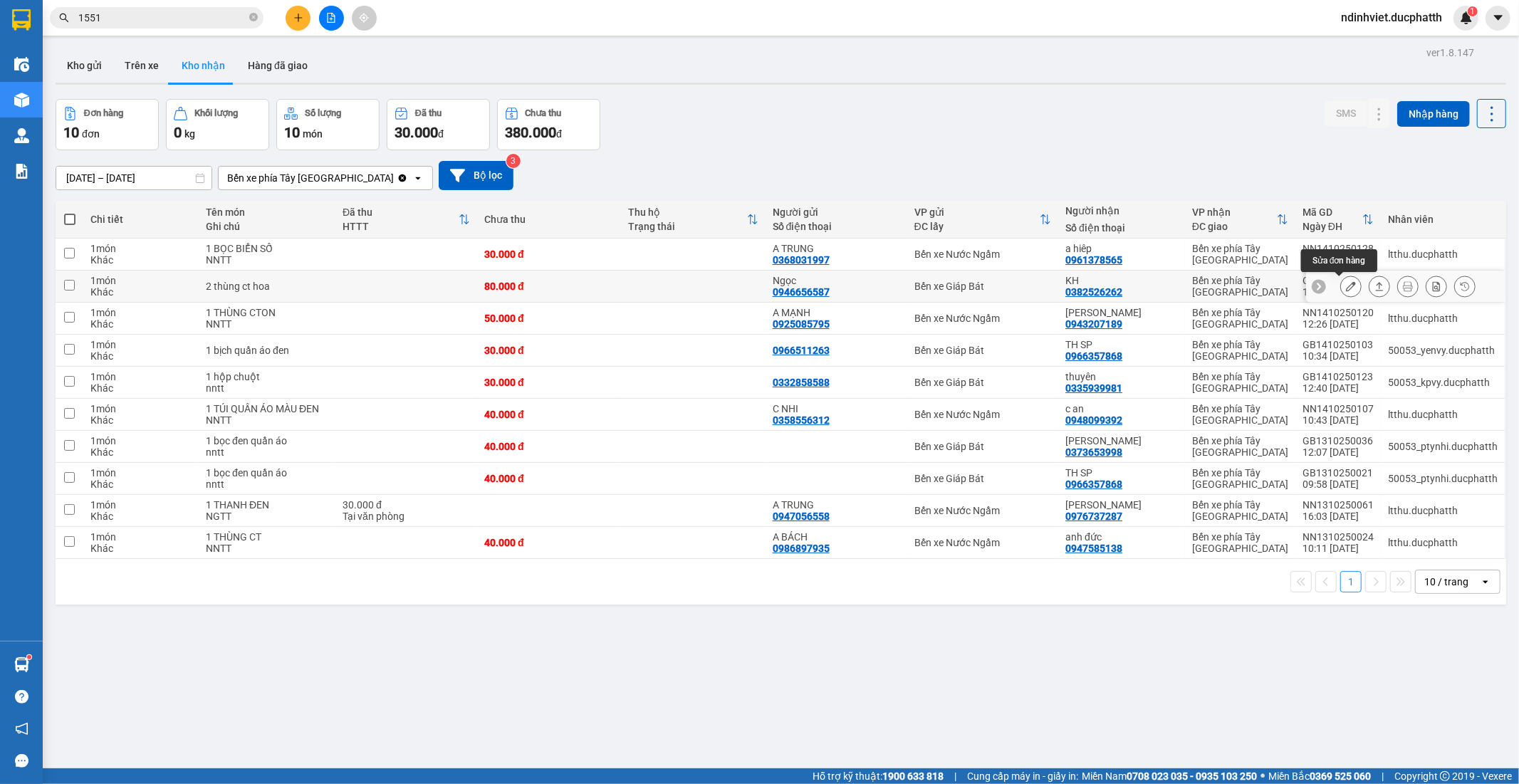
click at [1345, 286] on icon at bounding box center [1350, 286] width 10 height 10
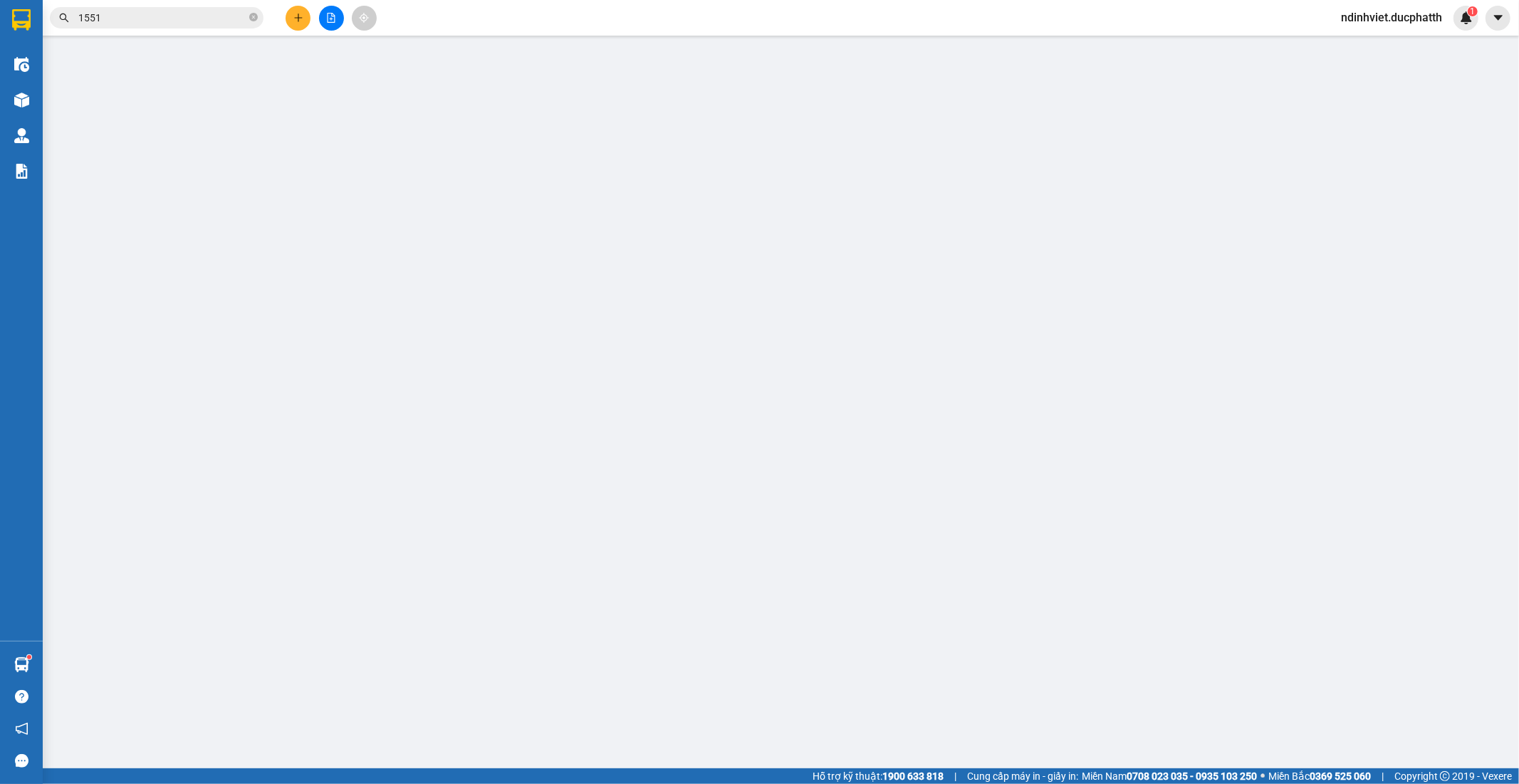
type input "0946656587"
type input "Ngọc"
type input "0382526262"
type input "KH"
type input "0"
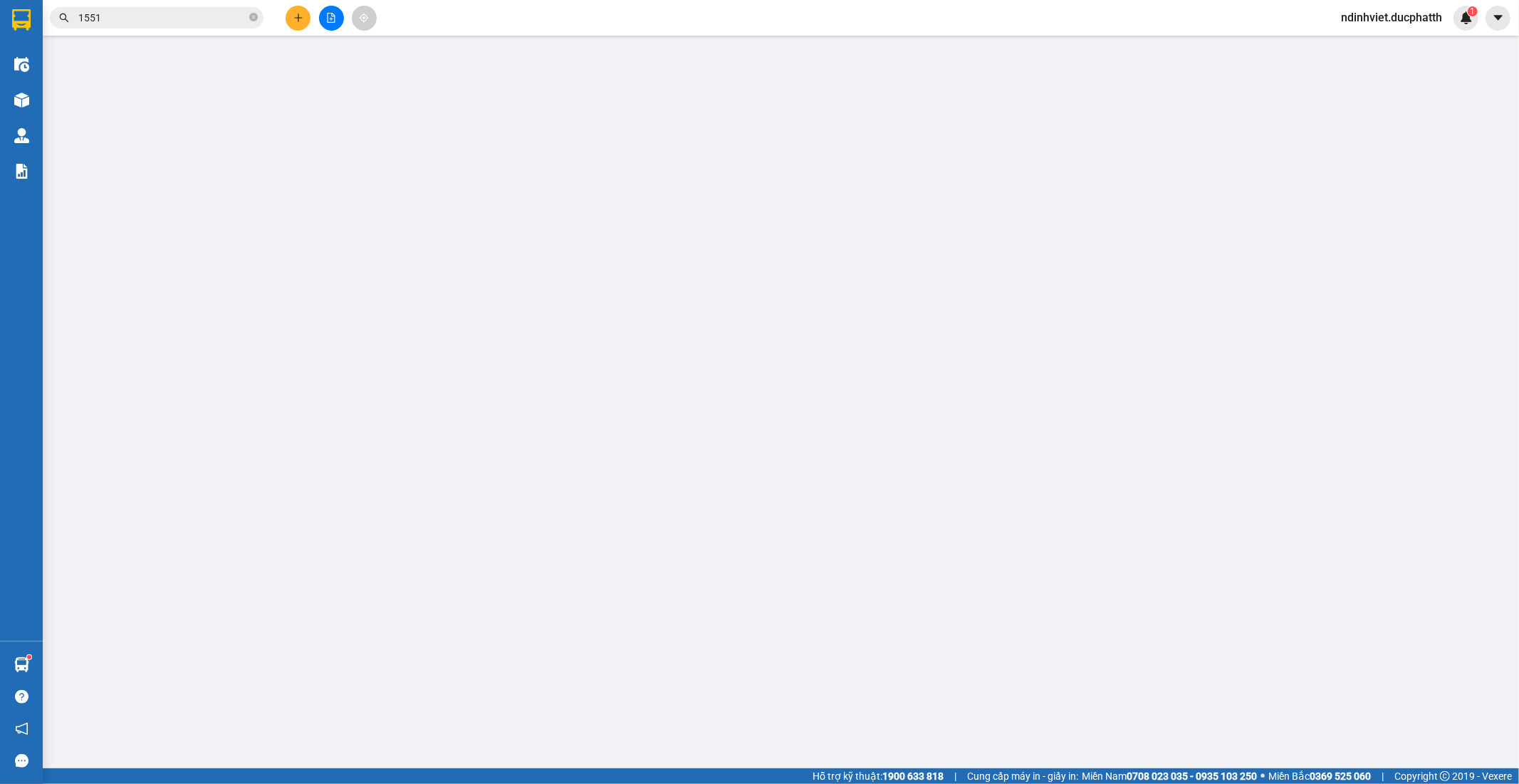
type input "80.000"
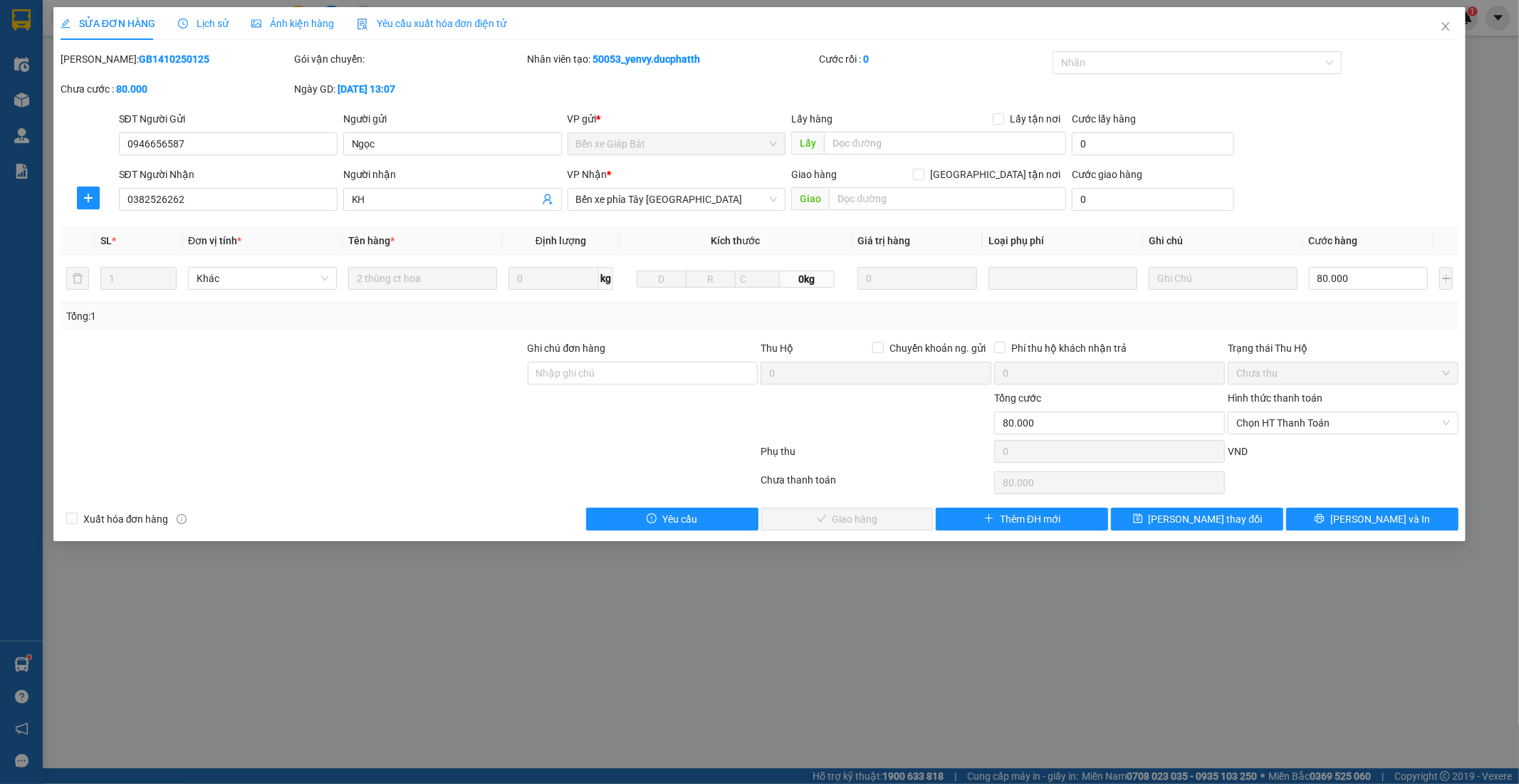
click at [215, 26] on span "Lịch sử" at bounding box center [203, 24] width 51 height 11
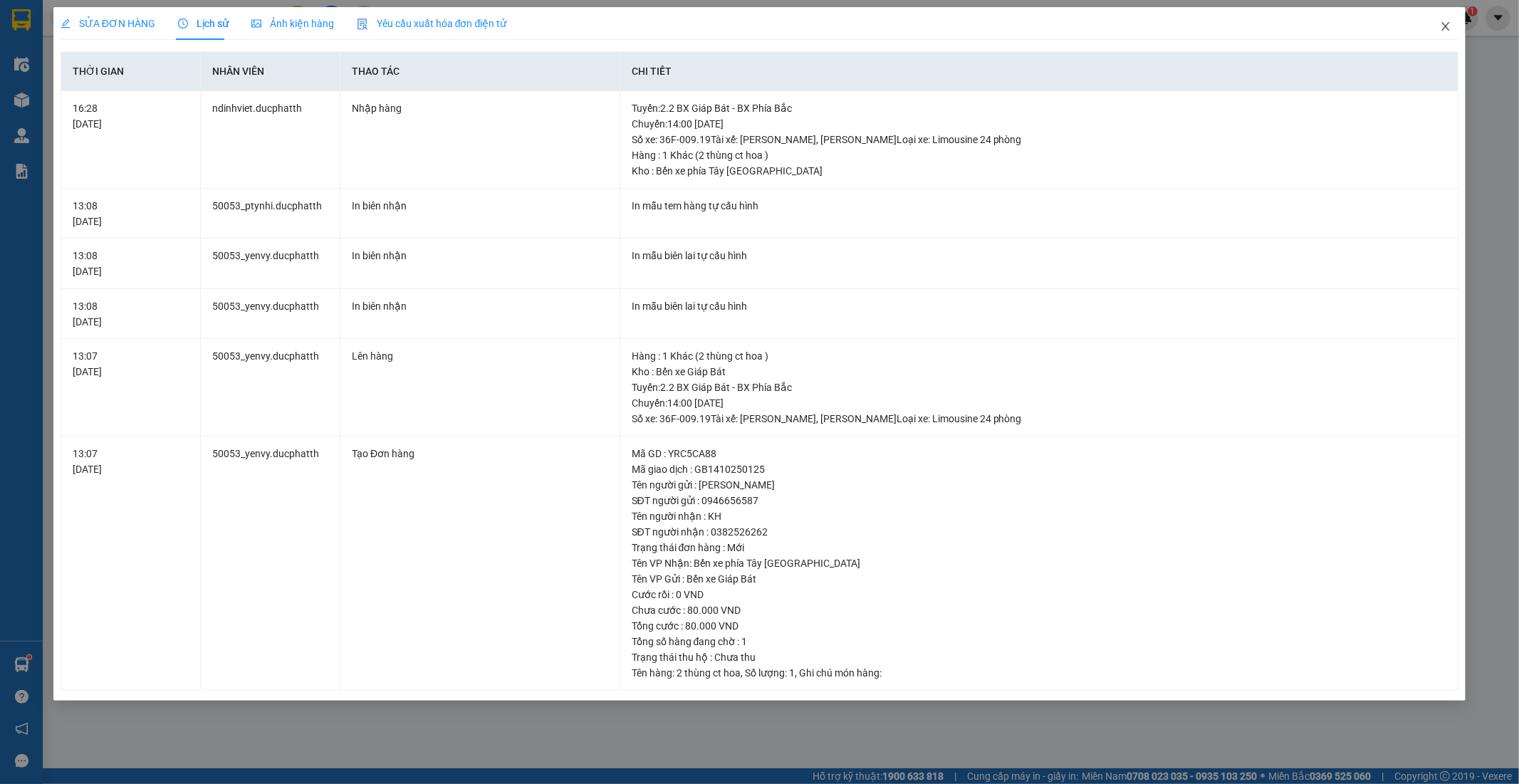
click at [1443, 24] on icon "close" at bounding box center [1445, 26] width 11 height 11
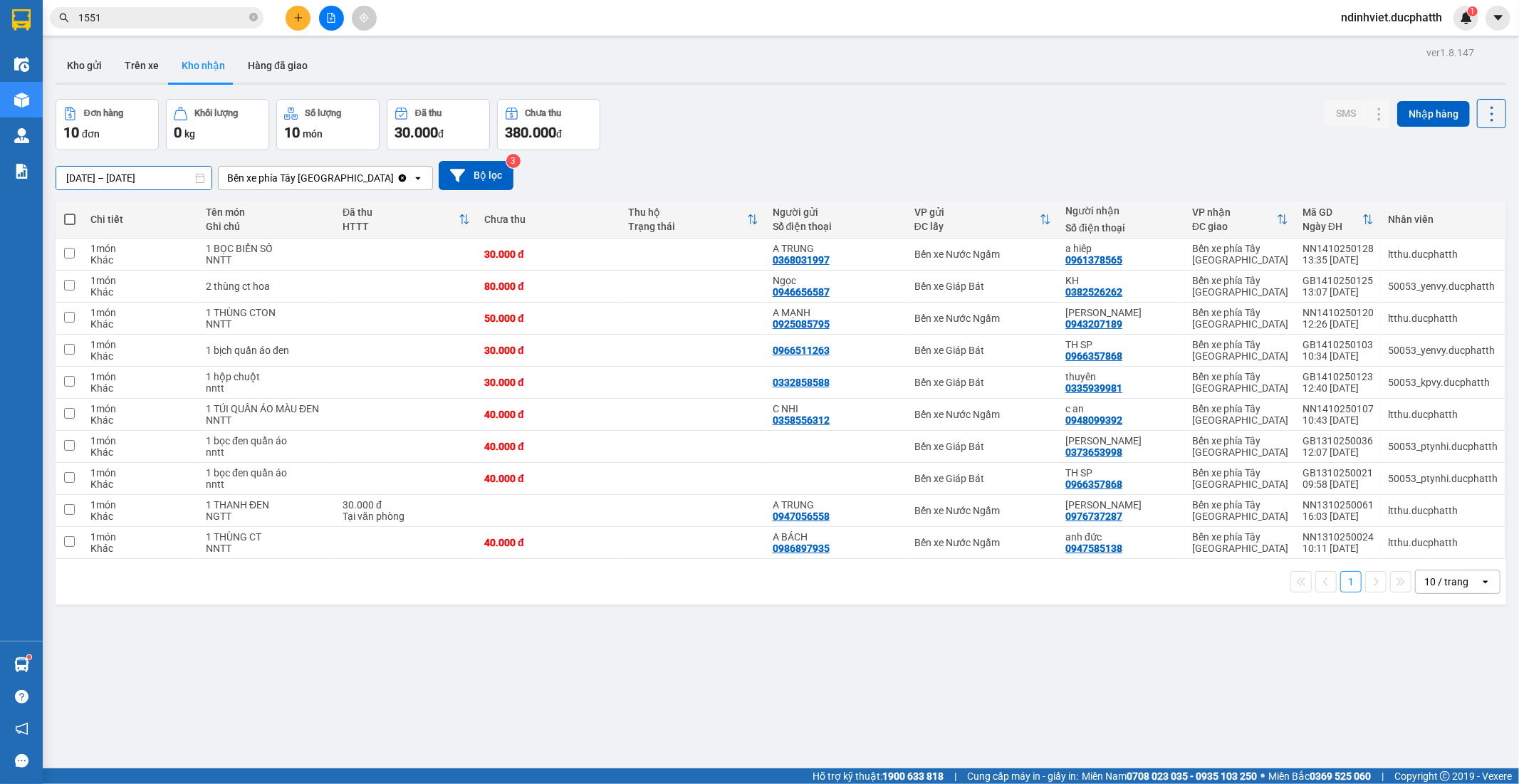
click at [71, 178] on input "12/10/2025 – 14/10/2025" at bounding box center [134, 178] width 156 height 23
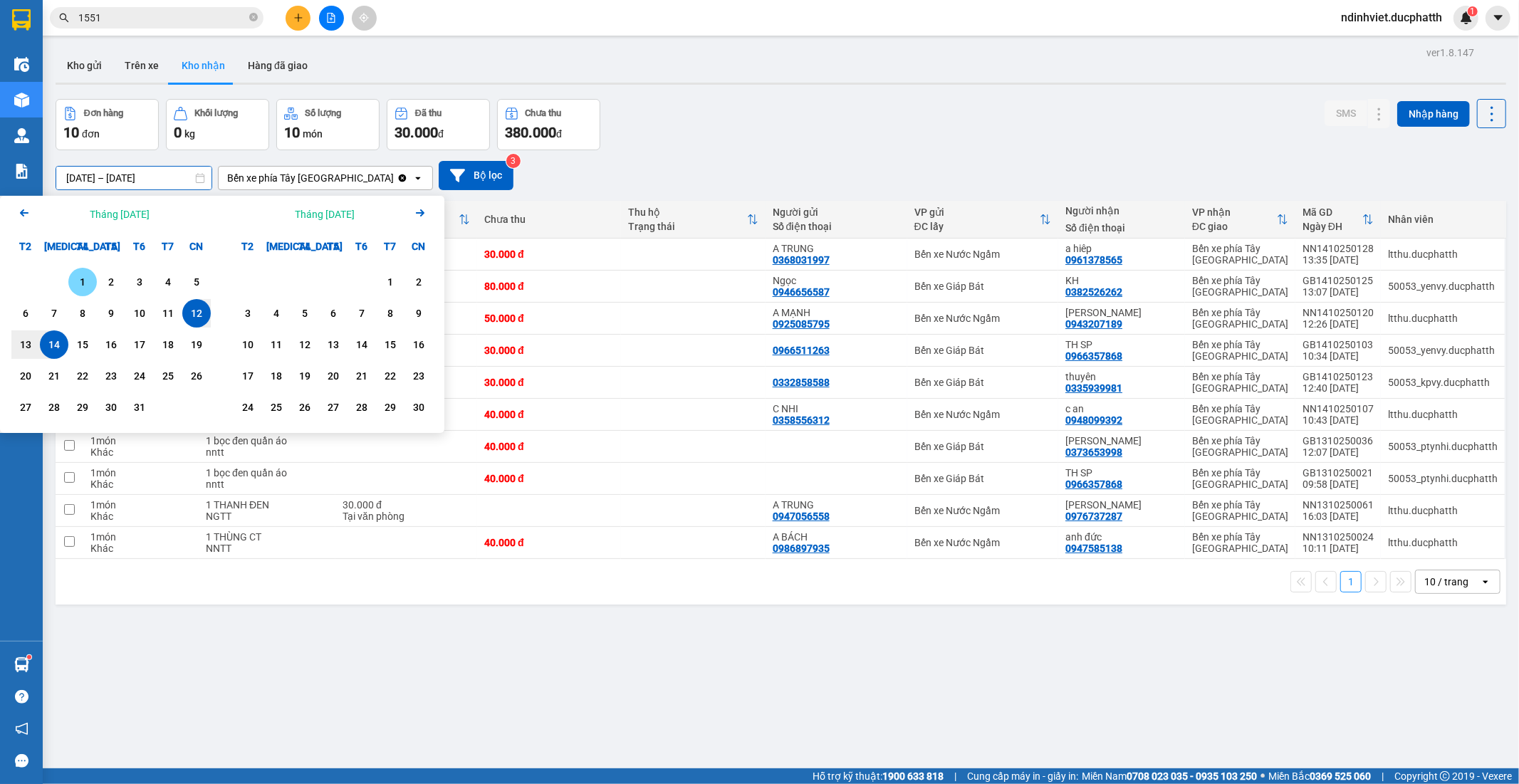
click at [84, 282] on div "1" at bounding box center [83, 282] width 20 height 17
click at [54, 343] on div "14" at bounding box center [54, 345] width 20 height 17
type input "01/10/2025 – 14/10/2025"
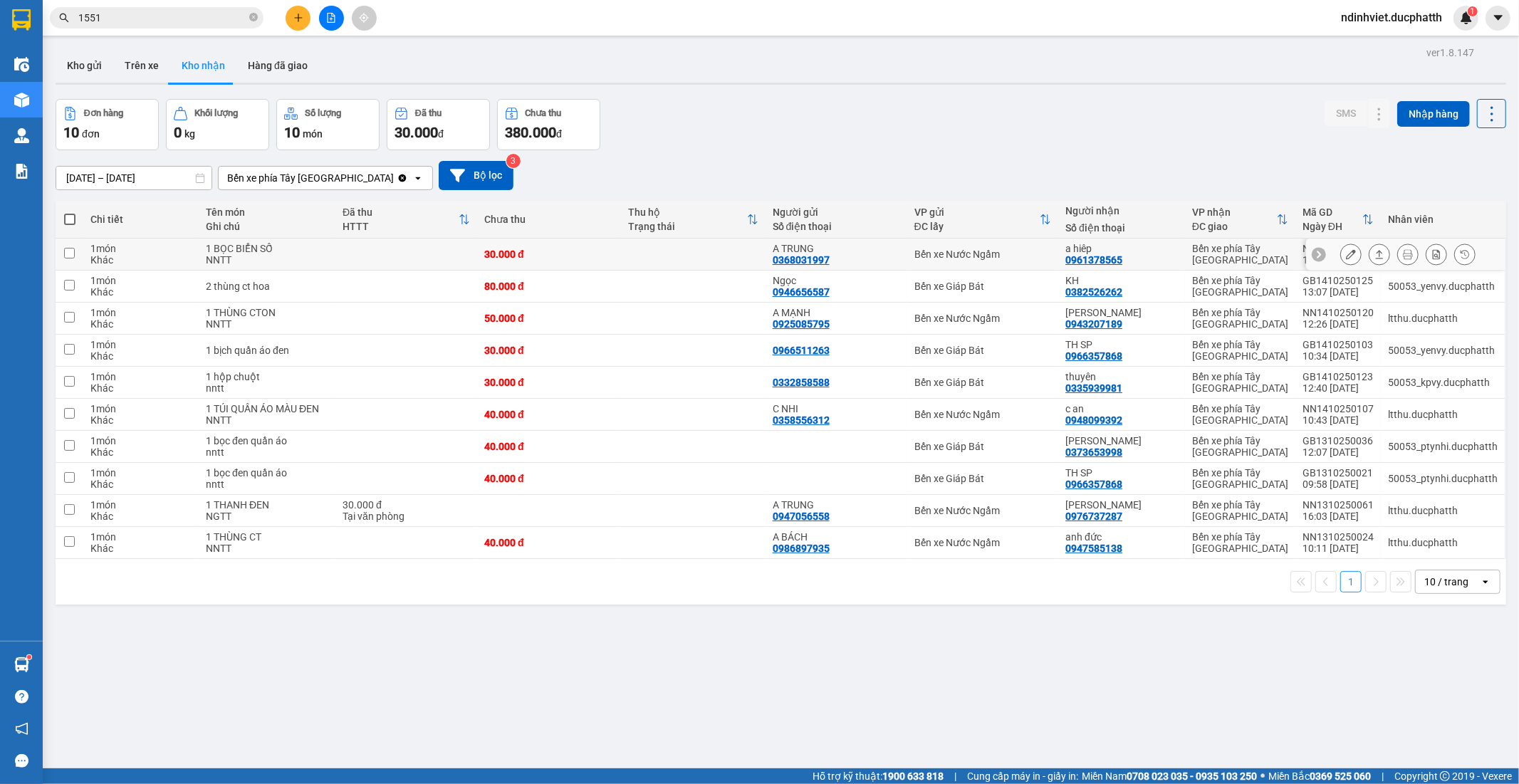
click at [70, 250] on input "checkbox" at bounding box center [69, 253] width 11 height 11
checkbox input "true"
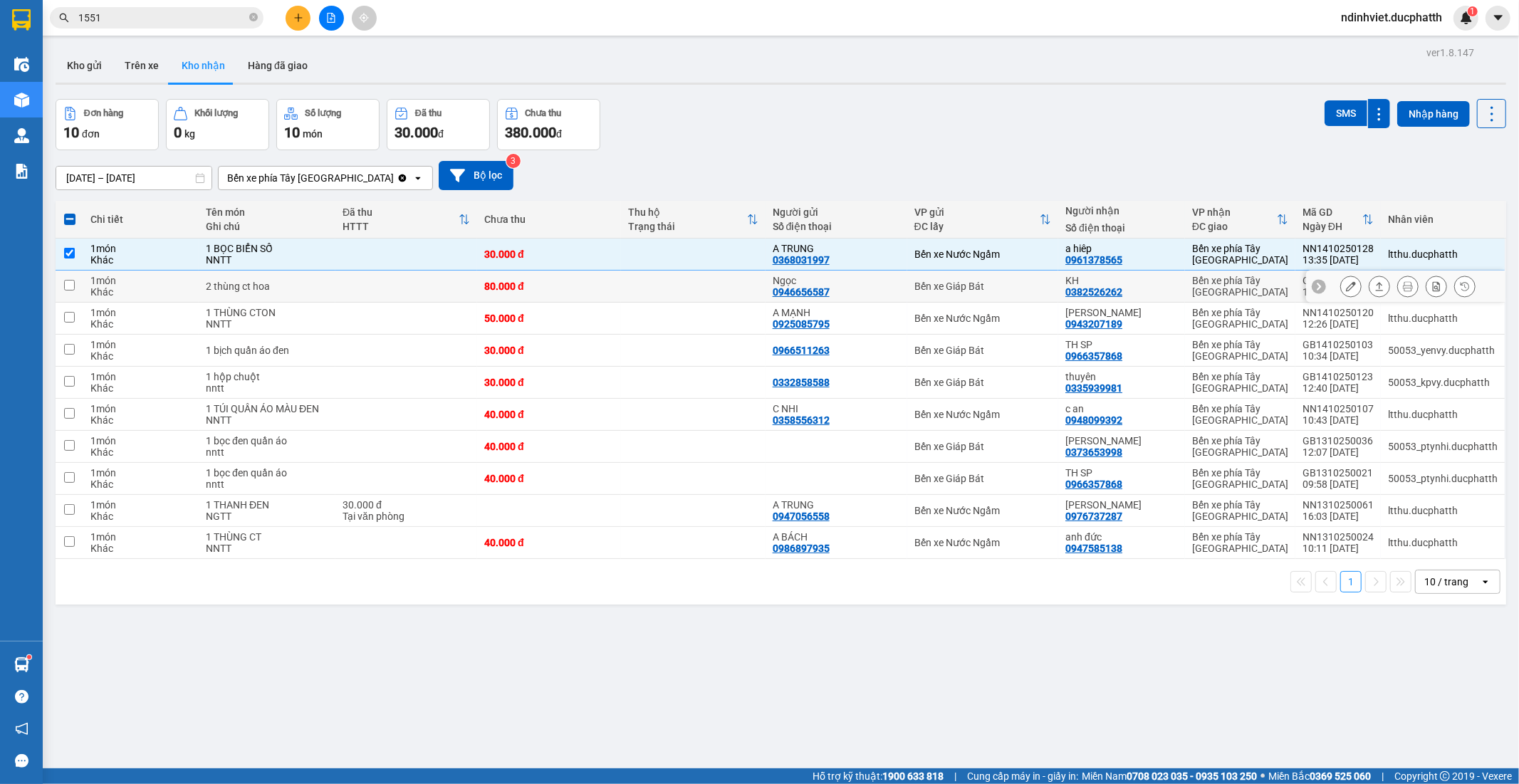
click at [70, 282] on input "checkbox" at bounding box center [69, 285] width 11 height 11
checkbox input "true"
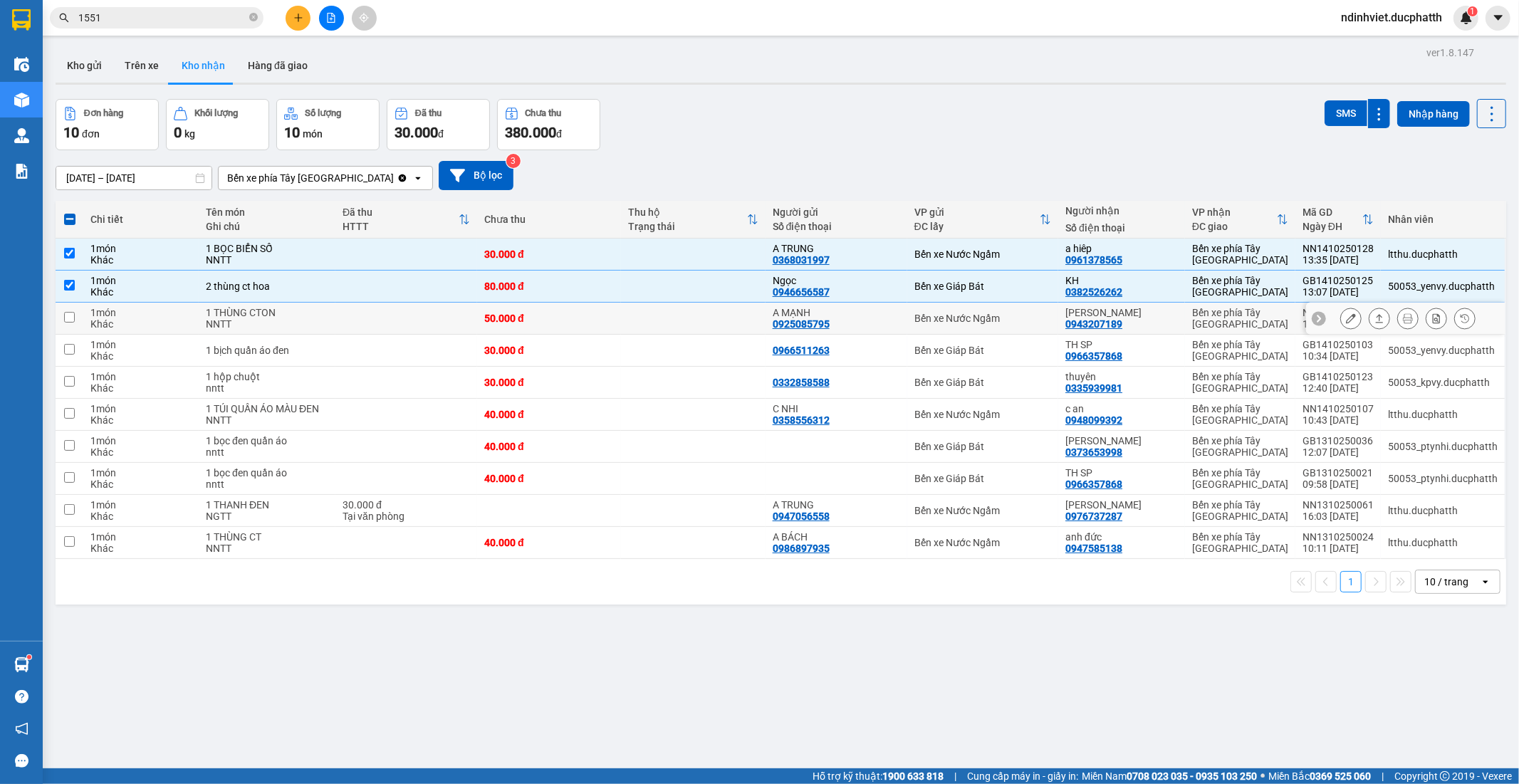
click at [61, 317] on td at bounding box center [70, 318] width 28 height 32
checkbox input "true"
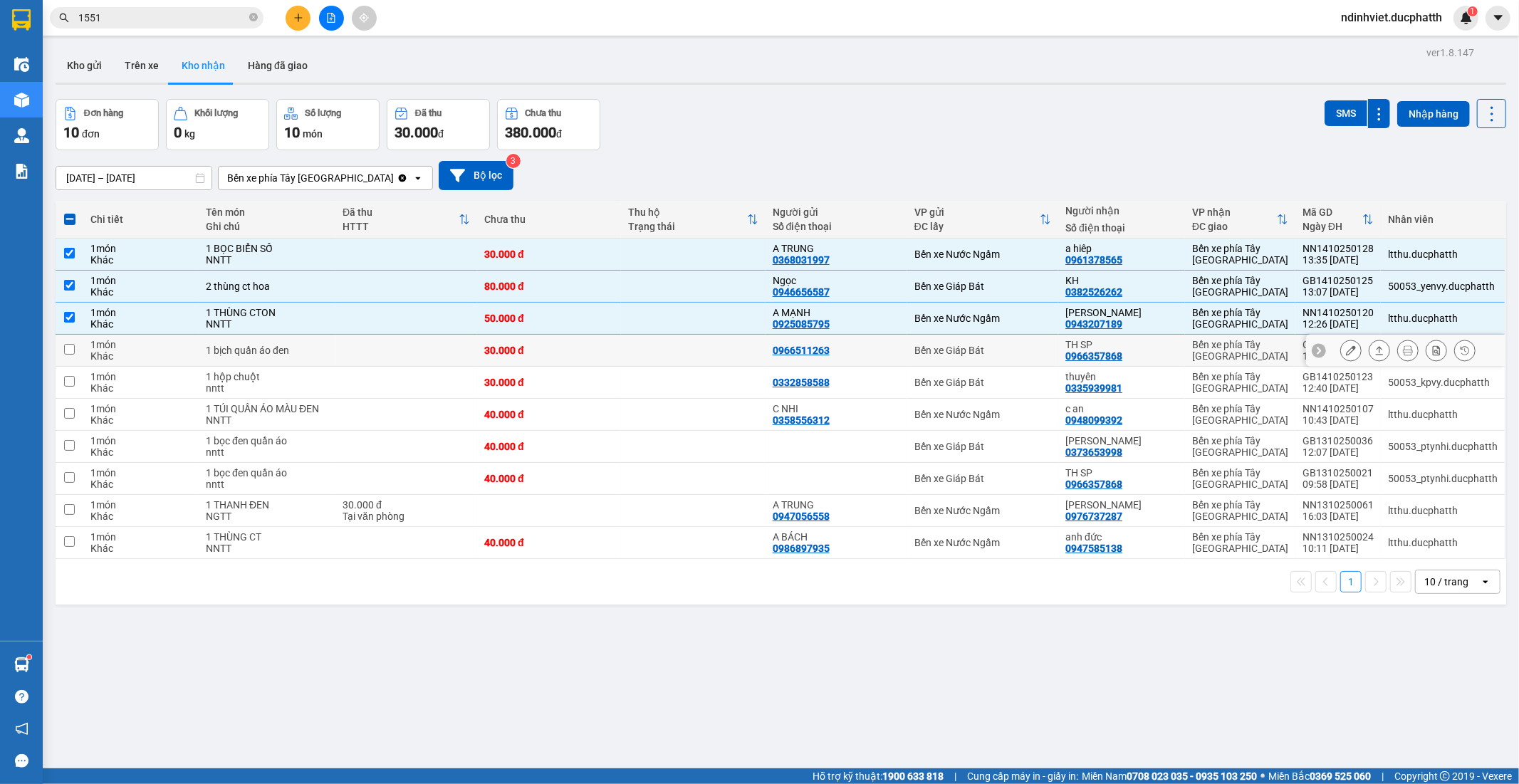
click at [68, 350] on input "checkbox" at bounding box center [69, 349] width 11 height 11
checkbox input "true"
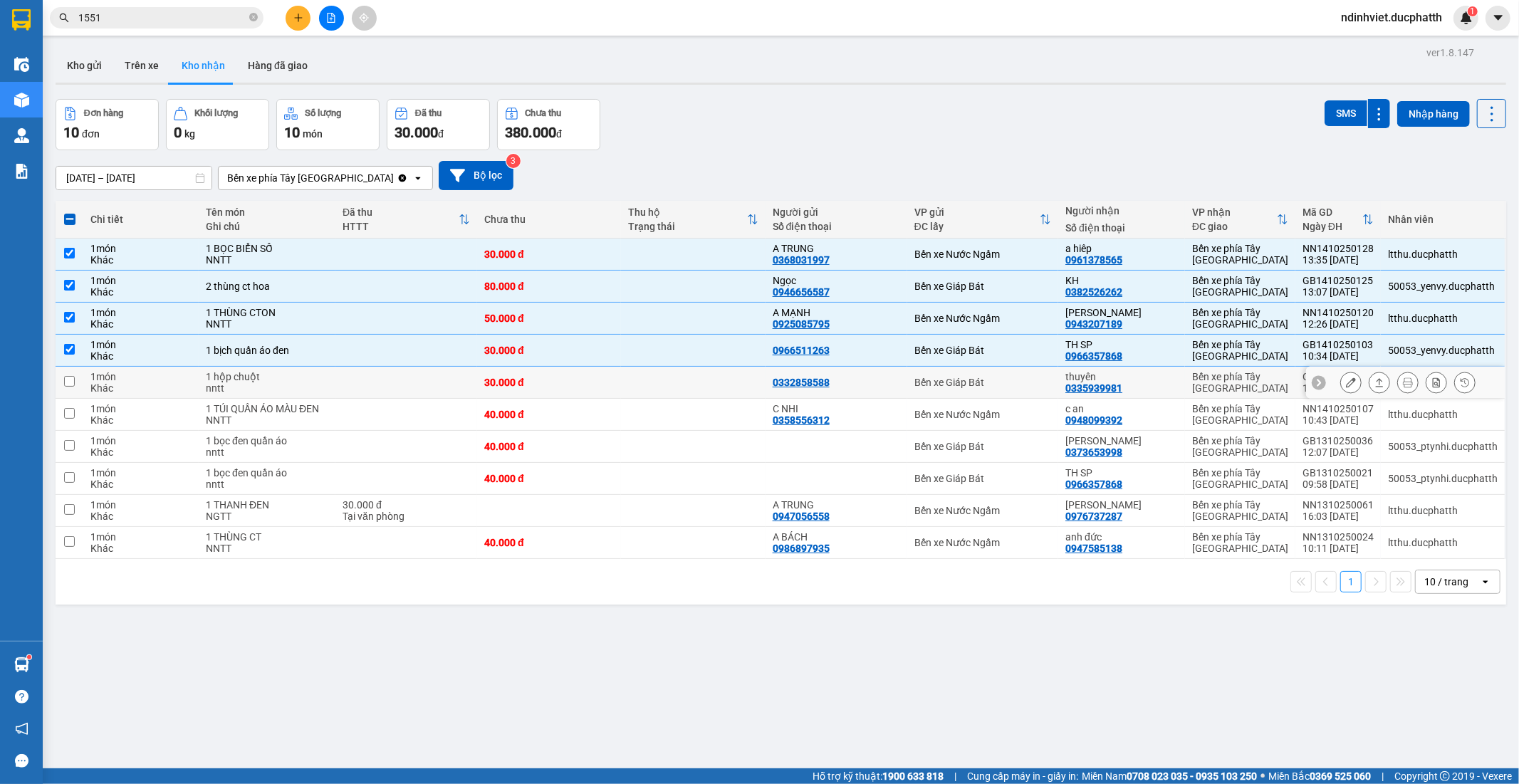
click at [69, 381] on input "checkbox" at bounding box center [69, 381] width 11 height 11
checkbox input "true"
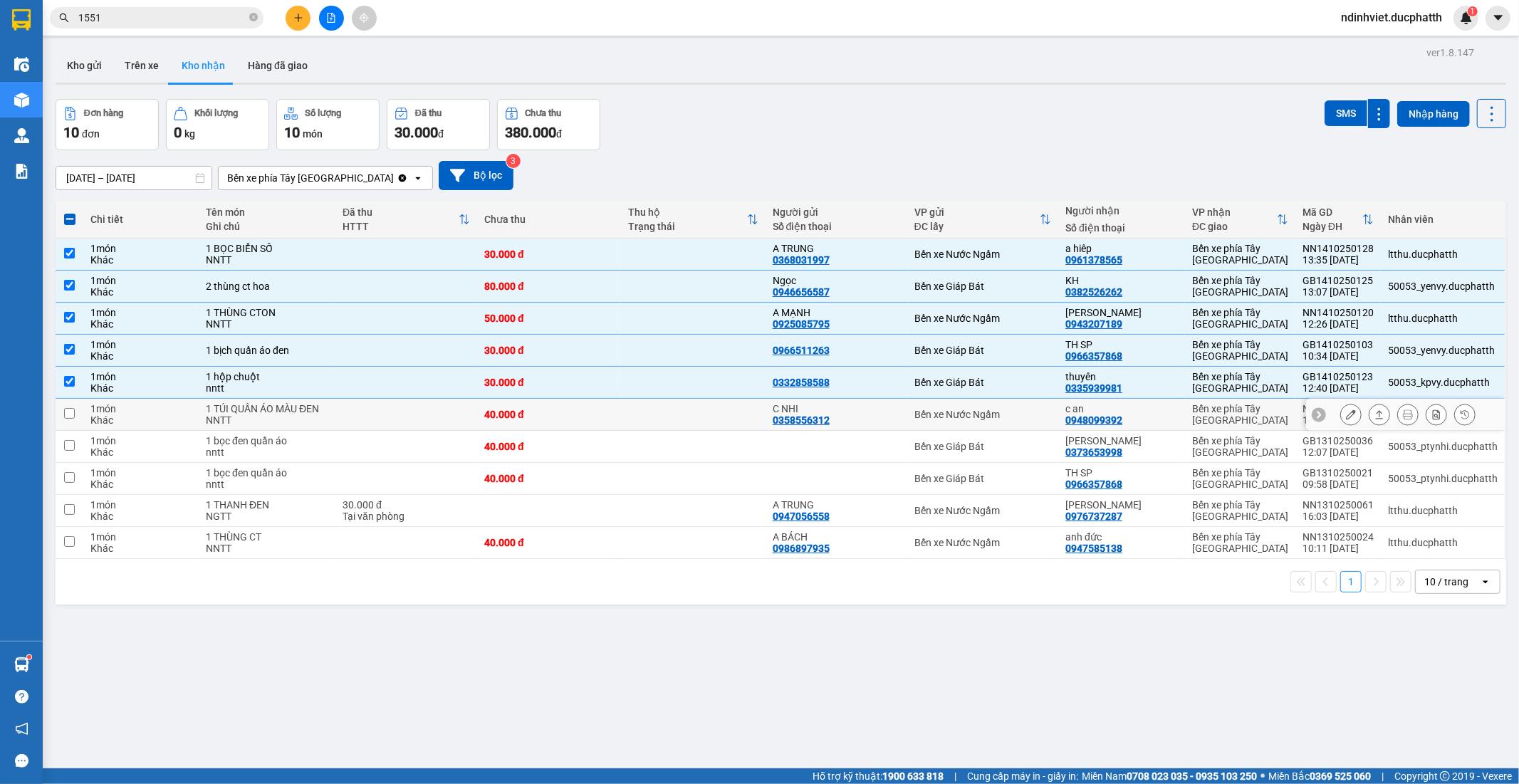
click at [65, 412] on input "checkbox" at bounding box center [69, 412] width 11 height 11
checkbox input "true"
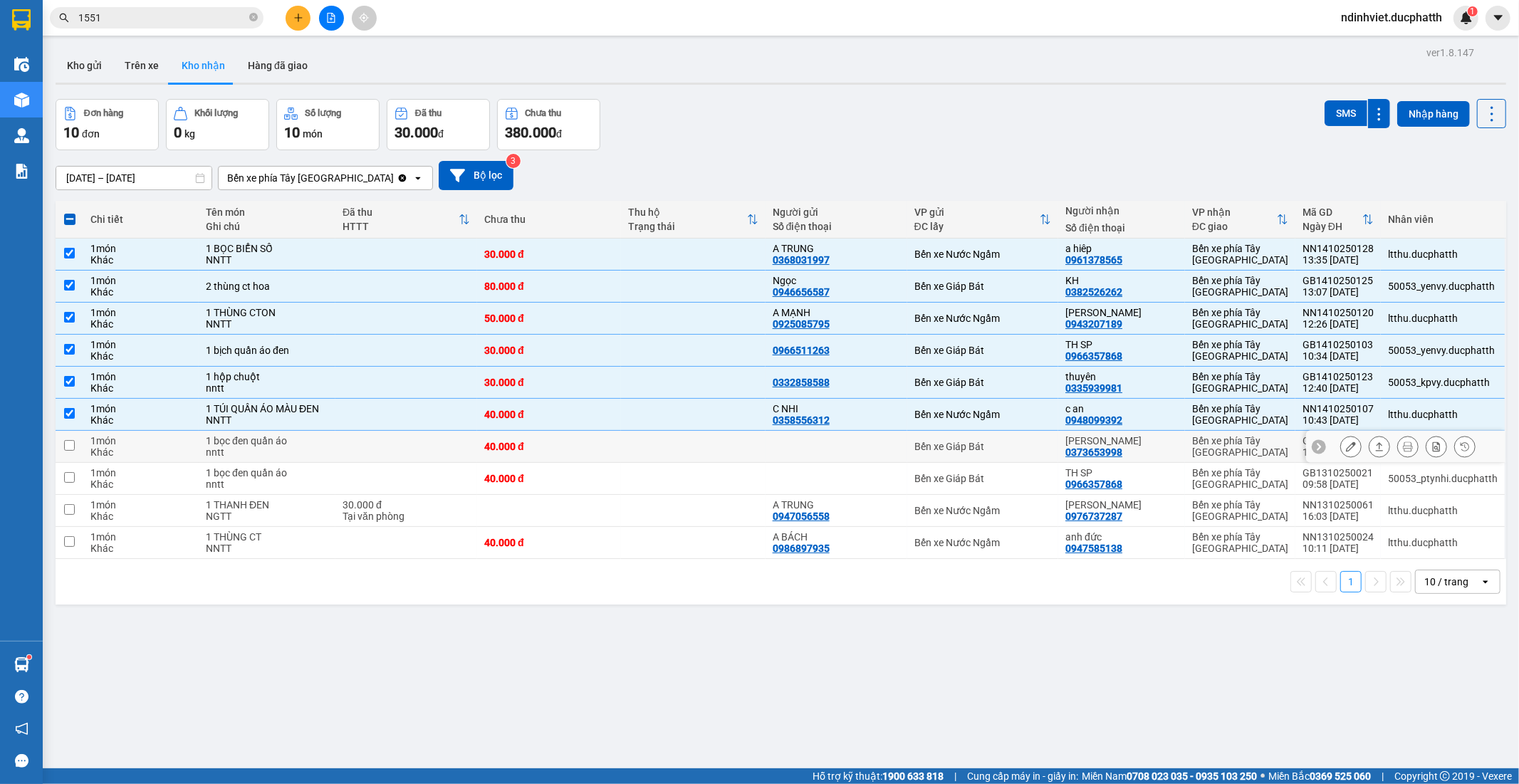
click at [67, 450] on input "checkbox" at bounding box center [69, 445] width 11 height 11
checkbox input "true"
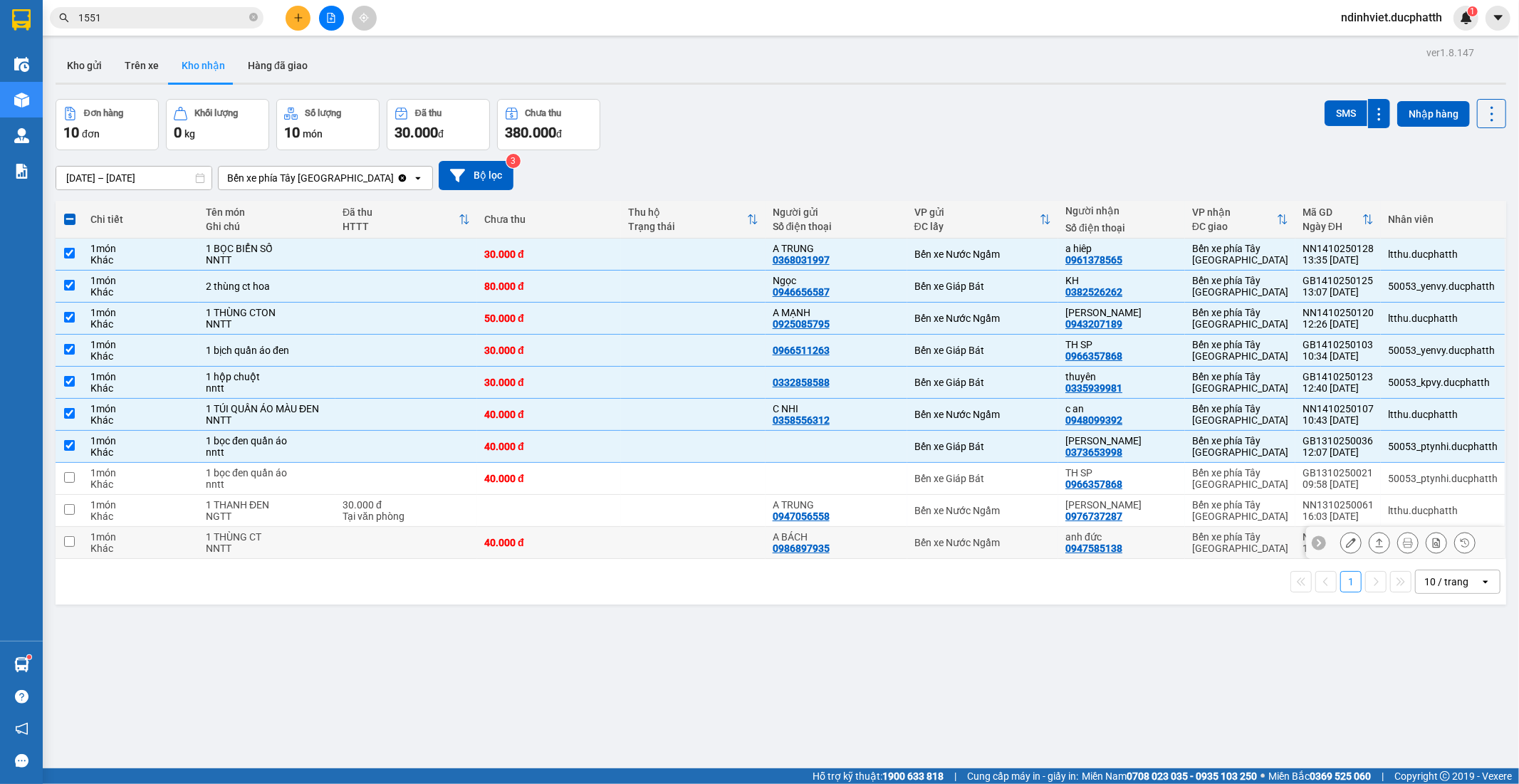
click at [73, 542] on input "checkbox" at bounding box center [69, 541] width 11 height 11
checkbox input "true"
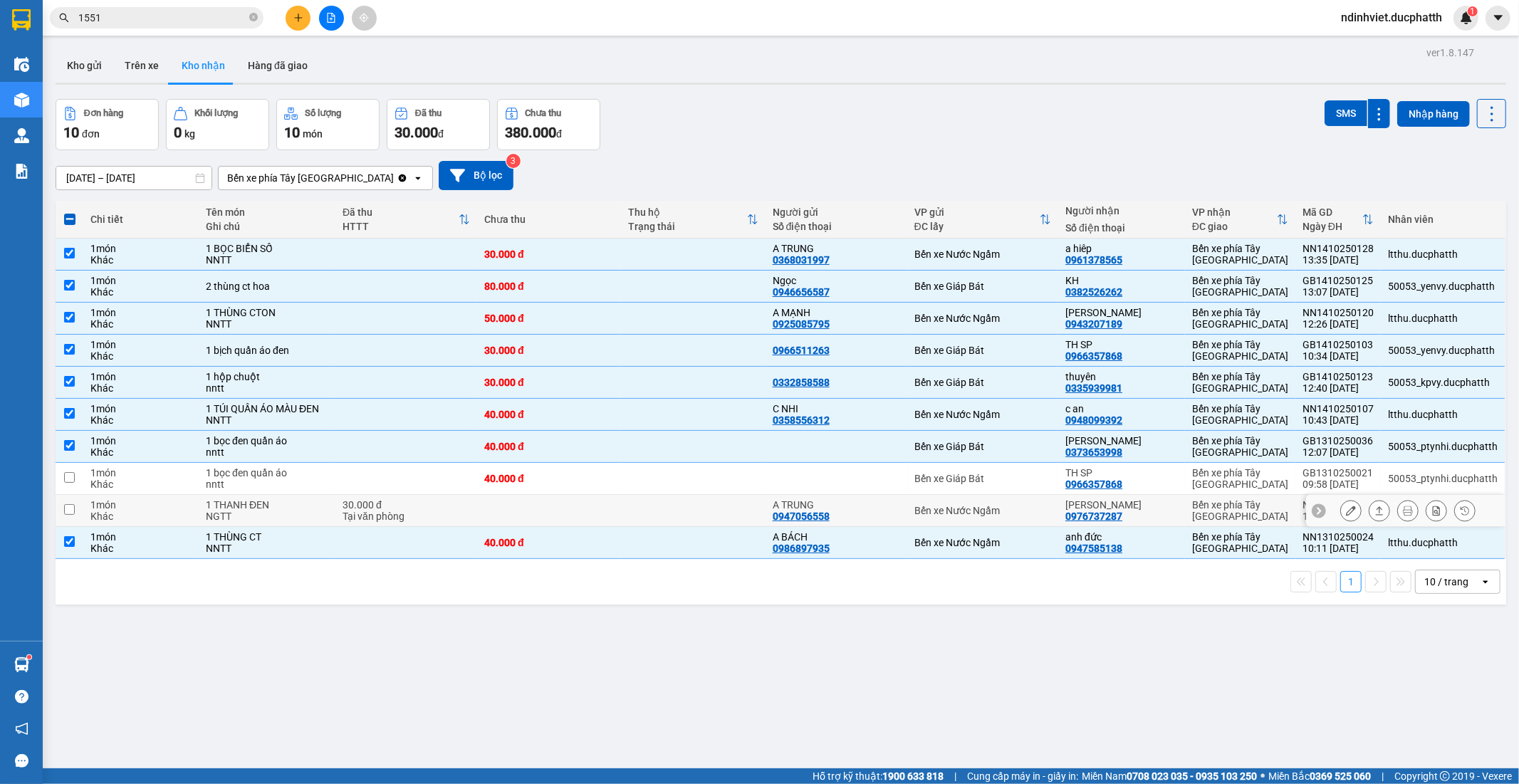
click at [69, 508] on input "checkbox" at bounding box center [69, 509] width 11 height 11
checkbox input "true"
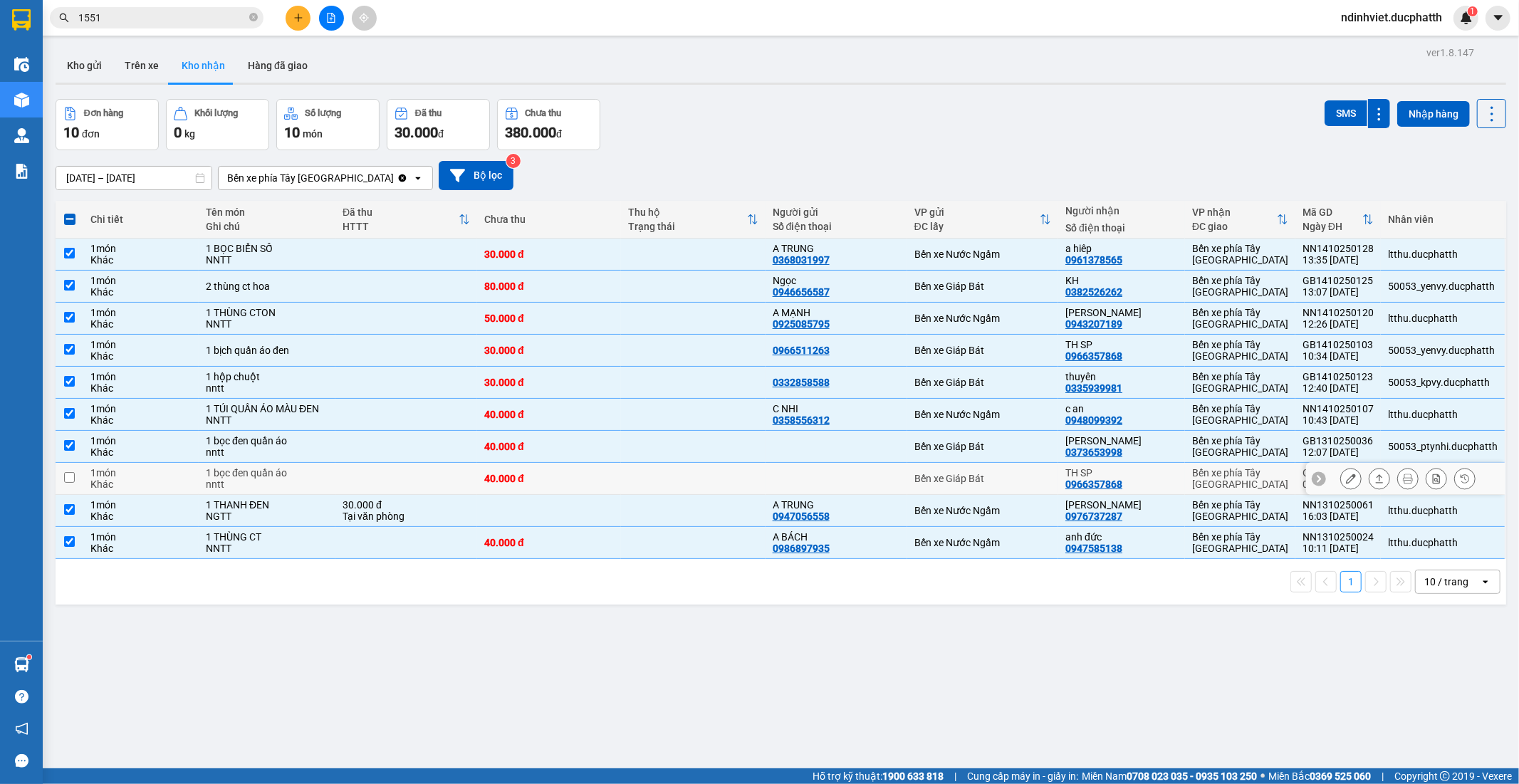
click at [1460, 475] on icon at bounding box center [1464, 478] width 8 height 8
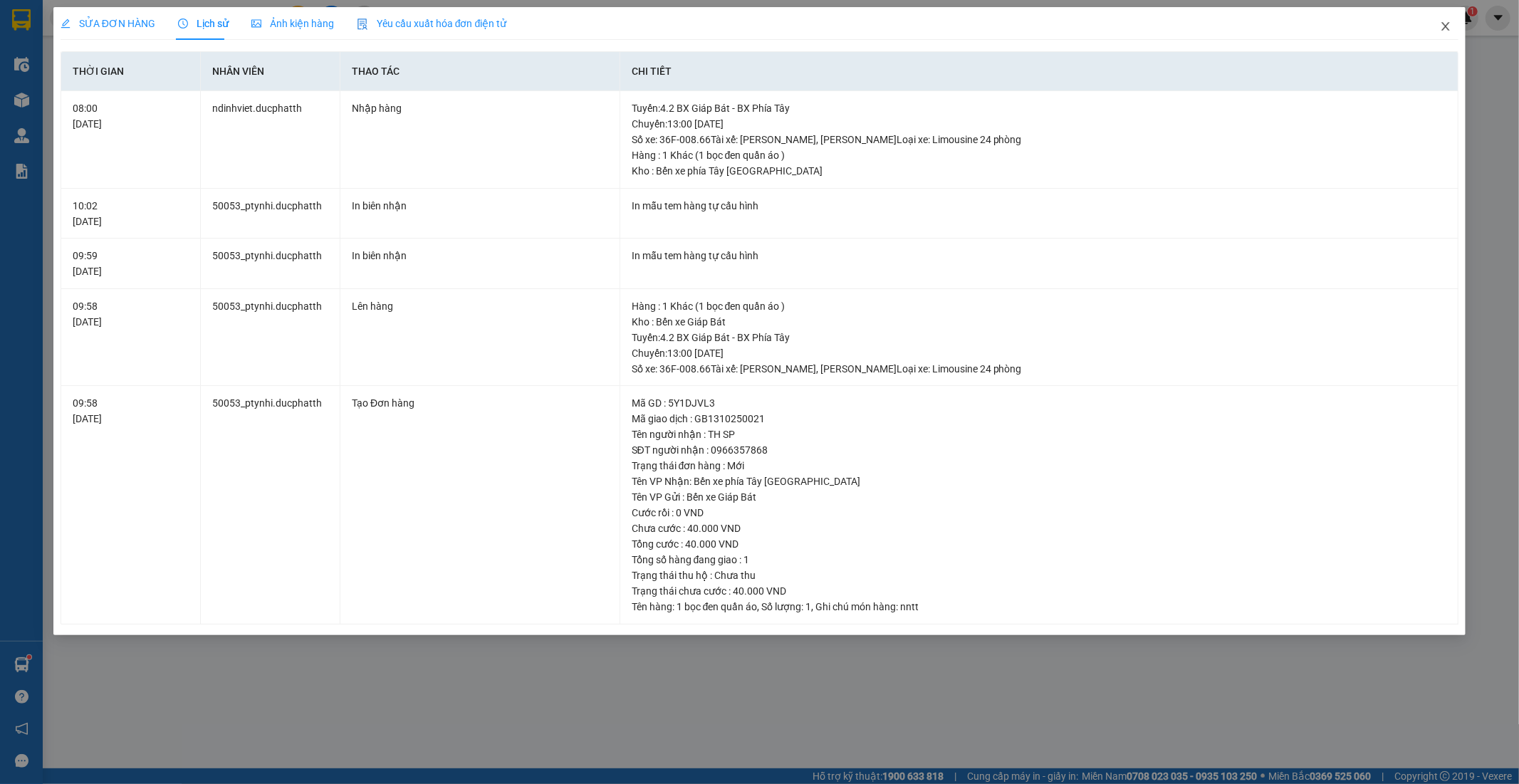
click at [1448, 29] on icon "close" at bounding box center [1445, 26] width 11 height 11
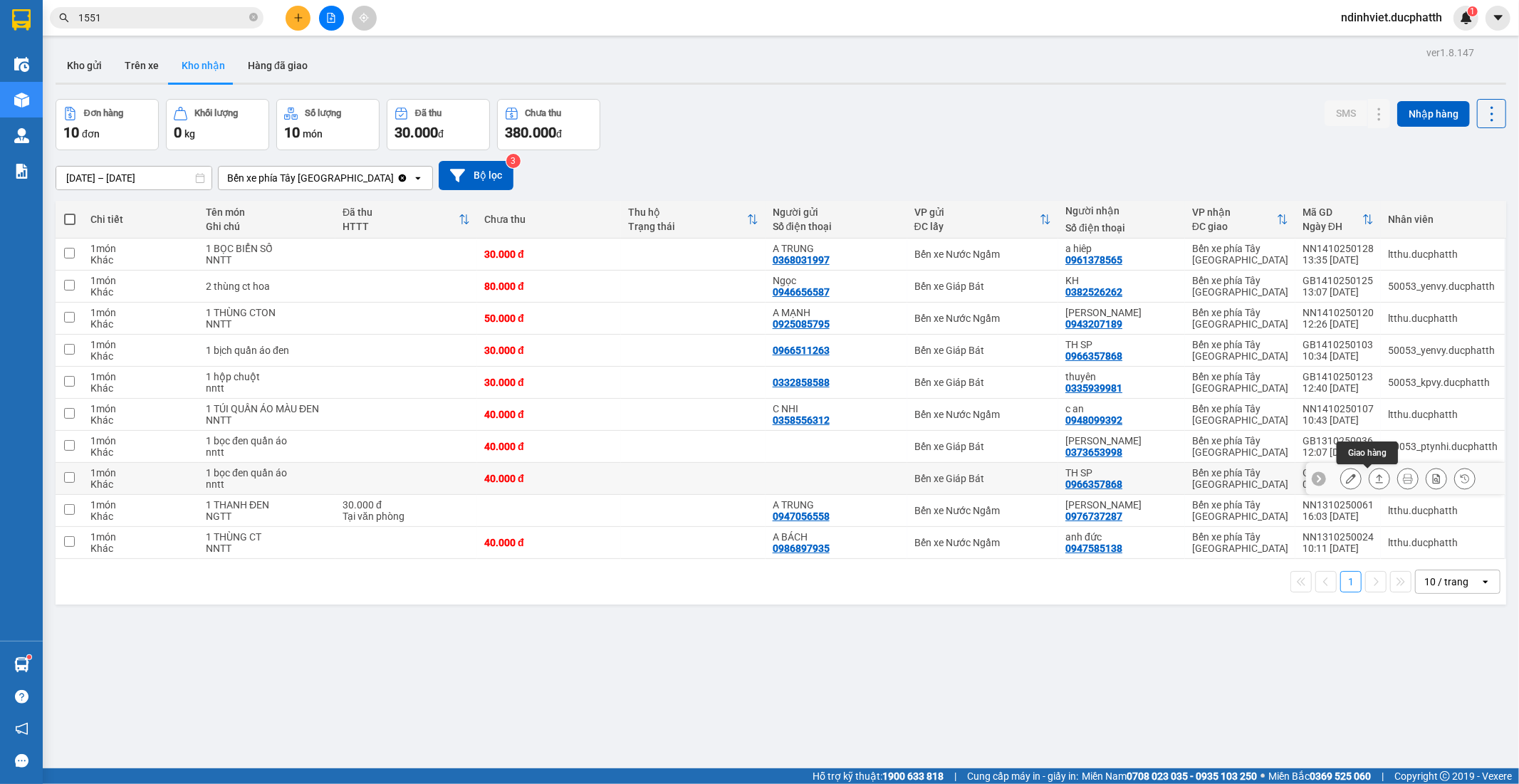
click at [1374, 479] on icon at bounding box center [1379, 479] width 10 height 10
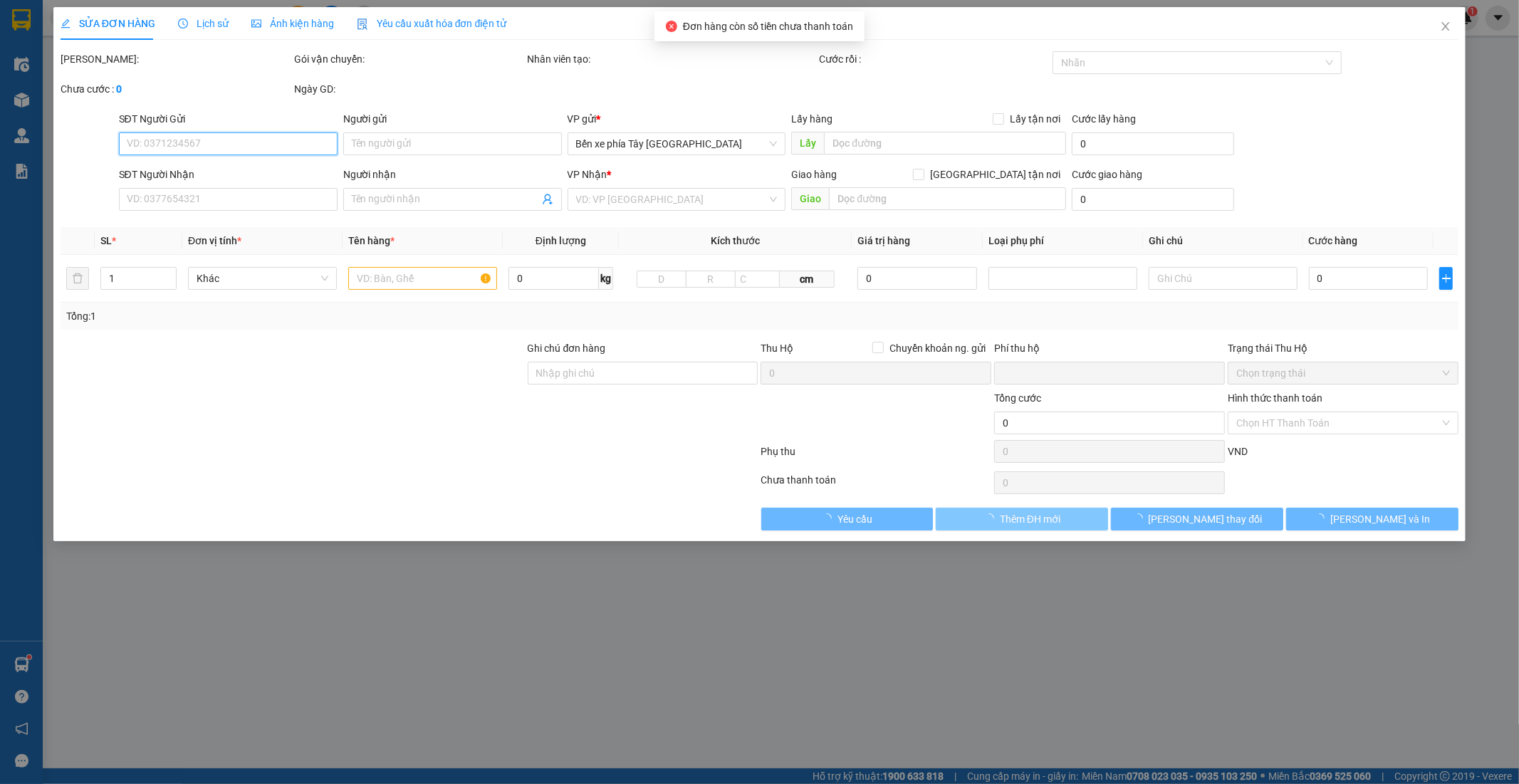
type input "0966357868"
type input "TH SP"
type input "0"
type input "40.000"
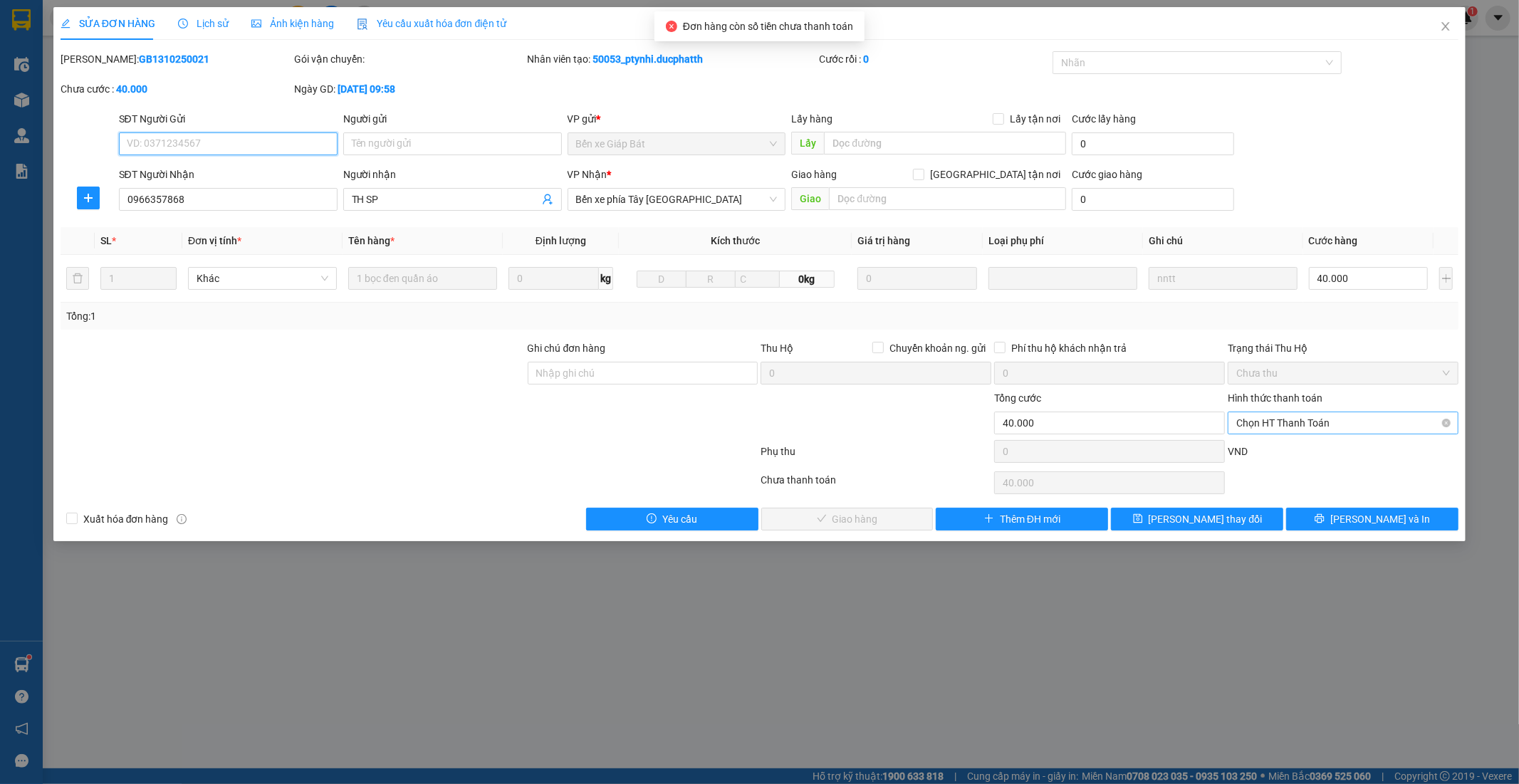
click at [1276, 415] on span "Chọn HT Thanh Toán" at bounding box center [1342, 423] width 214 height 21
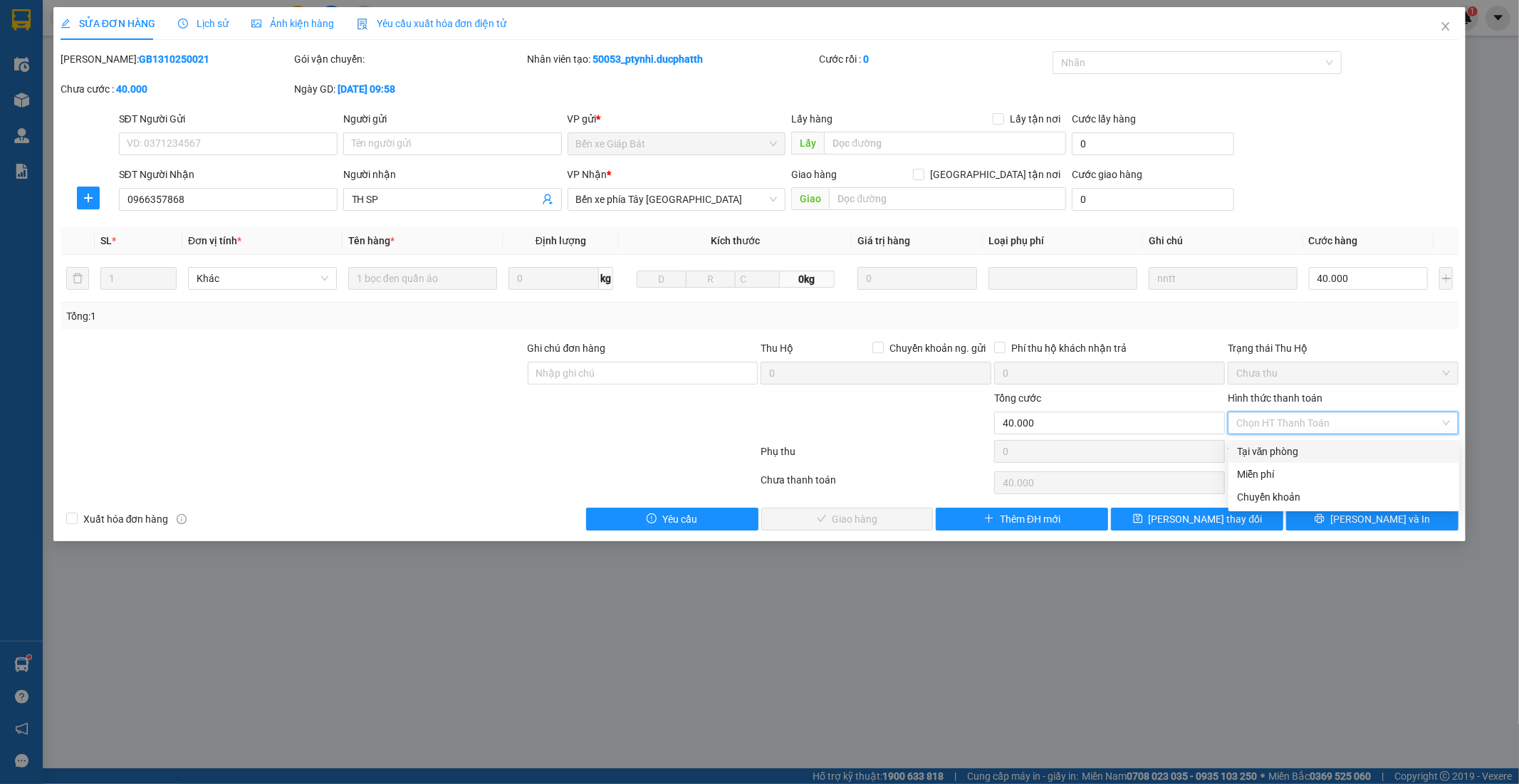
click at [1280, 452] on div "Tại văn phòng" at bounding box center [1343, 451] width 214 height 16
type input "0"
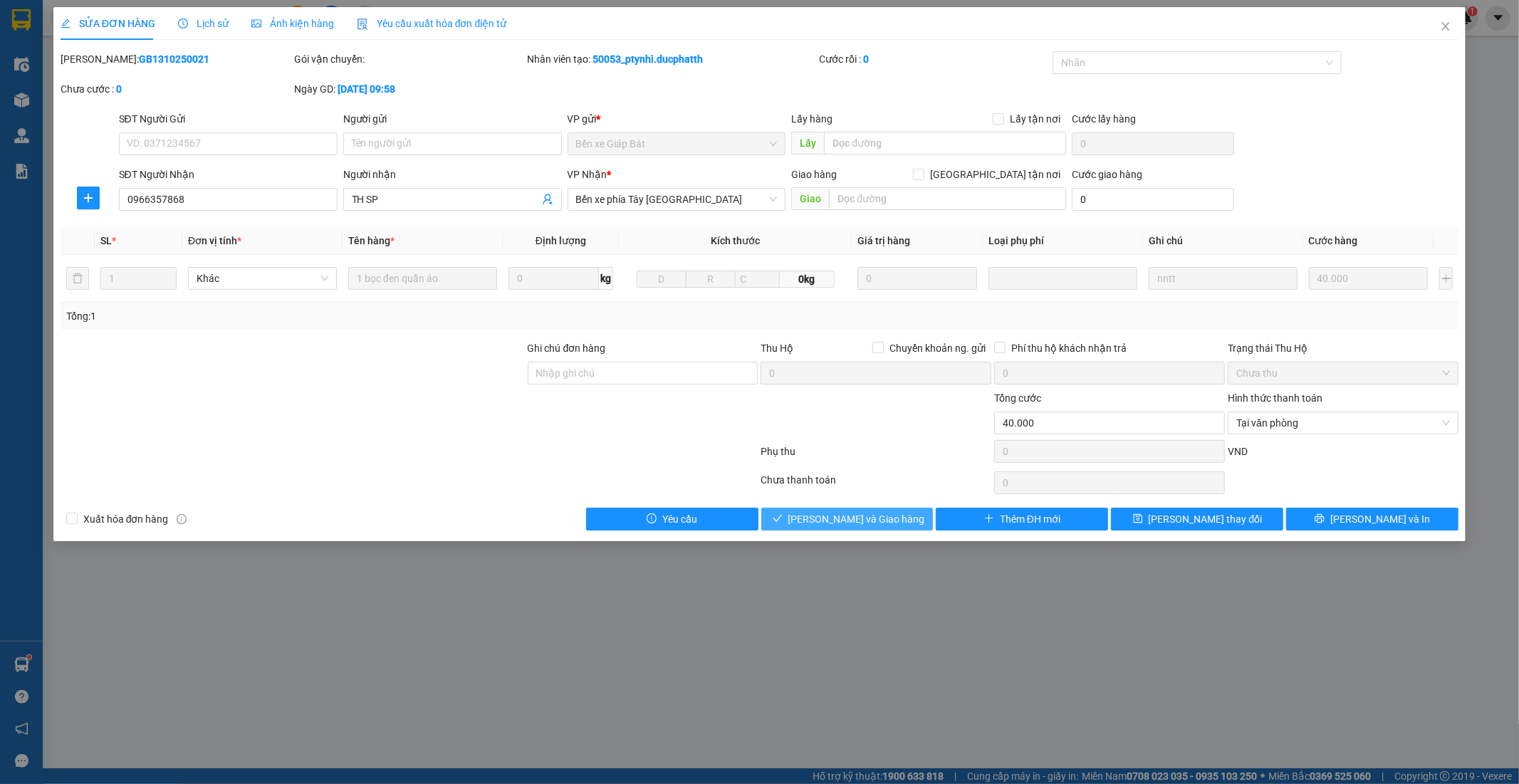
click at [879, 517] on span "Lưu và Giao hàng" at bounding box center [856, 519] width 137 height 16
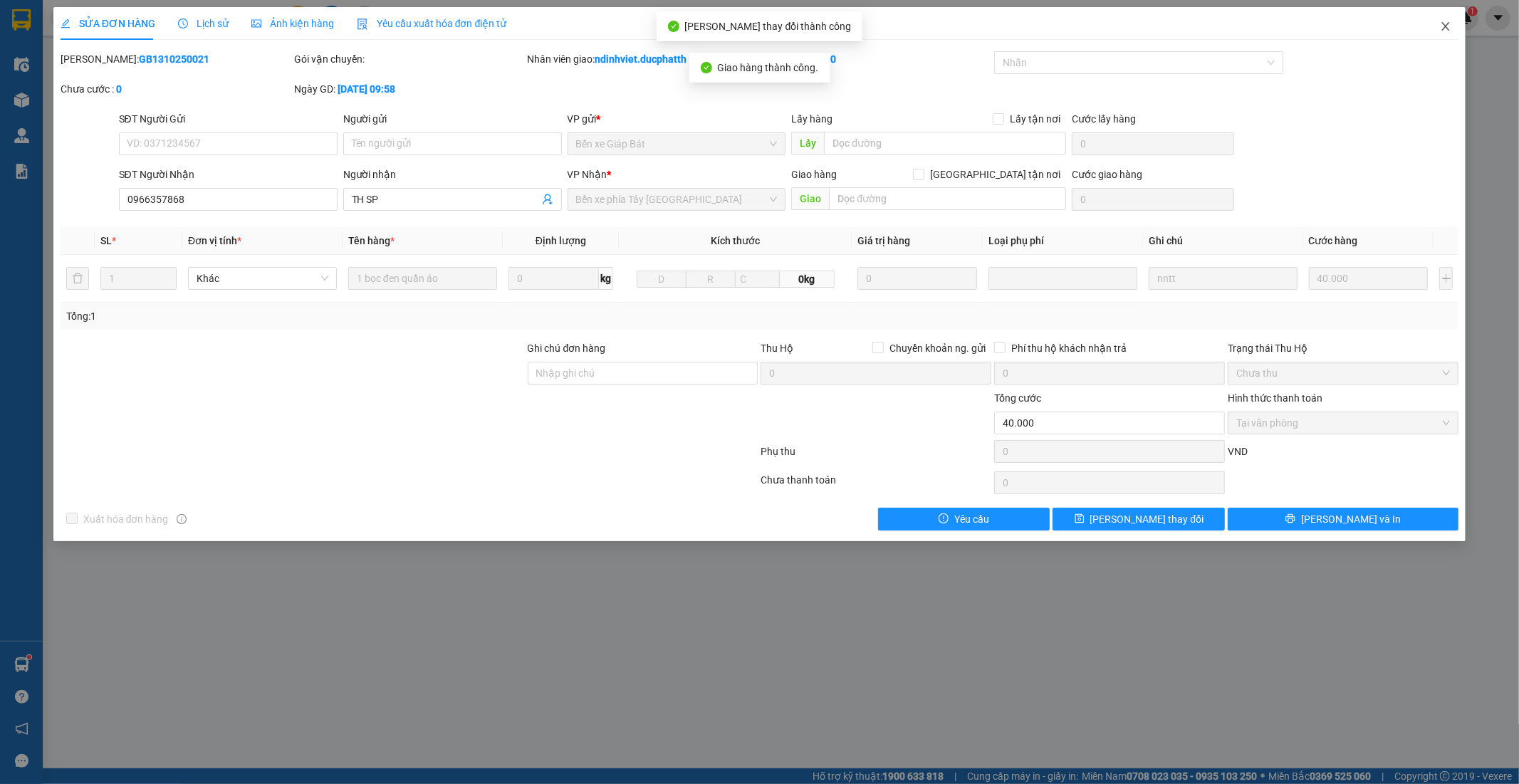
click at [1449, 25] on icon "close" at bounding box center [1445, 26] width 11 height 11
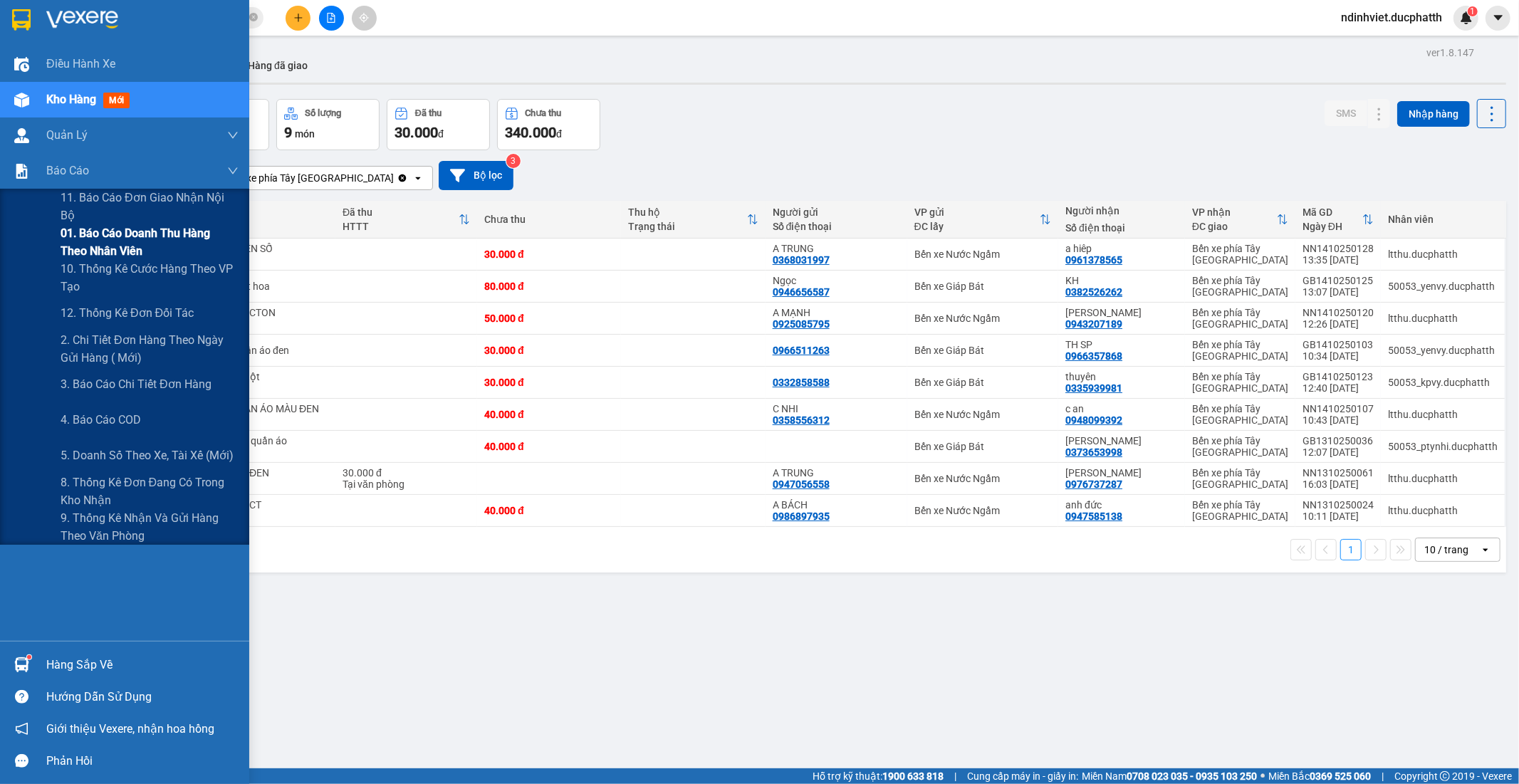
click at [110, 247] on span "01. Báo cáo doanh thu hàng theo nhân viên" at bounding box center [149, 241] width 178 height 35
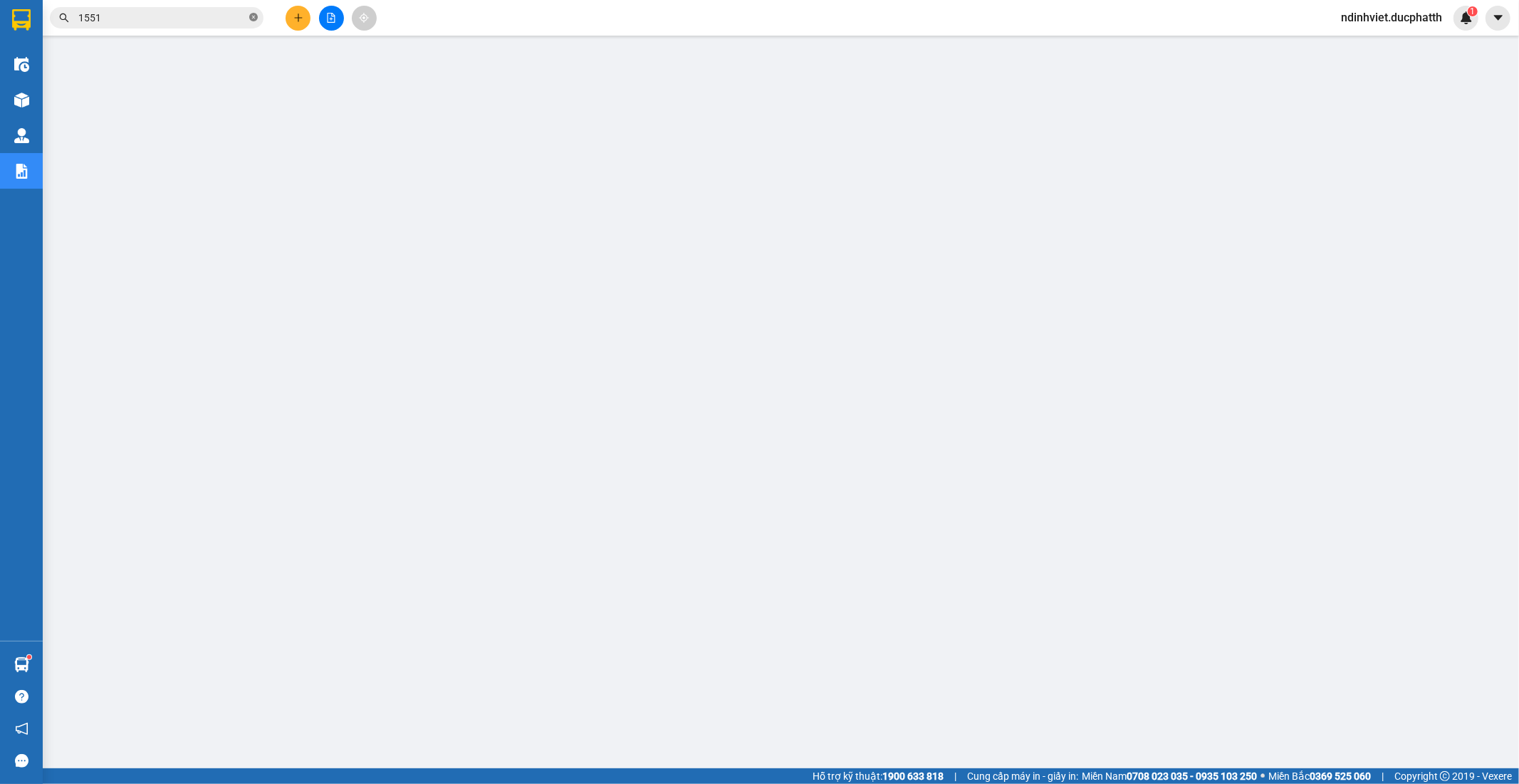
click at [255, 15] on icon "close-circle" at bounding box center [253, 17] width 8 height 8
click at [205, 17] on input "text" at bounding box center [162, 17] width 168 height 16
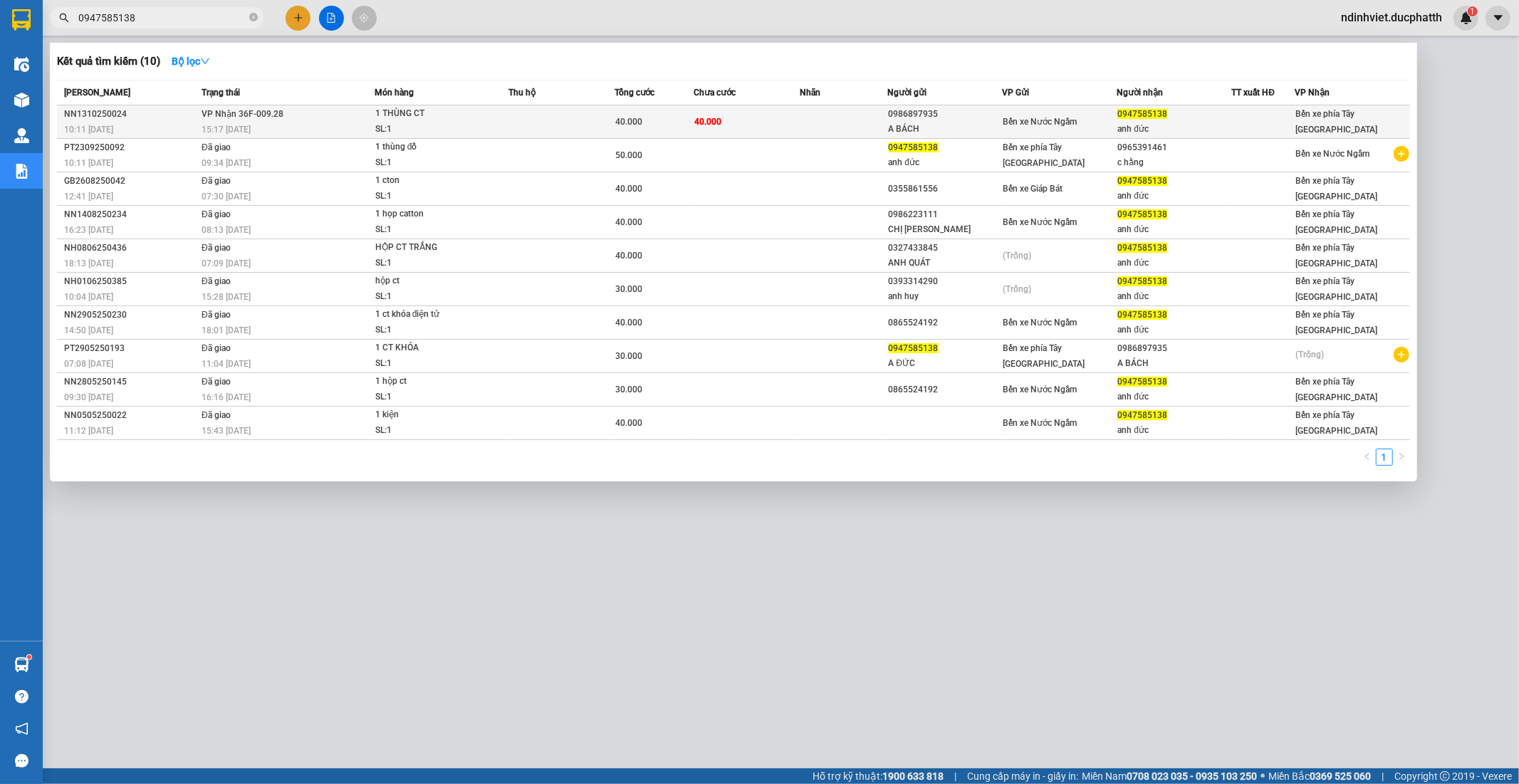
type input "0947585138"
click at [475, 126] on div "SL: 1" at bounding box center [428, 129] width 106 height 16
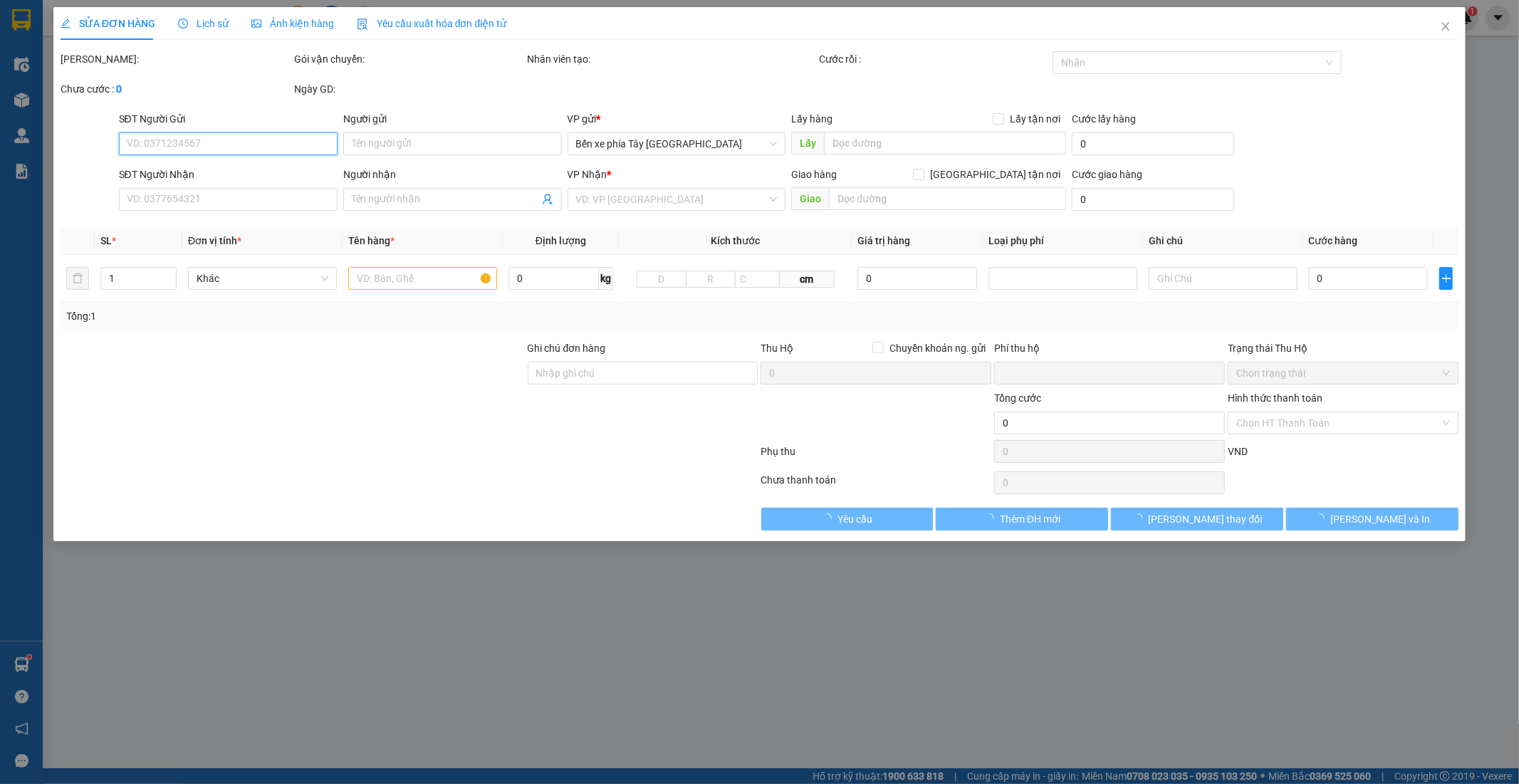
type input "0986897935"
type input "A BÁCH"
type input "0947585138"
type input "anh đức"
type input "0"
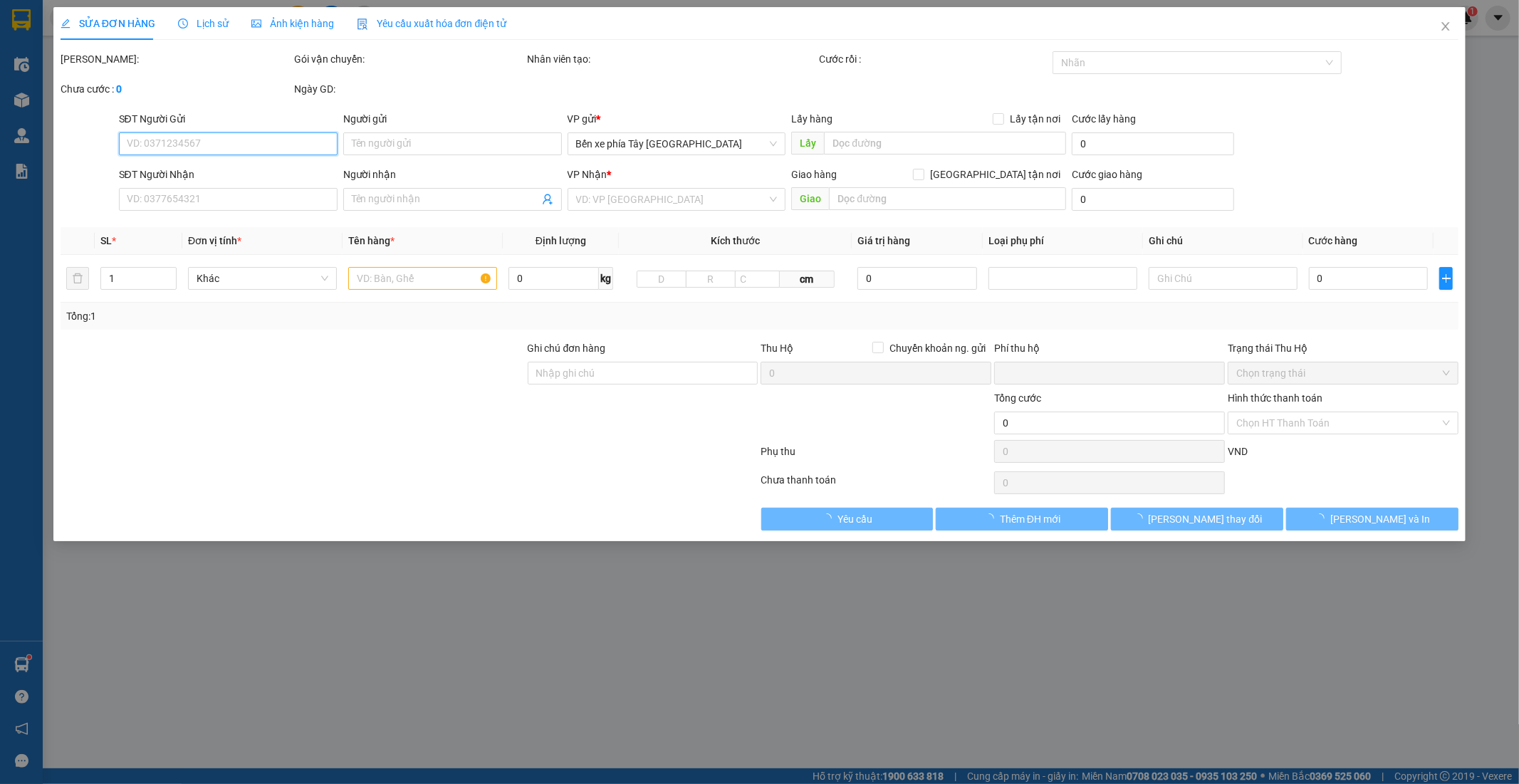
type input "40.000"
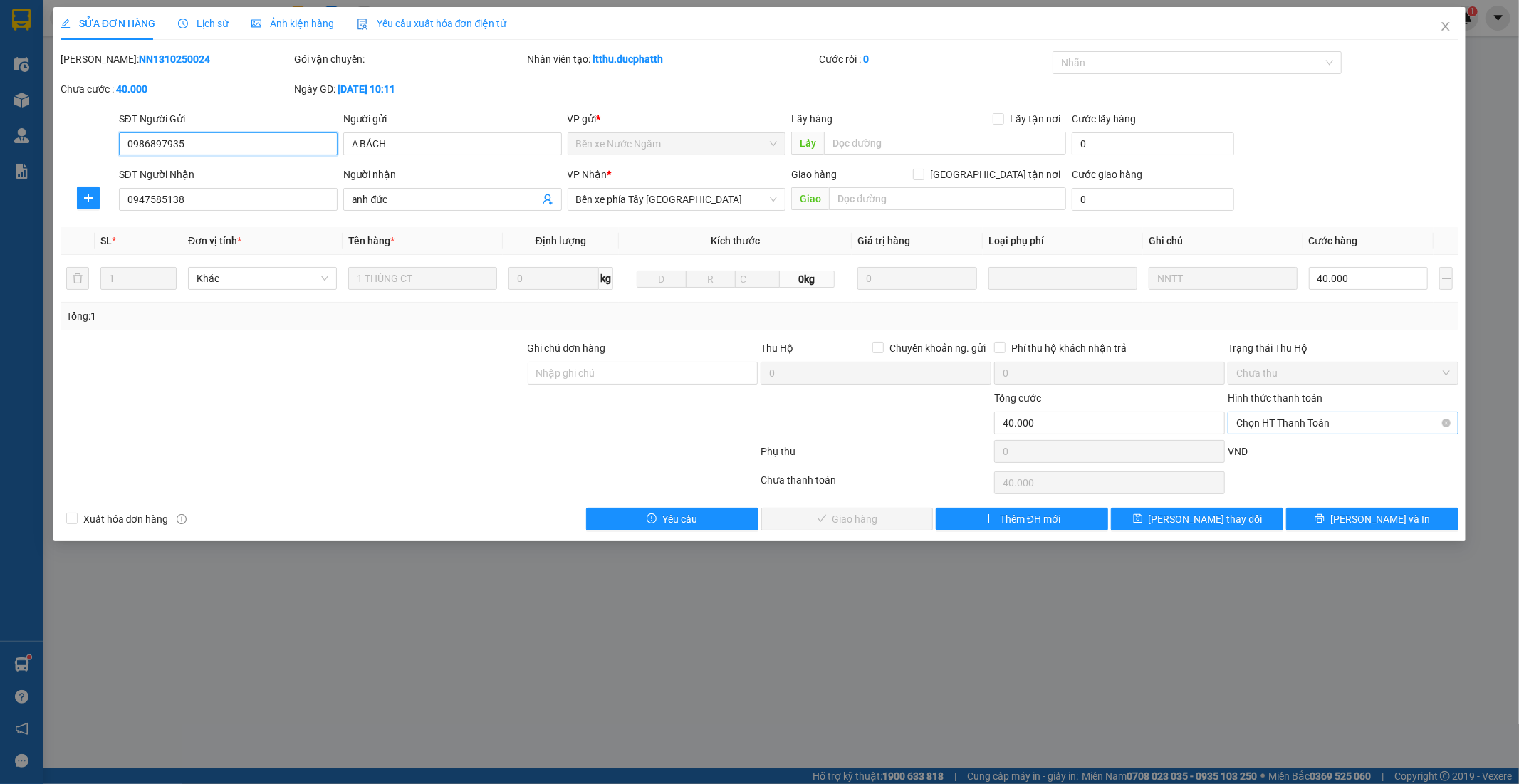
click at [1310, 418] on span "Chọn HT Thanh Toán" at bounding box center [1342, 423] width 214 height 21
click at [1273, 451] on div "Tại văn phòng" at bounding box center [1343, 451] width 214 height 16
type input "0"
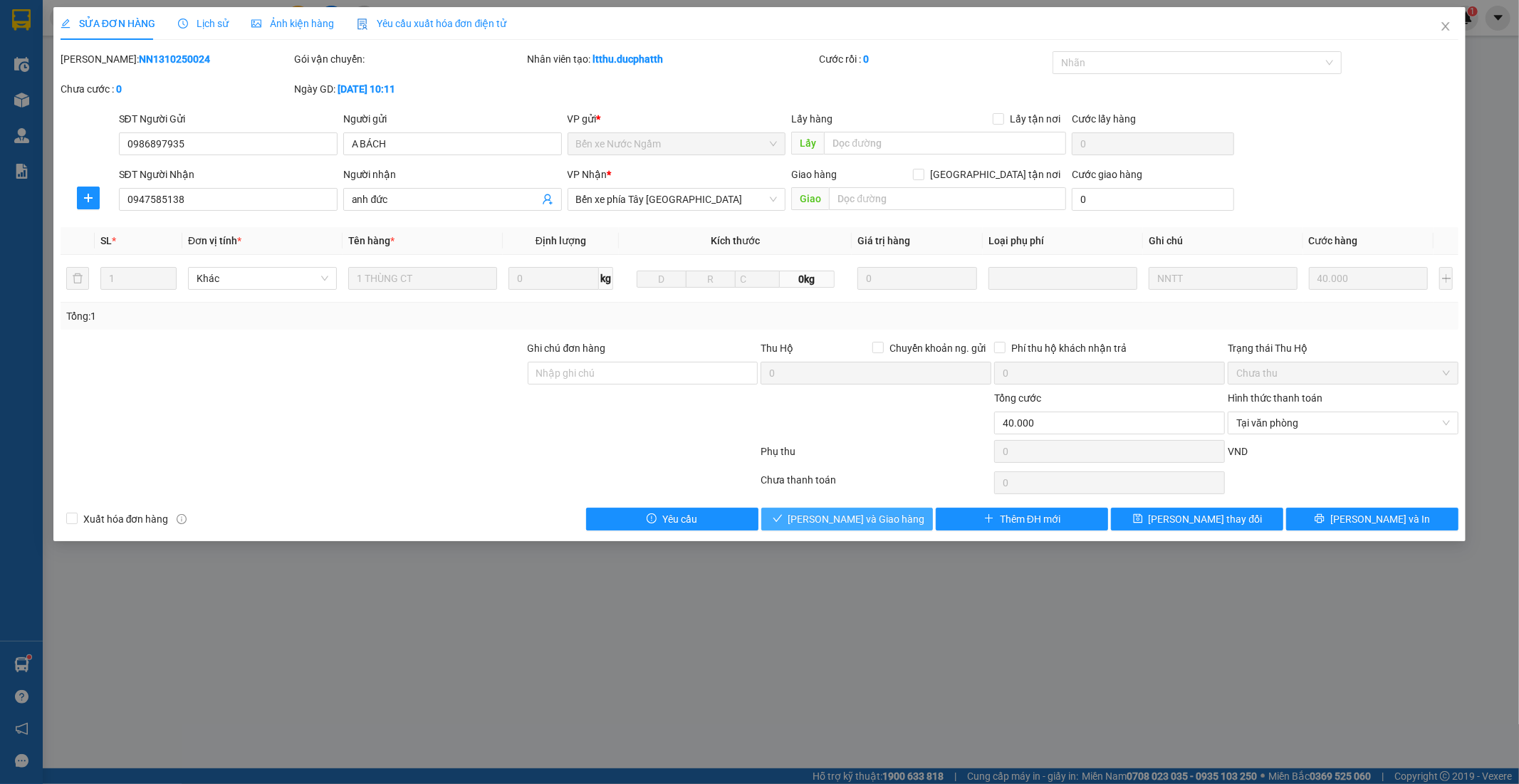
click at [849, 523] on span "Lưu và Giao hàng" at bounding box center [856, 519] width 137 height 16
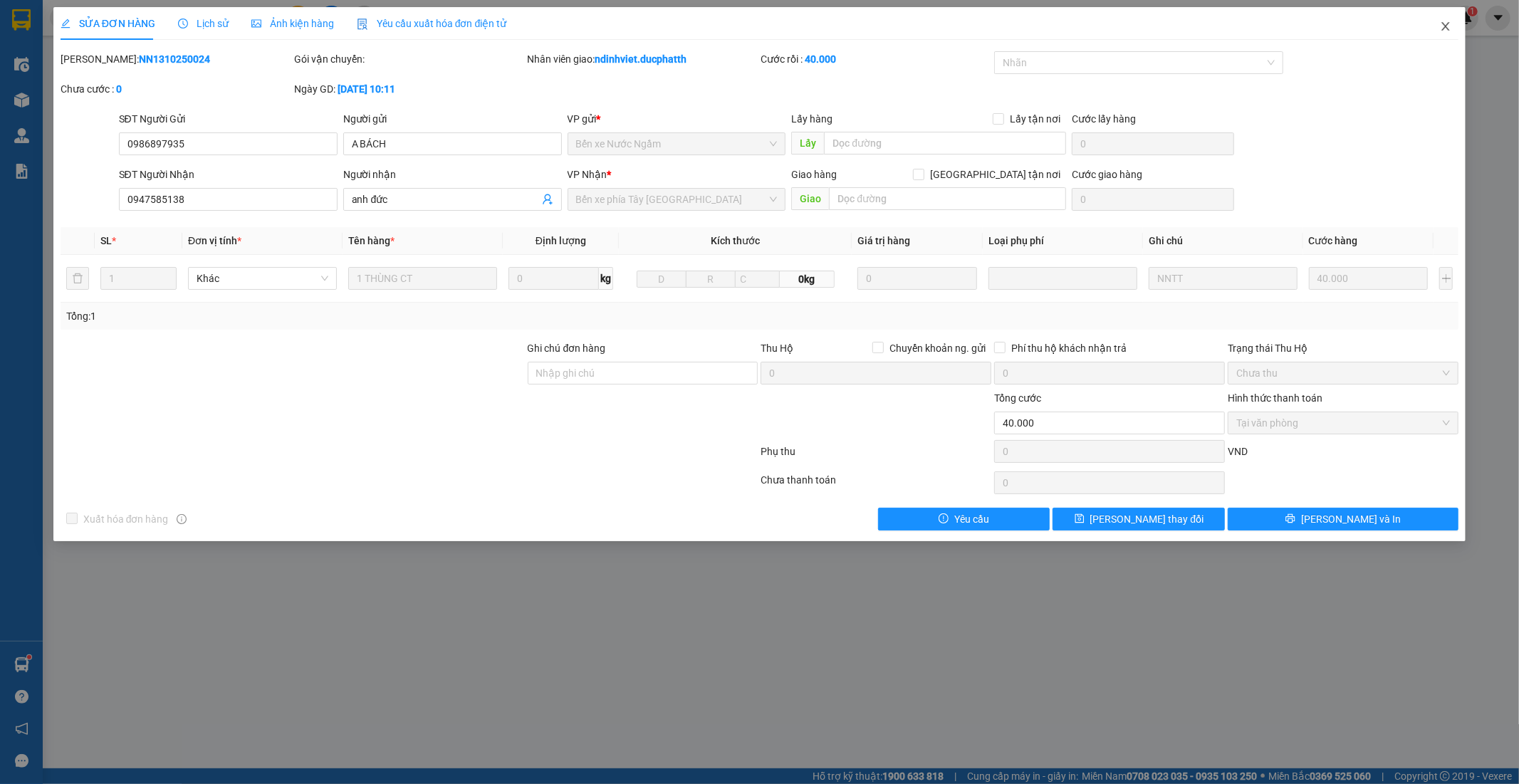
click at [1437, 25] on span "Close" at bounding box center [1445, 27] width 40 height 40
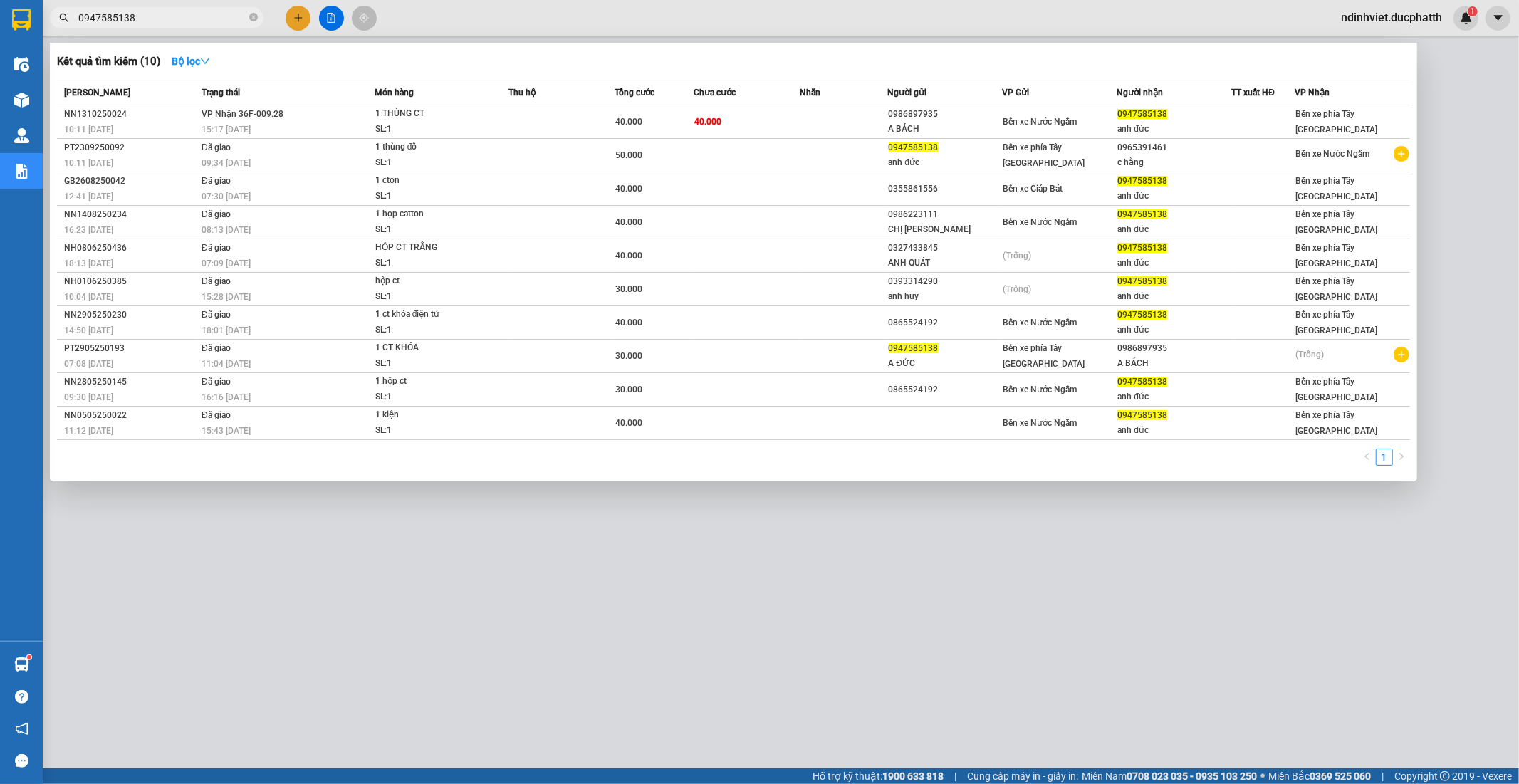
click at [188, 22] on input "0947585138" at bounding box center [162, 17] width 168 height 16
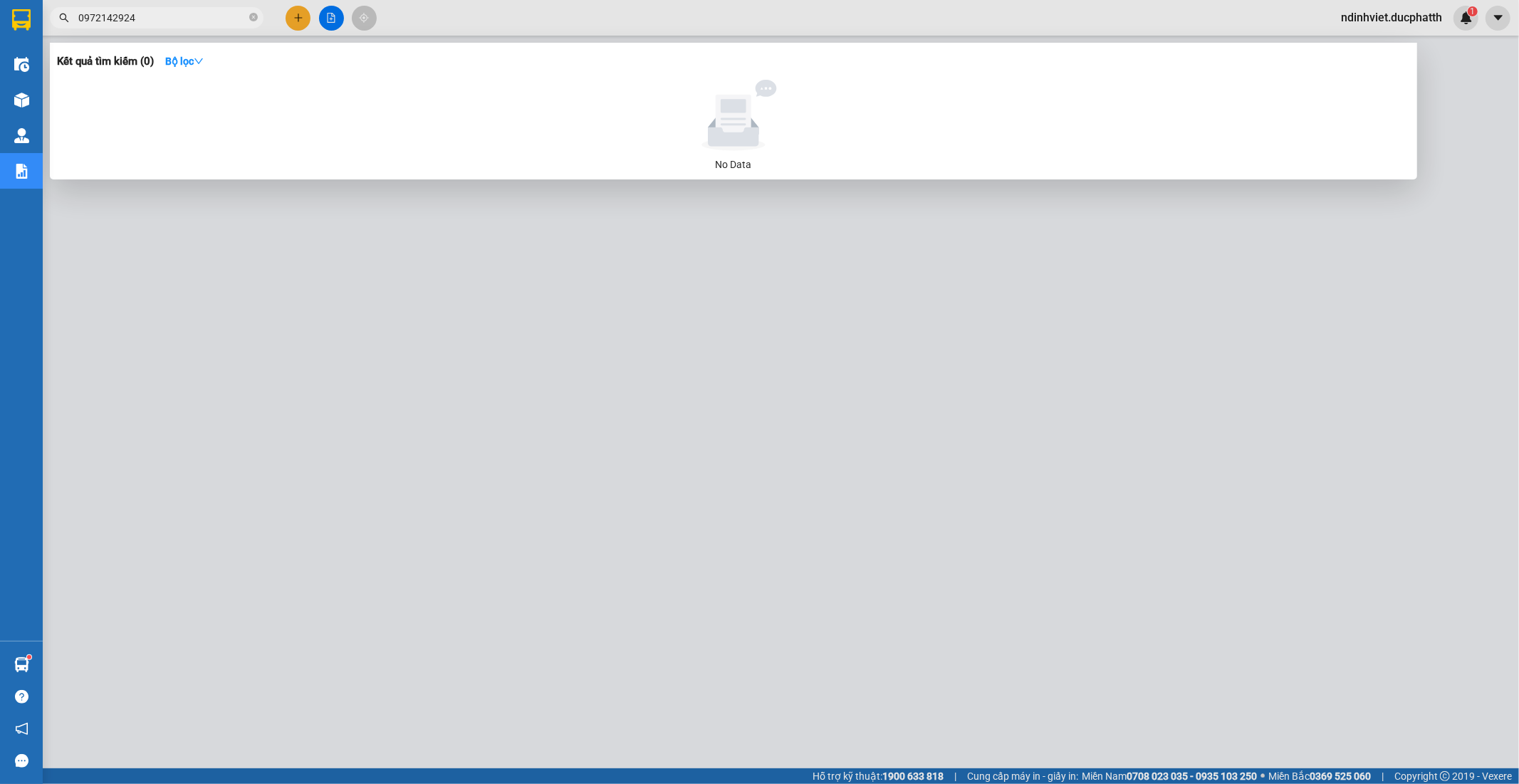
click at [167, 19] on input "0972142924" at bounding box center [162, 17] width 168 height 16
click at [191, 19] on input "0972142924" at bounding box center [162, 17] width 168 height 16
click at [117, 15] on input "0972142924" at bounding box center [162, 17] width 168 height 16
click at [116, 17] on input "097214\3924" at bounding box center [162, 17] width 168 height 16
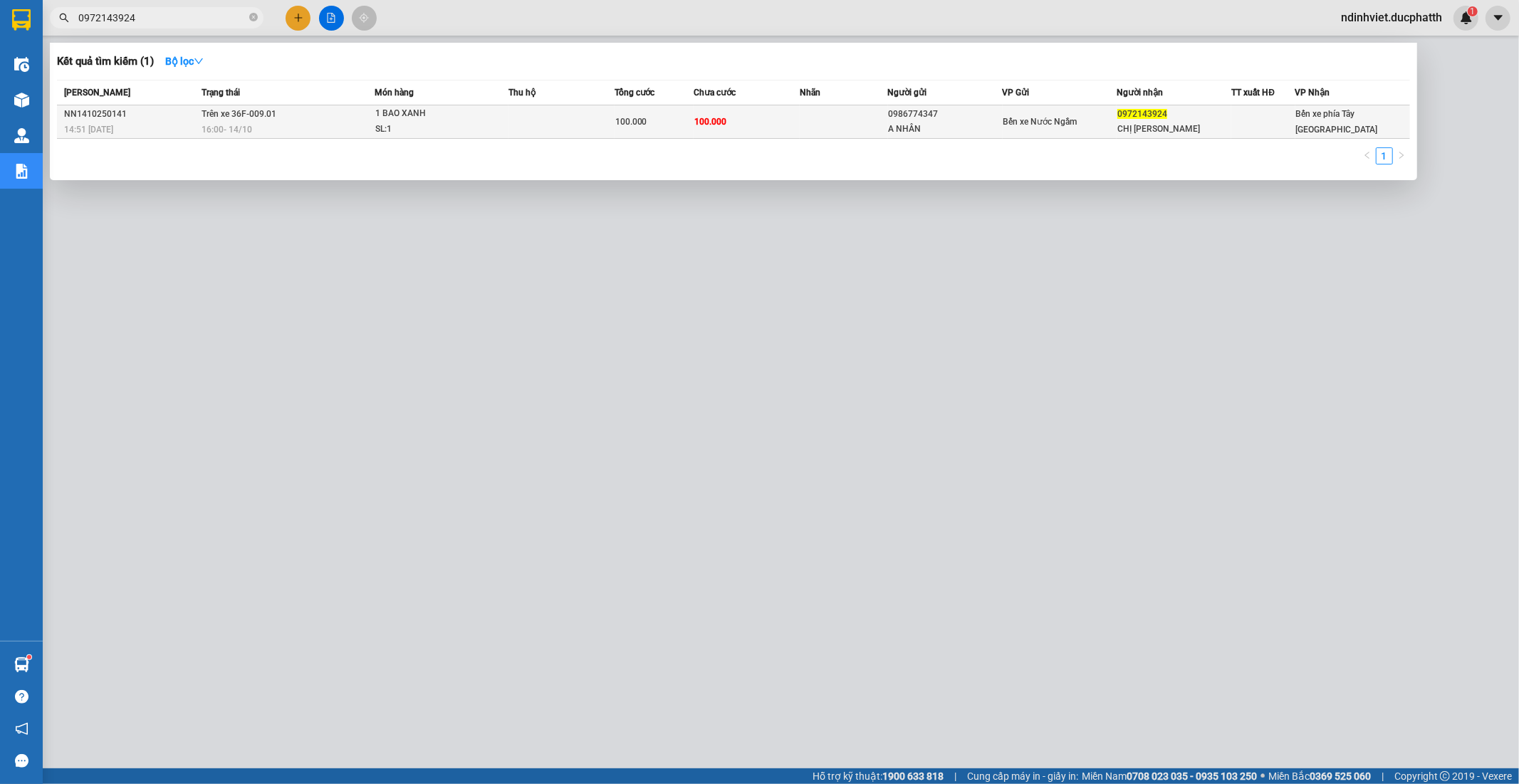
type input "0972143924"
click at [488, 119] on span "1 BAO XANH SL: 1" at bounding box center [441, 121] width 133 height 30
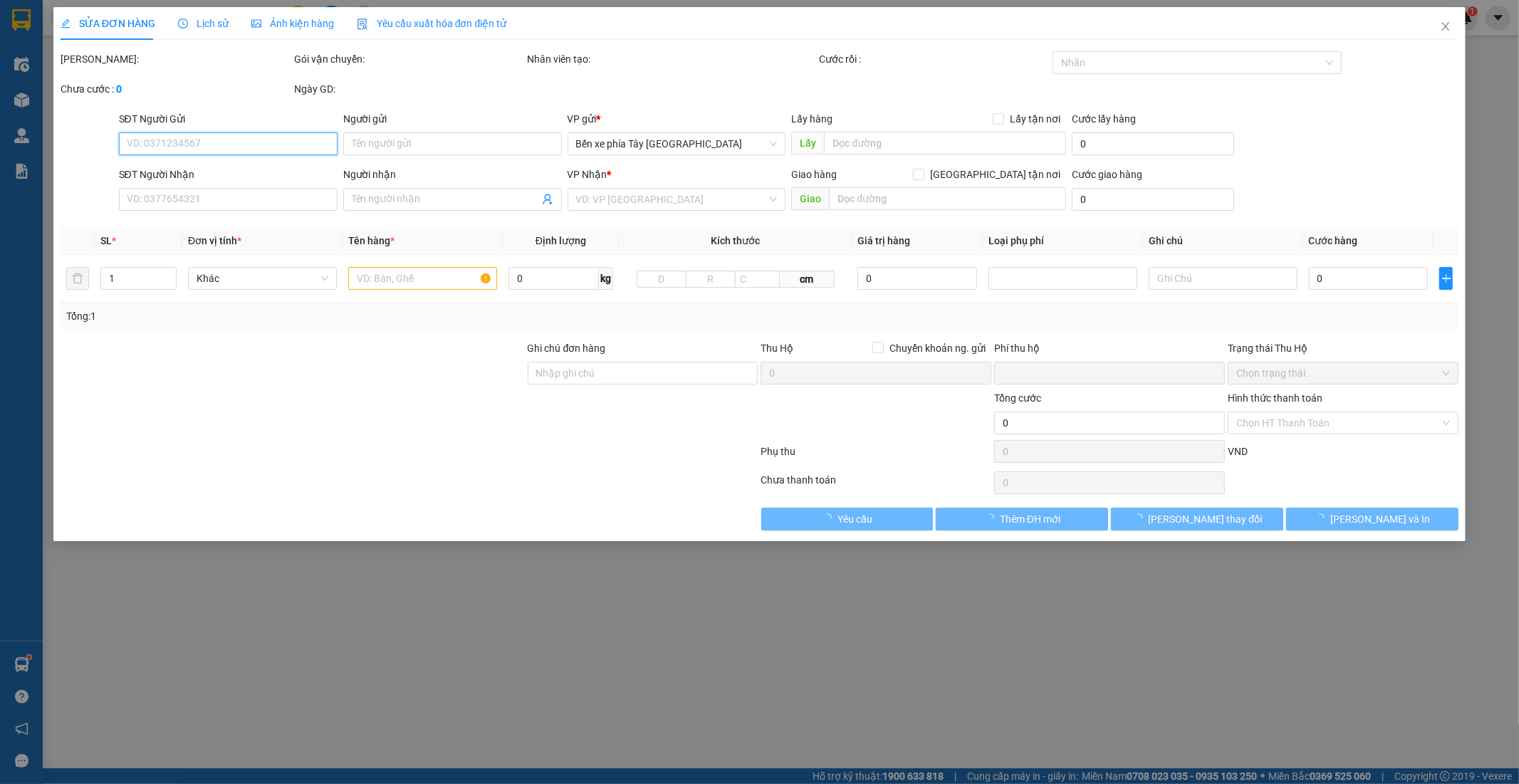
type input "0986774347"
type input "A NHÂN"
type input "0972143924"
type input "CHỊ HỒNG"
type input "0"
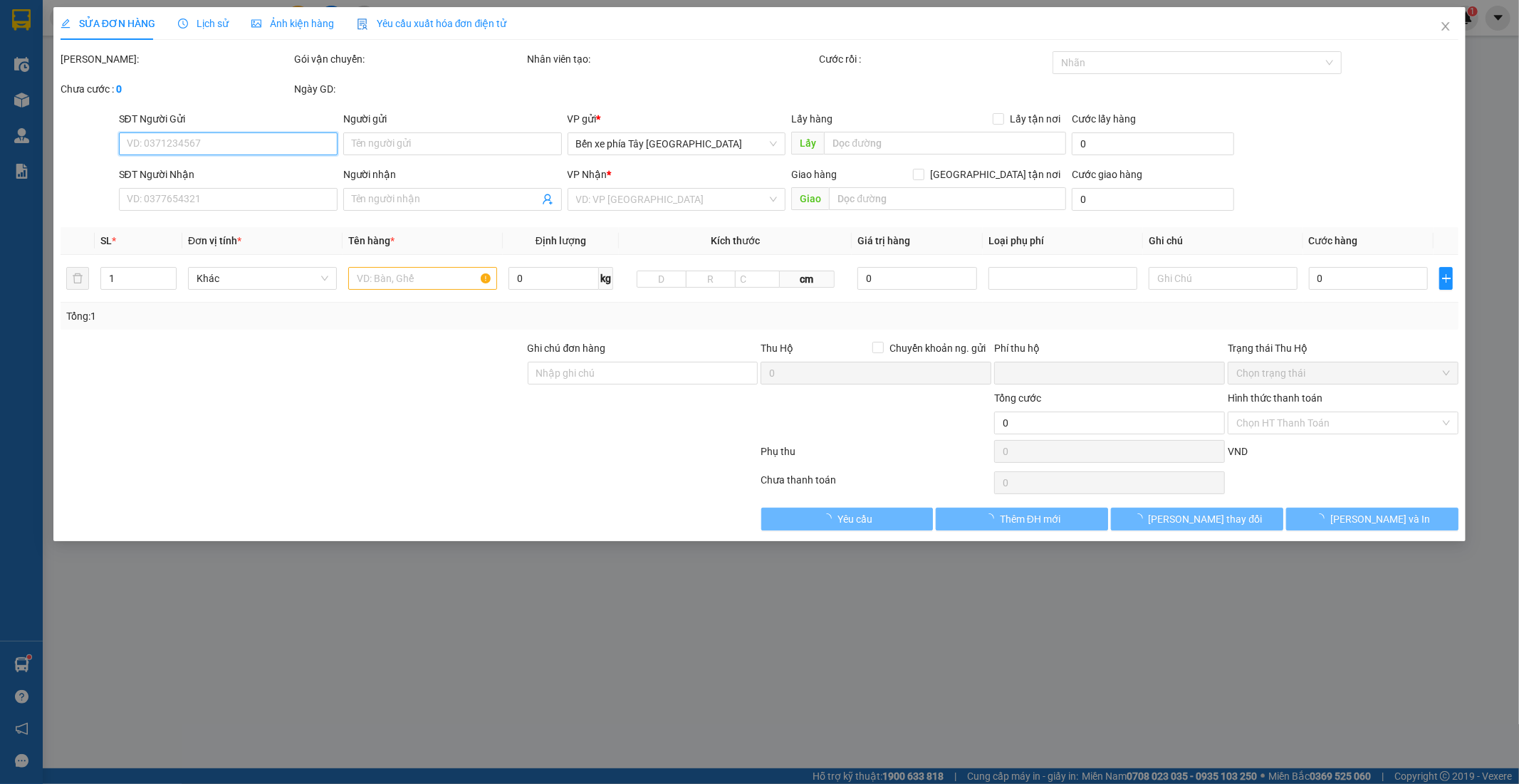
type input "100.000"
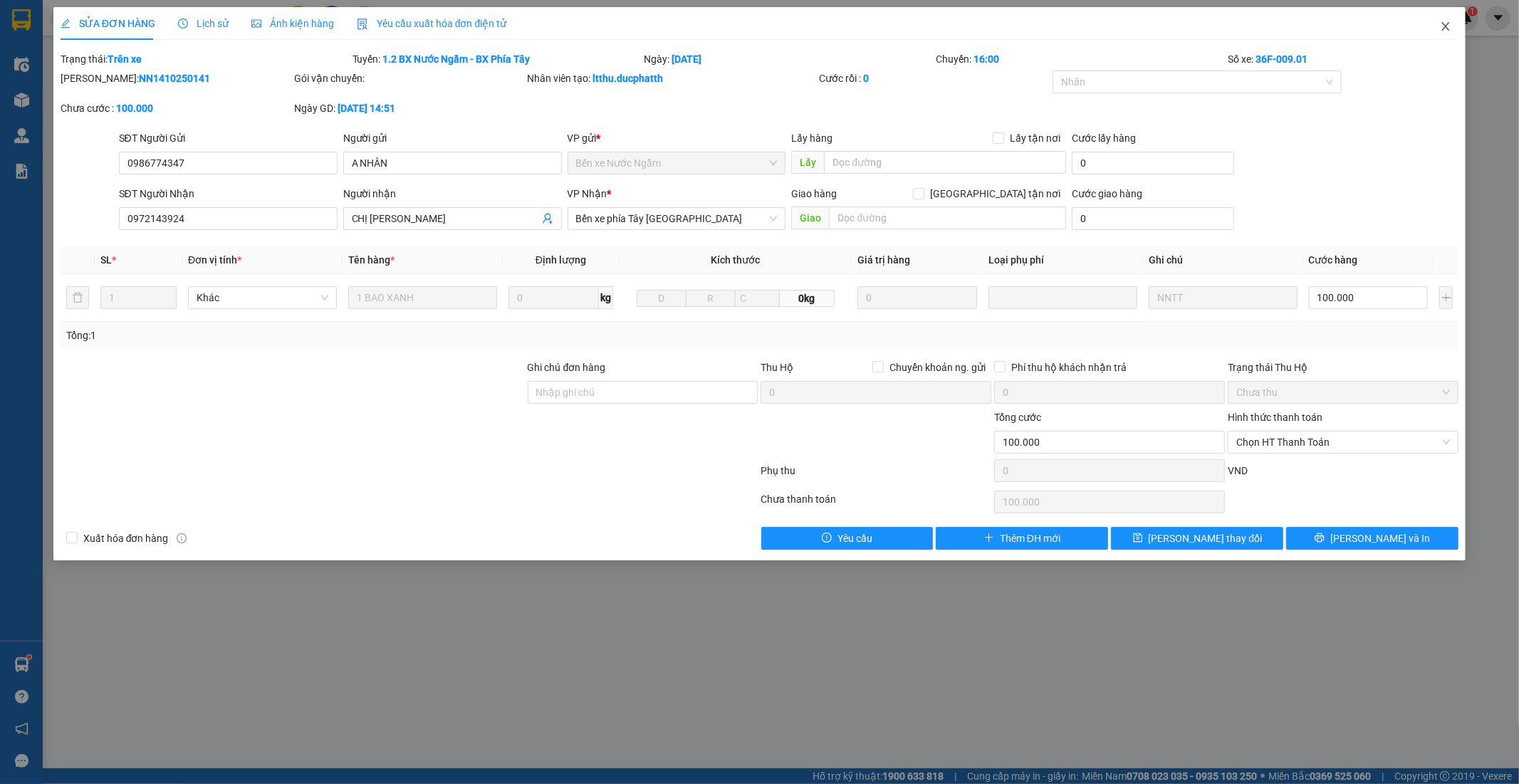
click at [1447, 26] on icon "close" at bounding box center [1445, 26] width 11 height 11
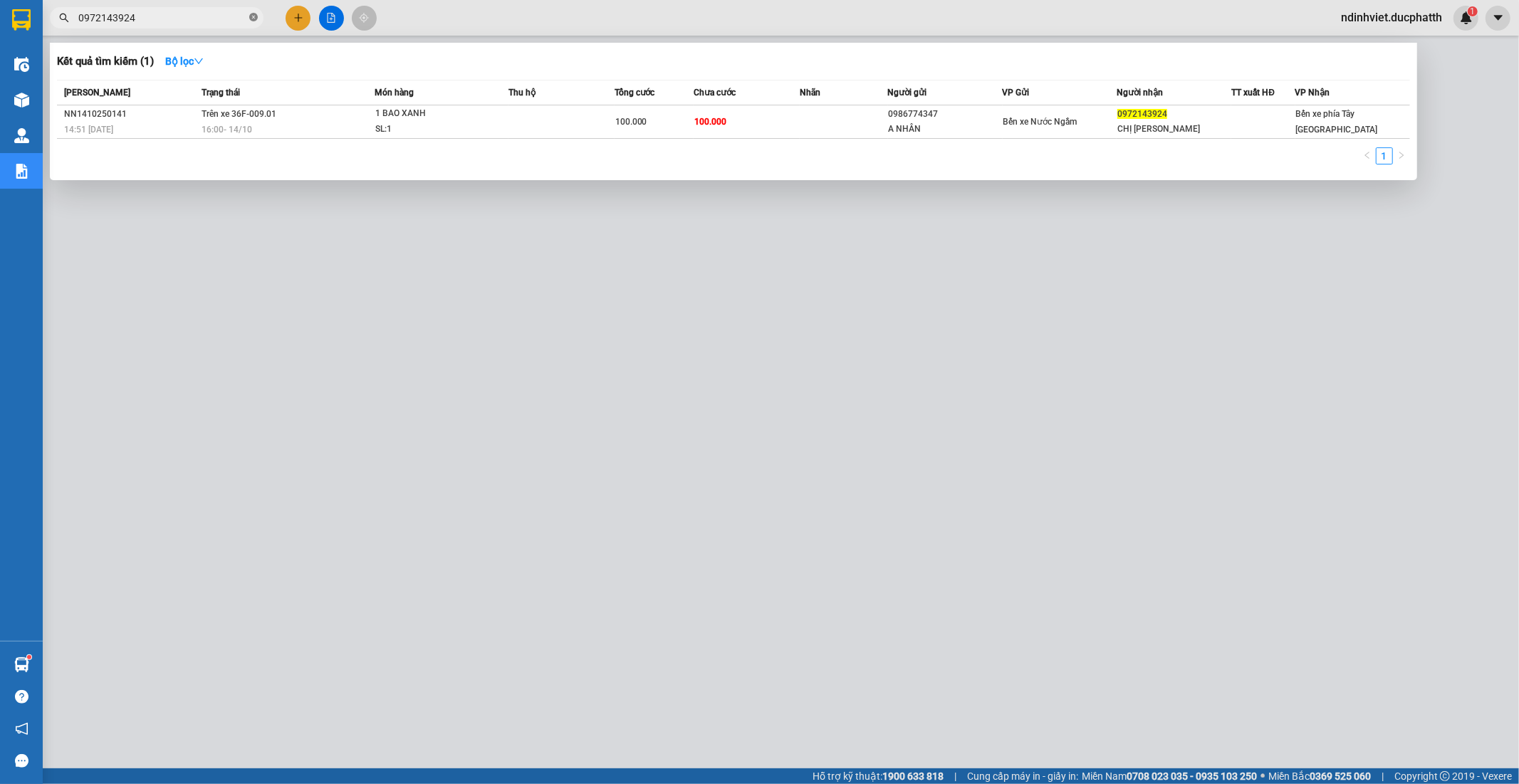
click at [254, 13] on icon "close-circle" at bounding box center [253, 17] width 8 height 8
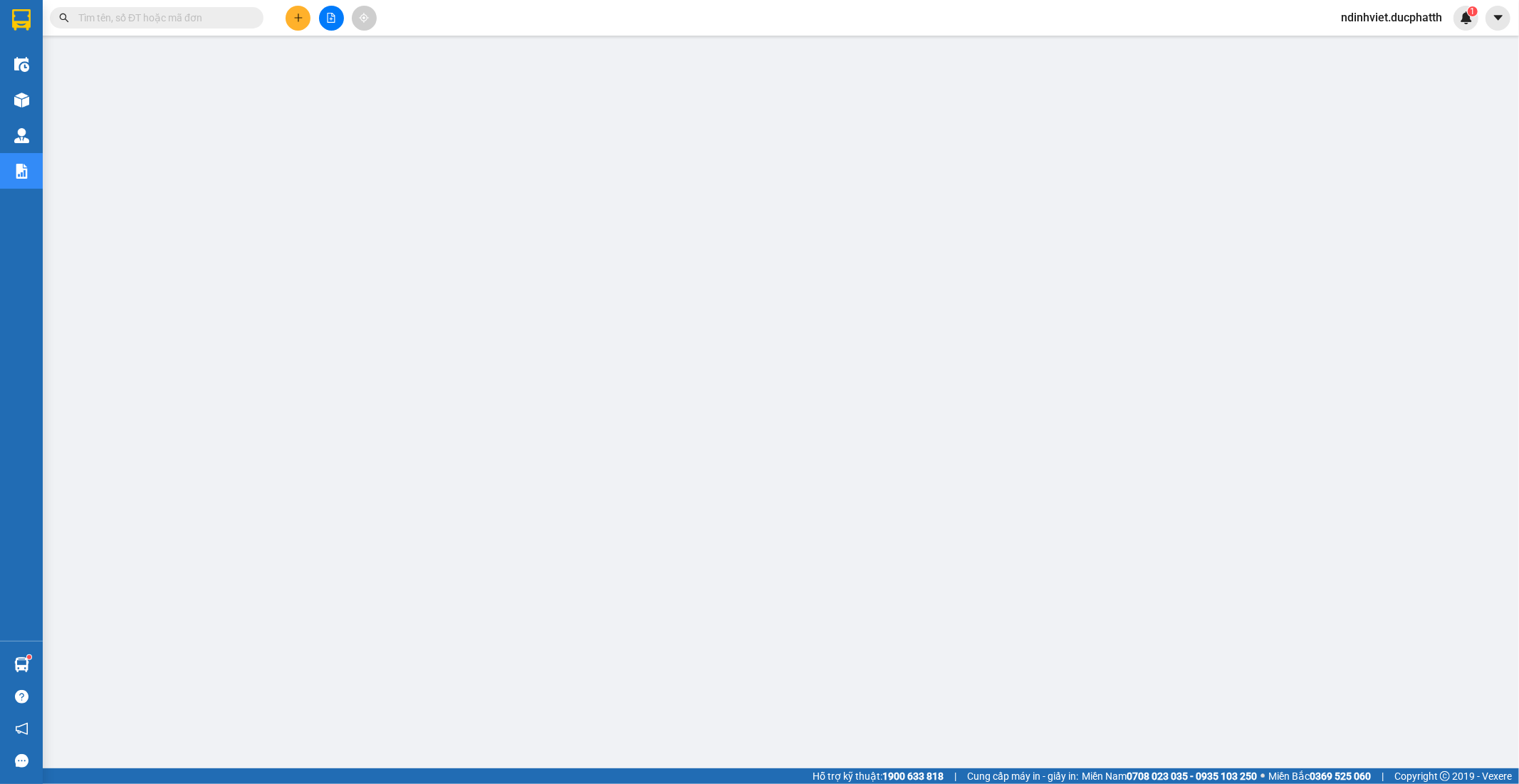
click at [206, 19] on input "text" at bounding box center [162, 17] width 168 height 16
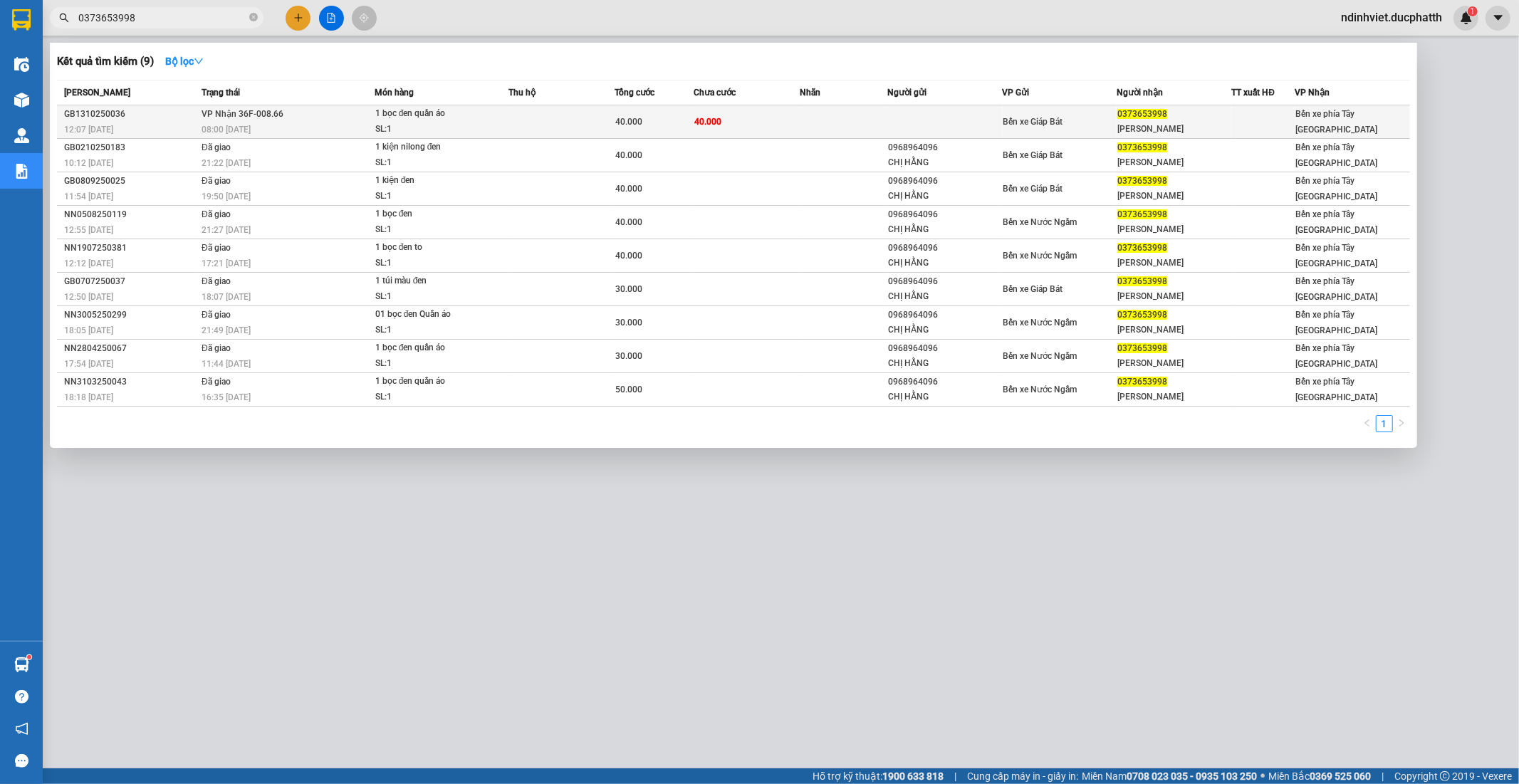
type input "0373653998"
click at [571, 123] on td at bounding box center [561, 122] width 106 height 34
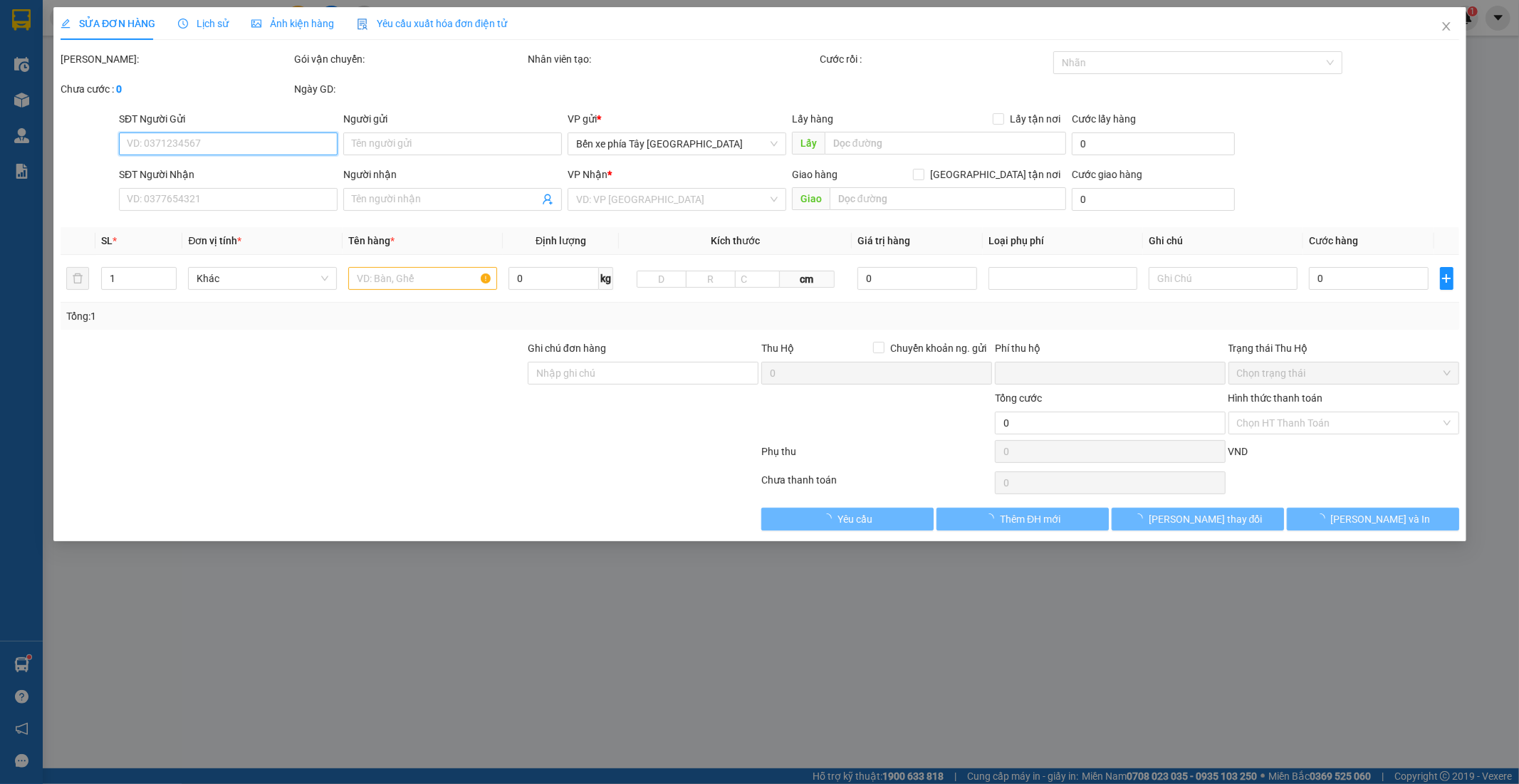
type input "0373653998"
type input "thu phương"
type input "0"
type input "40.000"
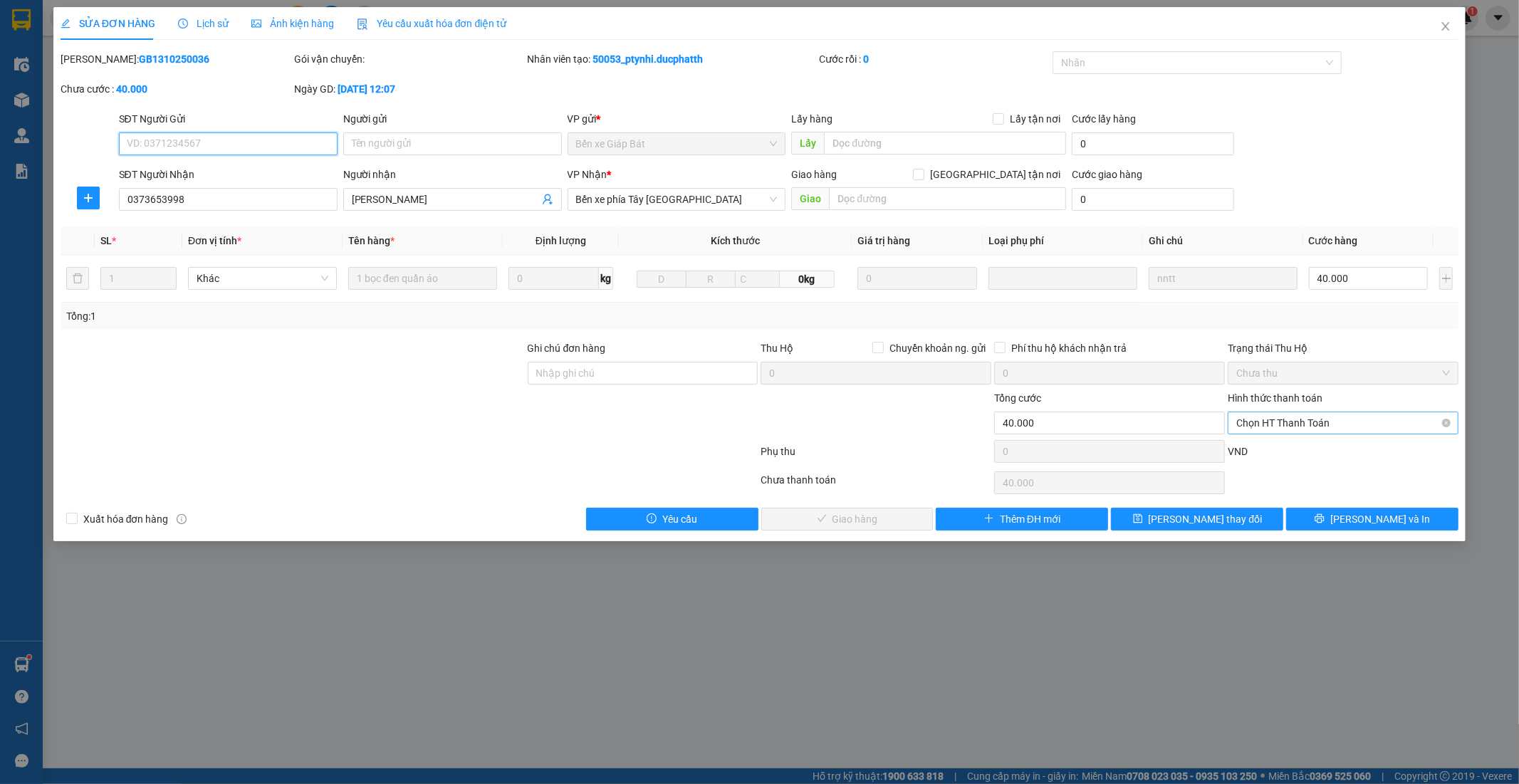
click at [1260, 421] on span "Chọn HT Thanh Toán" at bounding box center [1342, 423] width 214 height 21
click at [1262, 448] on div "Tại văn phòng" at bounding box center [1343, 451] width 214 height 16
type input "0"
click at [876, 521] on span "Lưu và Giao hàng" at bounding box center [856, 519] width 137 height 16
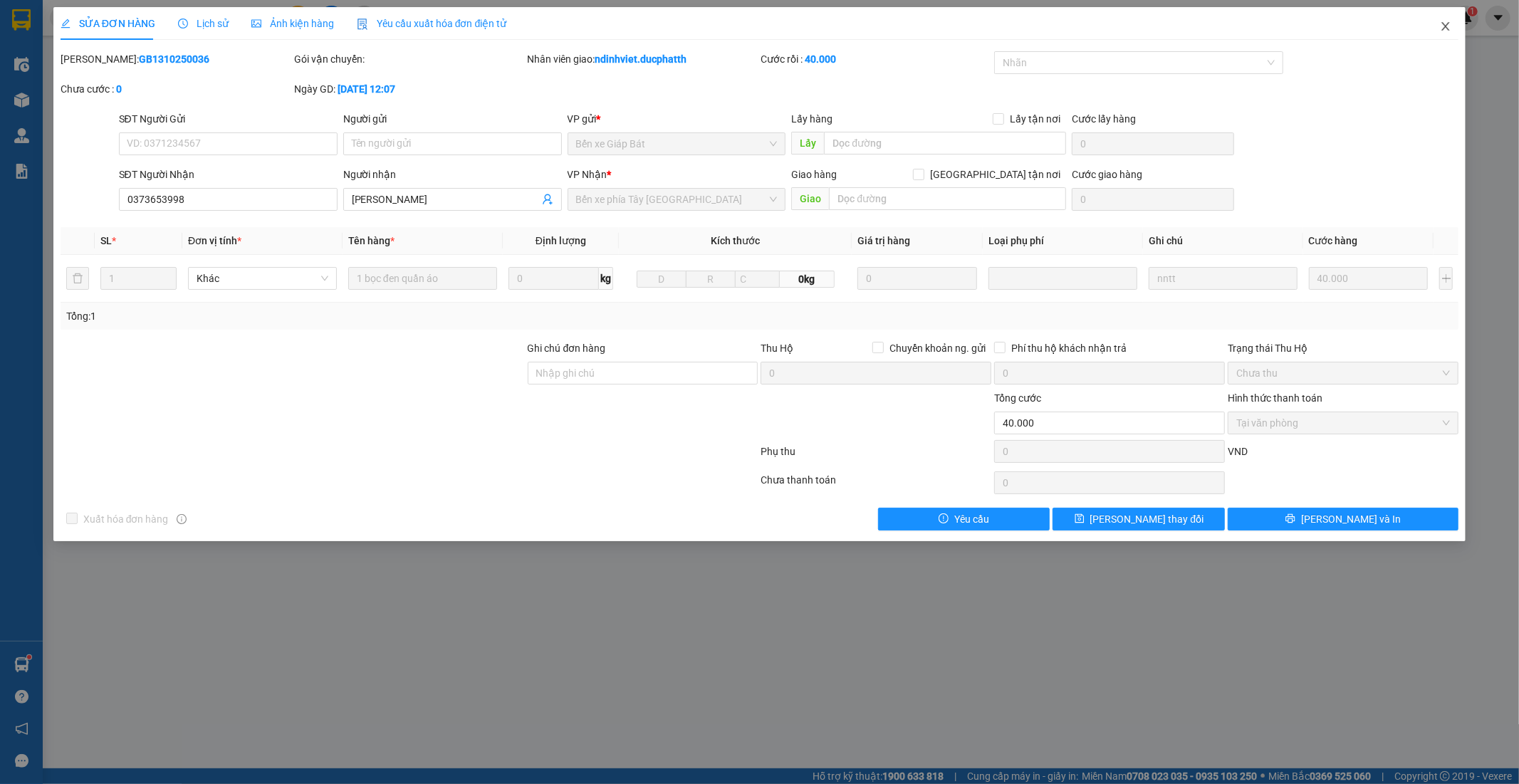
click at [1450, 29] on icon "close" at bounding box center [1445, 26] width 11 height 11
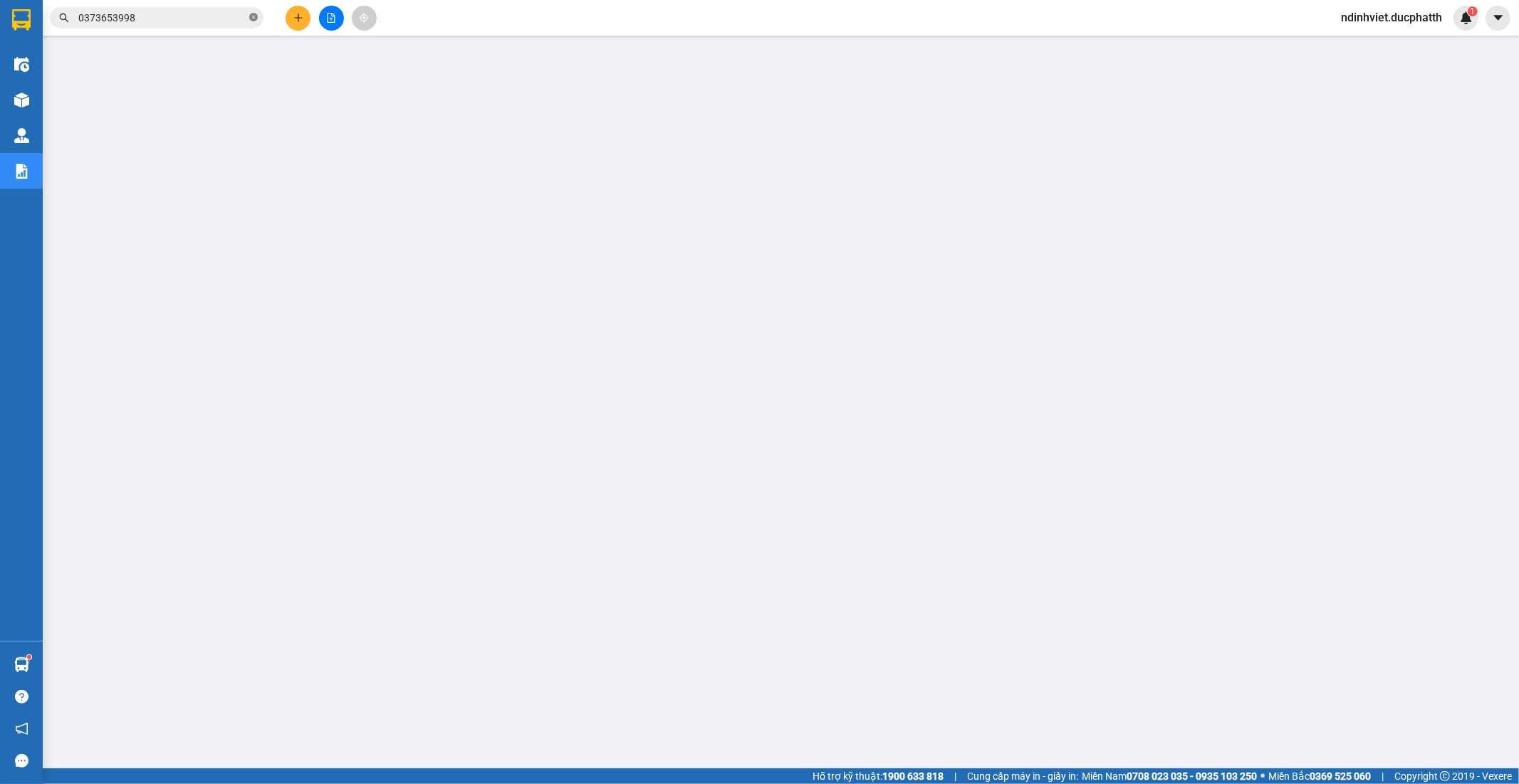
click at [253, 16] on icon "close-circle" at bounding box center [253, 17] width 8 height 8
click at [210, 18] on input "text" at bounding box center [162, 17] width 168 height 16
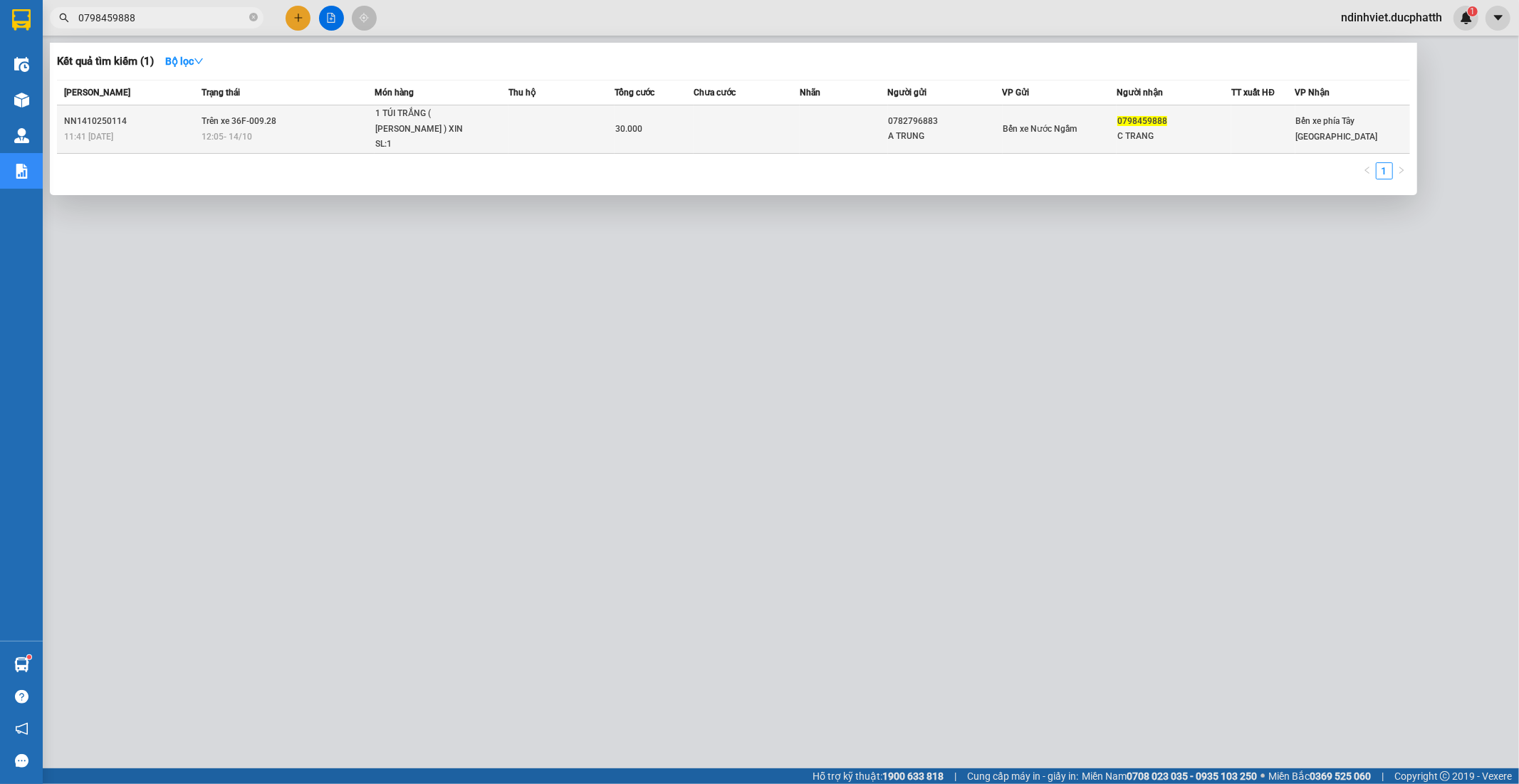
type input "0798459888"
click at [803, 137] on td at bounding box center [844, 129] width 88 height 48
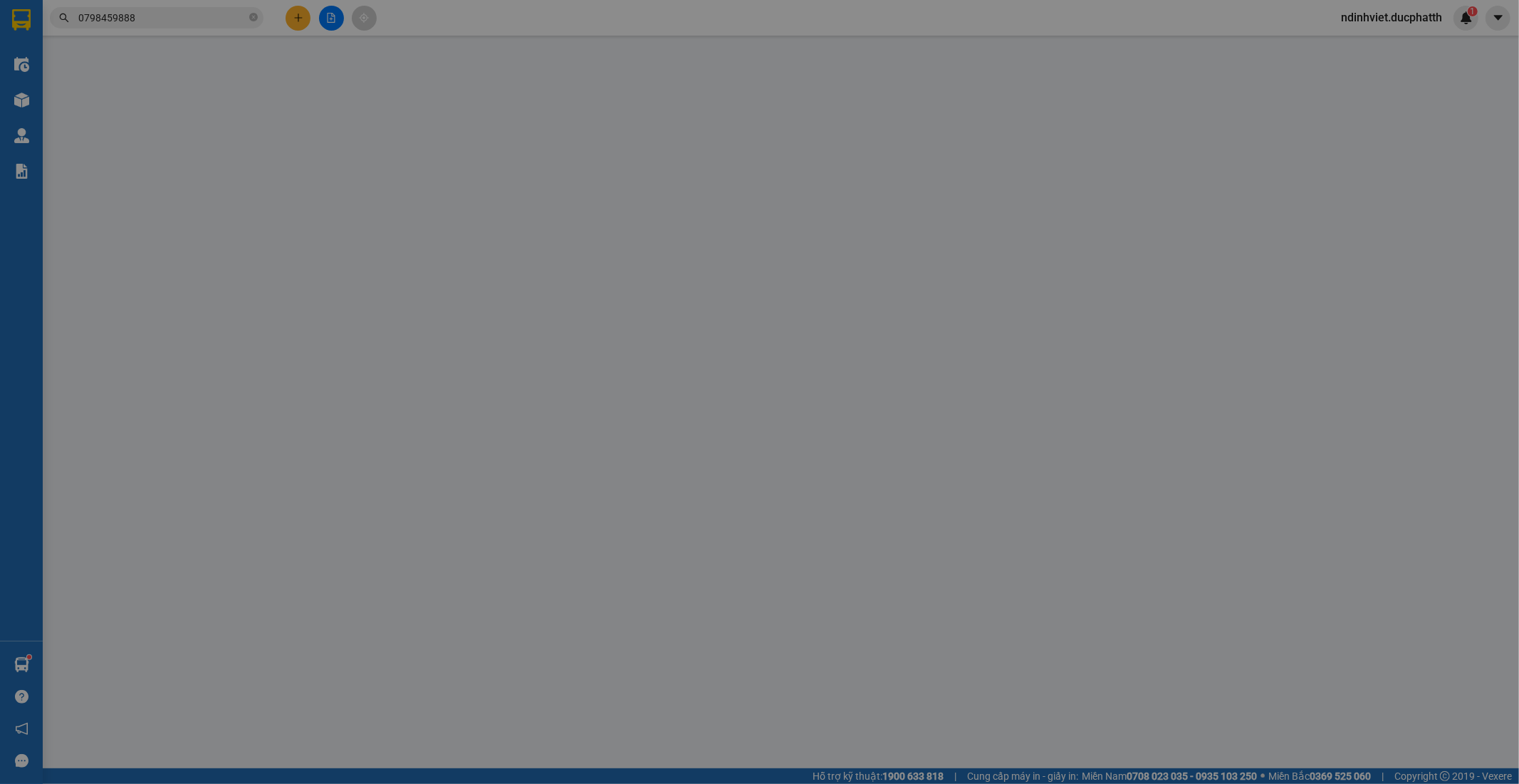
type input "0782796883"
type input "A TRUNG"
type input "0798459888"
type input "C TRANG"
type input "CK 14/10 LUONG VAN TRUNG 11H41"
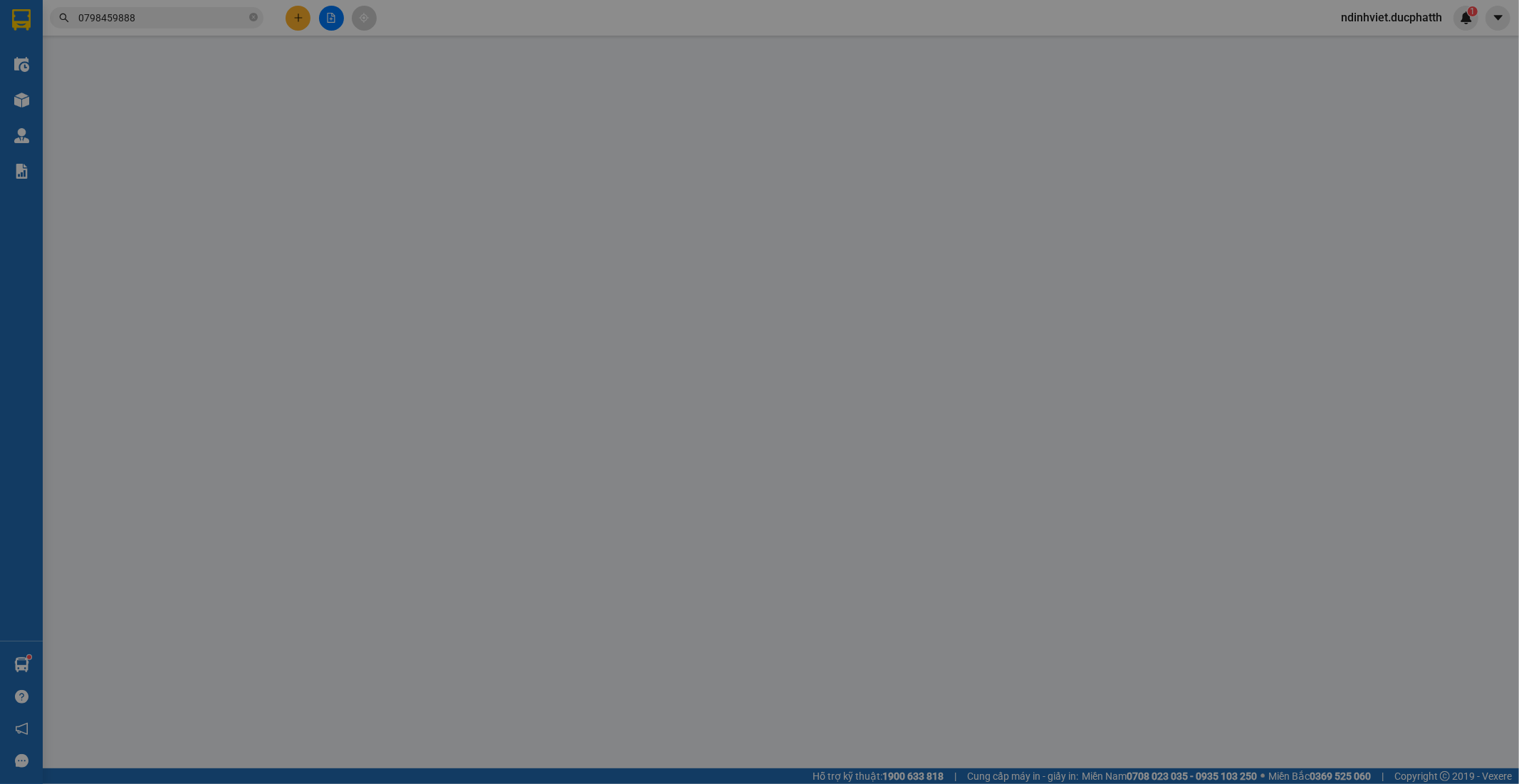
type input "0"
type input "30.000"
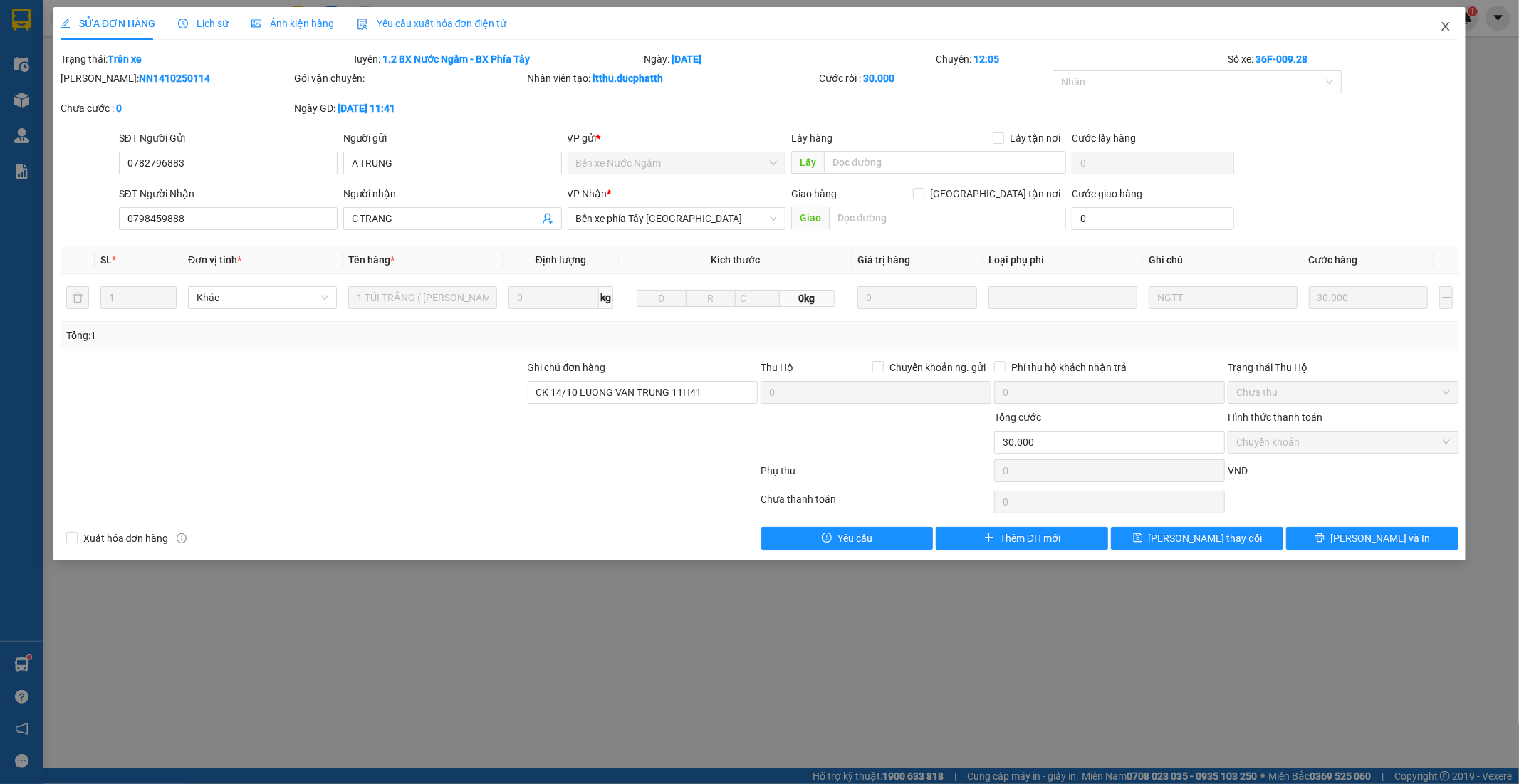
click at [1445, 25] on icon "close" at bounding box center [1445, 26] width 11 height 11
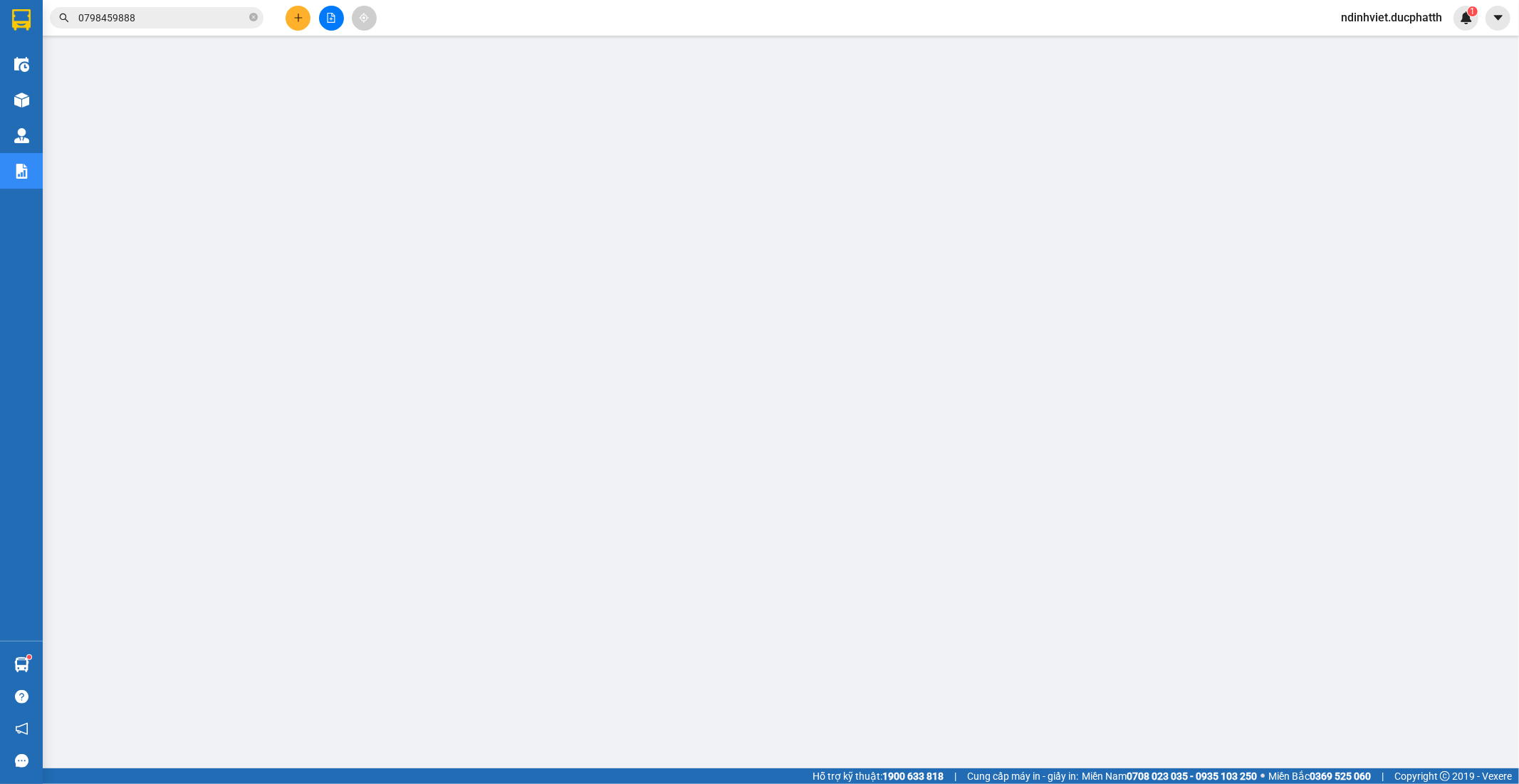
click at [247, 19] on span "0798459888" at bounding box center [156, 18] width 214 height 21
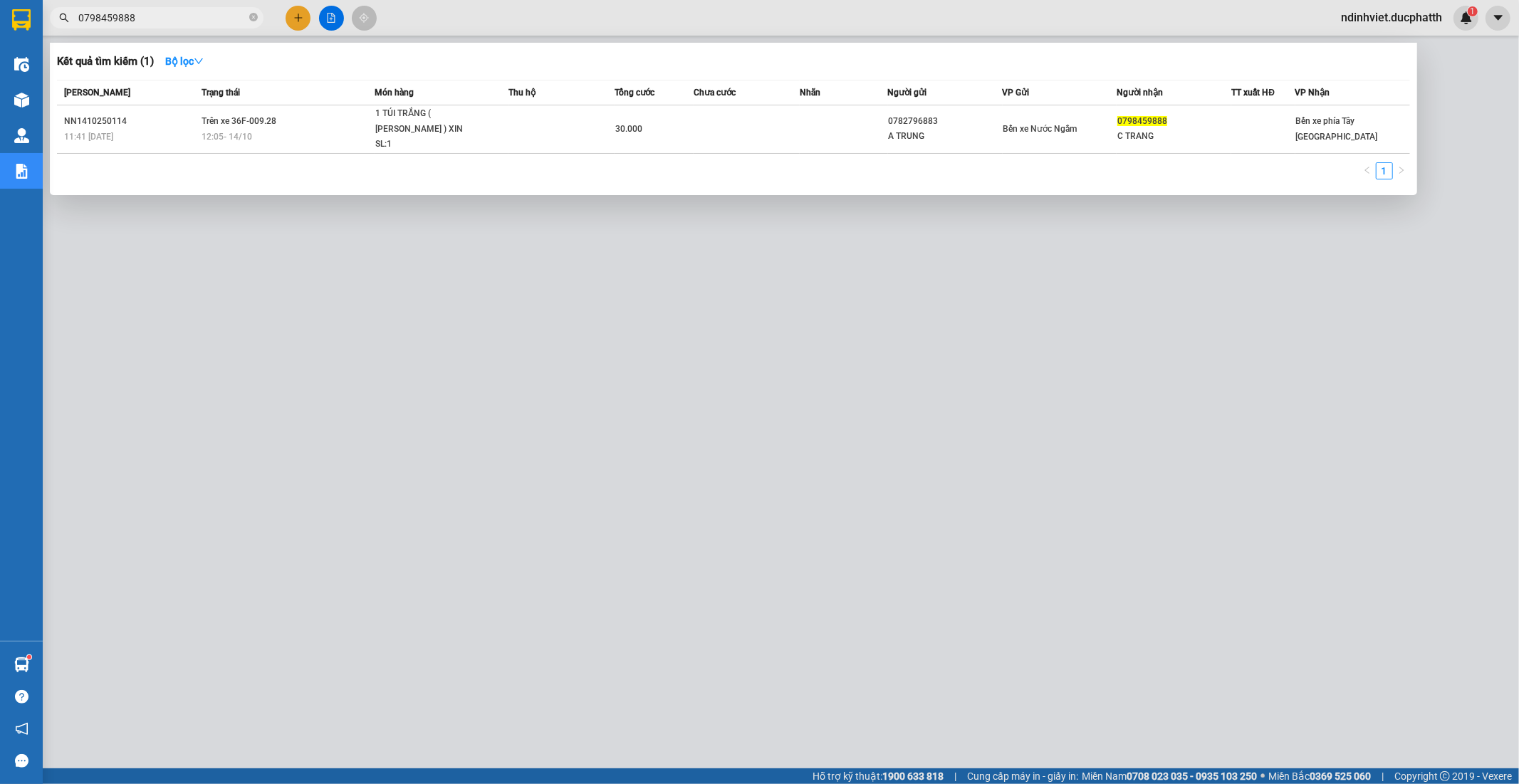
click at [206, 25] on input "0798459888" at bounding box center [162, 17] width 168 height 16
click at [253, 19] on icon "close-circle" at bounding box center [253, 17] width 8 height 8
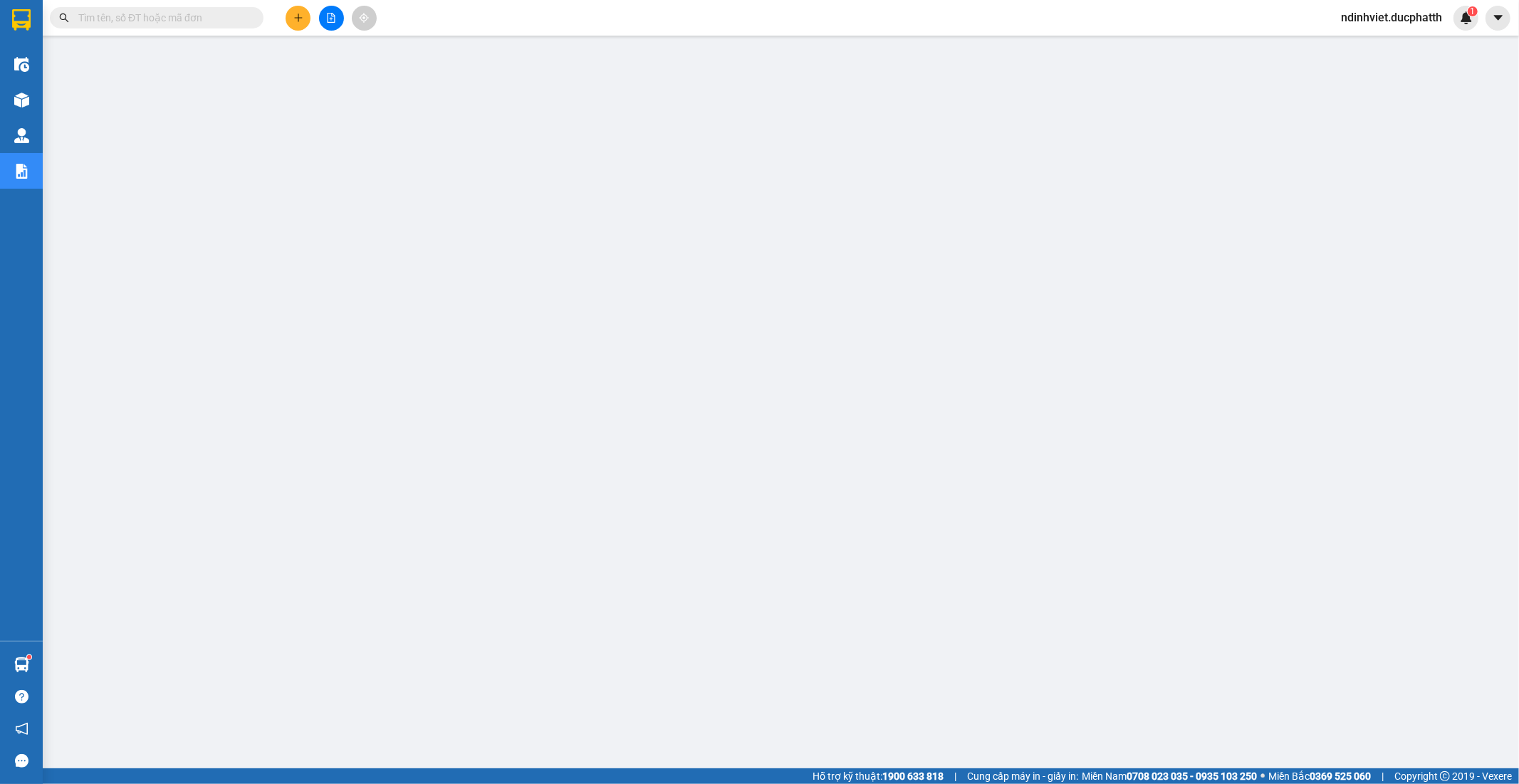
click at [201, 19] on input "text" at bounding box center [162, 17] width 168 height 16
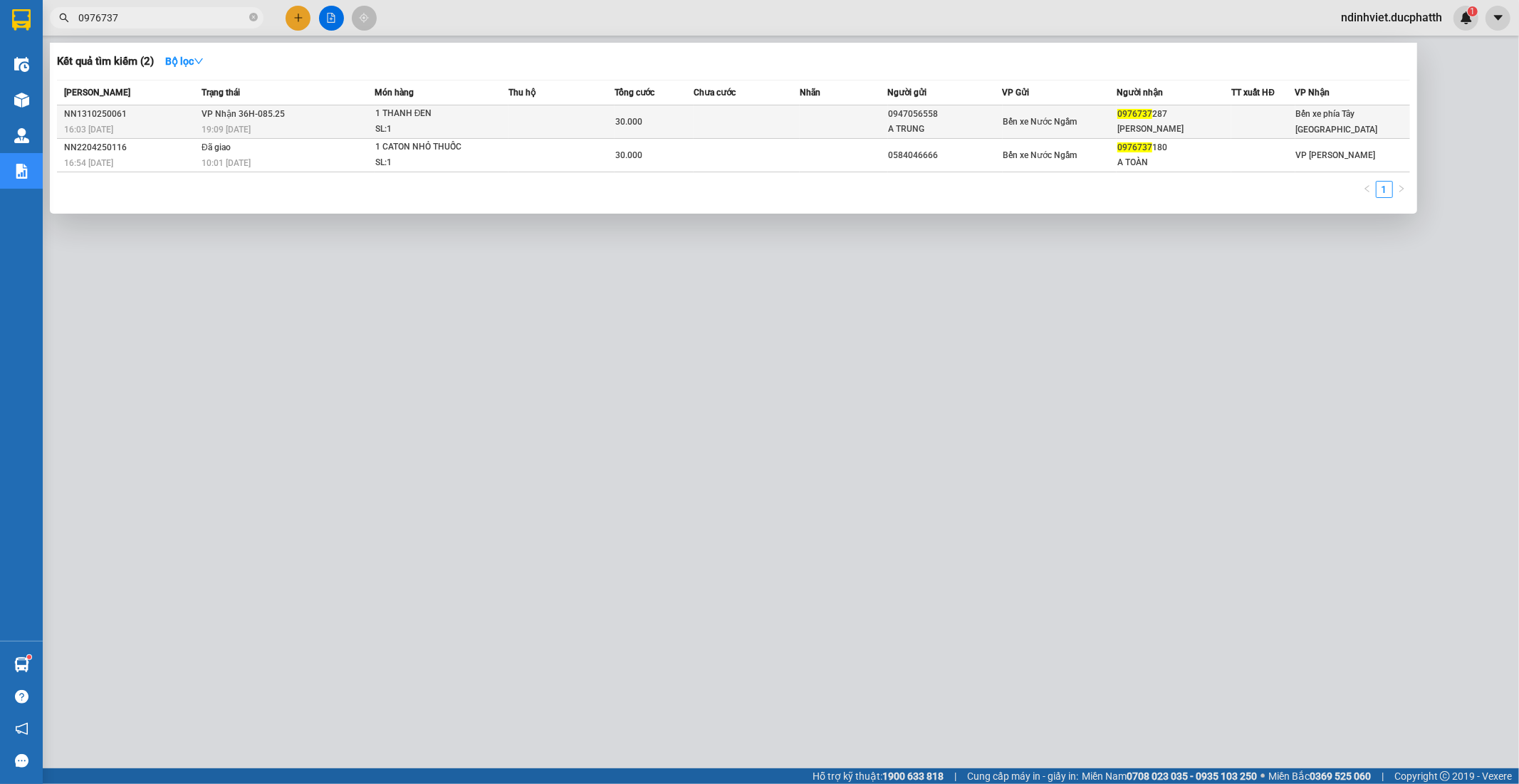
type input "0976737"
click at [732, 119] on td at bounding box center [746, 122] width 106 height 34
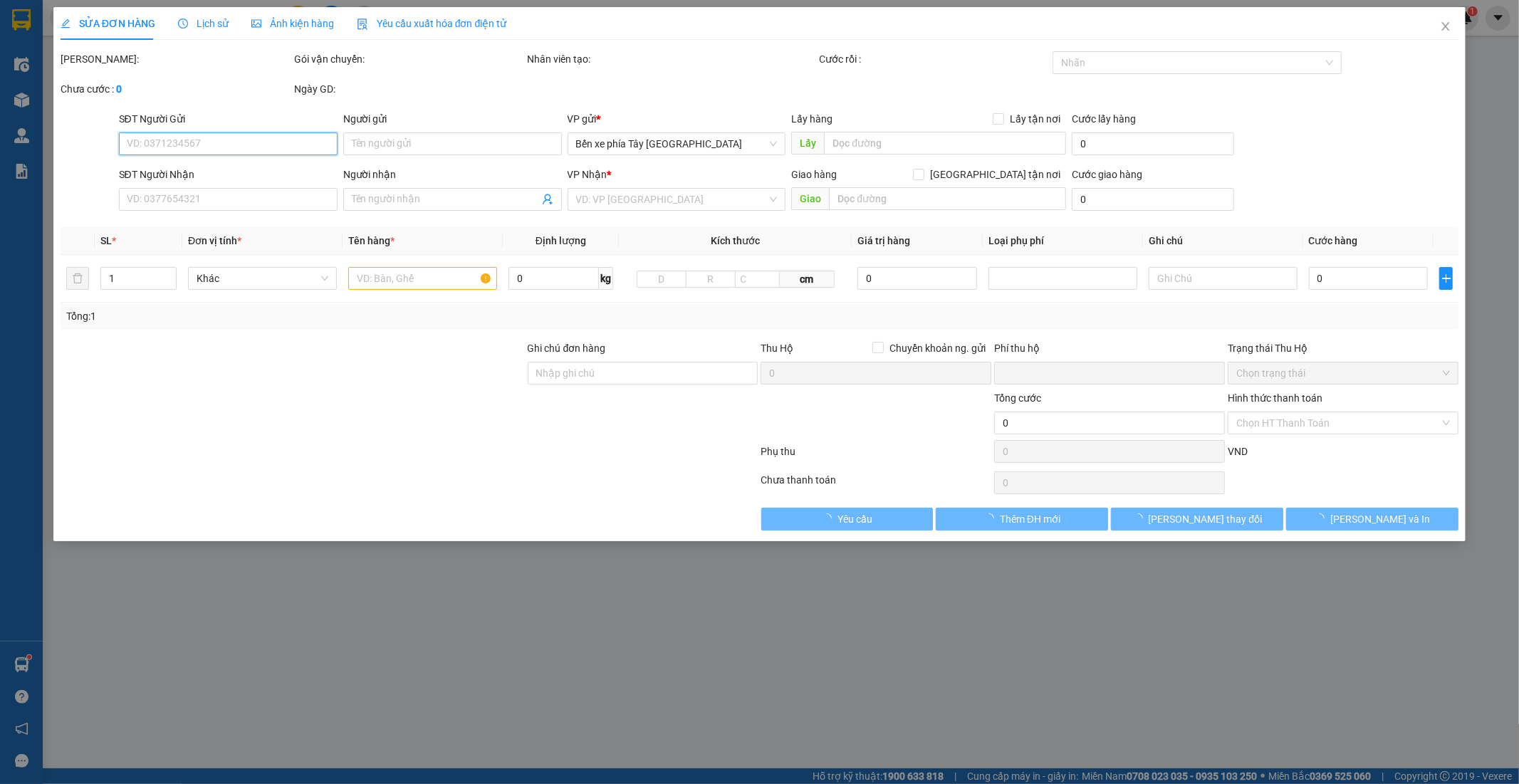
type input "0947056558"
type input "A TRUNG"
type input "0976737287"
type input "ANH LINH"
type input "TM"
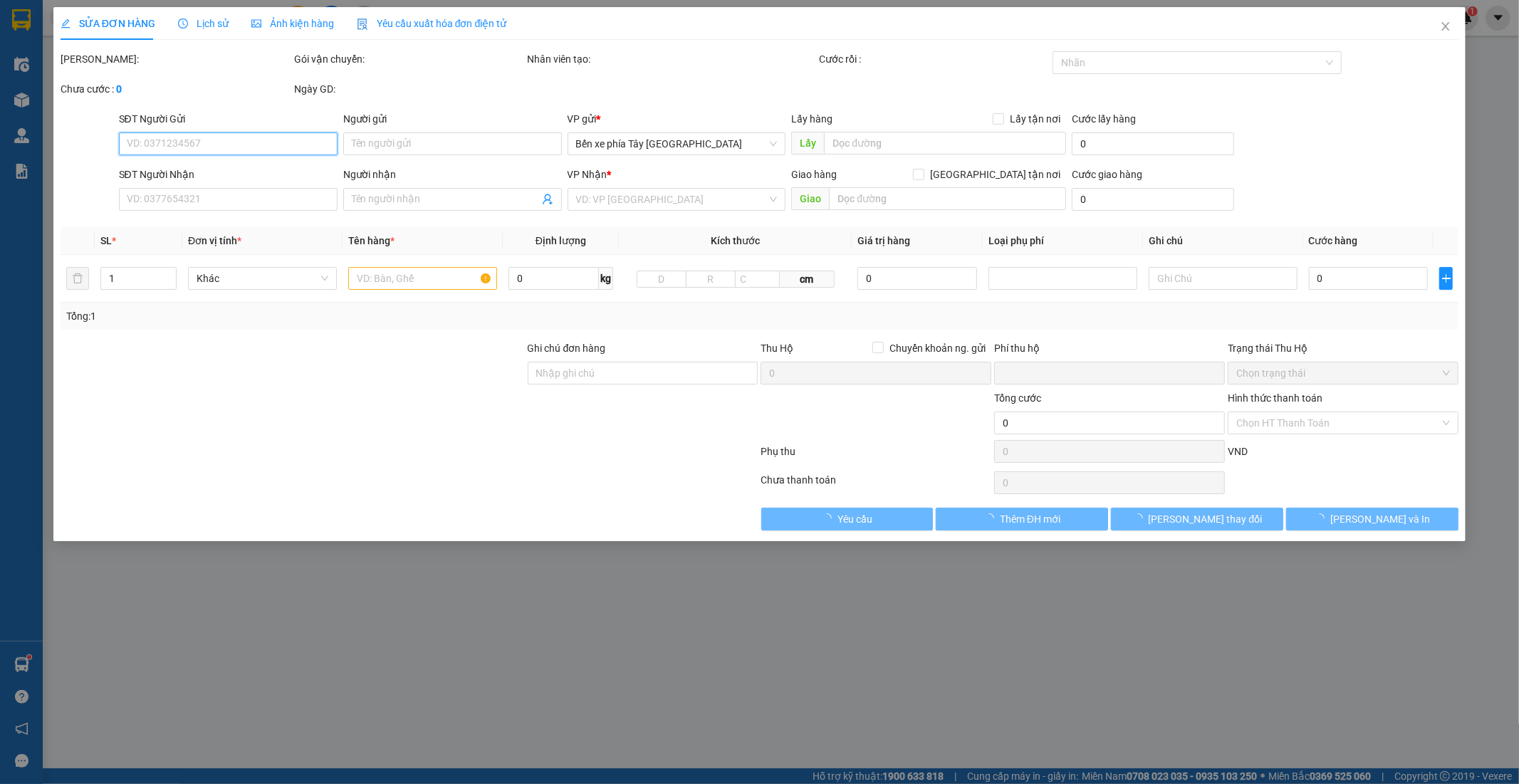
type input "0"
type input "30.000"
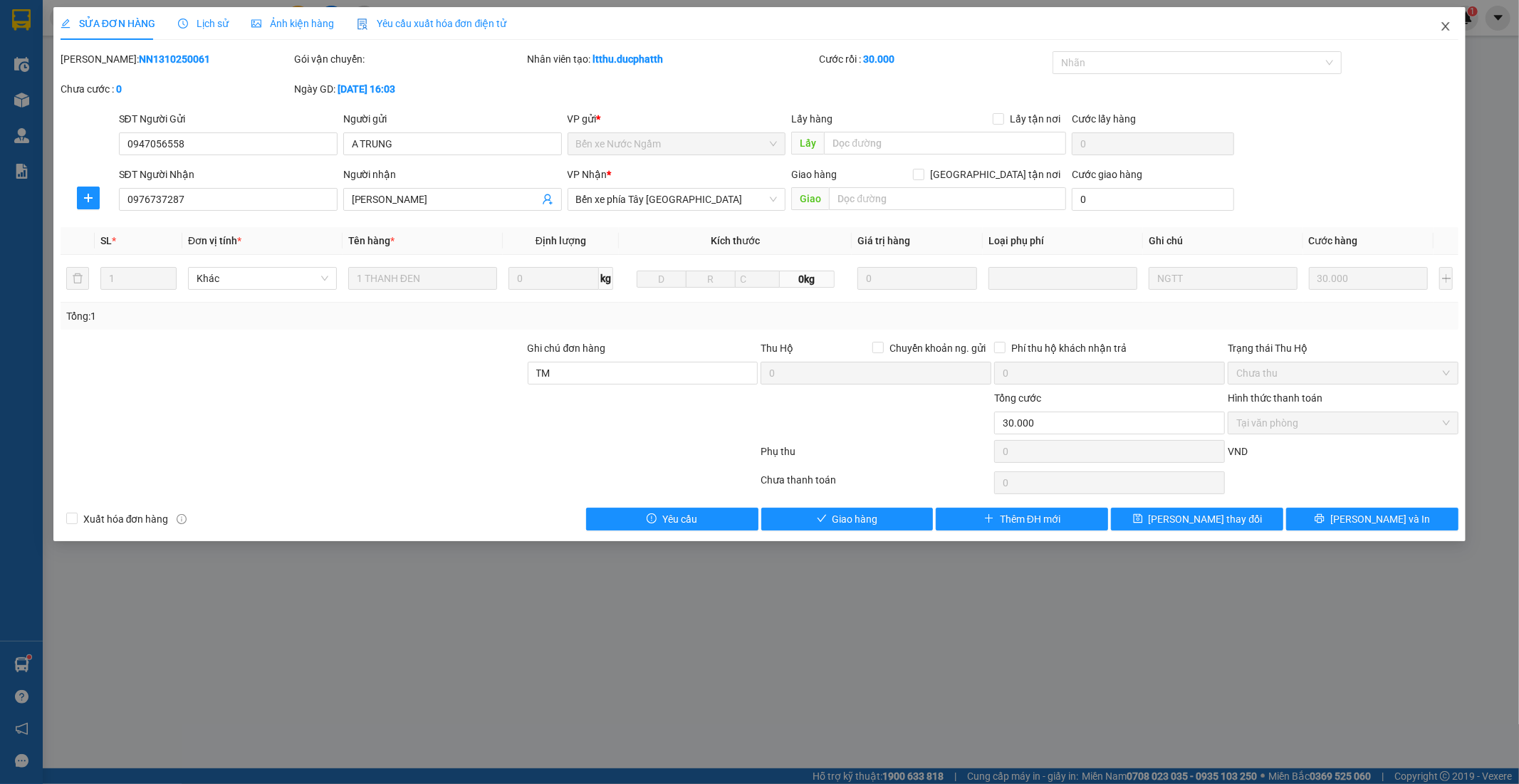
click at [1447, 24] on icon "close" at bounding box center [1445, 26] width 11 height 11
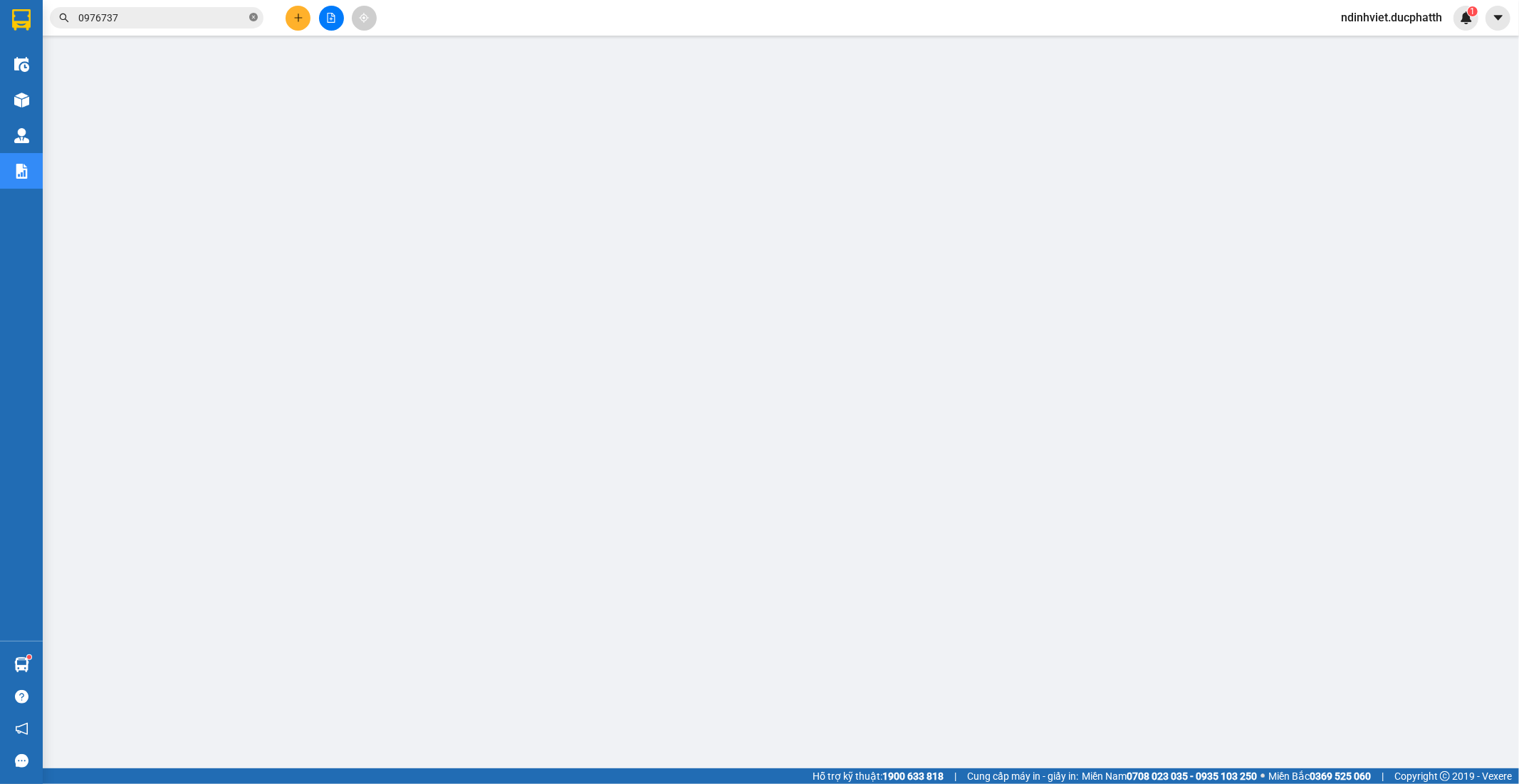
click at [250, 19] on icon "close-circle" at bounding box center [253, 17] width 8 height 8
click at [207, 18] on input "text" at bounding box center [162, 17] width 168 height 16
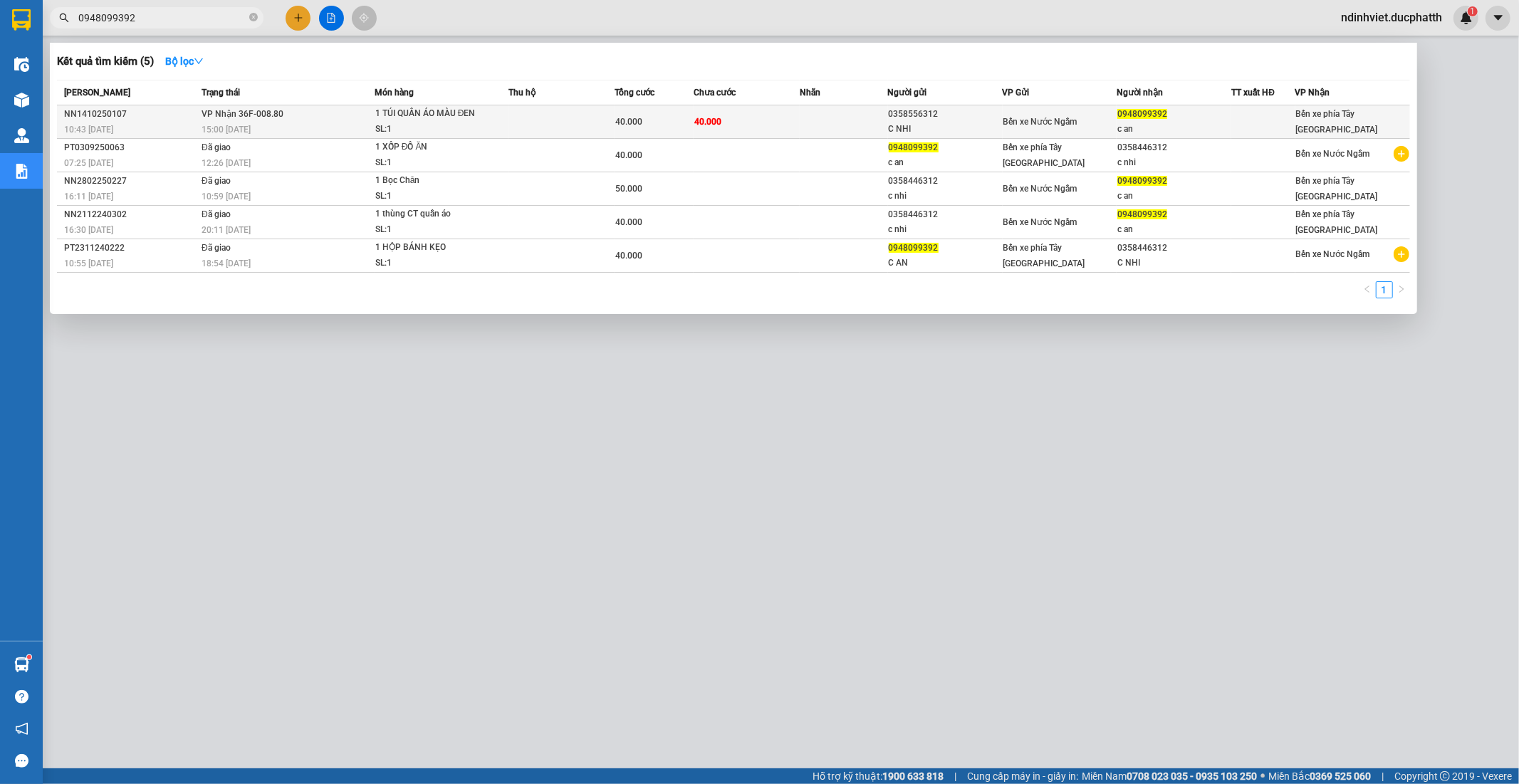
type input "0948099392"
click at [575, 124] on td at bounding box center [561, 122] width 106 height 34
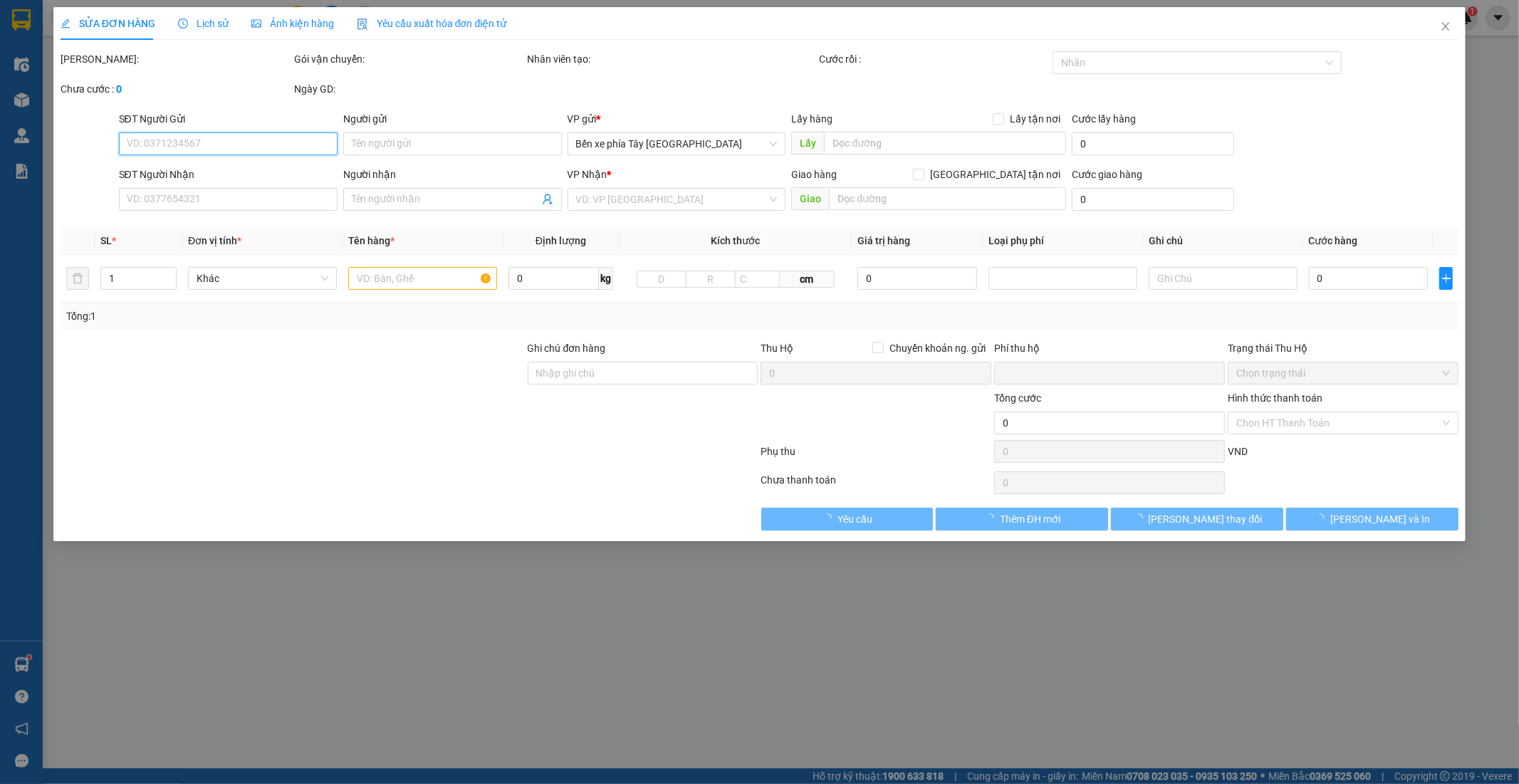
type input "0358556312"
type input "C NHI"
type input "0948099392"
type input "c an"
type input "0"
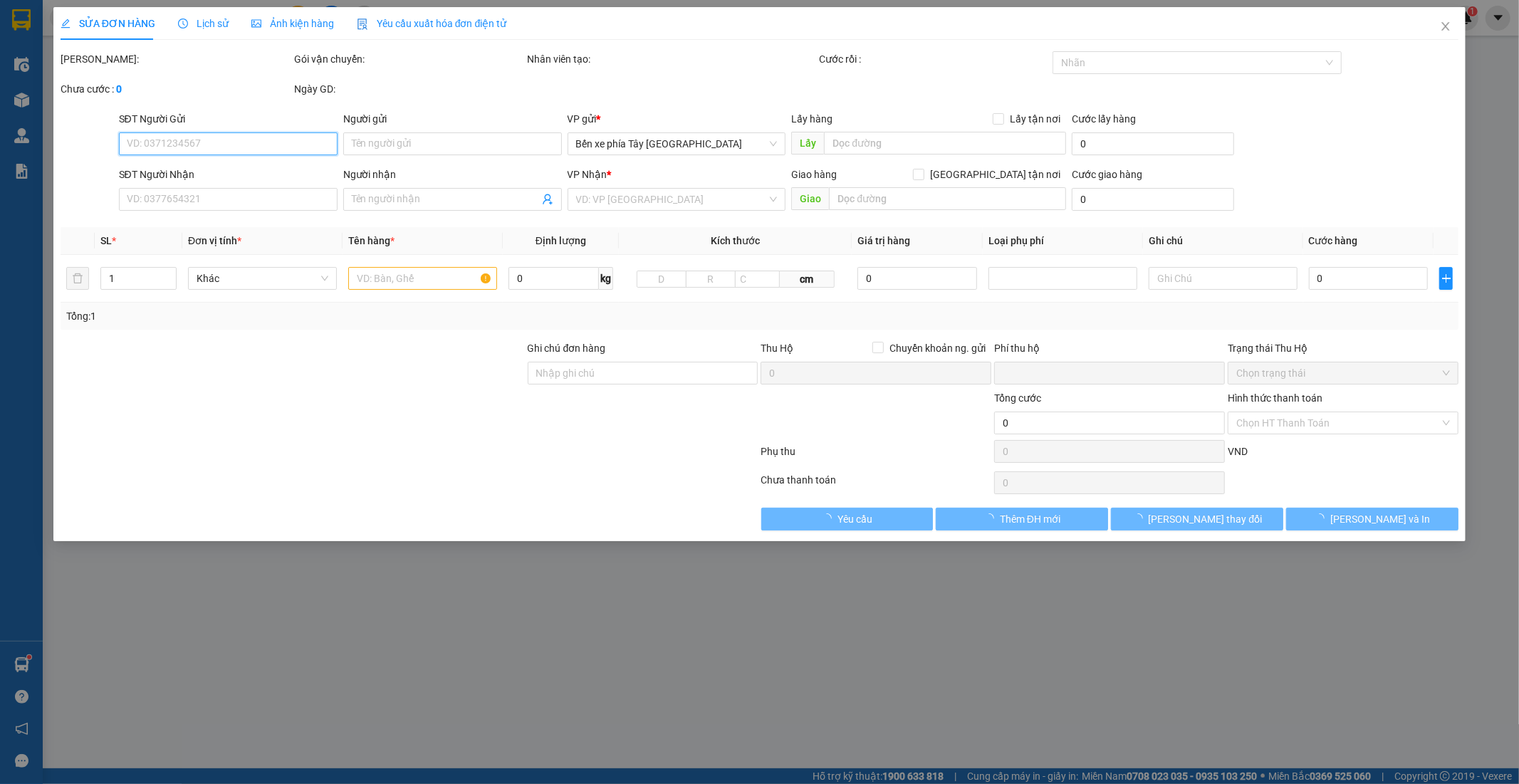
type input "40.000"
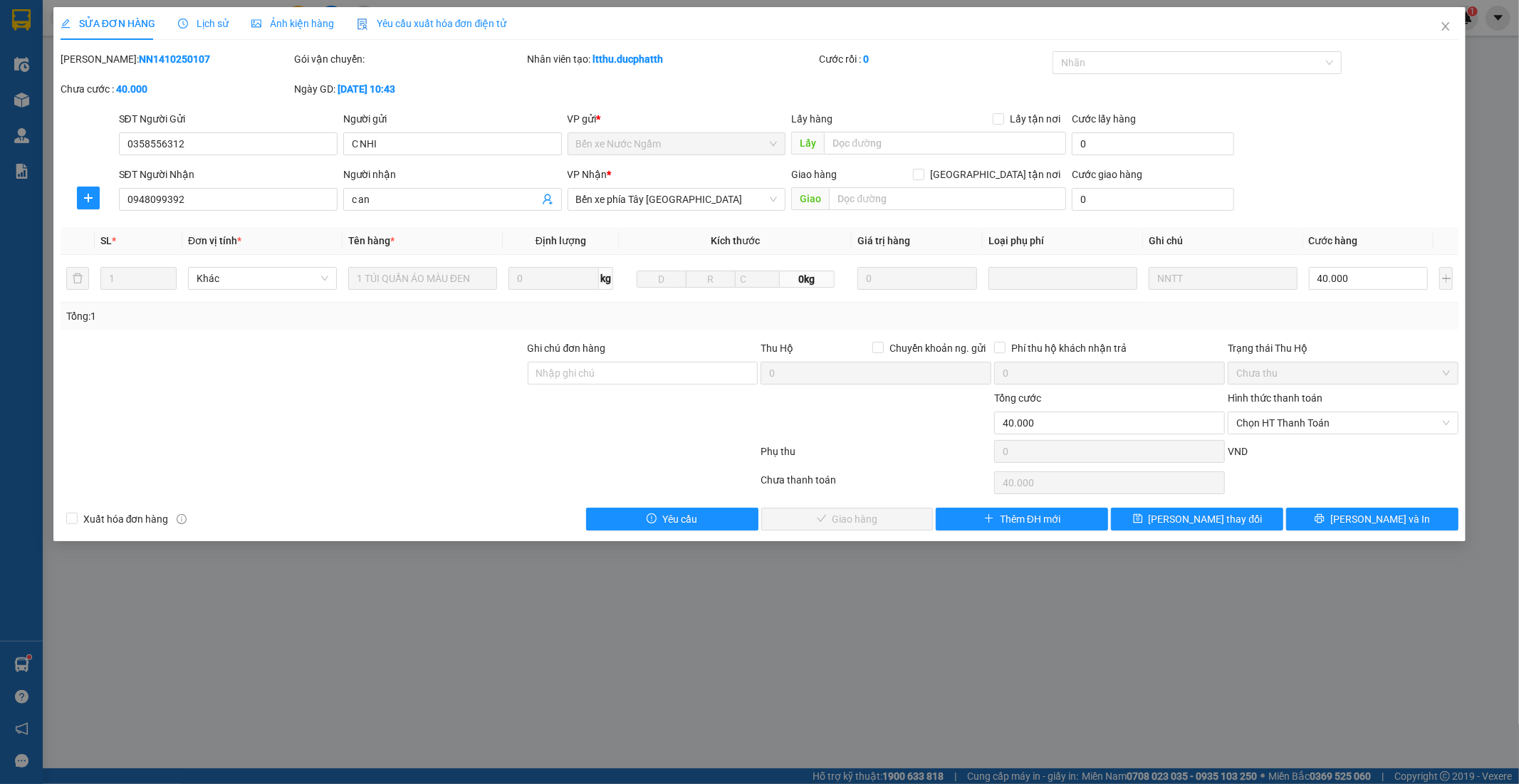
click at [1359, 435] on div "Hình thức thanh toán Chọn HT Thanh Toán" at bounding box center [1343, 415] width 231 height 50
click at [1350, 424] on span "Chọn HT Thanh Toán" at bounding box center [1342, 423] width 214 height 21
click at [1278, 450] on div "Tại văn phòng" at bounding box center [1343, 451] width 214 height 16
type input "0"
click at [869, 520] on span "Lưu và Giao hàng" at bounding box center [856, 519] width 137 height 16
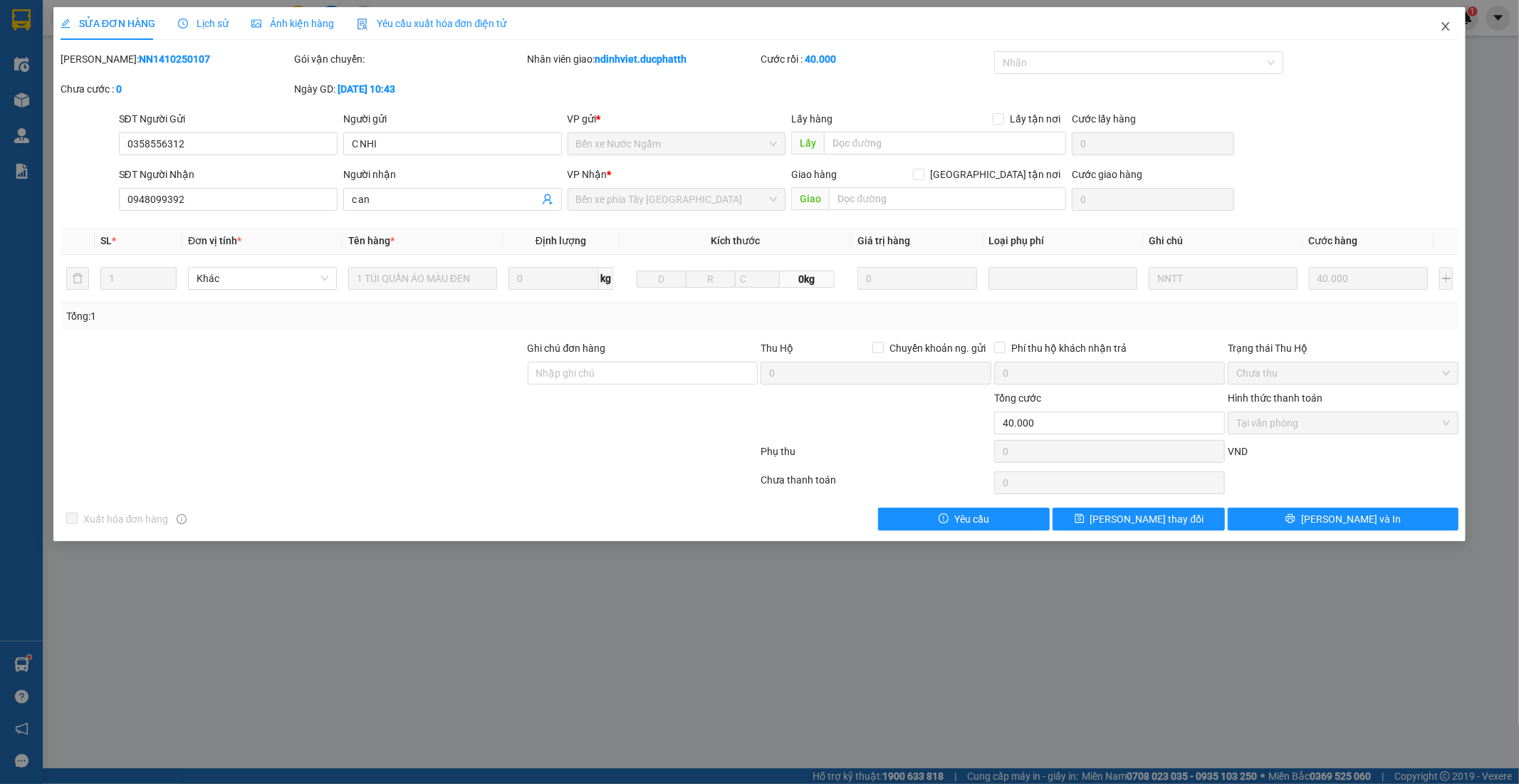
click at [1443, 27] on icon "close" at bounding box center [1445, 26] width 11 height 11
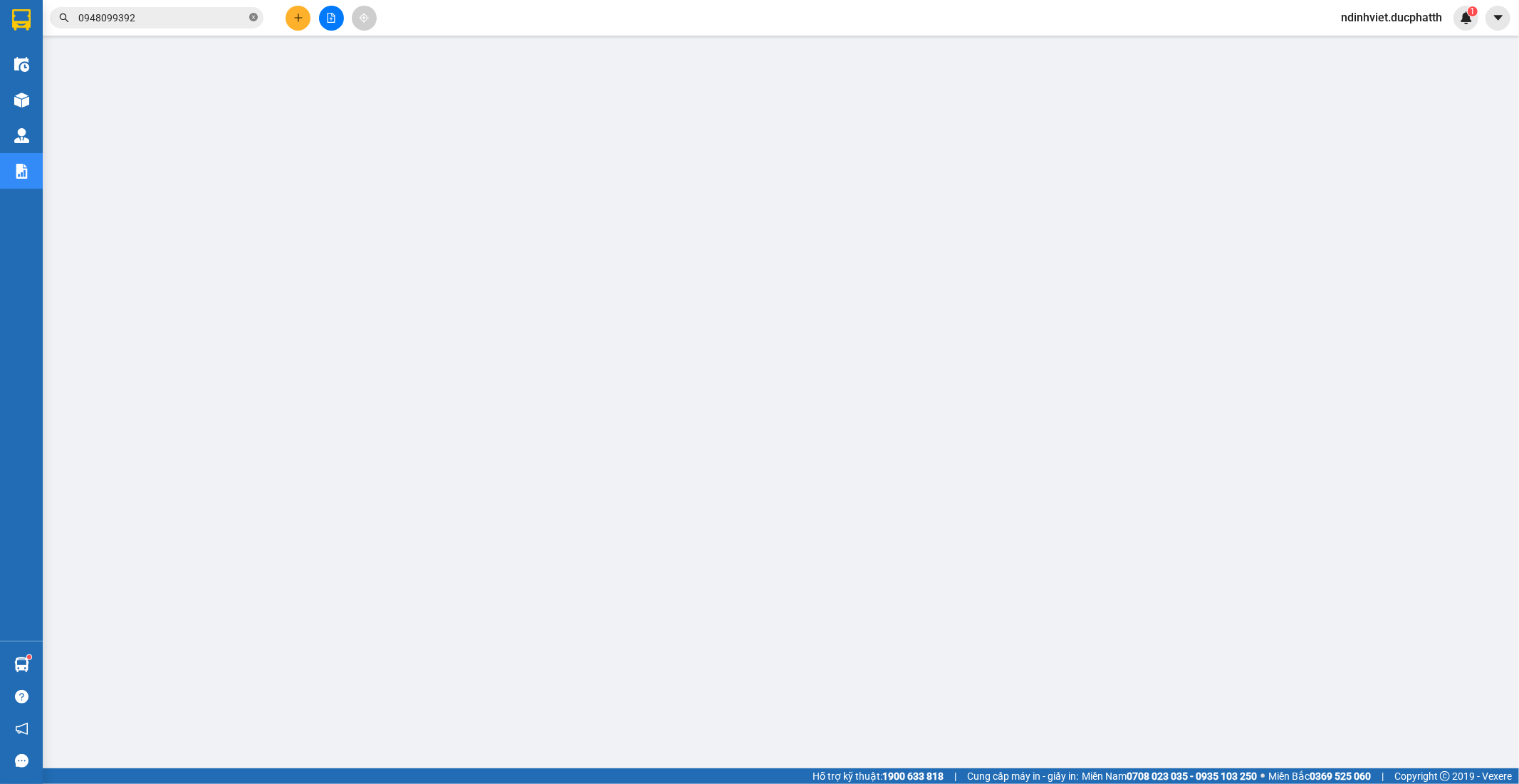
click at [250, 15] on icon "close-circle" at bounding box center [253, 17] width 8 height 8
click at [211, 18] on input "text" at bounding box center [162, 17] width 168 height 16
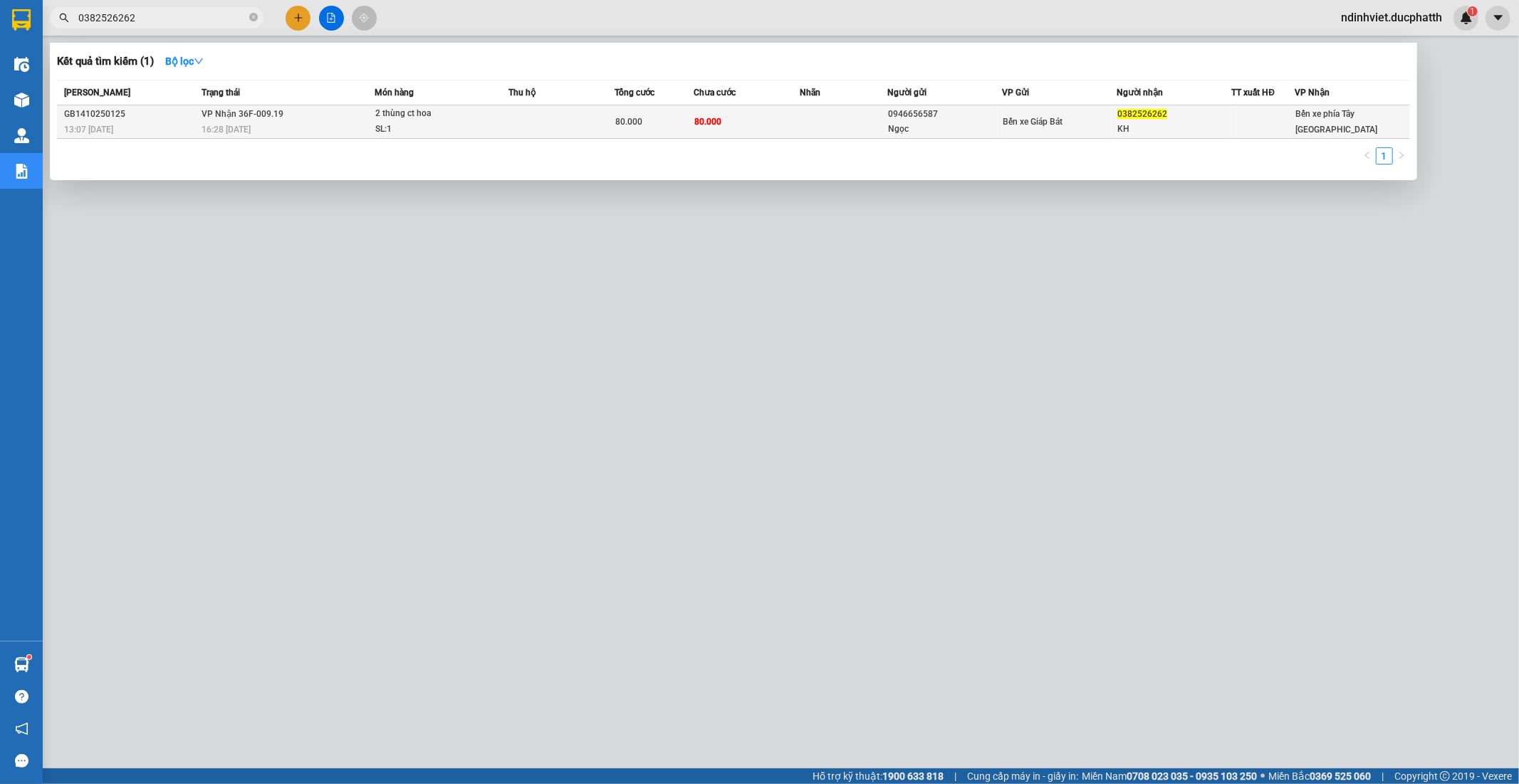
type input "0382526262"
click at [545, 124] on td at bounding box center [561, 122] width 106 height 34
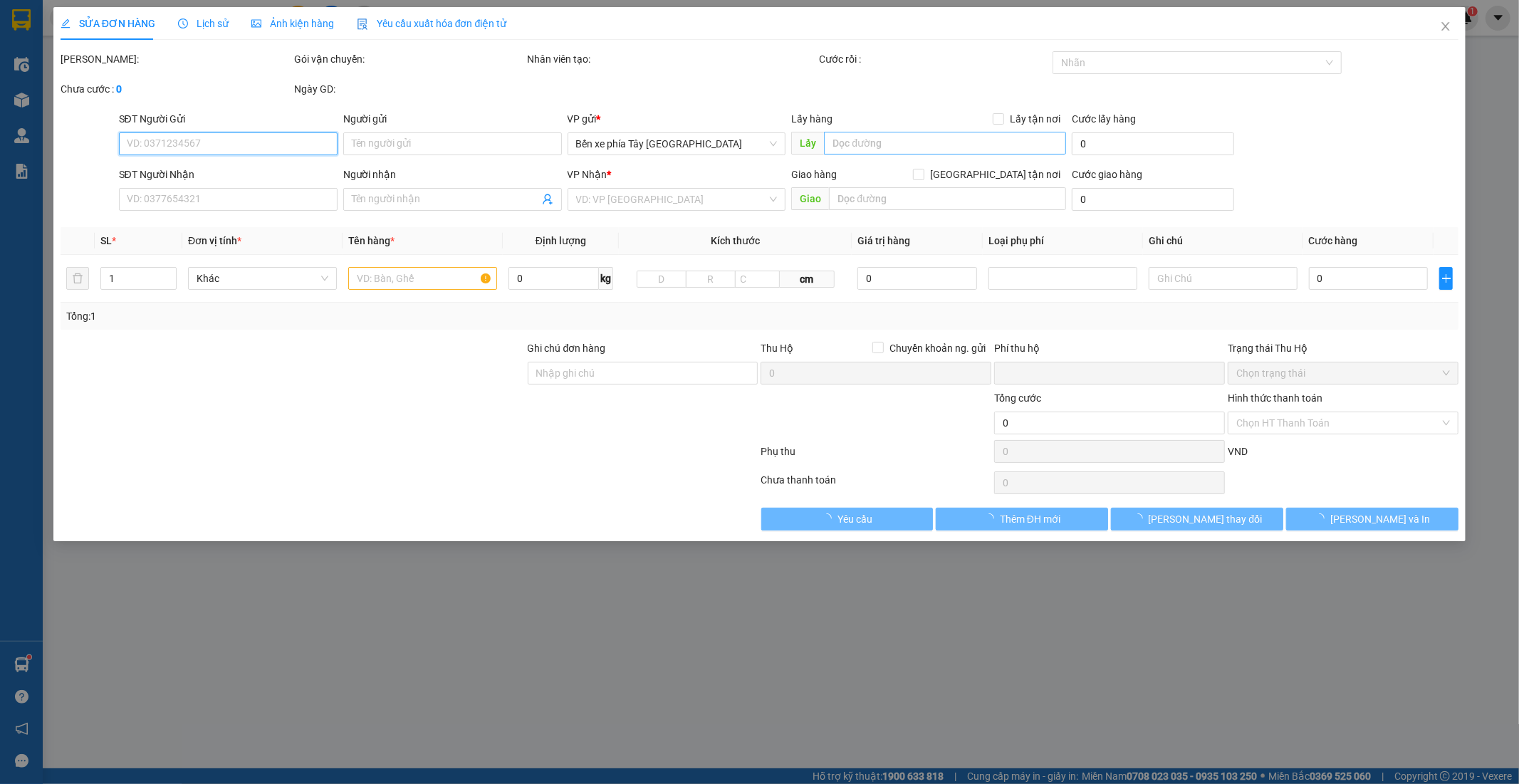
type input "0946656587"
type input "Ngọc"
type input "0382526262"
type input "KH"
type input "0"
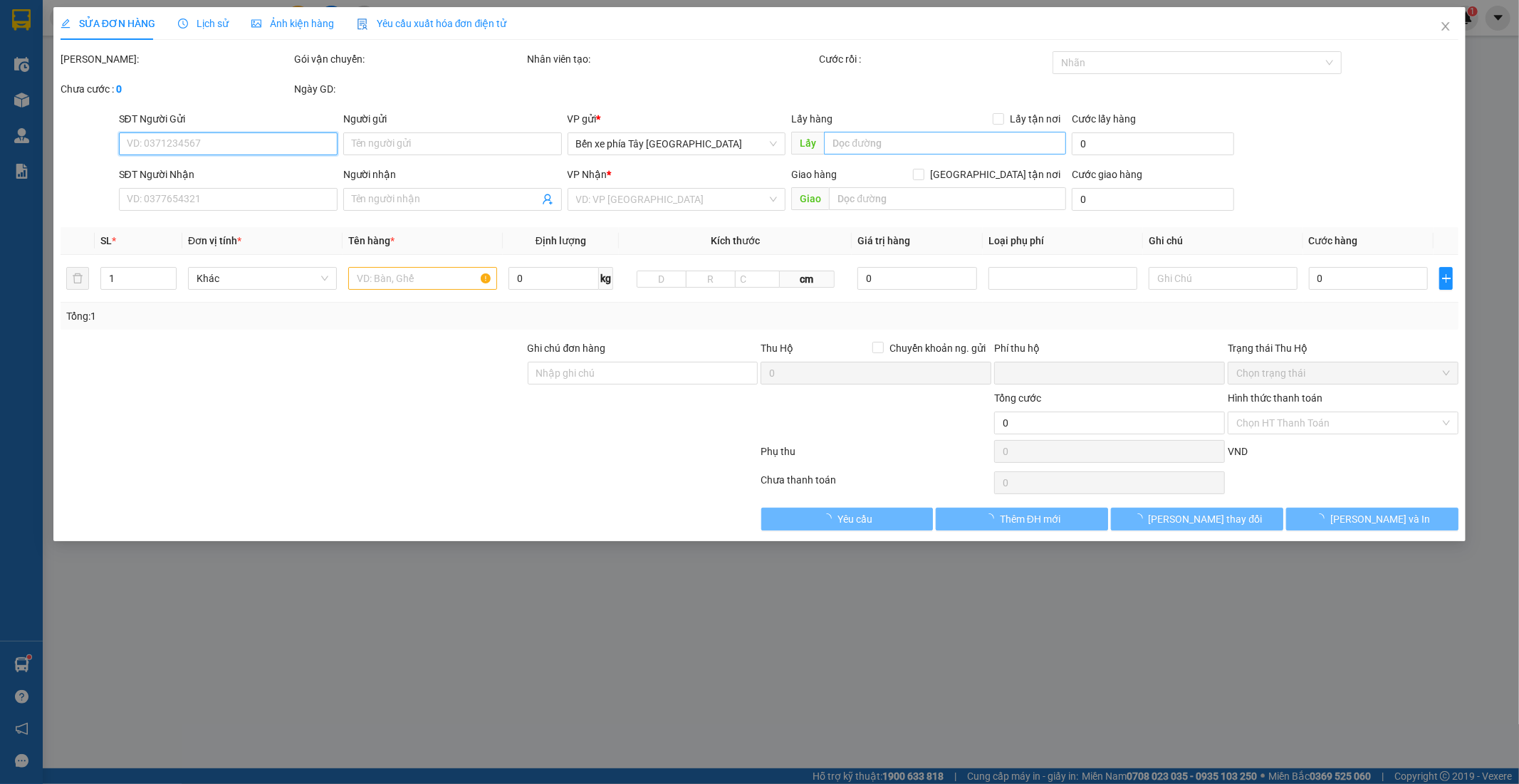
type input "80.000"
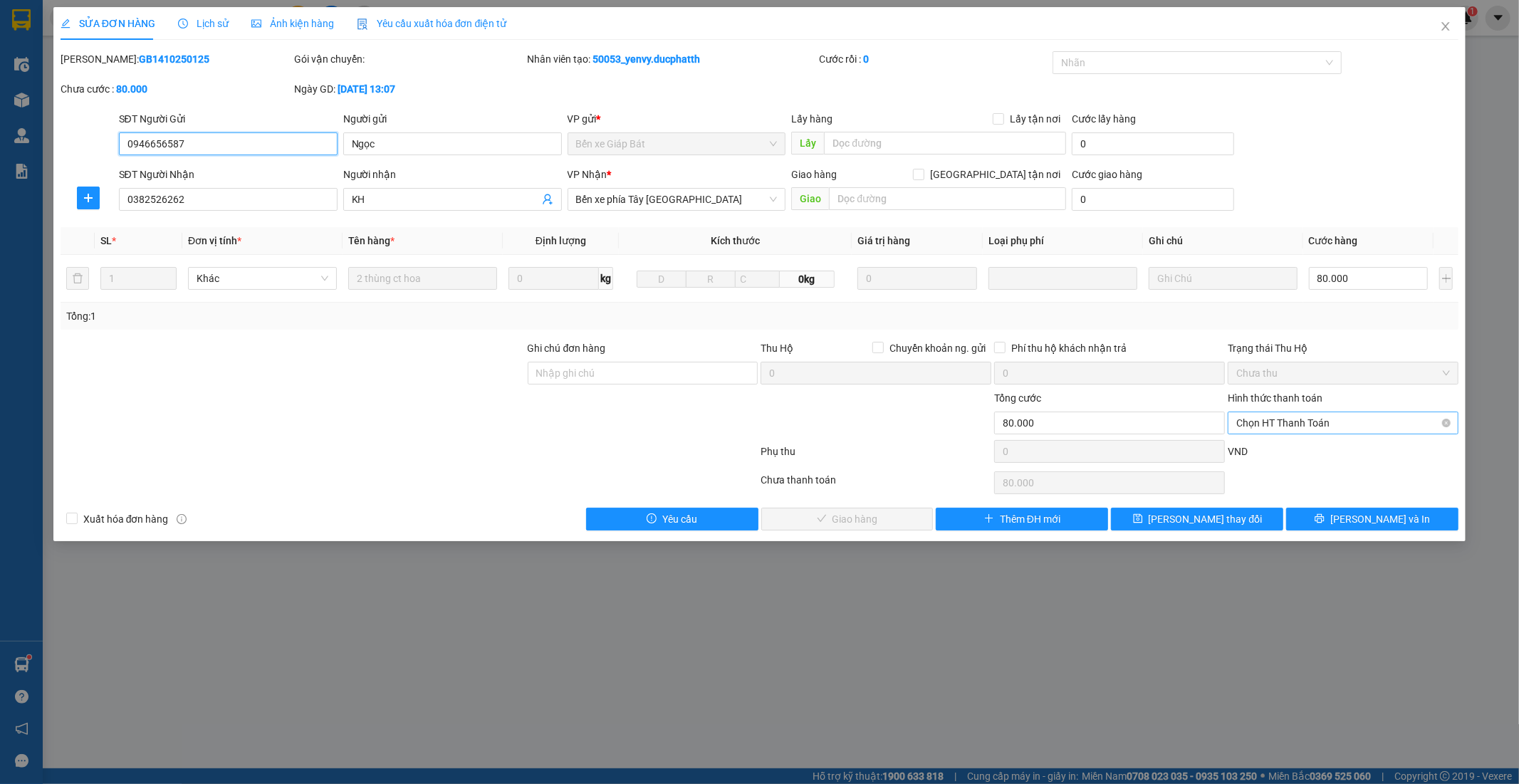
click at [1377, 426] on span "Chọn HT Thanh Toán" at bounding box center [1342, 423] width 214 height 21
click at [1318, 453] on div "Tại văn phòng" at bounding box center [1343, 451] width 214 height 16
type input "0"
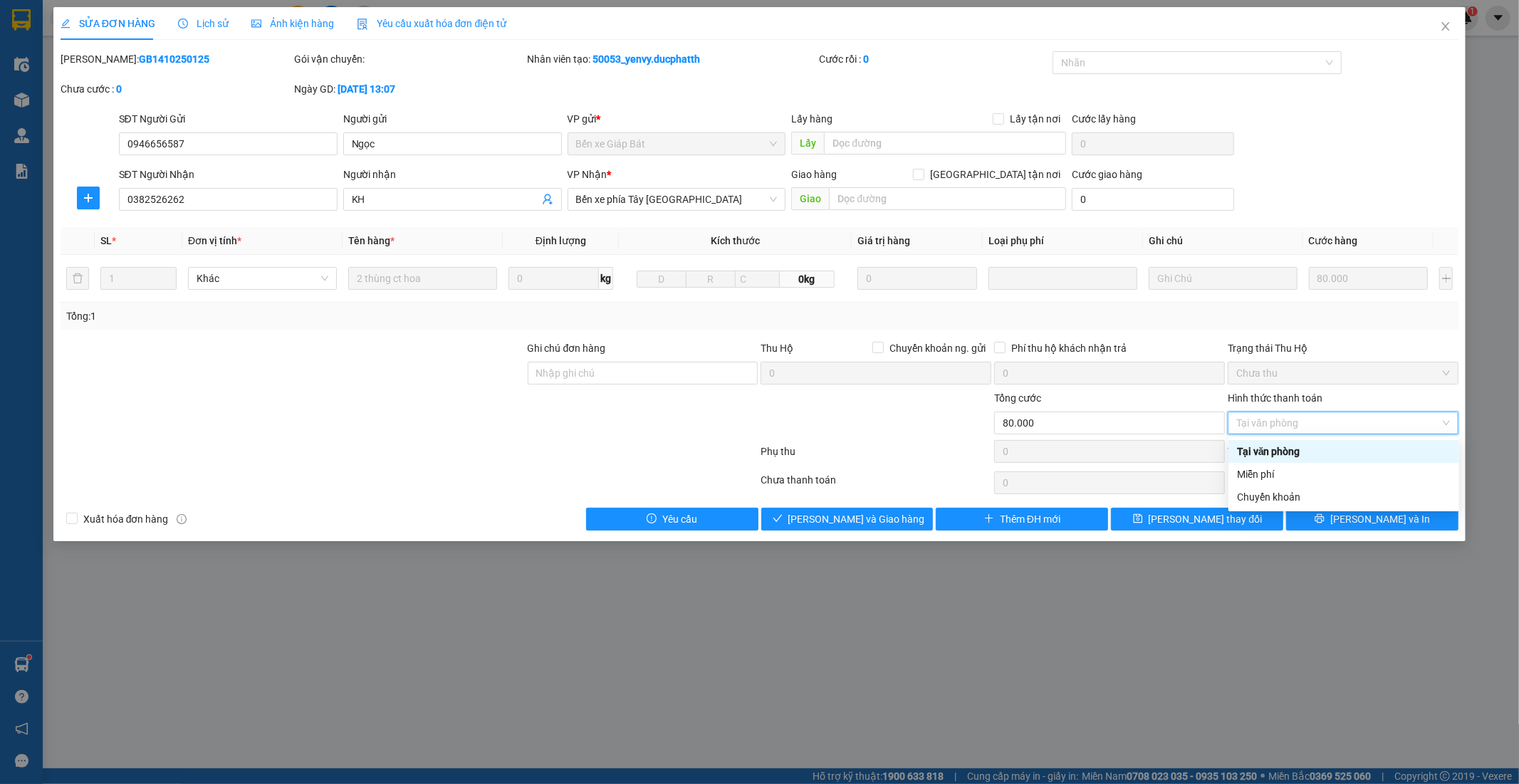
click at [1323, 448] on div "Tại văn phòng" at bounding box center [1343, 451] width 214 height 16
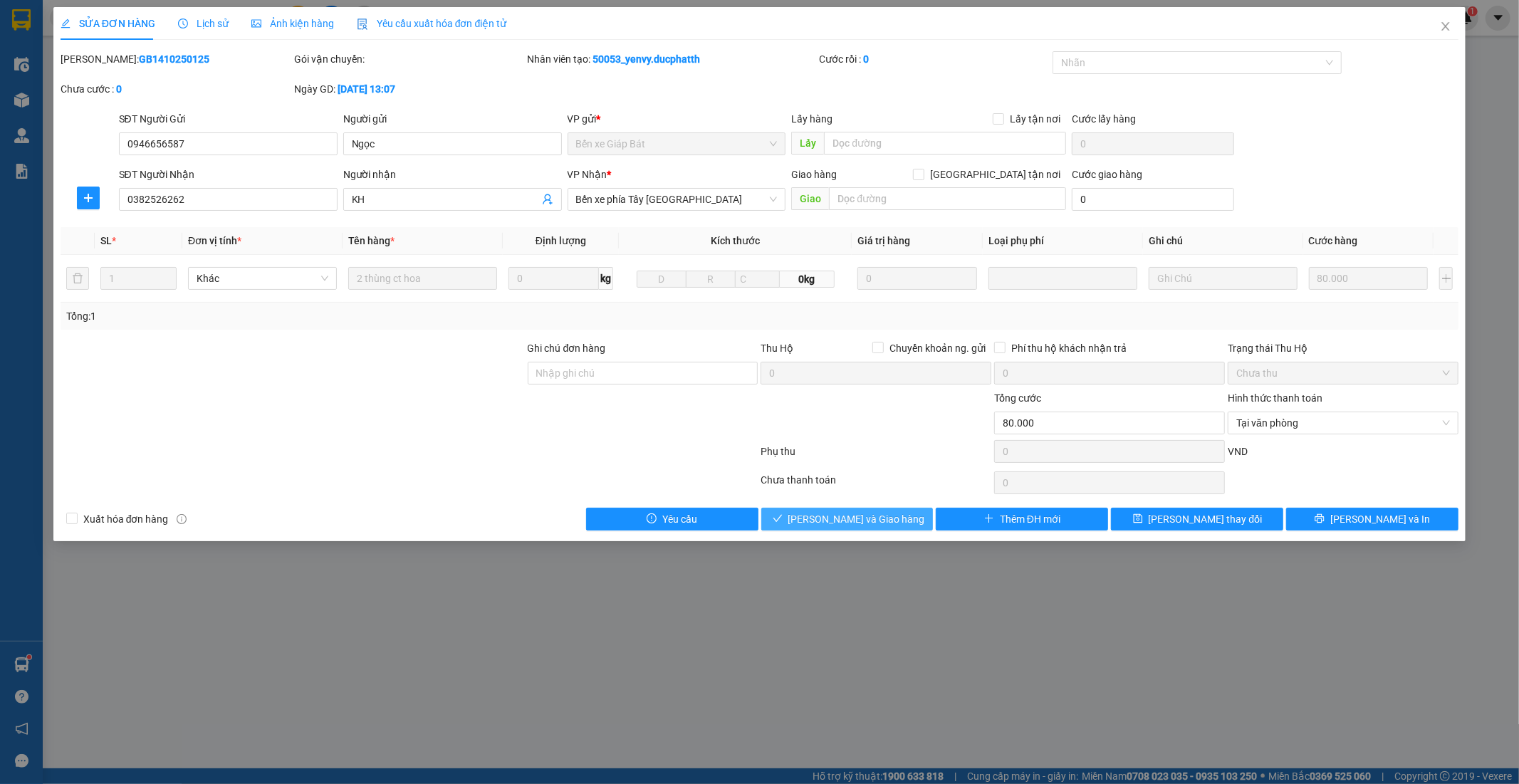
click at [816, 525] on span "Lưu và Giao hàng" at bounding box center [856, 519] width 137 height 16
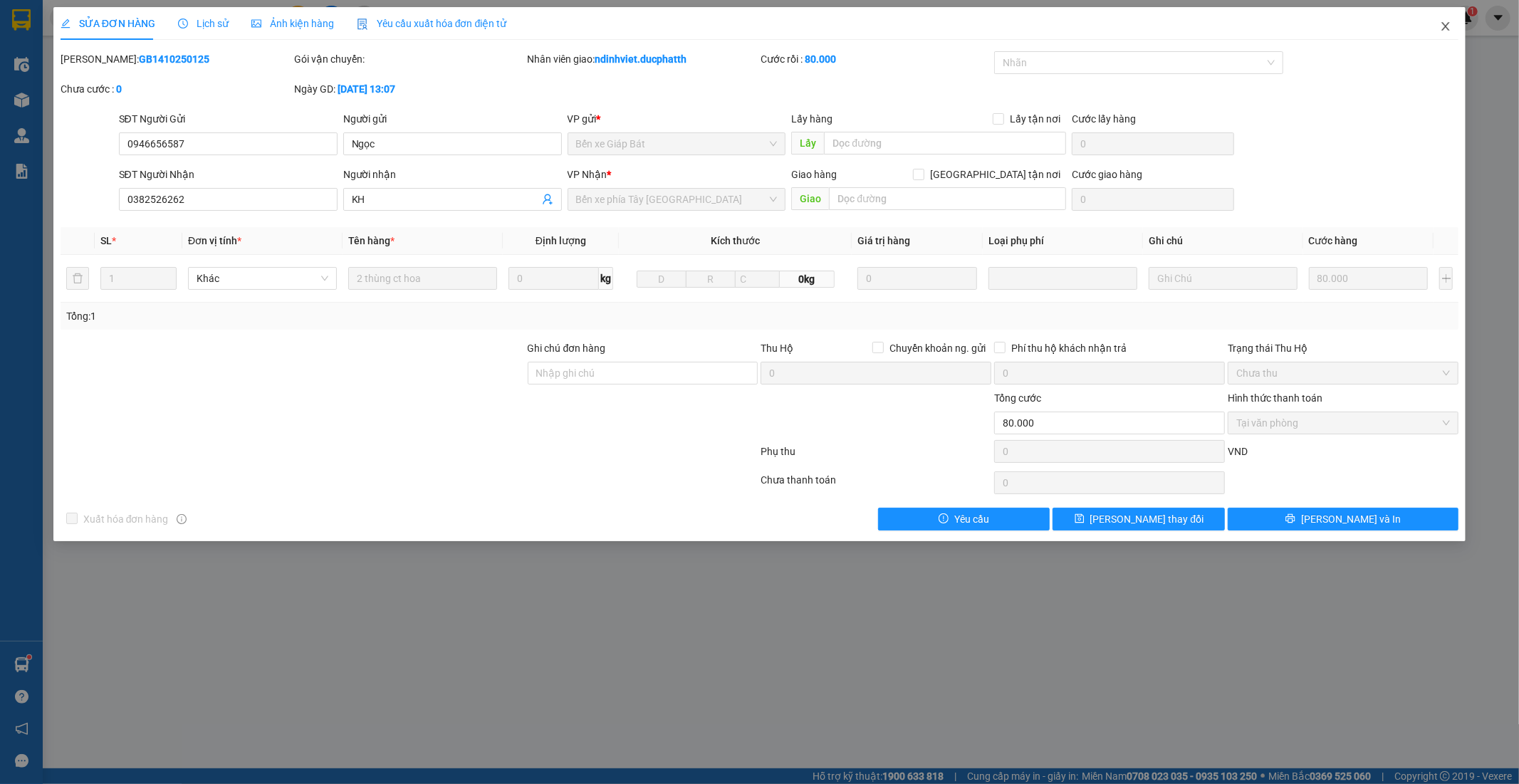
click at [1444, 30] on icon "close" at bounding box center [1445, 26] width 11 height 11
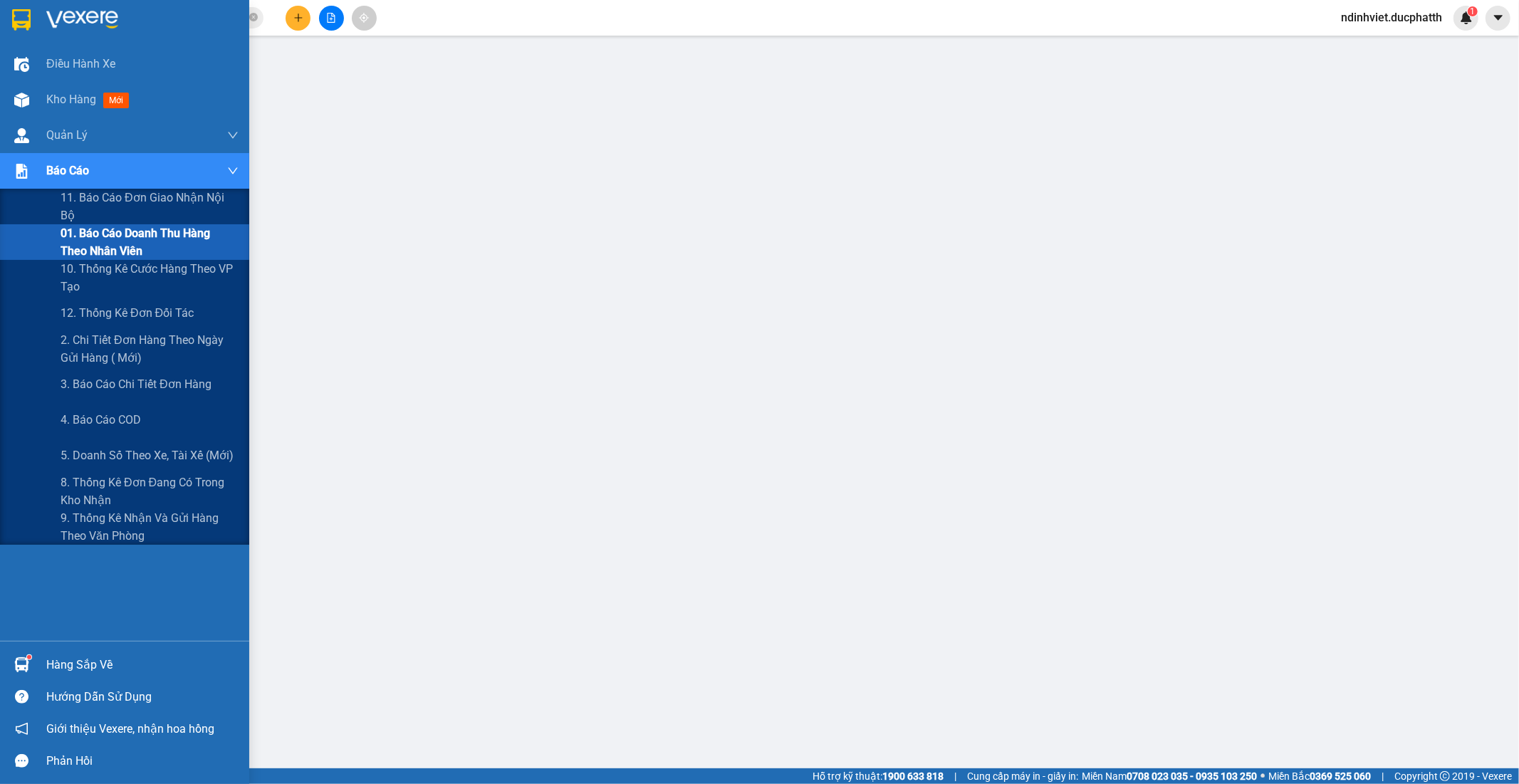
click at [133, 245] on span "01. Báo cáo doanh thu hàng theo nhân viên" at bounding box center [149, 241] width 178 height 35
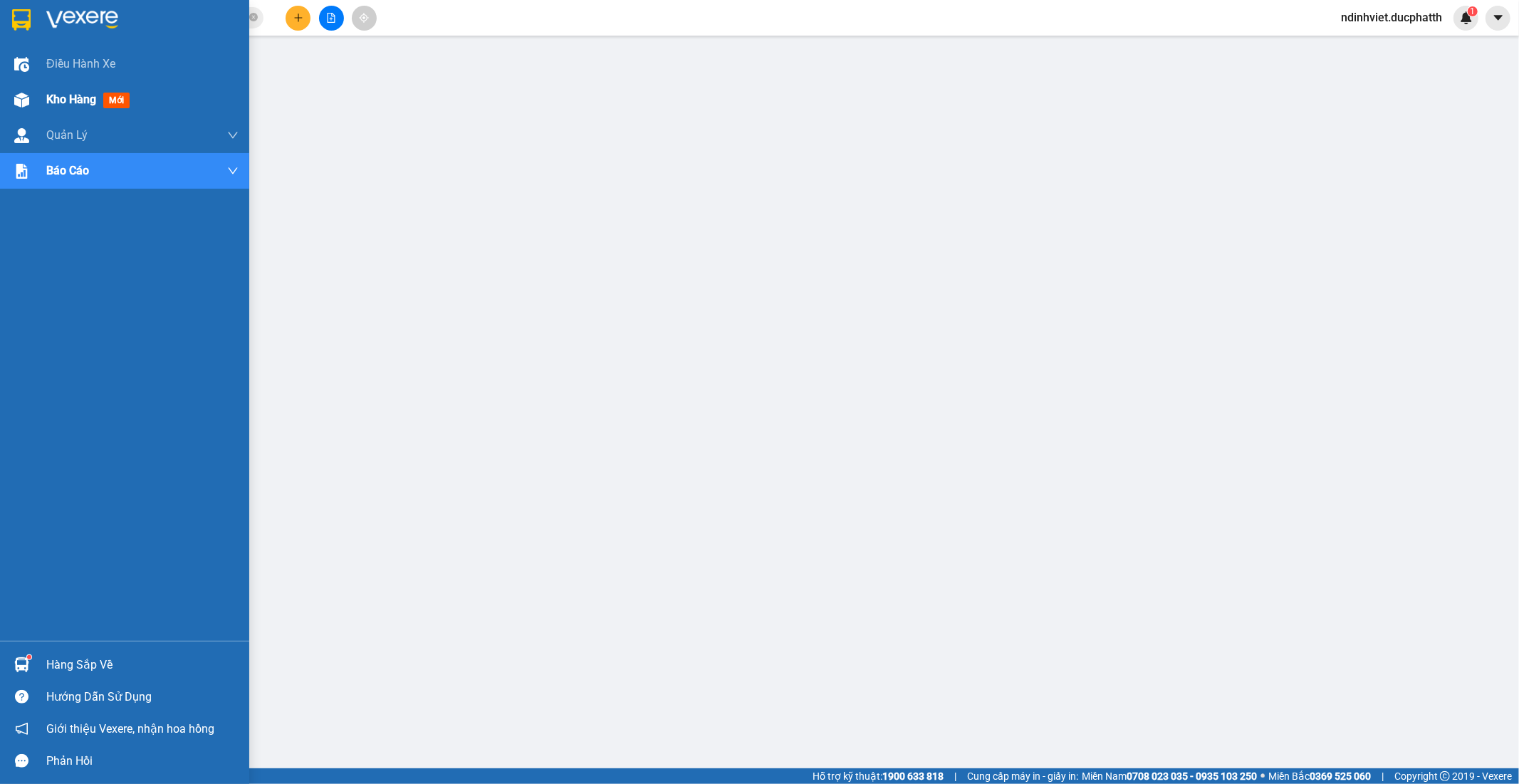
click at [60, 101] on span "Kho hàng" at bounding box center [71, 99] width 50 height 14
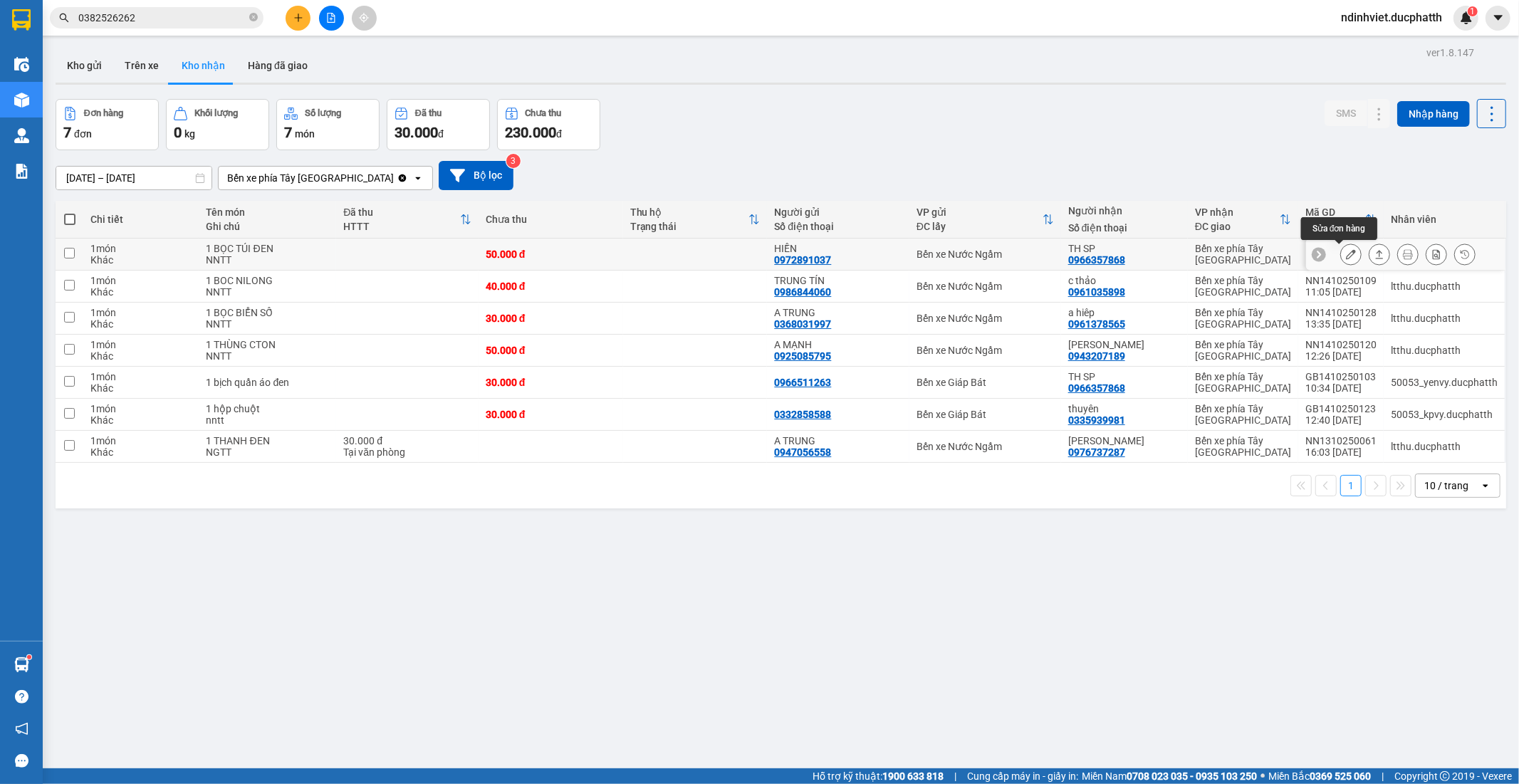
click at [1345, 256] on icon at bounding box center [1350, 254] width 10 height 10
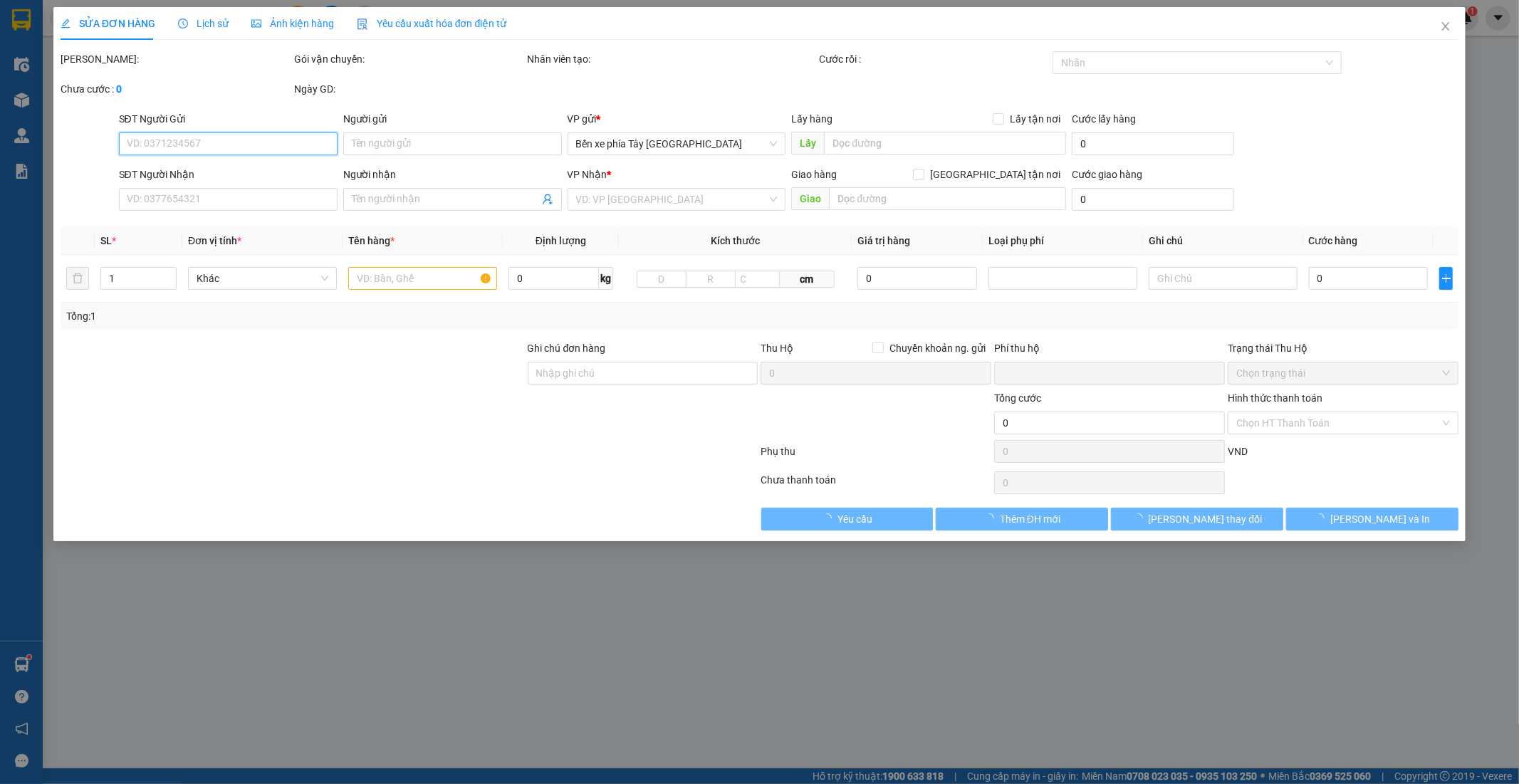
type input "0972891037"
type input "HIỀN"
type input "0966357868"
type input "TH SP"
type input "0"
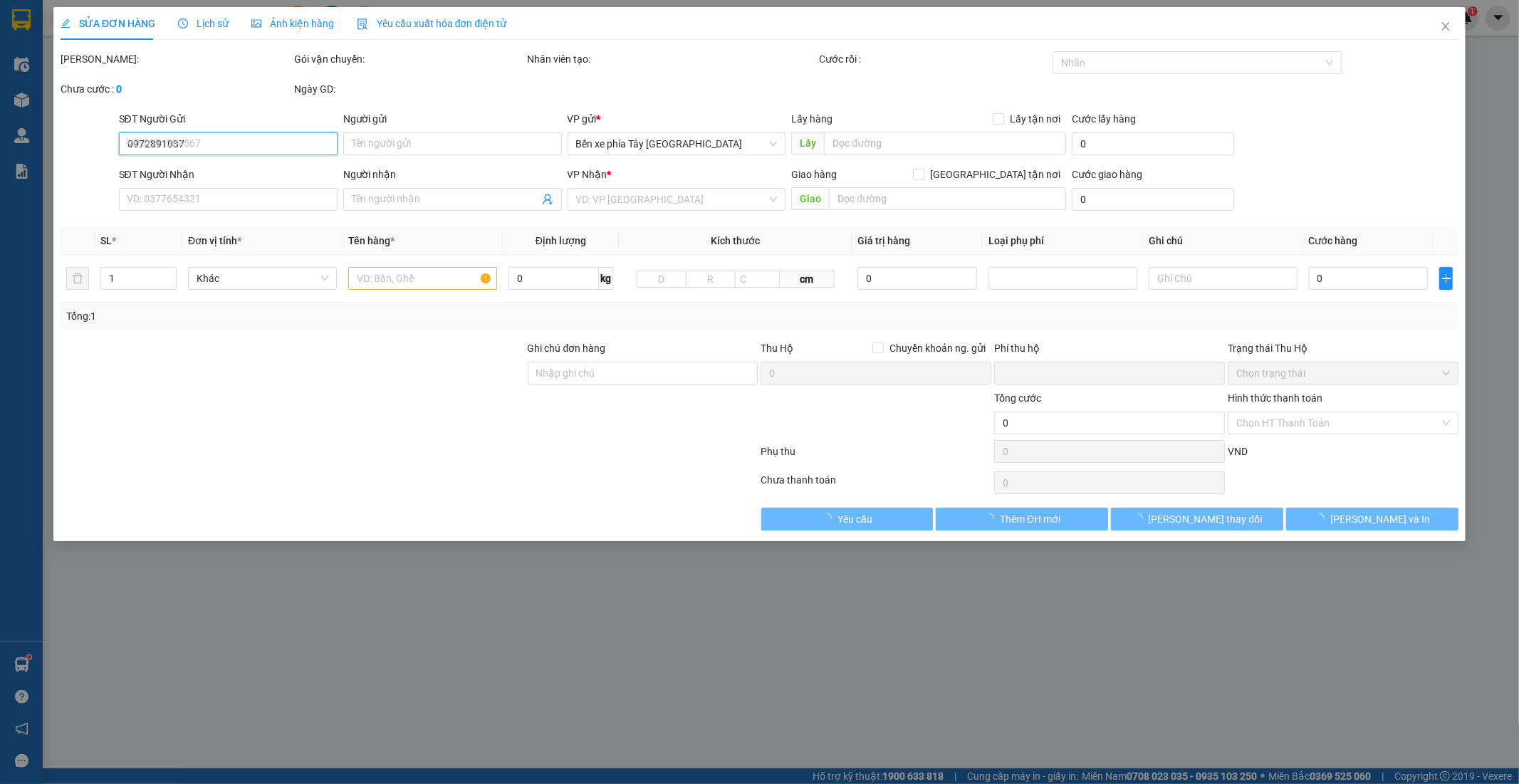
type input "50.000"
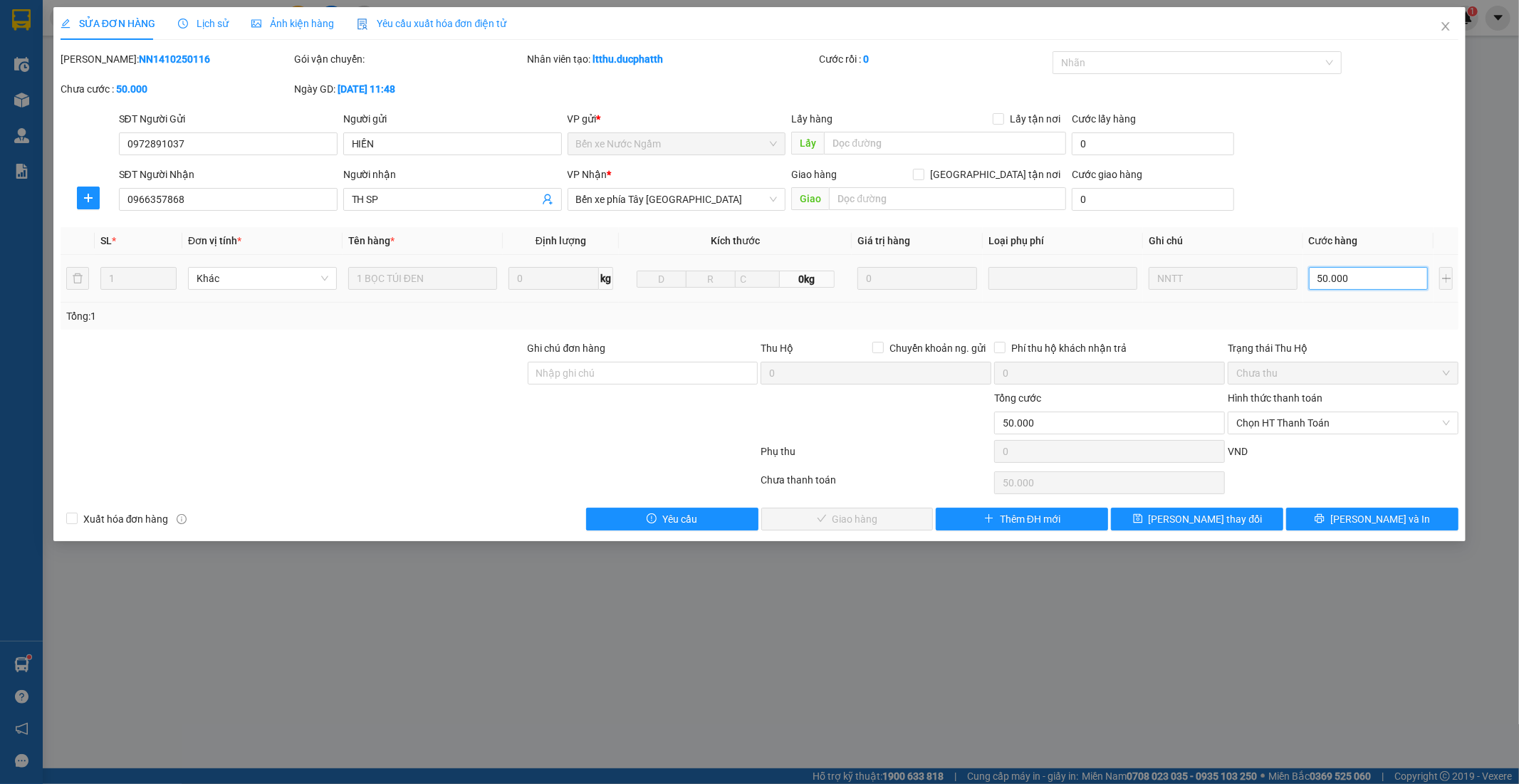
click at [1337, 286] on input "50.000" at bounding box center [1368, 278] width 119 height 23
type input "4"
type input "40"
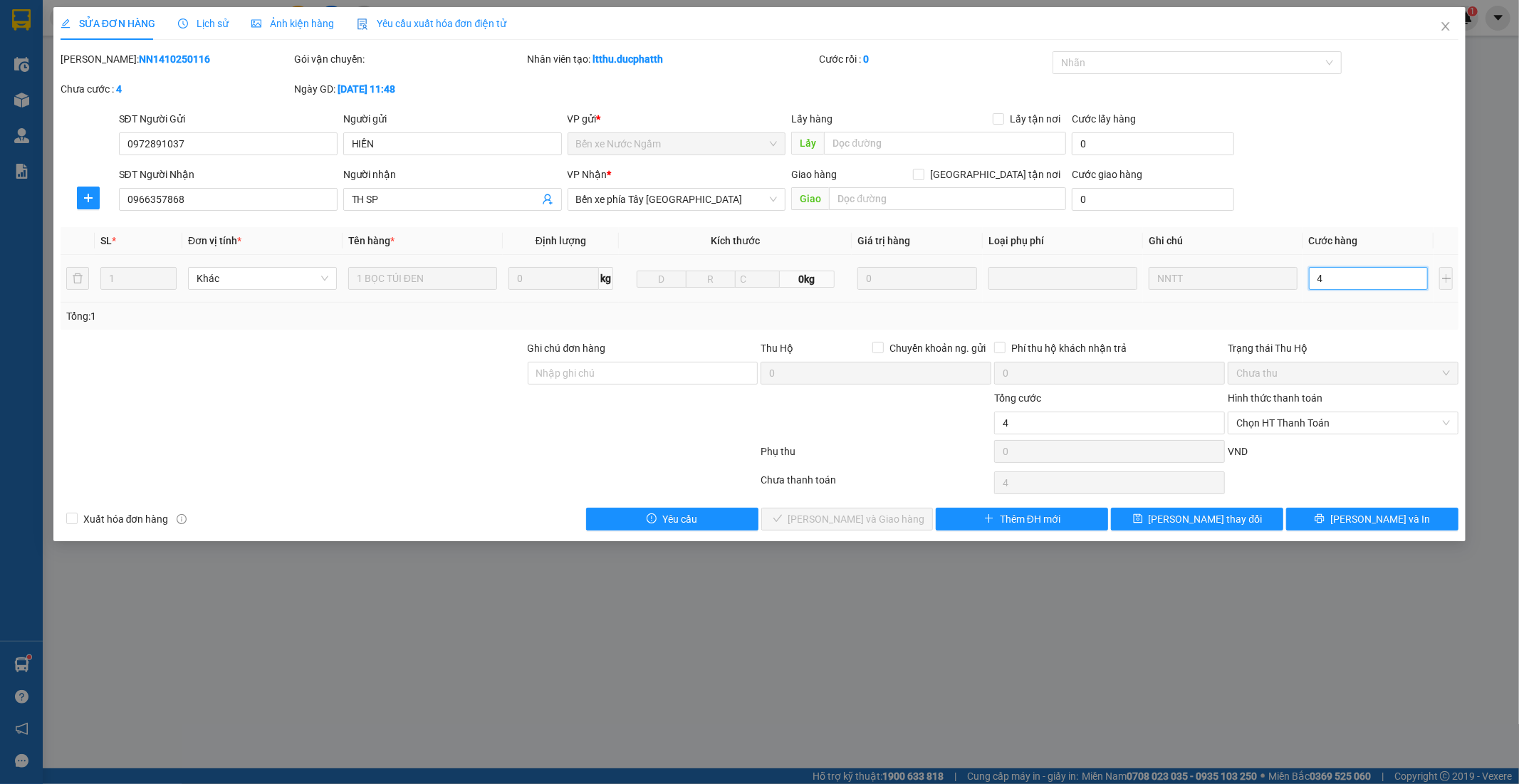
type input "40"
type input "400"
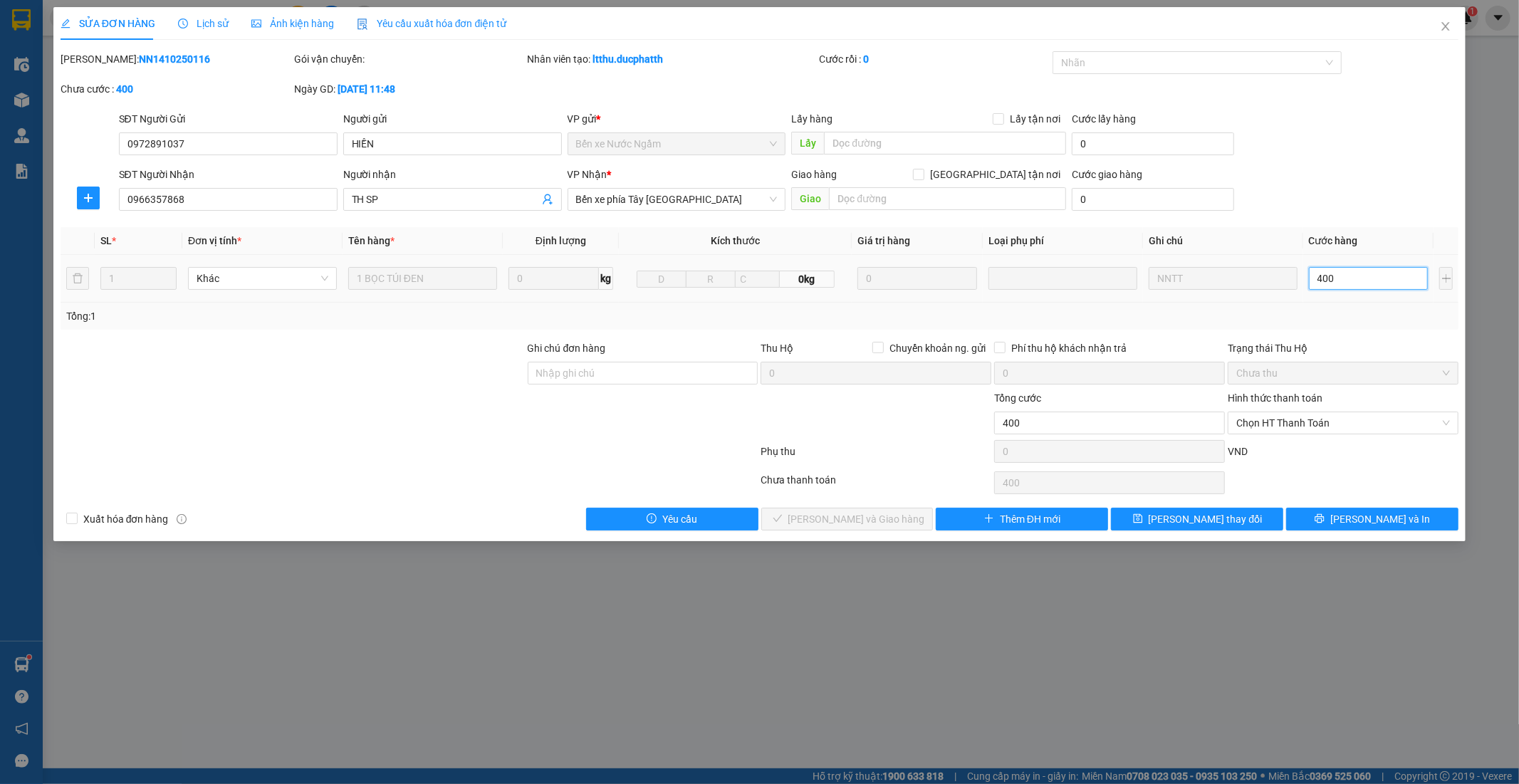
type input "4.000"
type input "40.000"
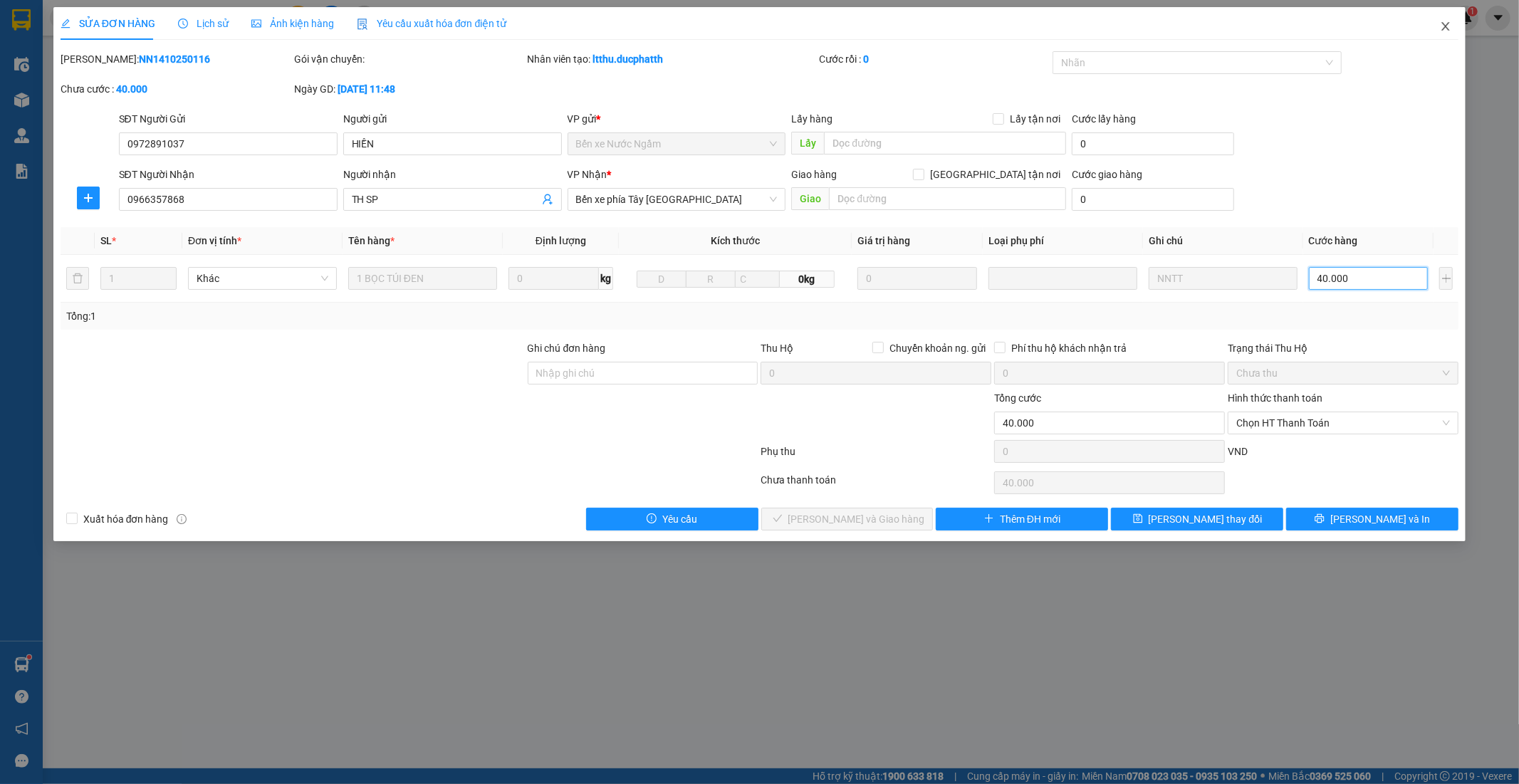
type input "40.000"
click at [1448, 26] on icon "close" at bounding box center [1445, 26] width 11 height 11
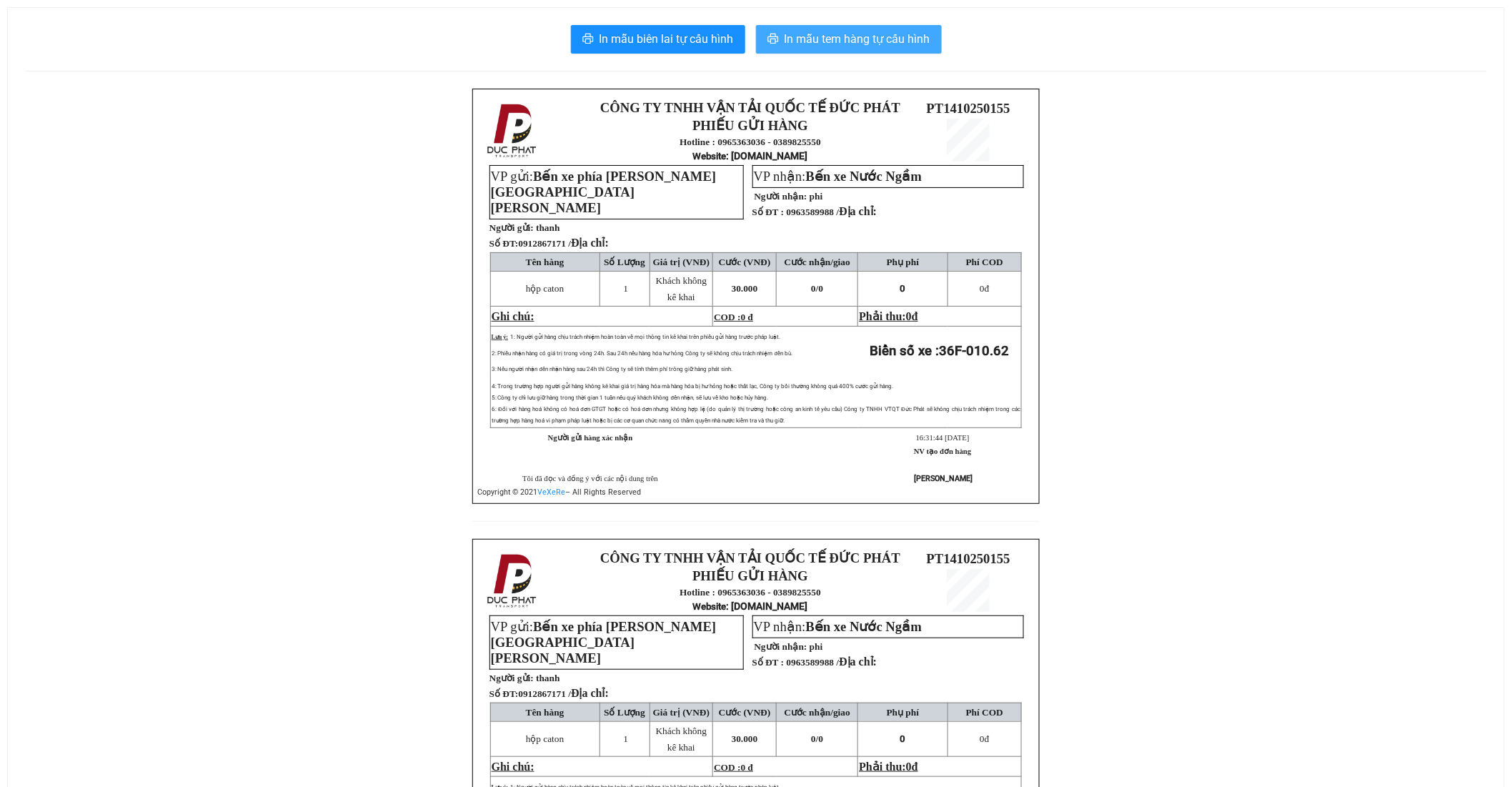
click at [901, 34] on span "In mẫu tem hàng tự cấu hình" at bounding box center [857, 39] width 145 height 18
click at [821, 45] on span "In mẫu tem hàng tự cấu hình" at bounding box center [857, 39] width 145 height 18
click at [887, 34] on span "In mẫu tem hàng tự cấu hình" at bounding box center [857, 39] width 145 height 18
click at [866, 38] on span "In mẫu tem hàng tự cấu hình" at bounding box center [857, 39] width 145 height 18
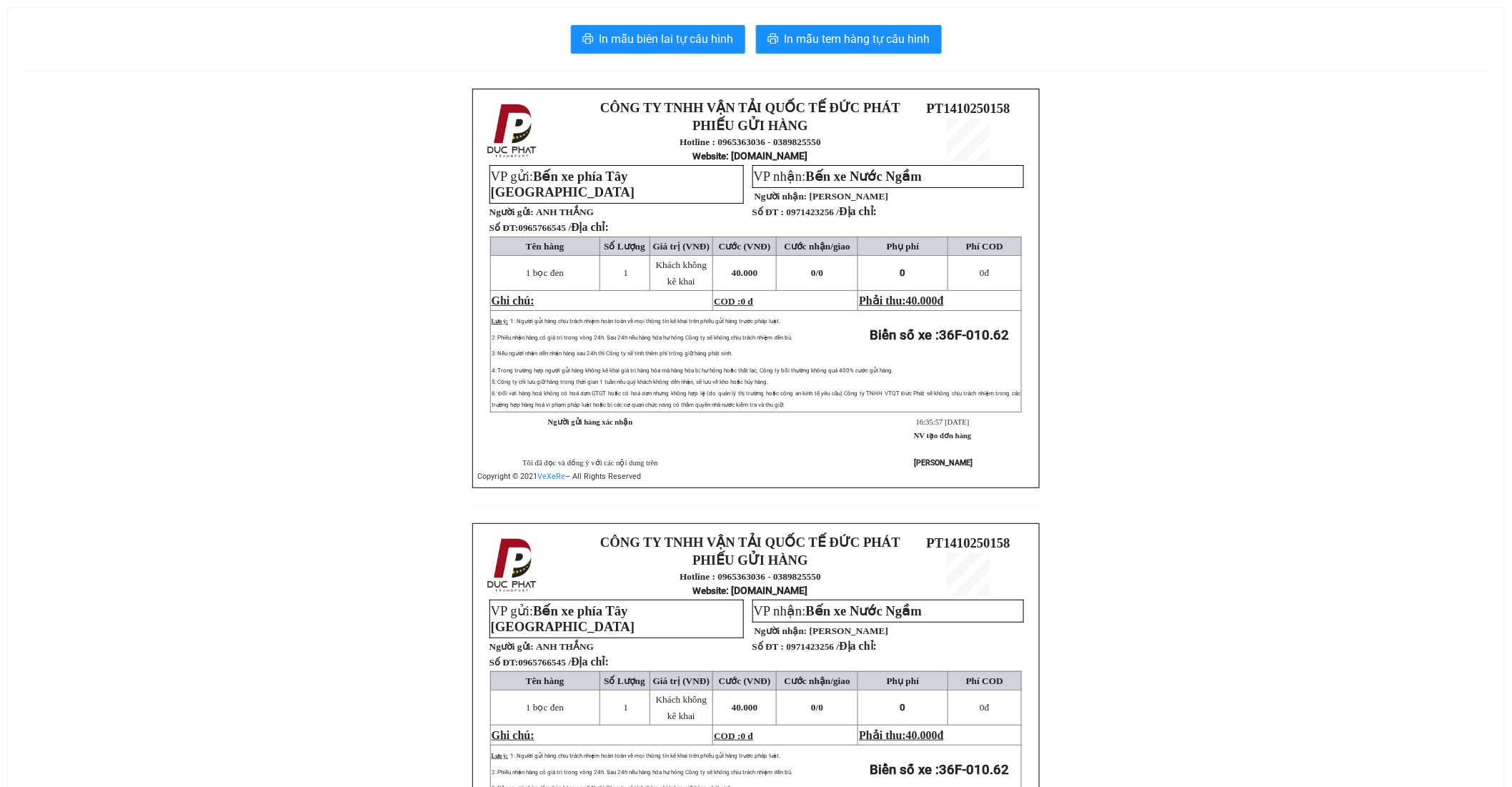
click at [876, 19] on div "In mẫu biên lai tự cấu hình In mẫu tem hàng tự cấu hình CÔNG TY TNHH VẬN TẢI QU…" at bounding box center [756, 491] width 1496 height 967
click at [883, 36] on span "In mẫu tem hàng tự cấu hình" at bounding box center [857, 39] width 145 height 18
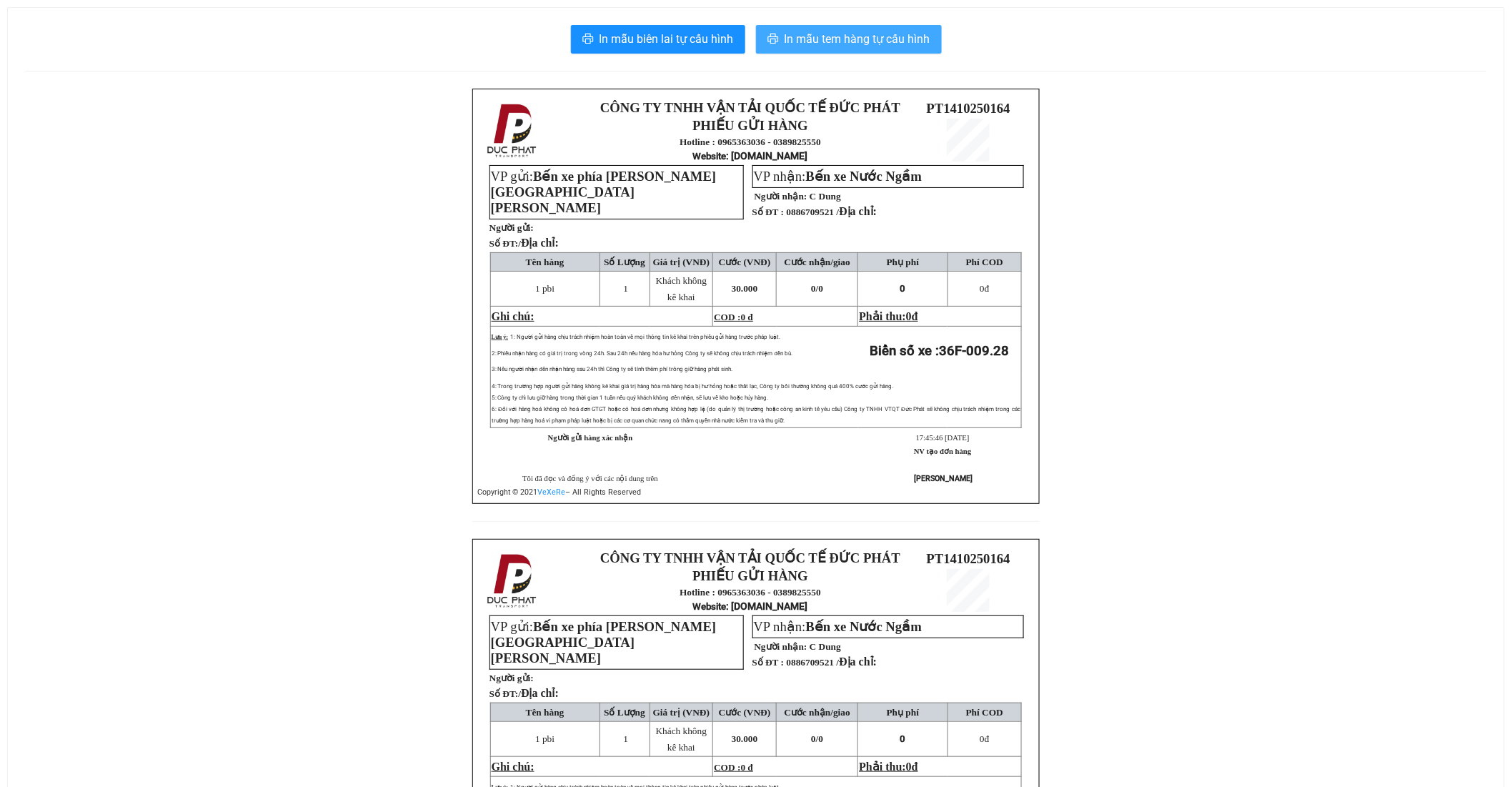
click at [884, 39] on span "In mẫu tem hàng tự cấu hình" at bounding box center [857, 39] width 145 height 18
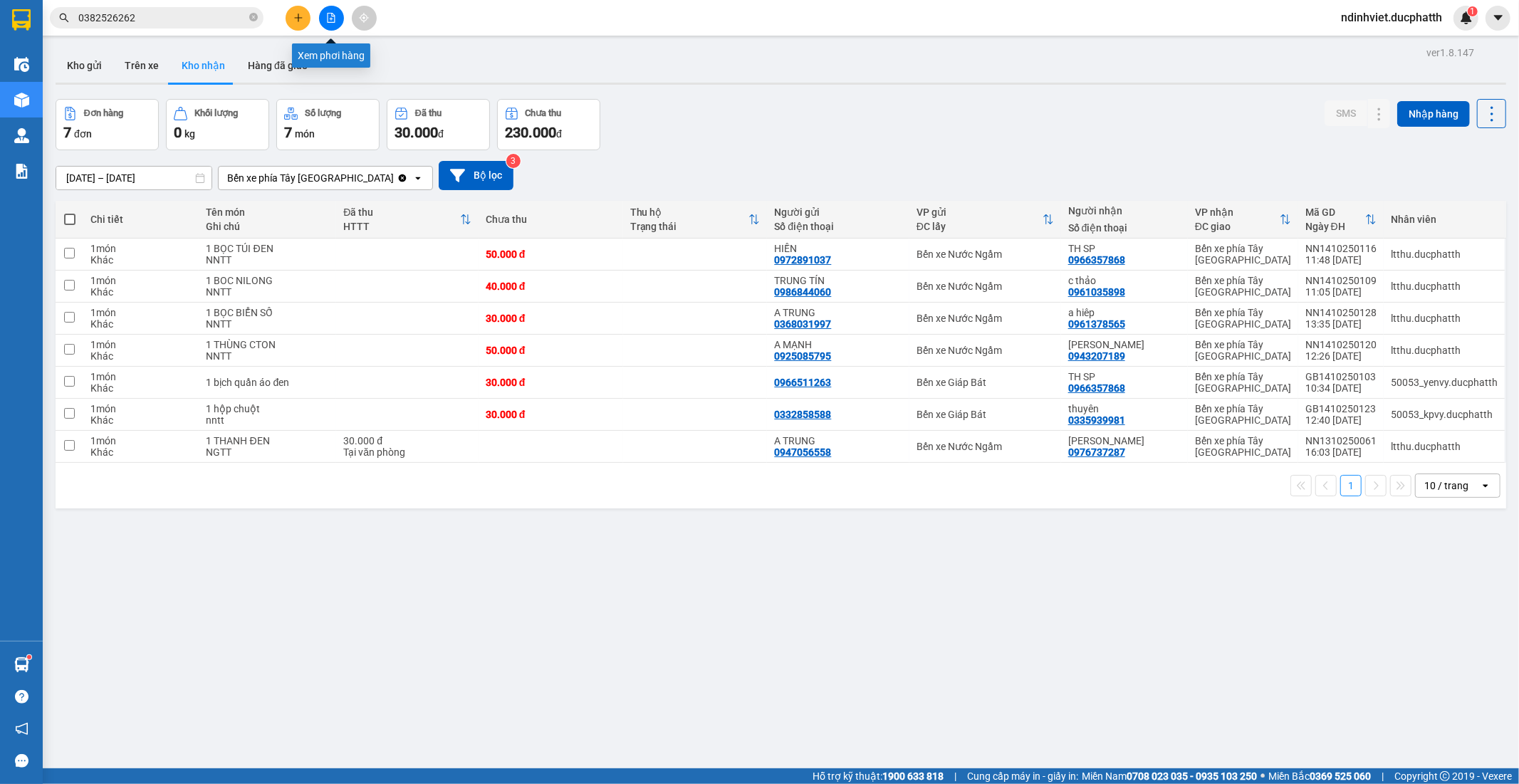
click at [331, 18] on icon "file-add" at bounding box center [331, 18] width 10 height 10
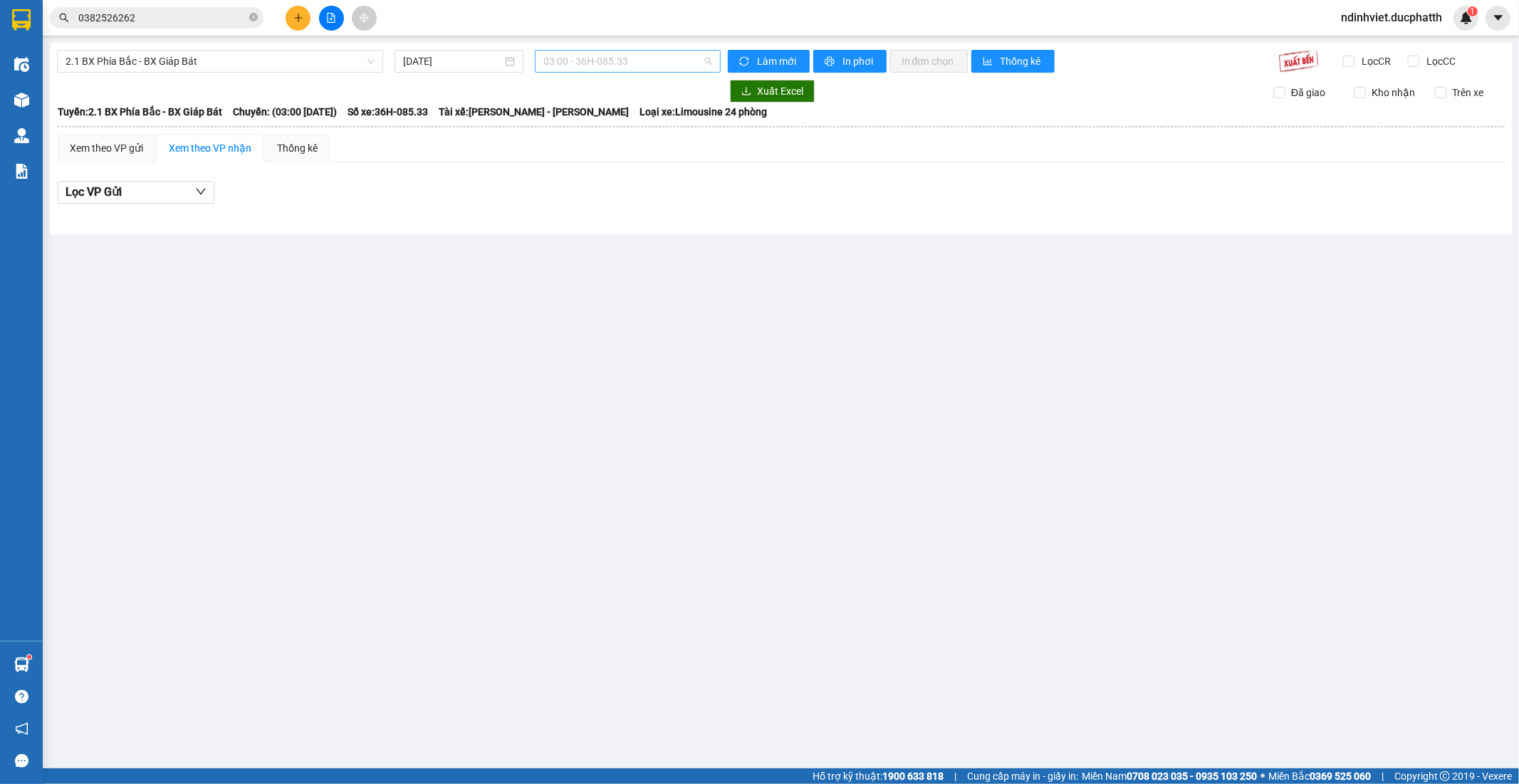
click at [644, 56] on span "03:00 - 36H-085.33" at bounding box center [627, 61] width 168 height 21
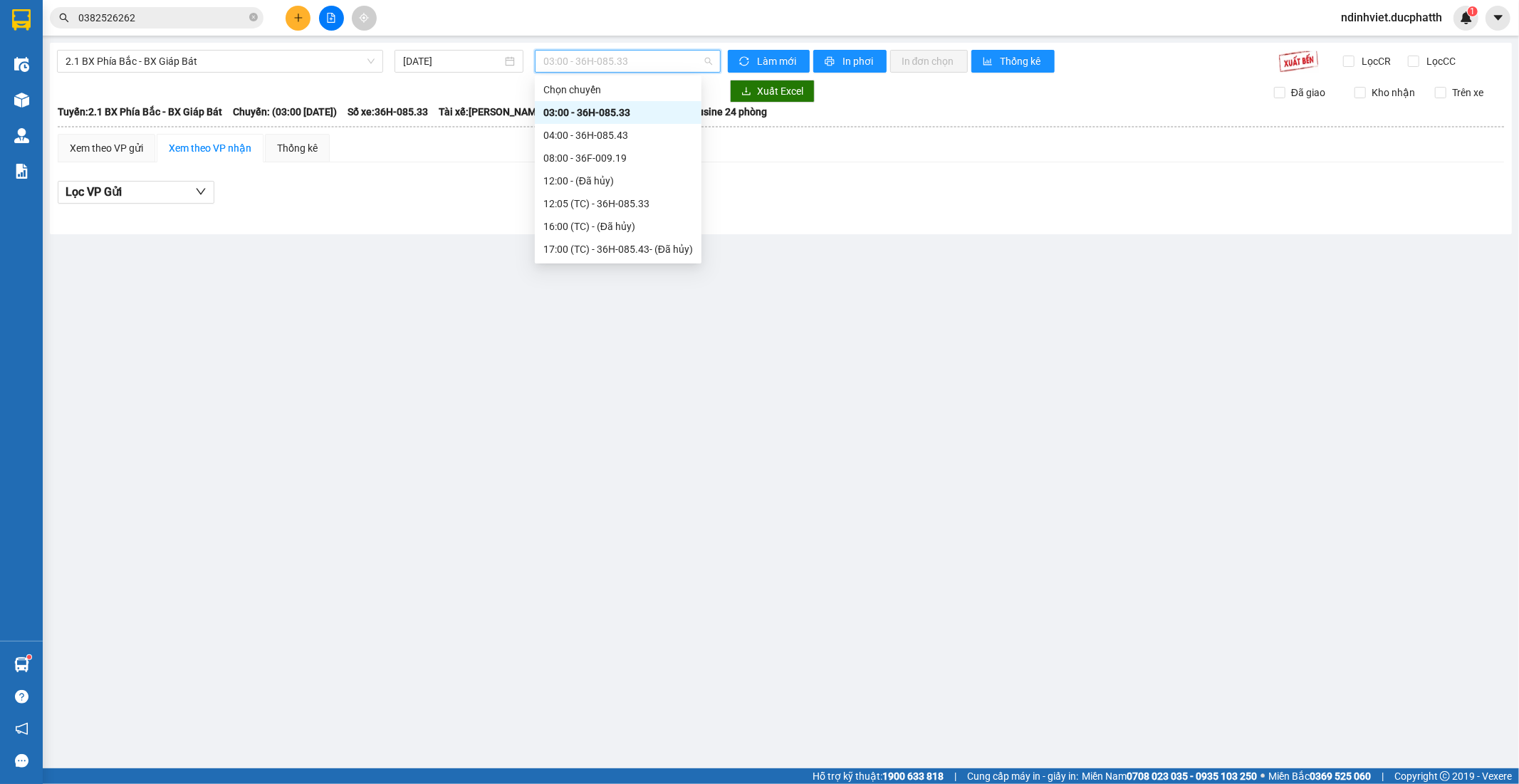
scroll to position [46, 0]
click at [232, 62] on span "2.1 BX Phía Bắc - BX Giáp Bát" at bounding box center [220, 61] width 309 height 21
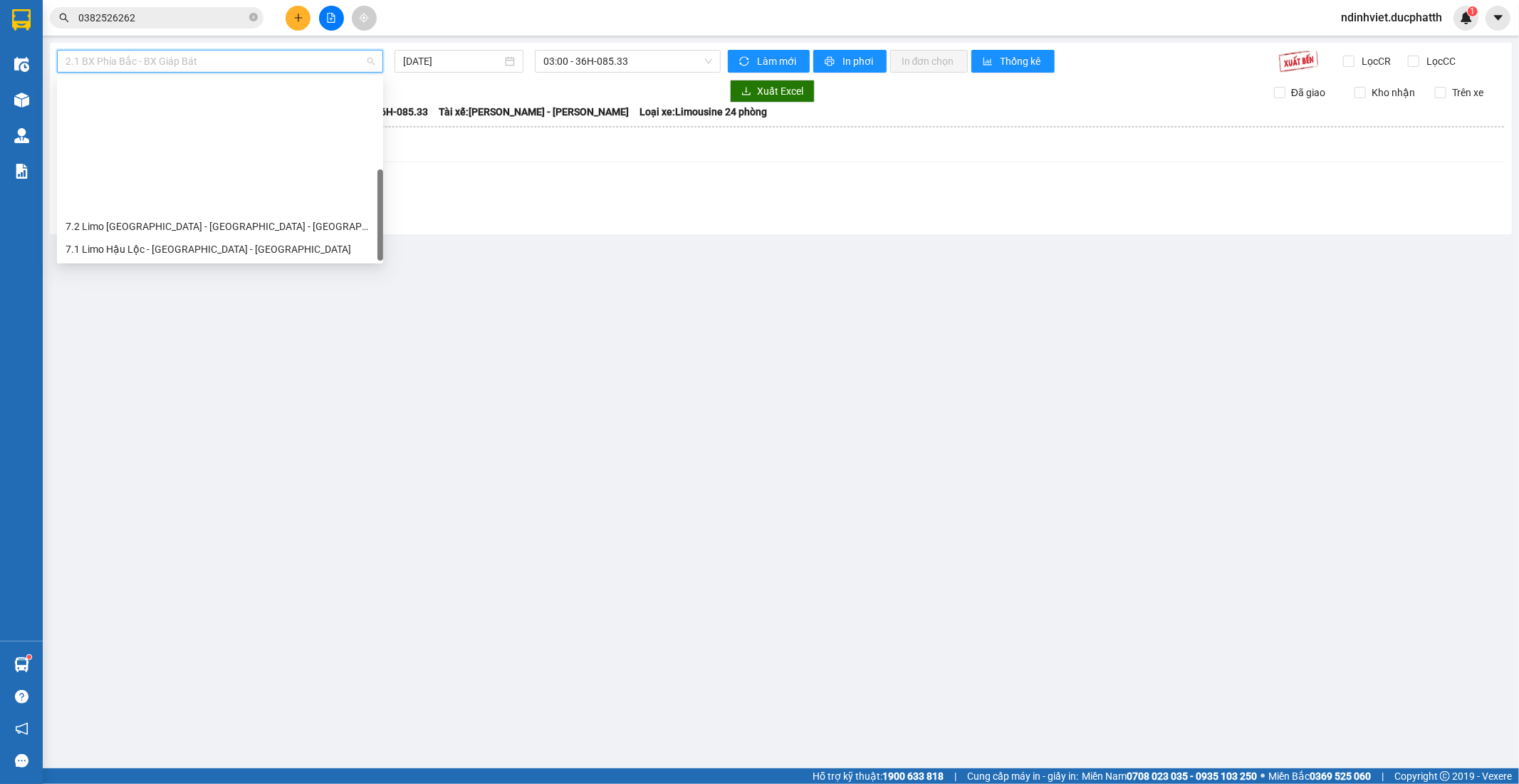
scroll to position [160, 0]
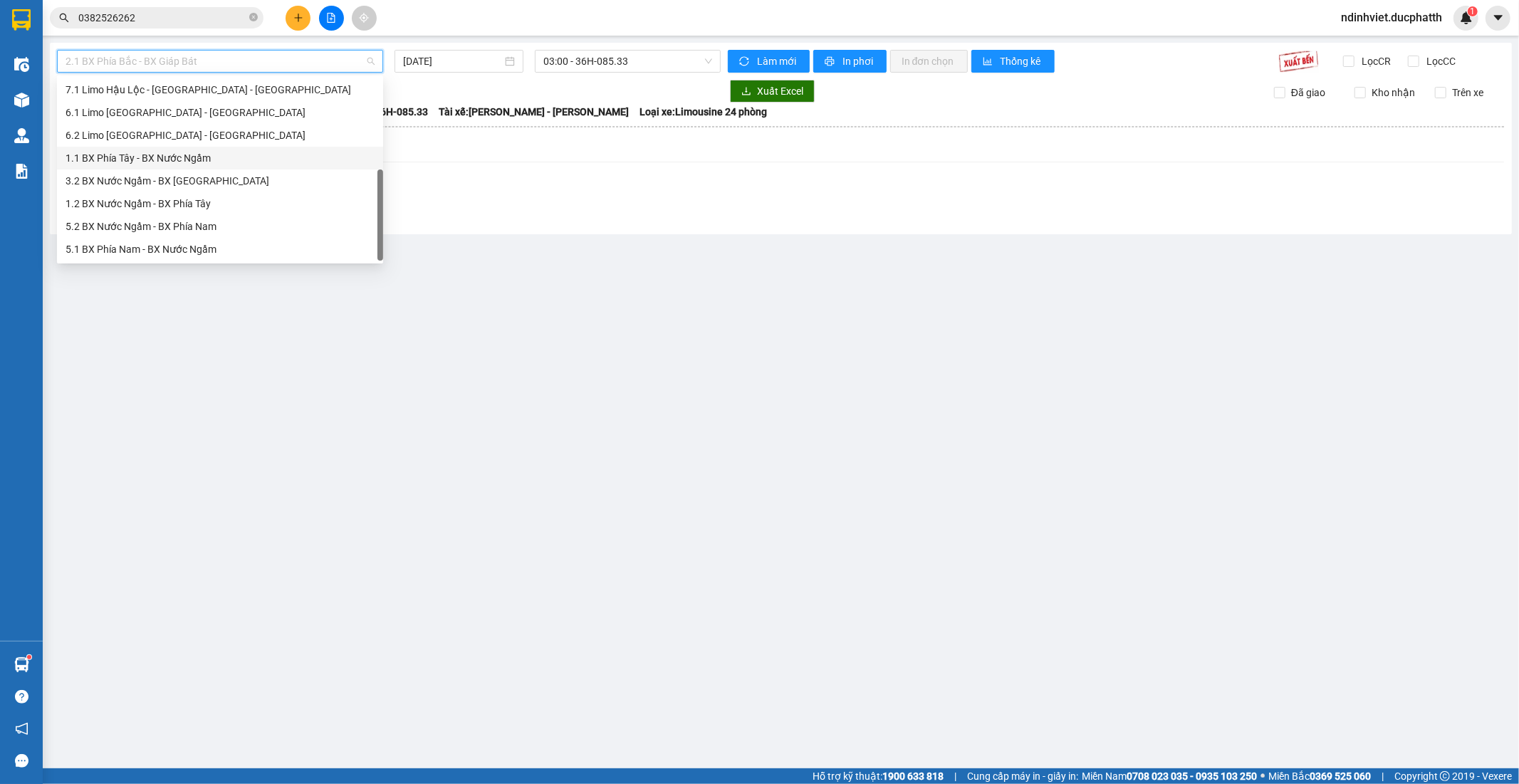
click at [202, 164] on div "1.1 BX Phía Tây - BX Nước Ngầm" at bounding box center [220, 158] width 309 height 16
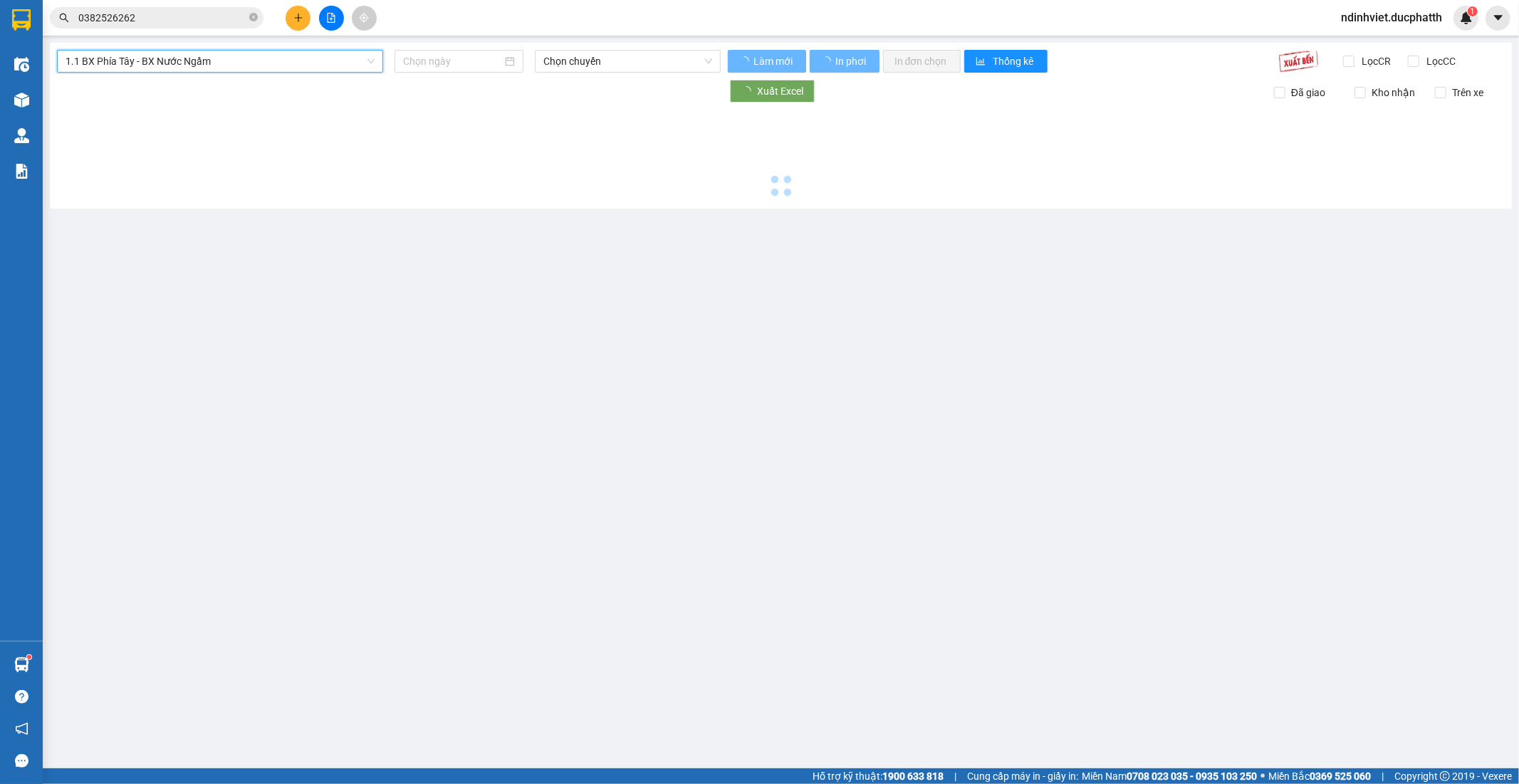
type input "14/10/2025"
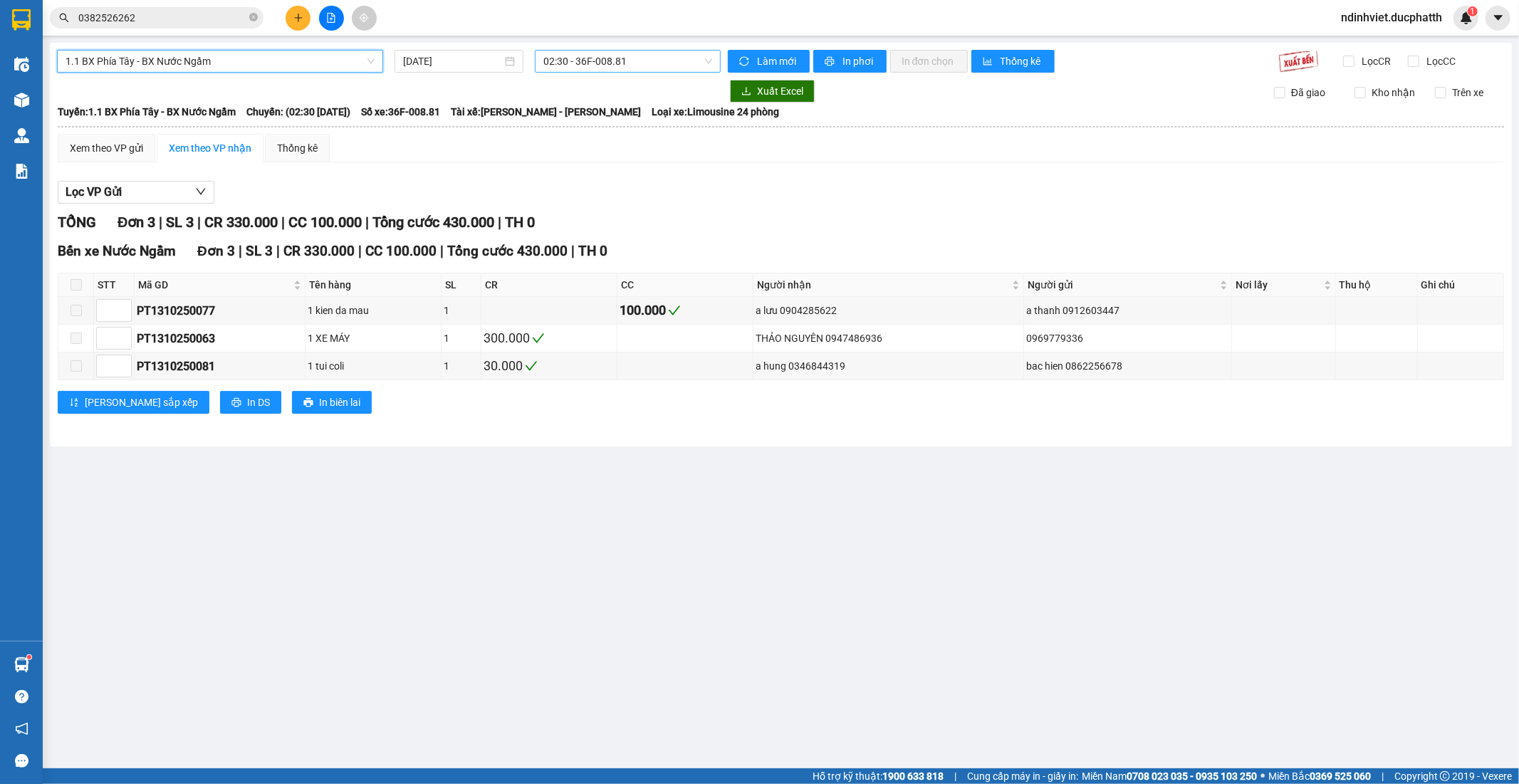
click at [641, 70] on span "02:30 - 36F-008.81" at bounding box center [627, 61] width 168 height 21
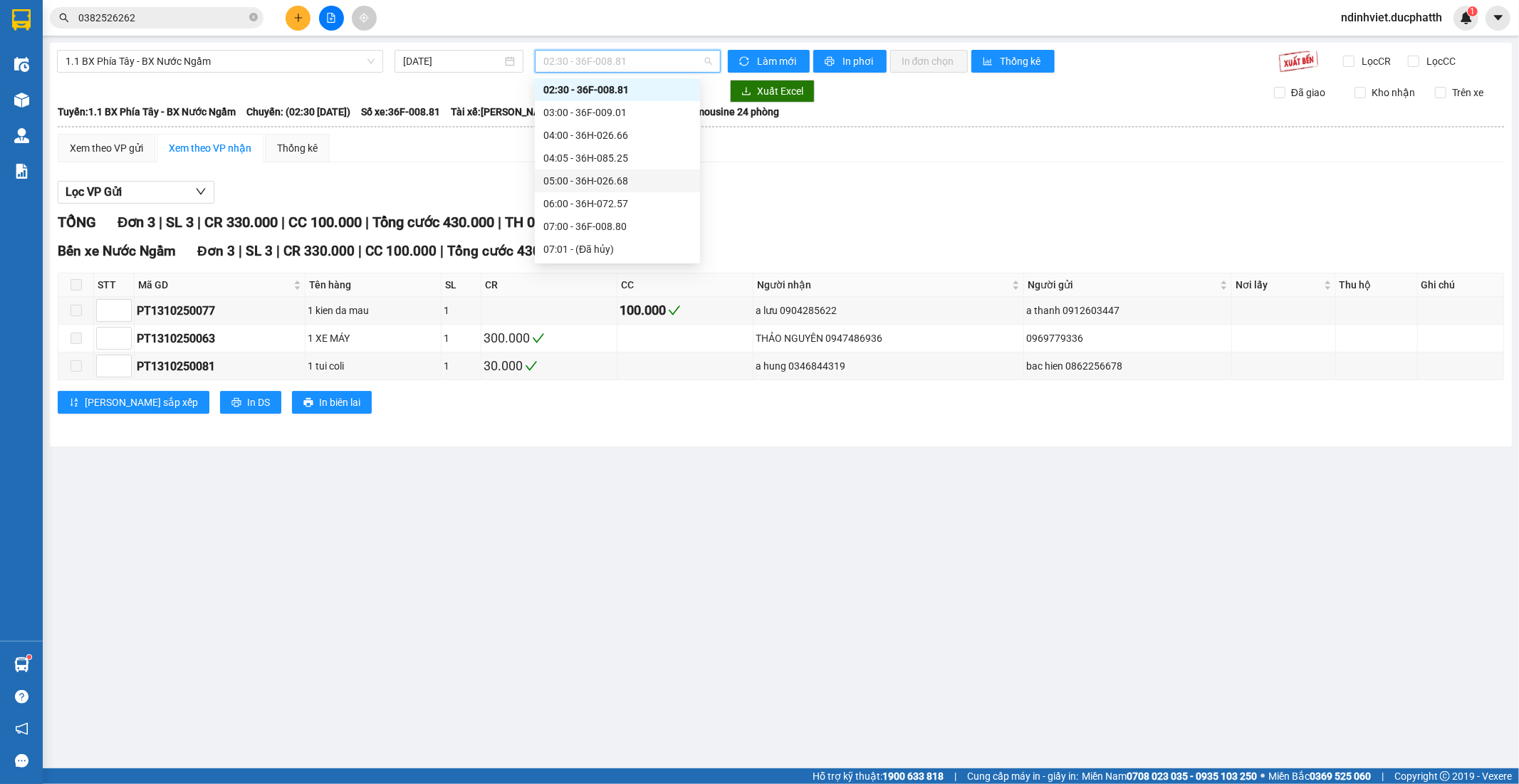
scroll to position [433, 0]
click at [608, 228] on div "19:00 - 36F-009.28" at bounding box center [617, 226] width 148 height 16
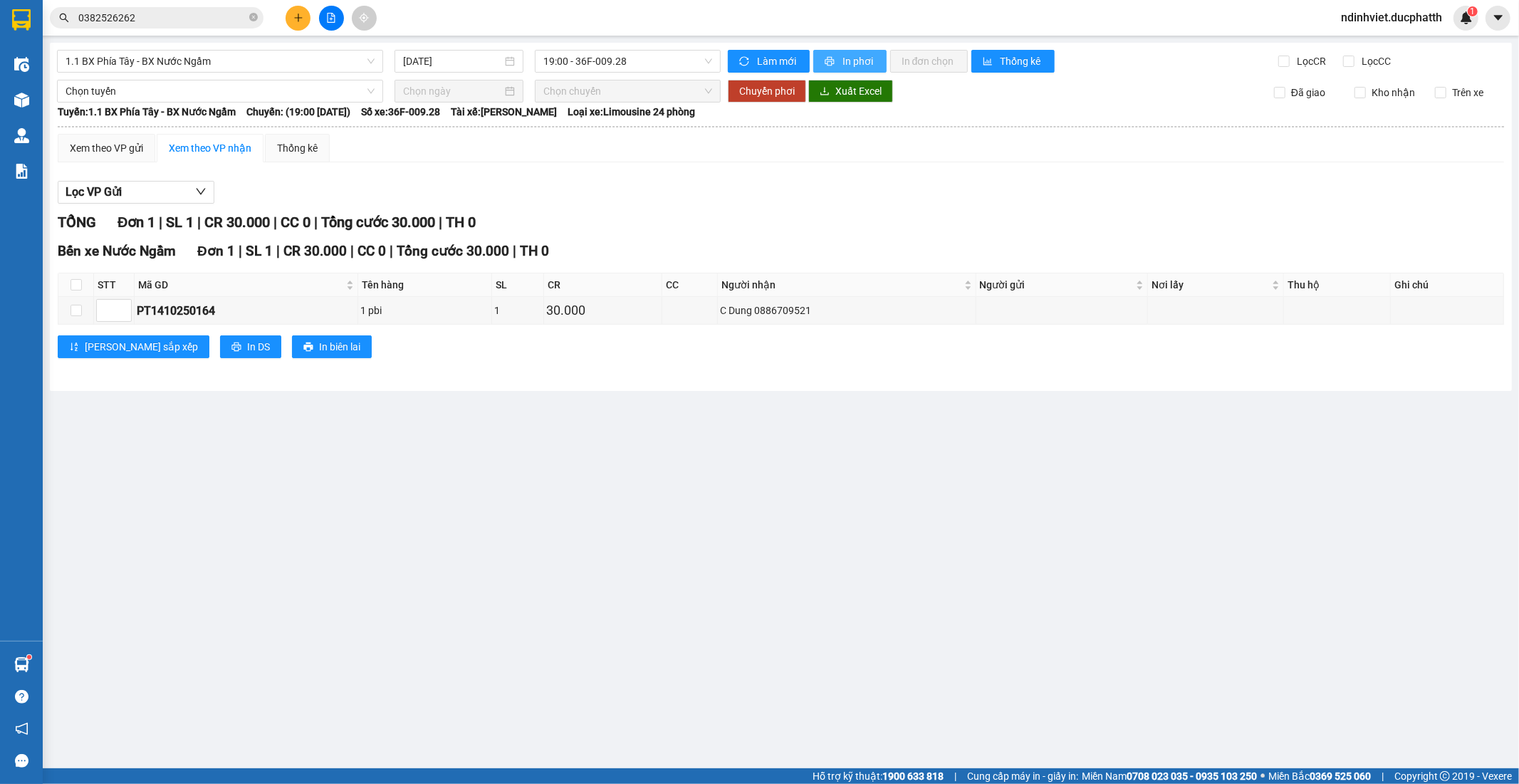
click at [850, 65] on span "In phơi" at bounding box center [859, 61] width 33 height 16
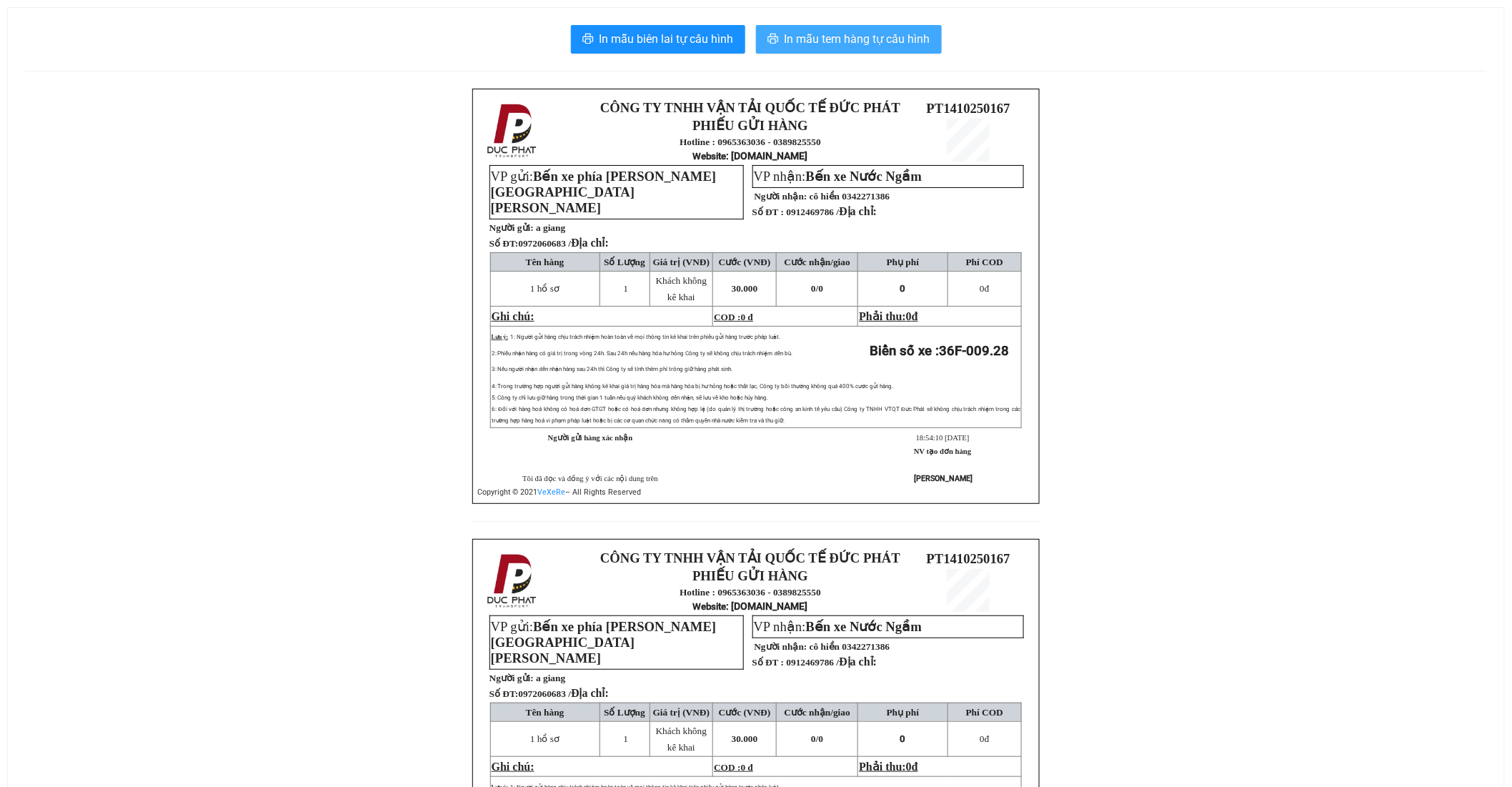
click at [862, 36] on span "In mẫu tem hàng tự cấu hình" at bounding box center [857, 39] width 145 height 18
